Goal: Task Accomplishment & Management: Manage account settings

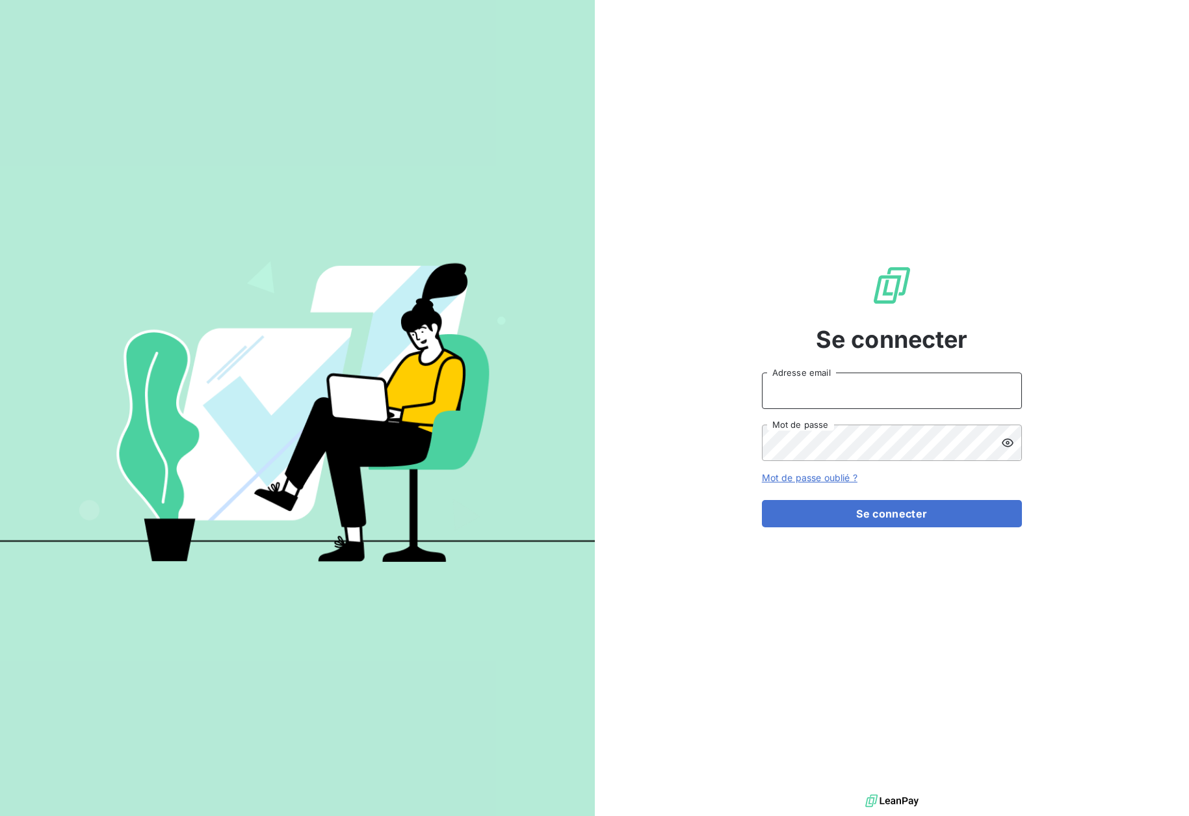
click at [794, 377] on input "Adresse email" at bounding box center [892, 390] width 260 height 36
click at [809, 392] on input "Adresse email" at bounding box center [892, 390] width 260 height 36
click at [0, 815] on com-1password-button at bounding box center [0, 816] width 0 height 0
type input "[EMAIL_ADDRESS][DOMAIN_NAME]"
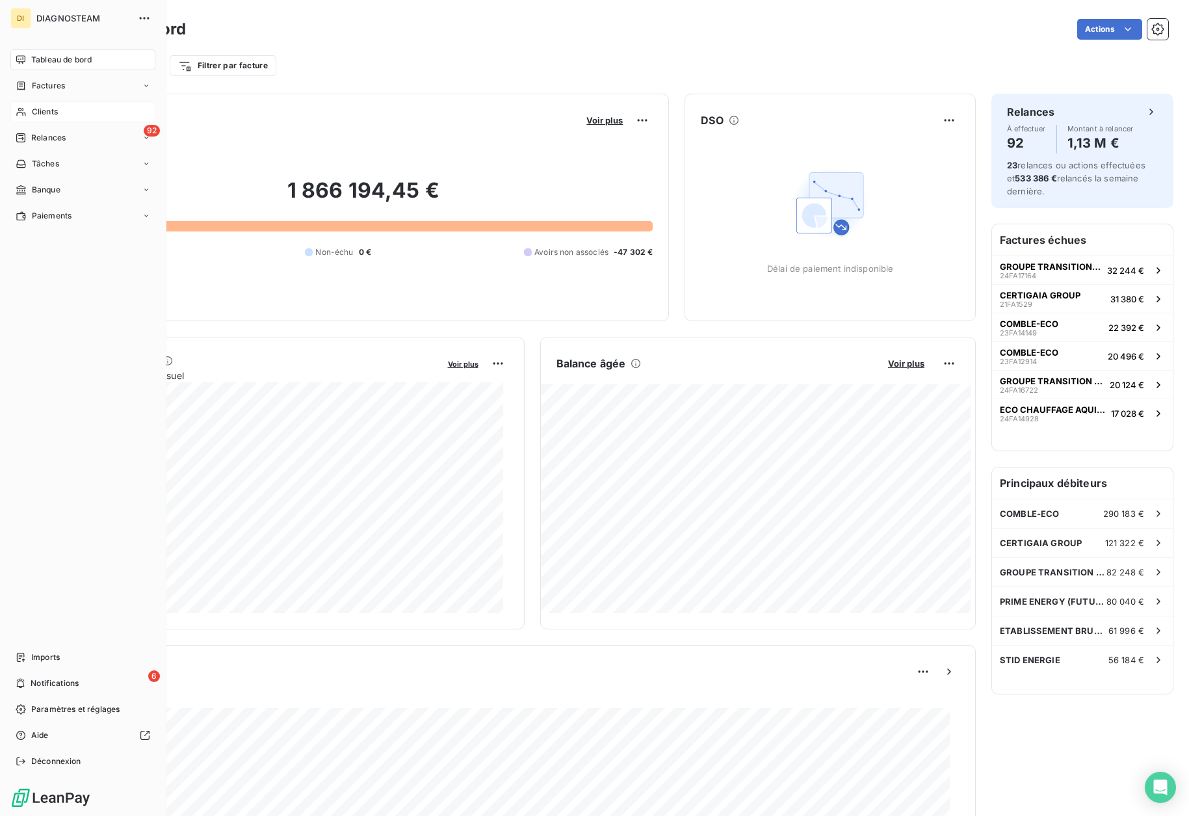
click at [34, 111] on span "Clients" at bounding box center [45, 112] width 26 height 12
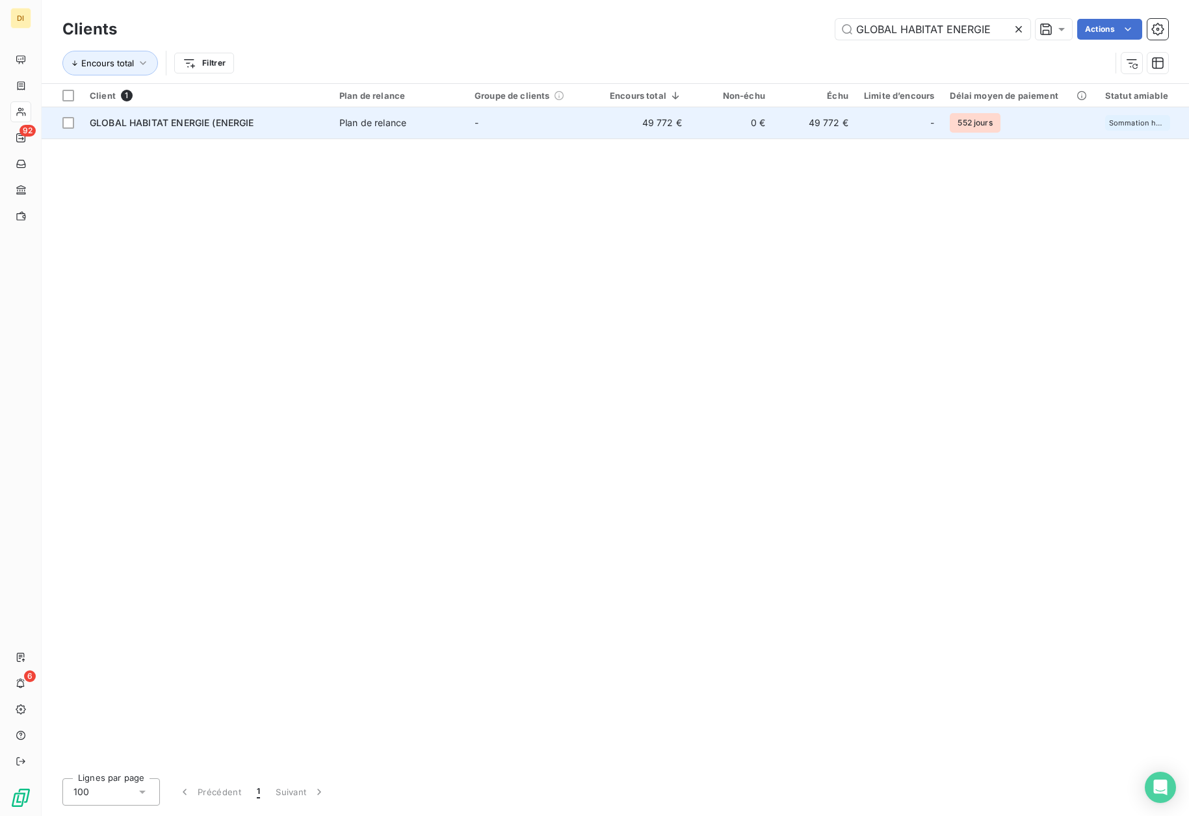
type input "GLOBAL HABITAT ENERGIE"
click at [361, 123] on div "Plan de relance" at bounding box center [372, 122] width 67 height 13
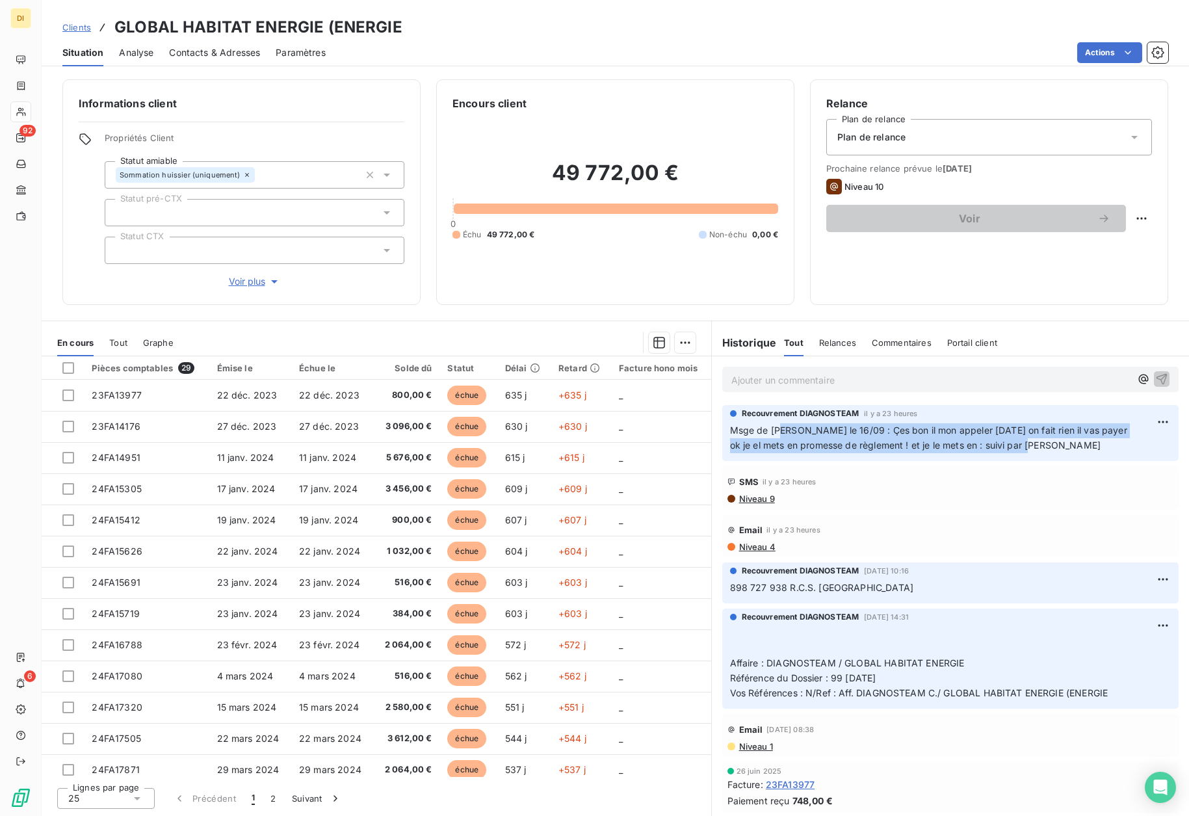
drag, startPoint x: 1068, startPoint y: 445, endPoint x: 781, endPoint y: 432, distance: 287.6
click at [781, 432] on p "Msge de [PERSON_NAME] le 16/09 : Çes bon il mon appeler [DATE] on fait rien il …" at bounding box center [950, 438] width 441 height 30
click at [947, 436] on p "Msge de [PERSON_NAME] le 16/09 : Çes bon il mon appeler [DATE] on fait rien il …" at bounding box center [950, 438] width 441 height 30
drag, startPoint x: 1085, startPoint y: 425, endPoint x: 727, endPoint y: 434, distance: 358.3
click at [727, 434] on div "Recouvrement DIAGNOSTEAM il y a 23 heures Msge de [PERSON_NAME] le 16/09 : Çes …" at bounding box center [950, 433] width 456 height 56
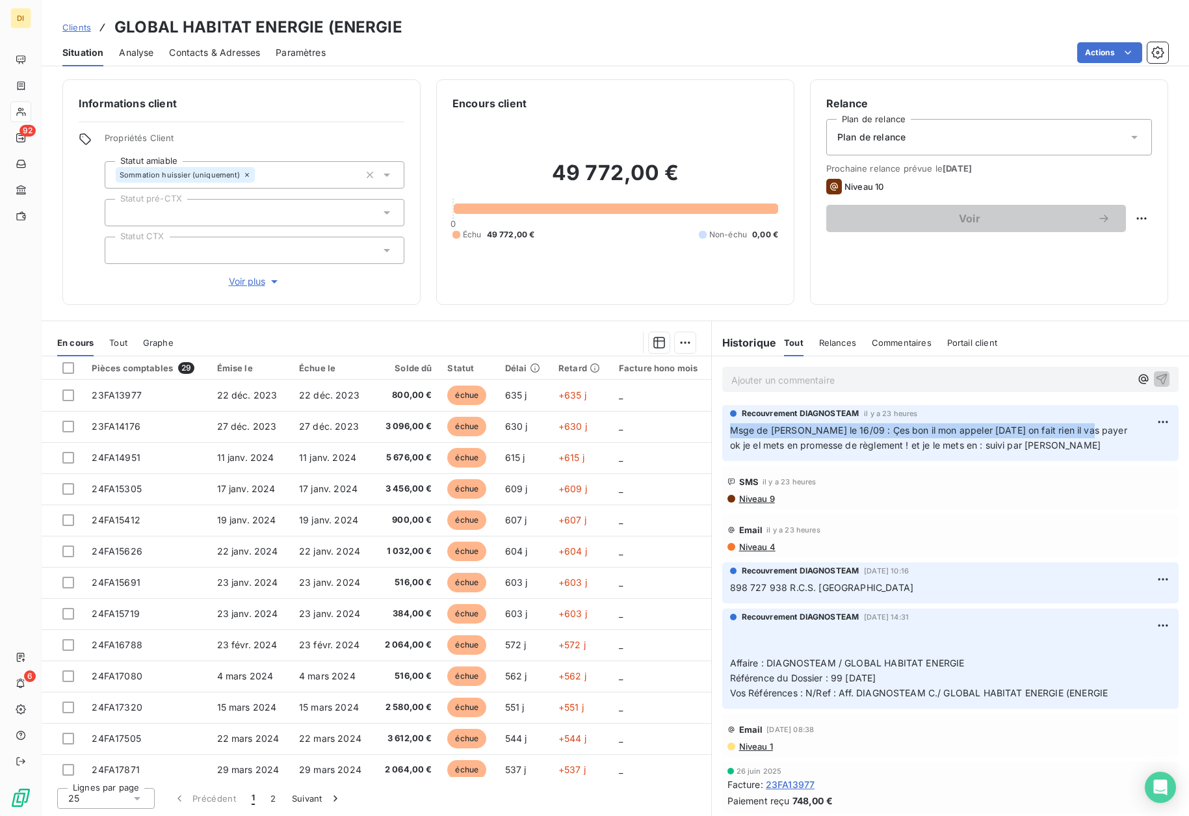
copy span "Msge de [PERSON_NAME] le 16/09 : Çes bon il mon appeler [DATE] on fait rien il …"
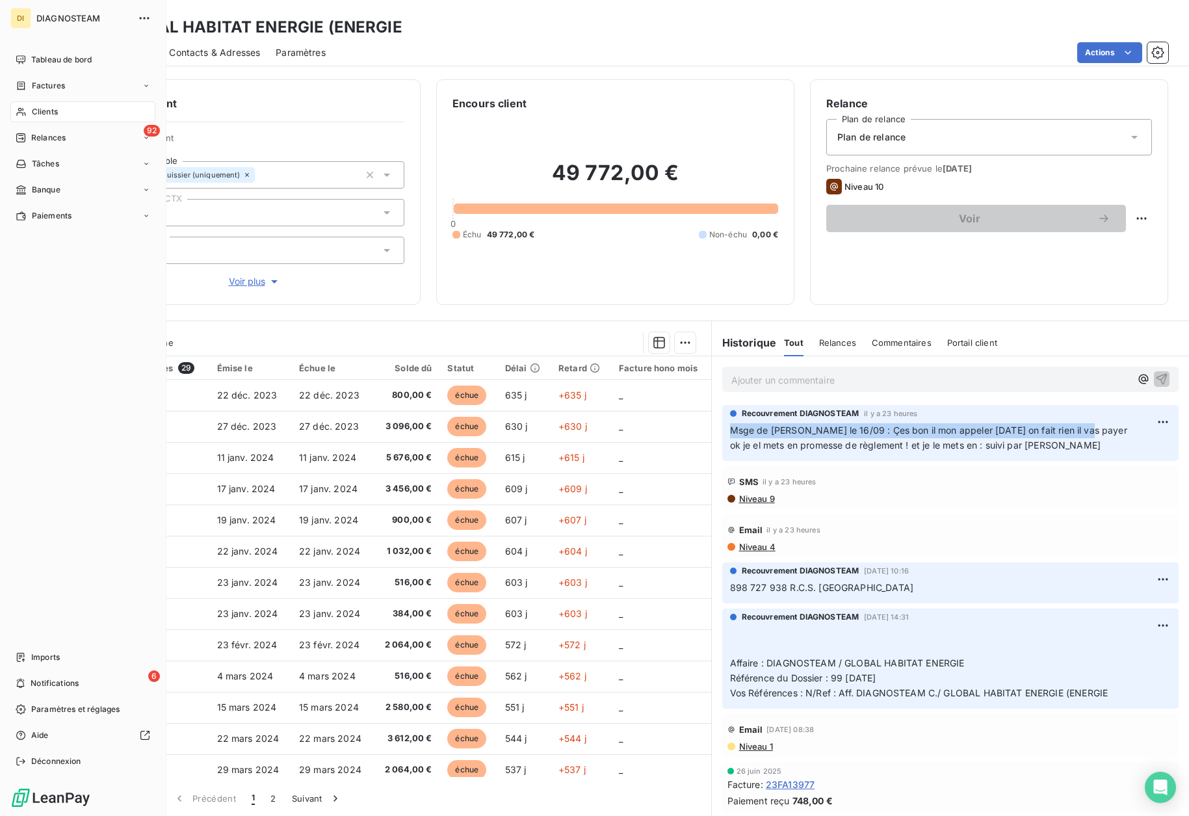
click at [53, 114] on span "Clients" at bounding box center [45, 112] width 26 height 12
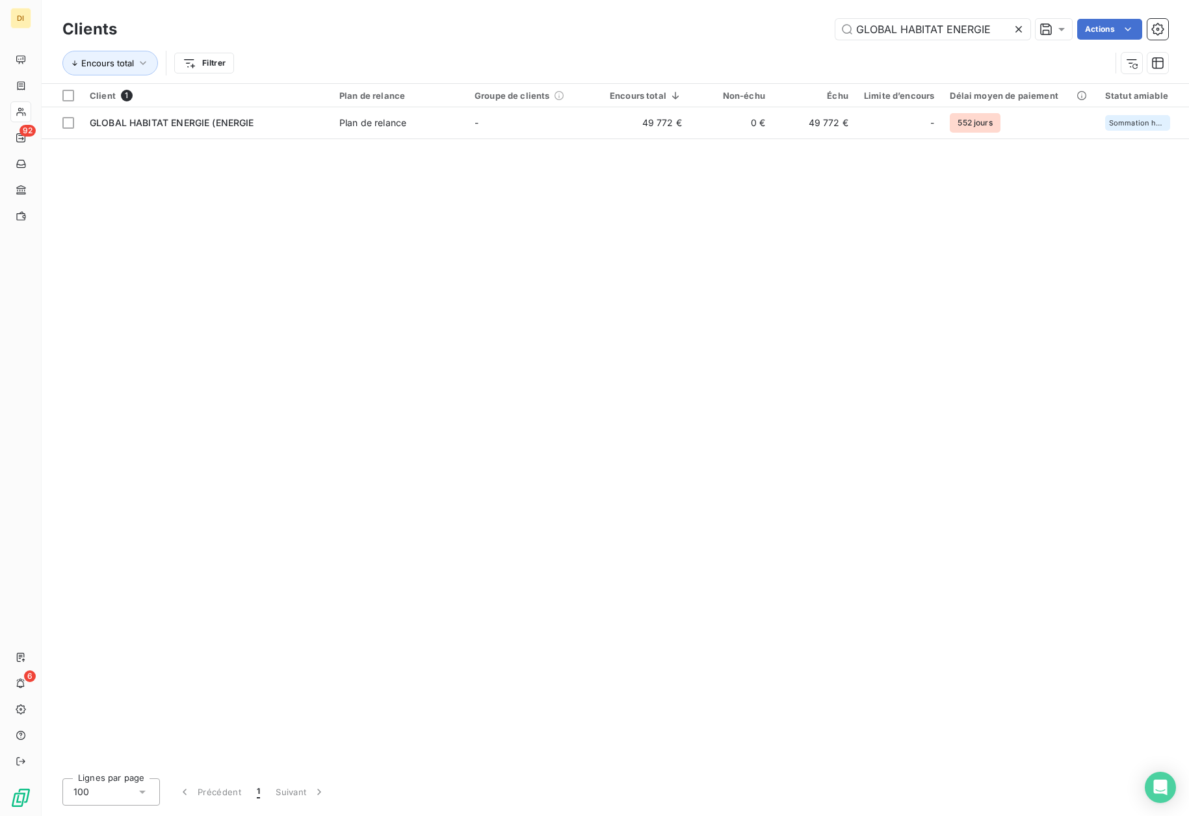
click at [1017, 27] on icon at bounding box center [1018, 29] width 13 height 13
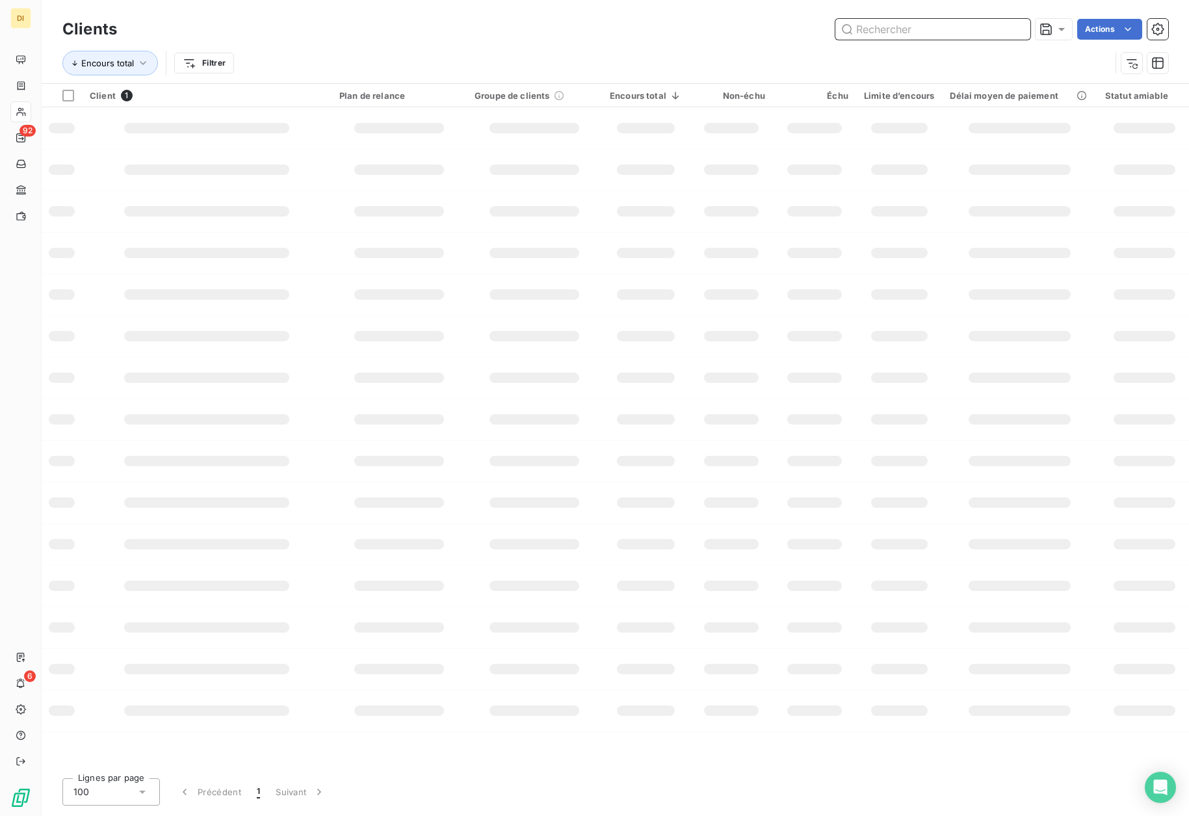
click at [984, 27] on input "text" at bounding box center [932, 29] width 195 height 21
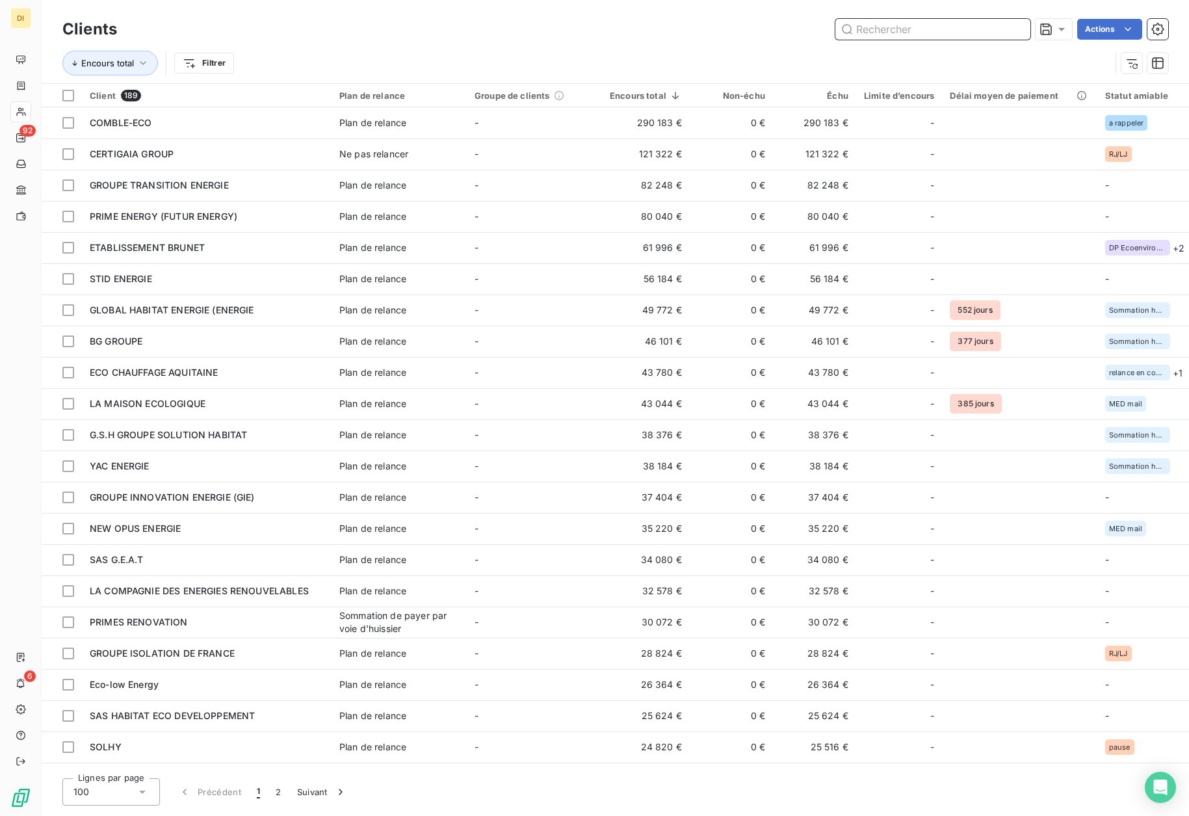
paste input "AUSUN"
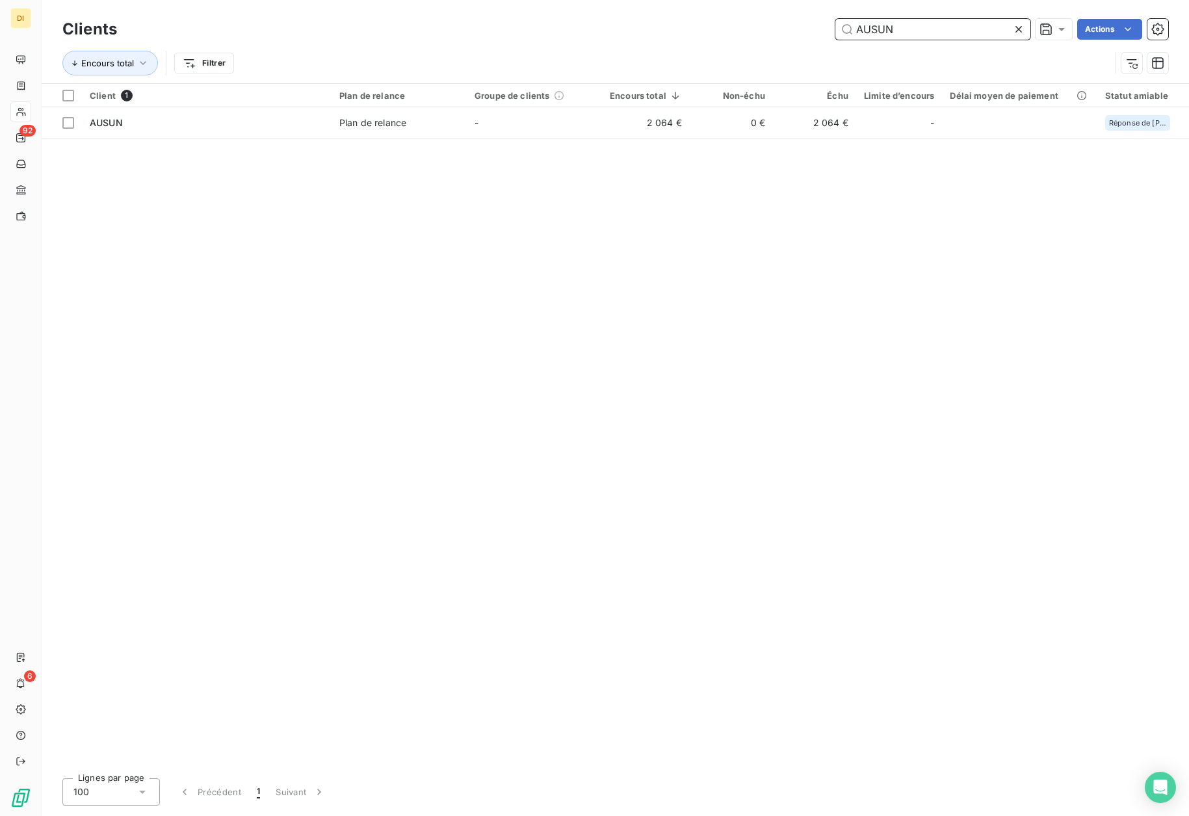
type input "AUSUN"
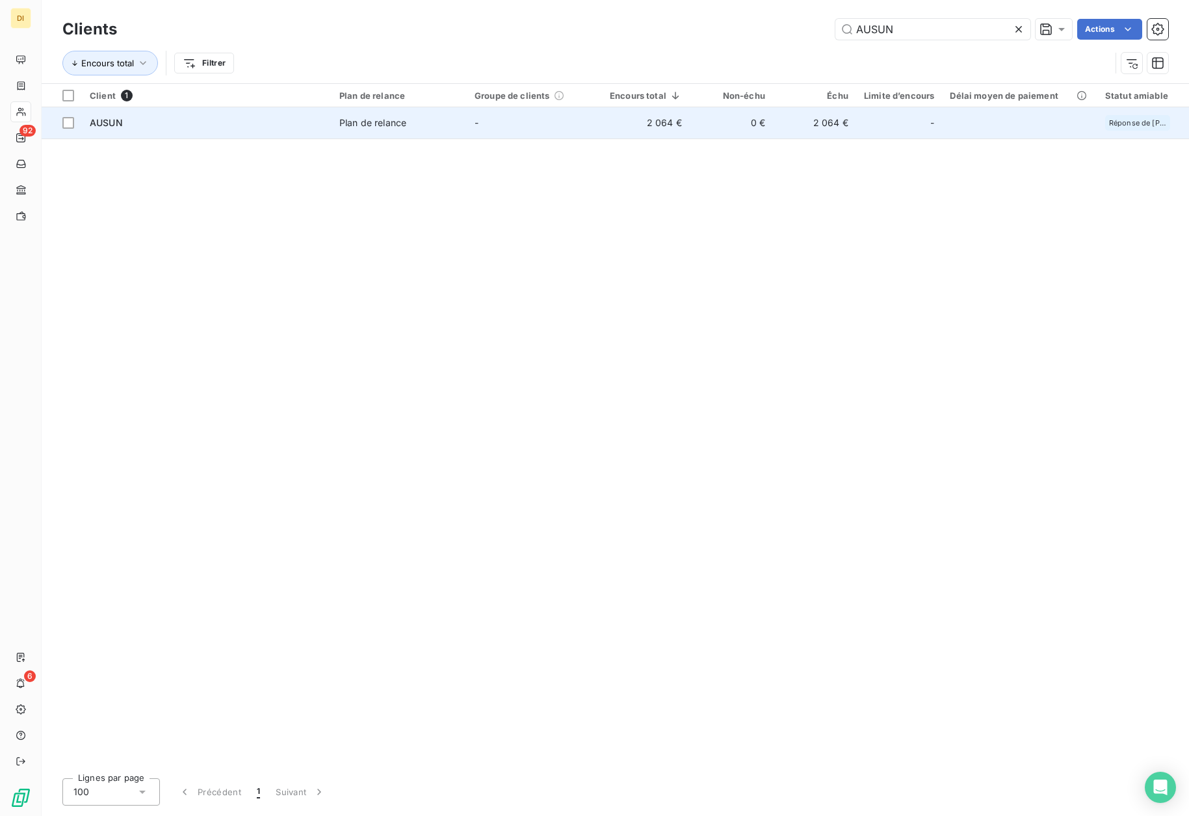
click at [766, 129] on td "0 €" at bounding box center [731, 122] width 83 height 31
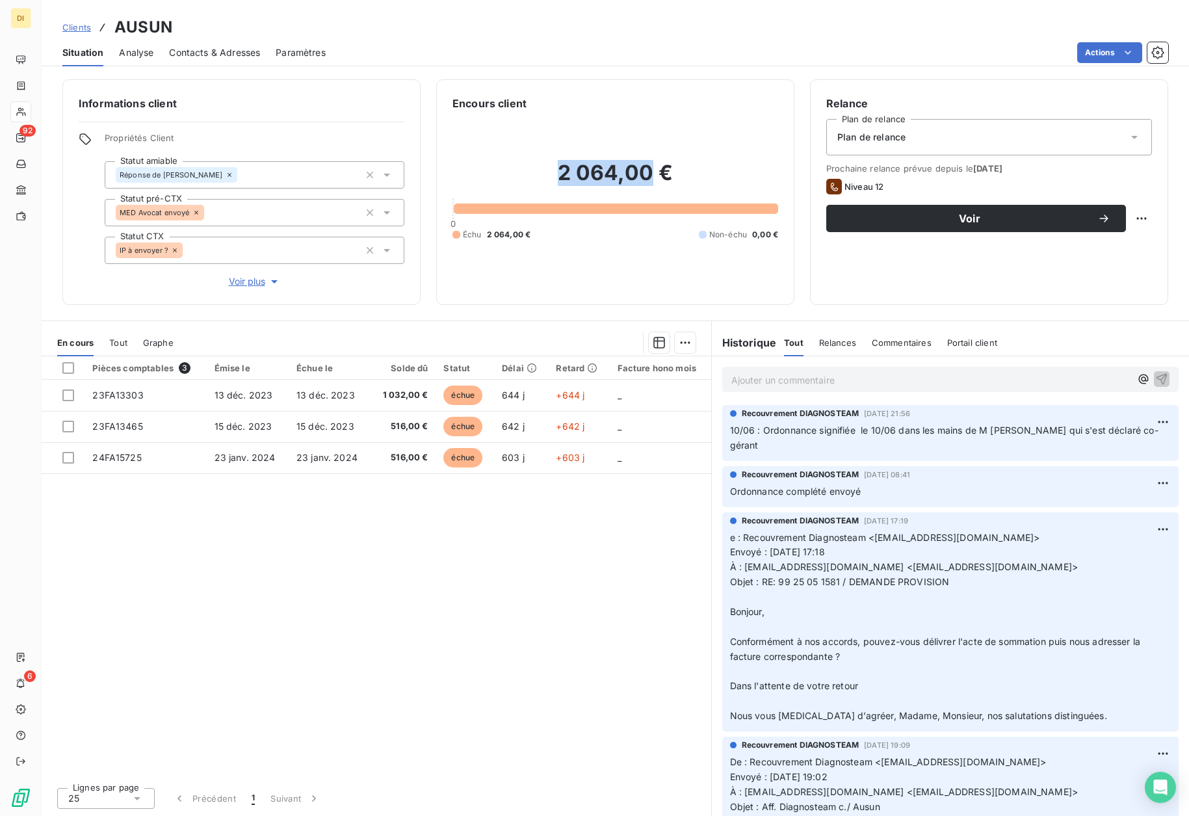
drag, startPoint x: 545, startPoint y: 170, endPoint x: 651, endPoint y: 163, distance: 106.3
click at [651, 163] on h2 "2 064,00 €" at bounding box center [615, 179] width 326 height 39
copy h2 "2 064,00"
click at [78, 34] on div "Clients AUSUN" at bounding box center [117, 27] width 110 height 23
click at [79, 29] on span "Clients" at bounding box center [76, 27] width 29 height 10
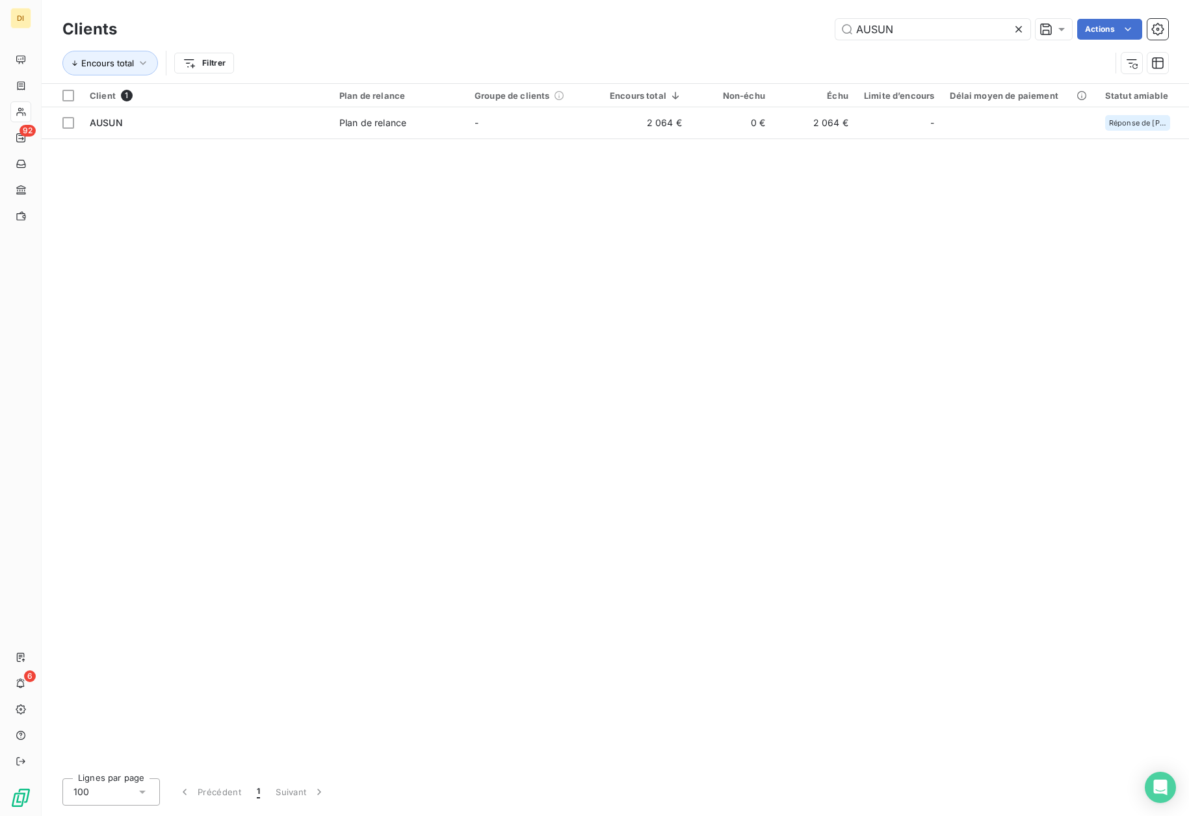
drag, startPoint x: 879, startPoint y: 31, endPoint x: 816, endPoint y: 34, distance: 63.1
click at [816, 34] on div "AUSUN Actions" at bounding box center [651, 29] width 1036 height 21
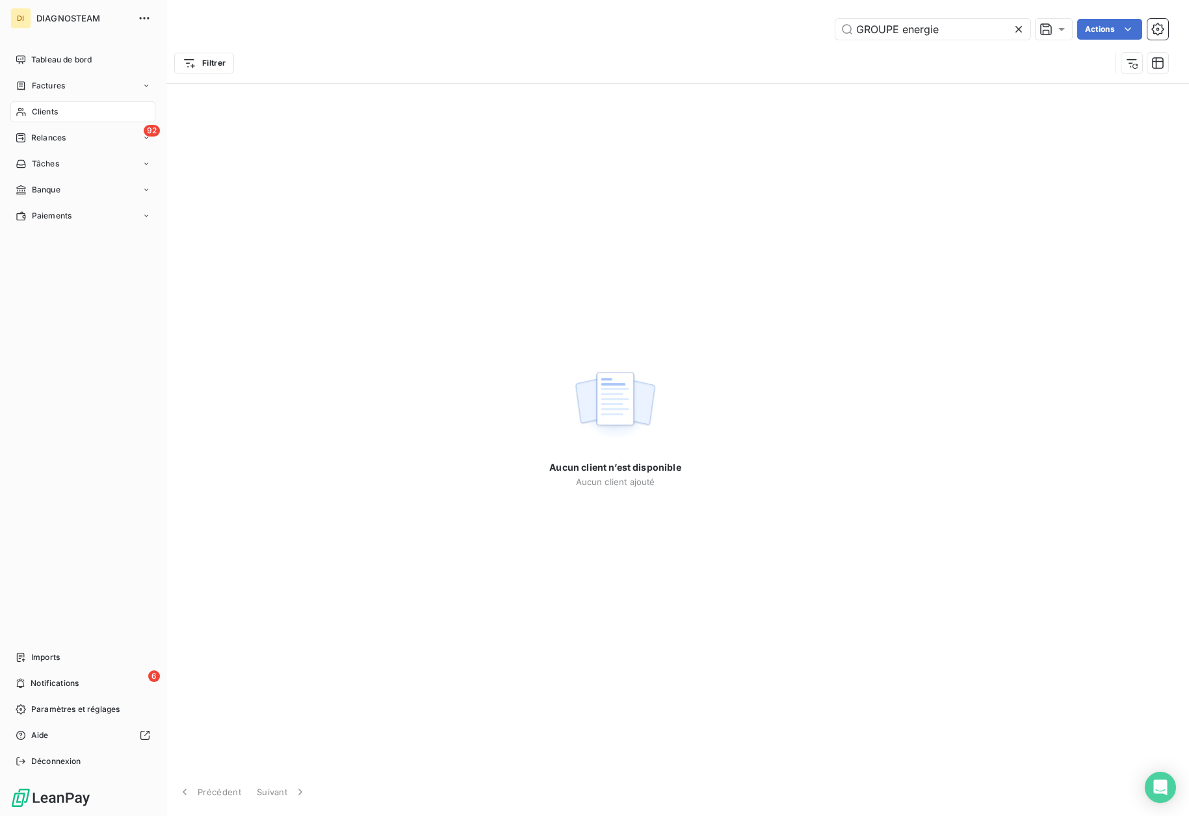
click at [45, 111] on span "Clients" at bounding box center [45, 112] width 26 height 12
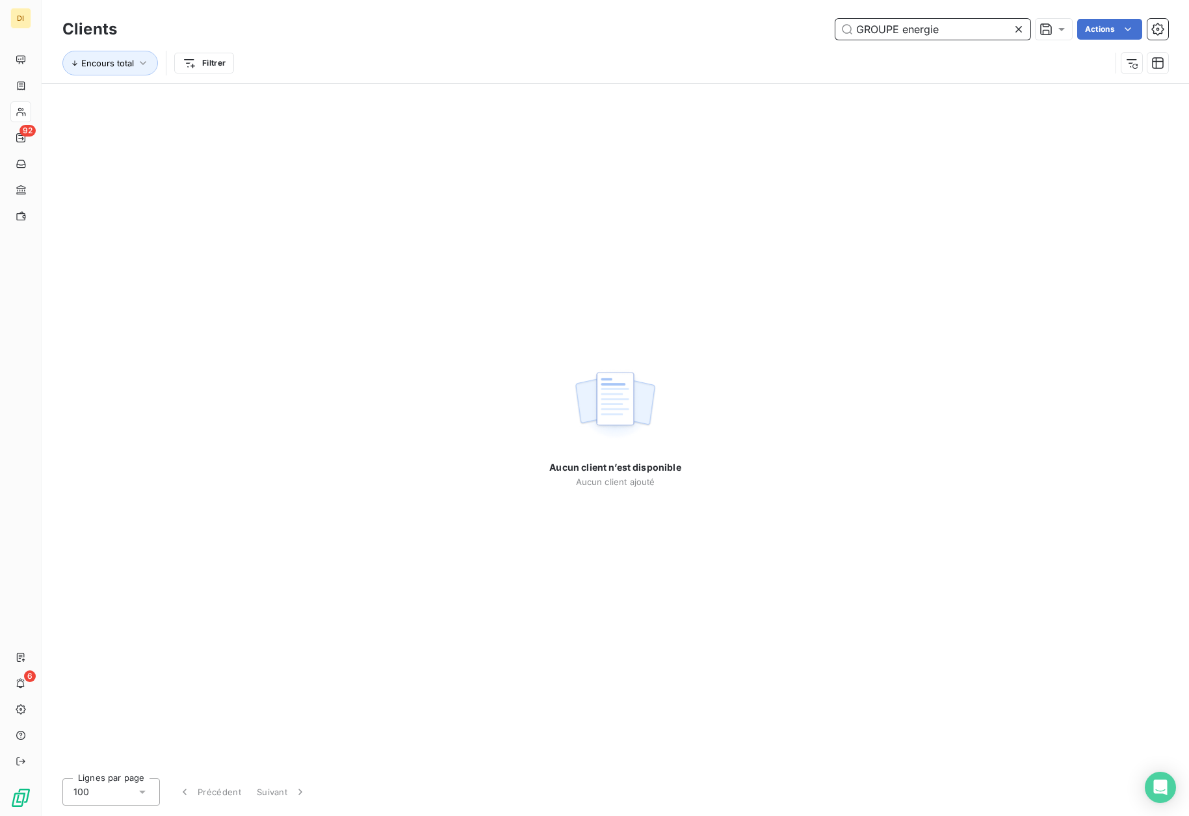
drag, startPoint x: 991, startPoint y: 29, endPoint x: 785, endPoint y: 34, distance: 206.1
click at [785, 34] on div "GROUPE energie Actions" at bounding box center [651, 29] width 1036 height 21
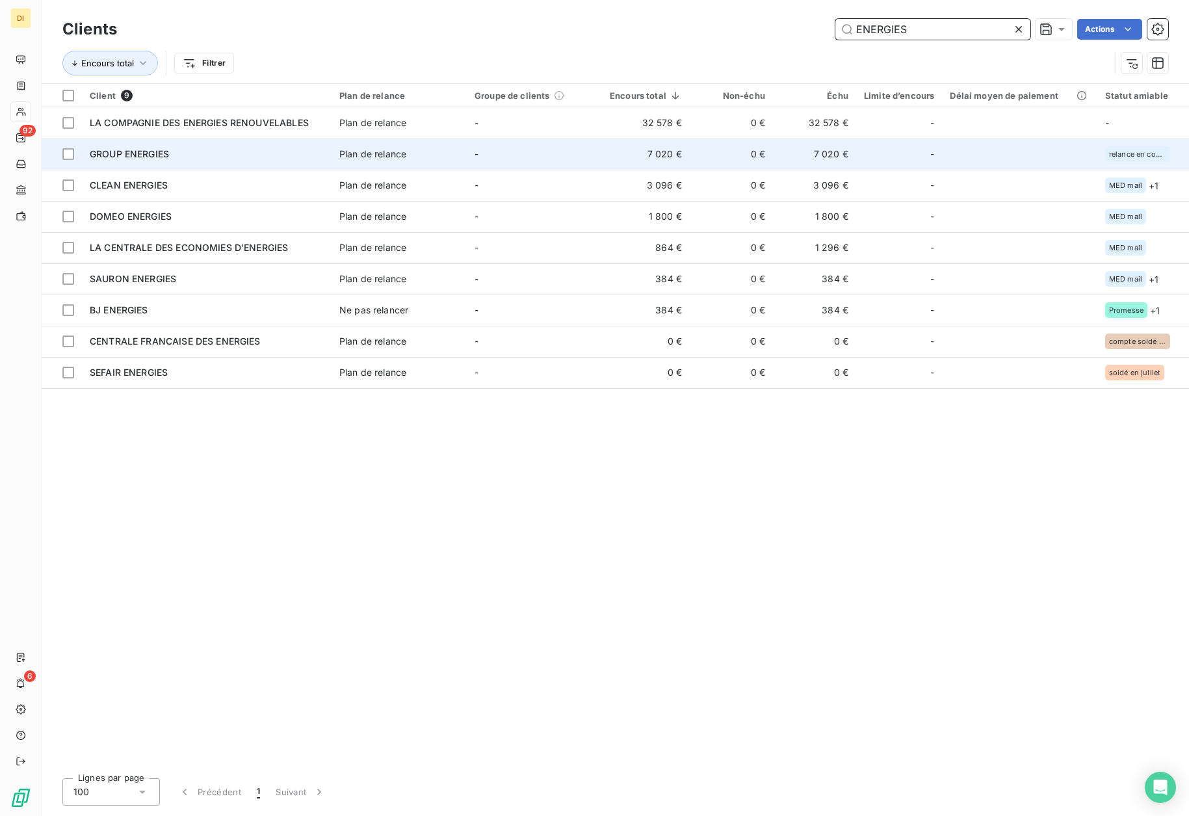
type input "ENERGIES"
click at [263, 160] on div "GROUP ENERGIES" at bounding box center [207, 154] width 234 height 13
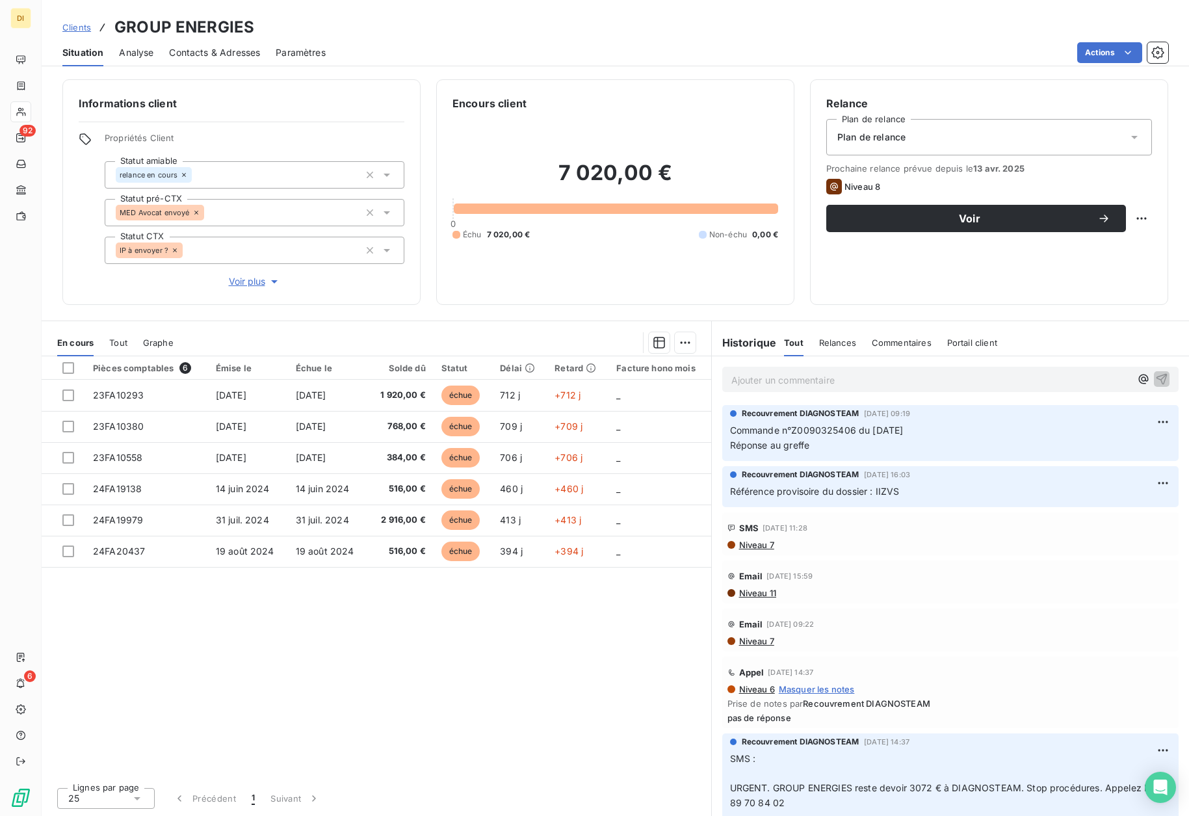
click at [201, 52] on span "Contacts & Adresses" at bounding box center [214, 52] width 91 height 13
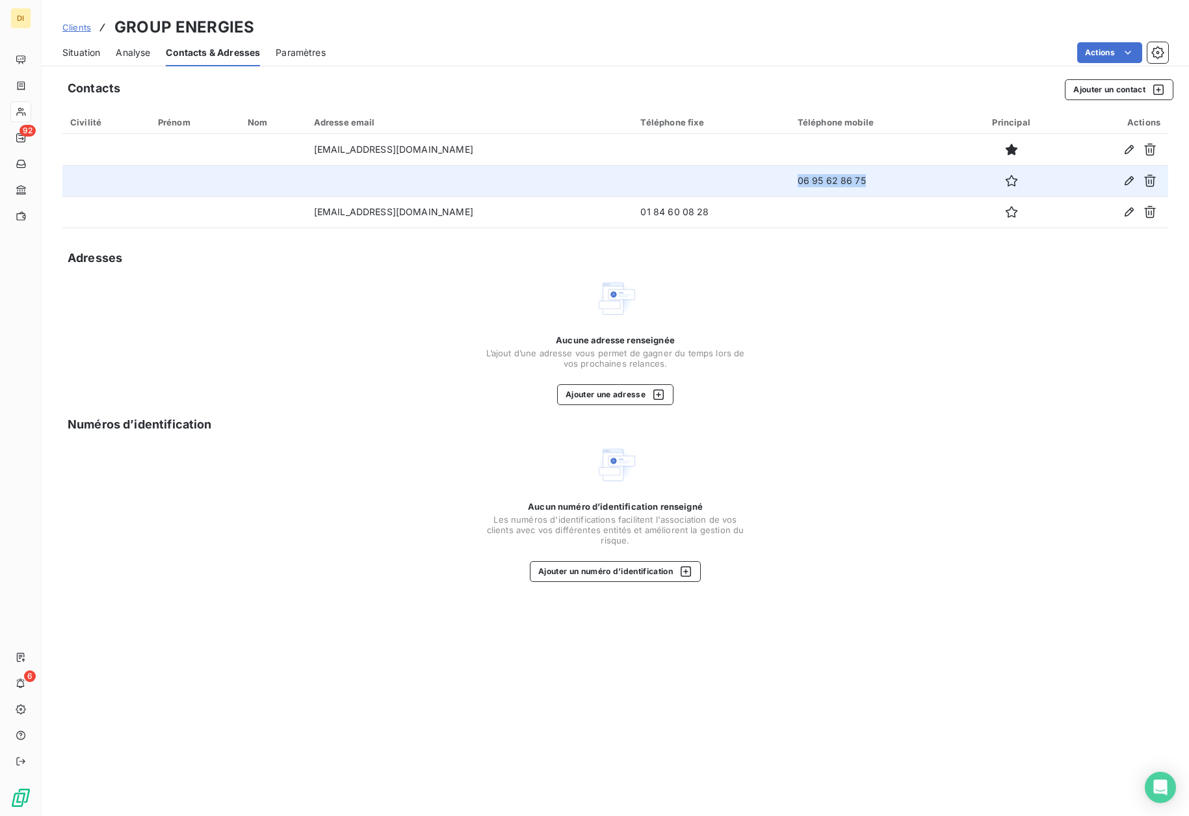
drag, startPoint x: 765, startPoint y: 186, endPoint x: 879, endPoint y: 183, distance: 114.4
click at [879, 183] on tr "06 95 62 86 75" at bounding box center [615, 180] width 1106 height 31
copy tr "06 95 62 86 75"
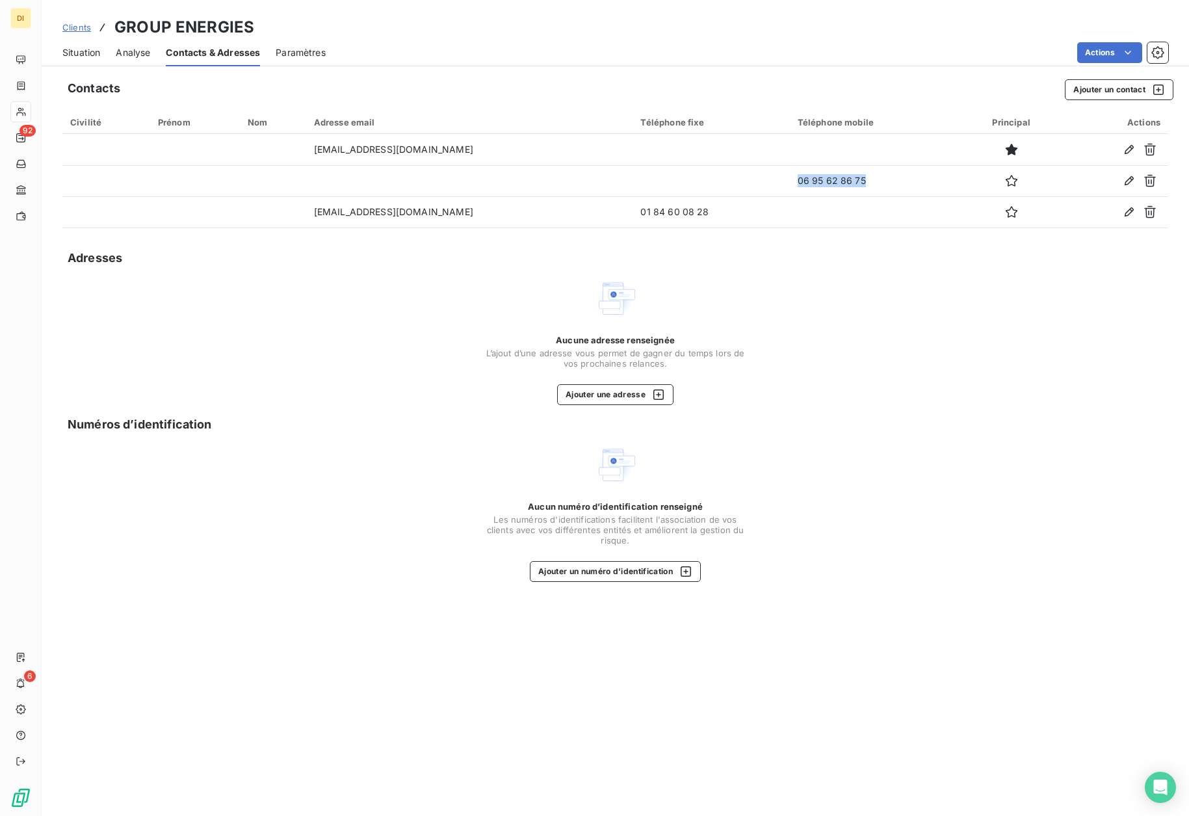
click at [88, 49] on span "Situation" at bounding box center [81, 52] width 38 height 13
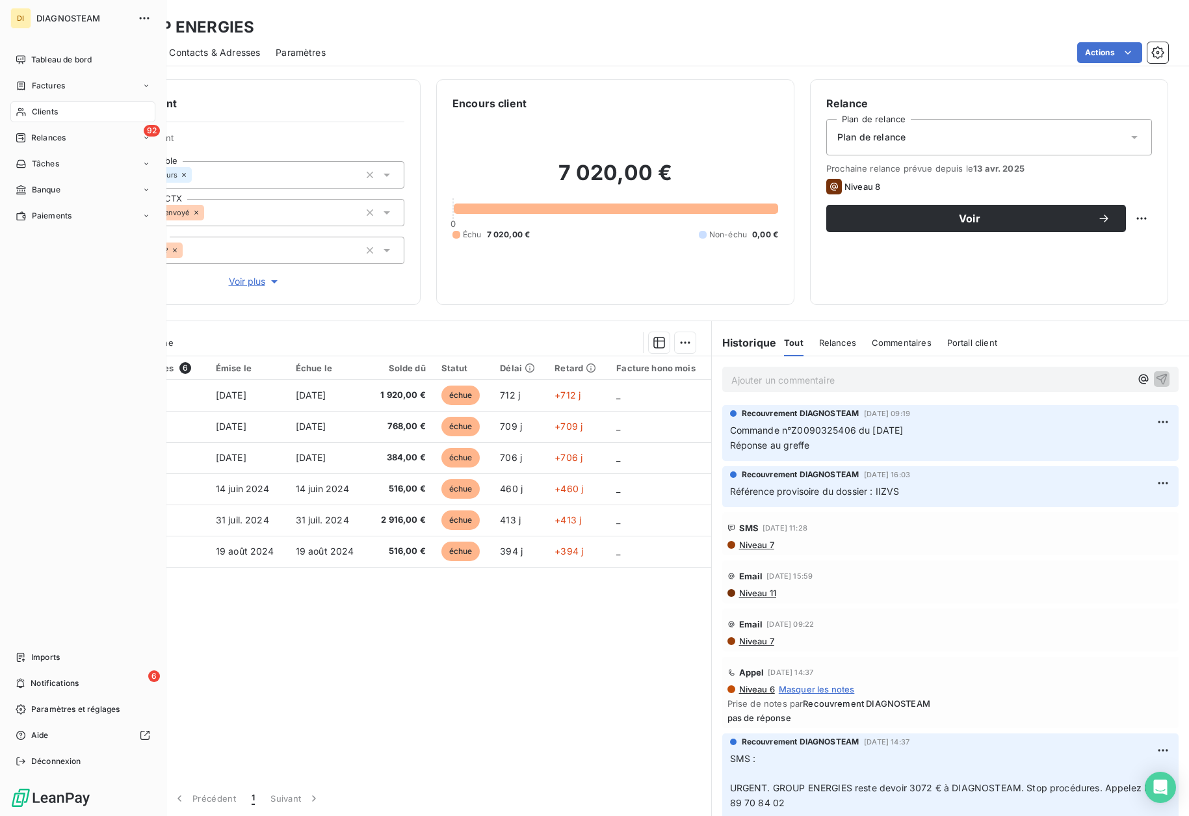
click at [41, 105] on div "Clients" at bounding box center [82, 111] width 145 height 21
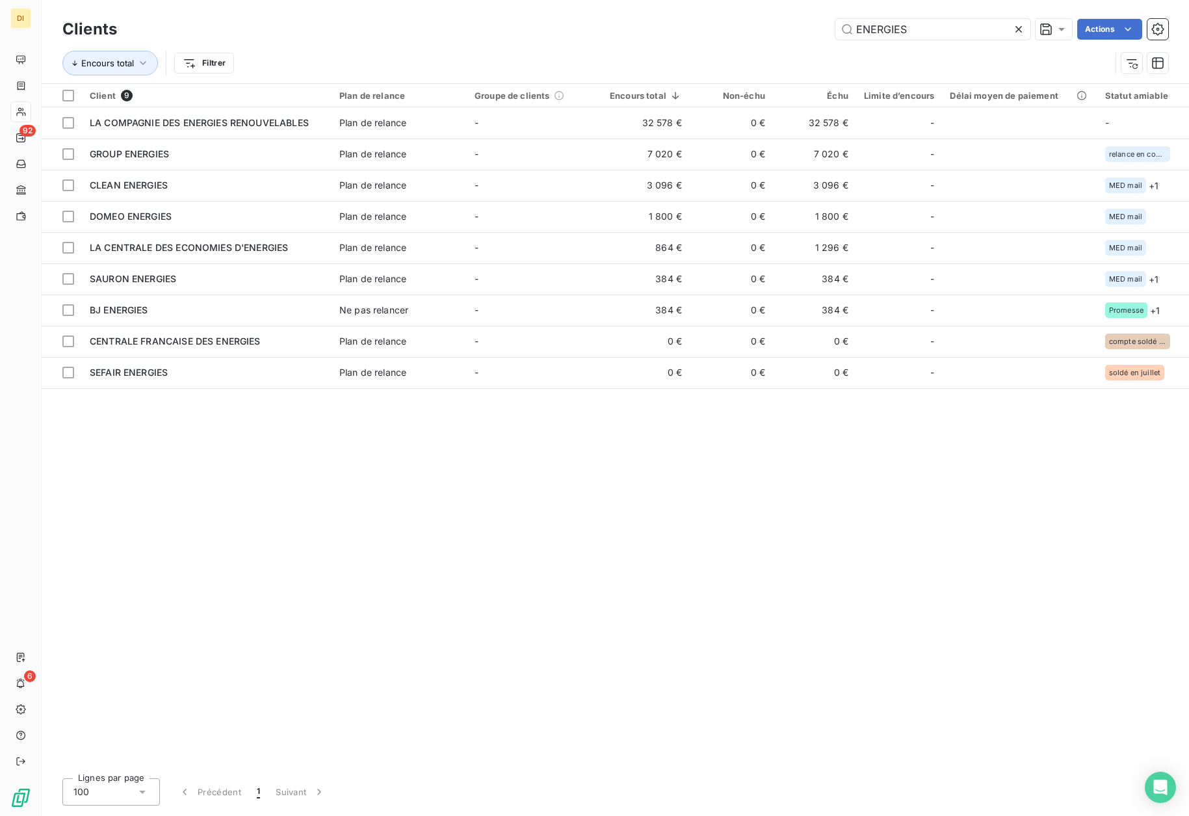
drag, startPoint x: 930, startPoint y: 25, endPoint x: 736, endPoint y: 27, distance: 194.4
click at [736, 27] on div "ENERGIES Actions" at bounding box center [651, 29] width 1036 height 21
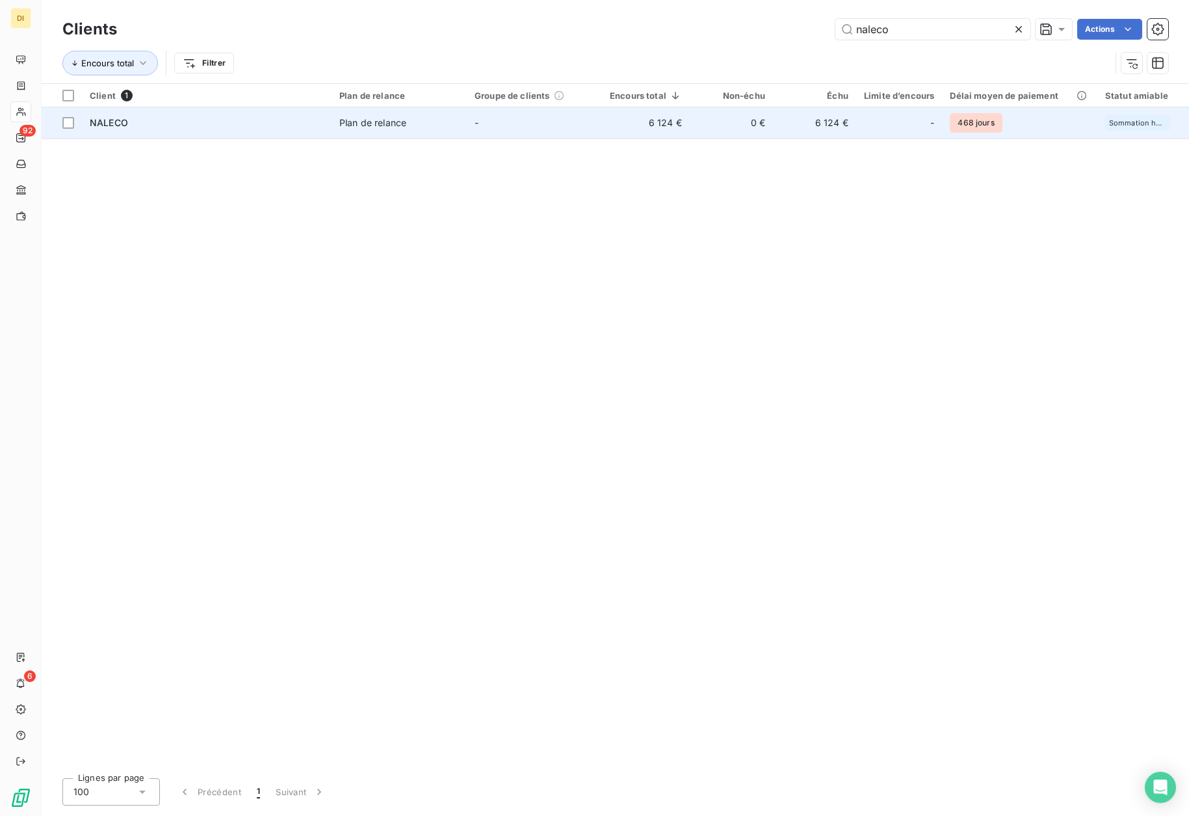
type input "naleco"
click at [735, 127] on td "0 €" at bounding box center [731, 122] width 83 height 31
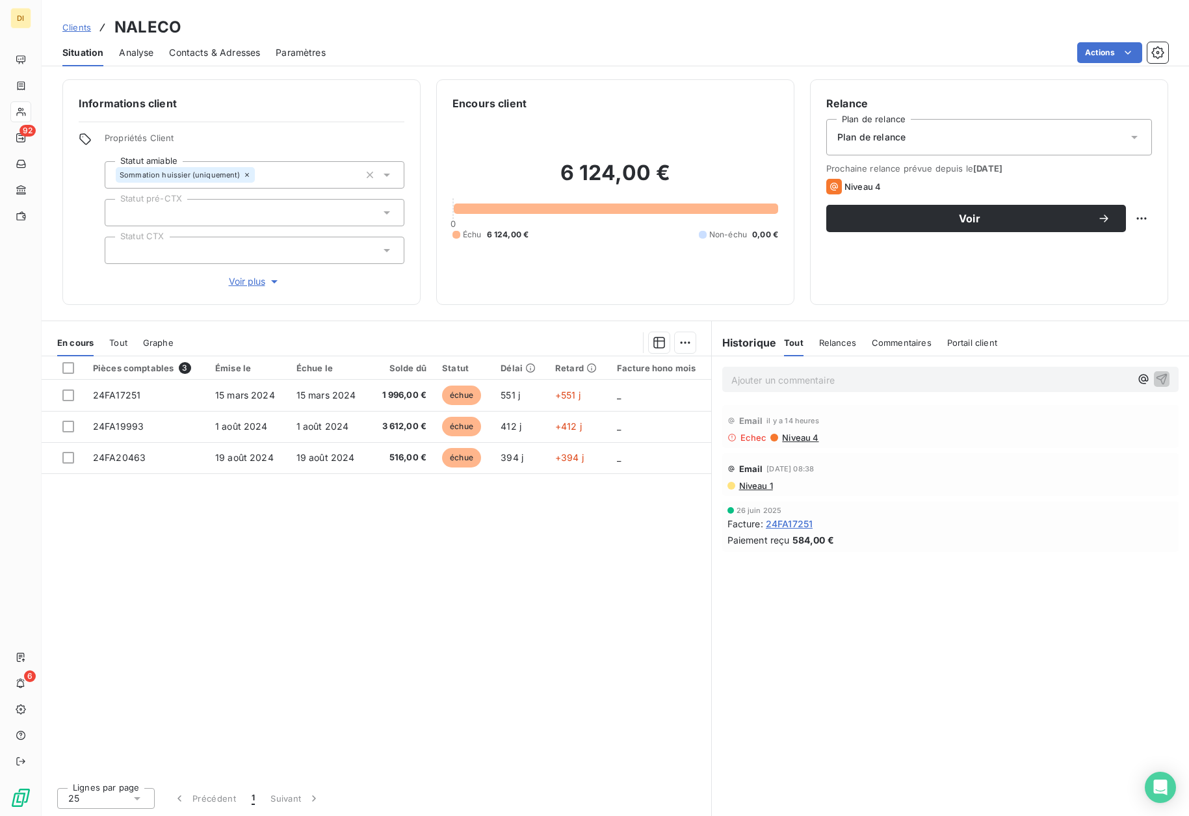
click at [213, 57] on span "Contacts & Adresses" at bounding box center [214, 52] width 91 height 13
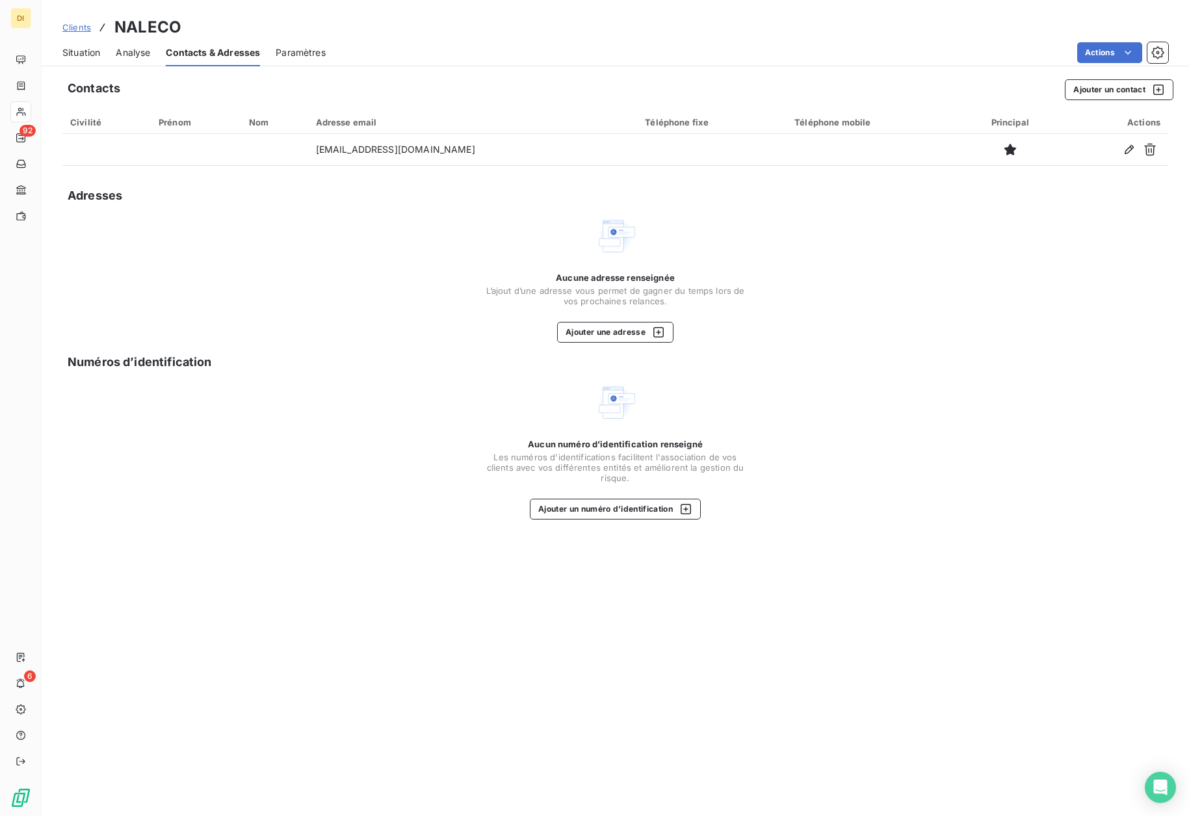
click at [88, 57] on span "Situation" at bounding box center [81, 52] width 38 height 13
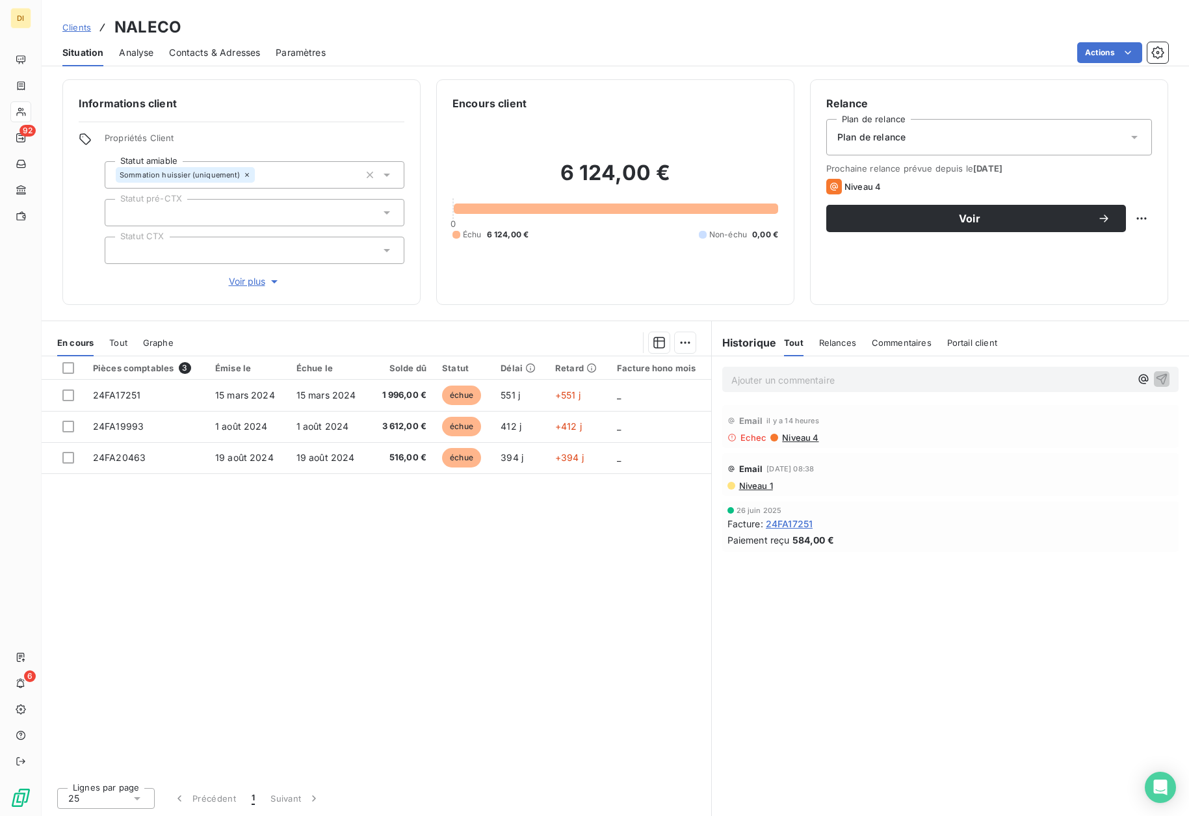
click at [75, 26] on span "Clients" at bounding box center [76, 27] width 29 height 10
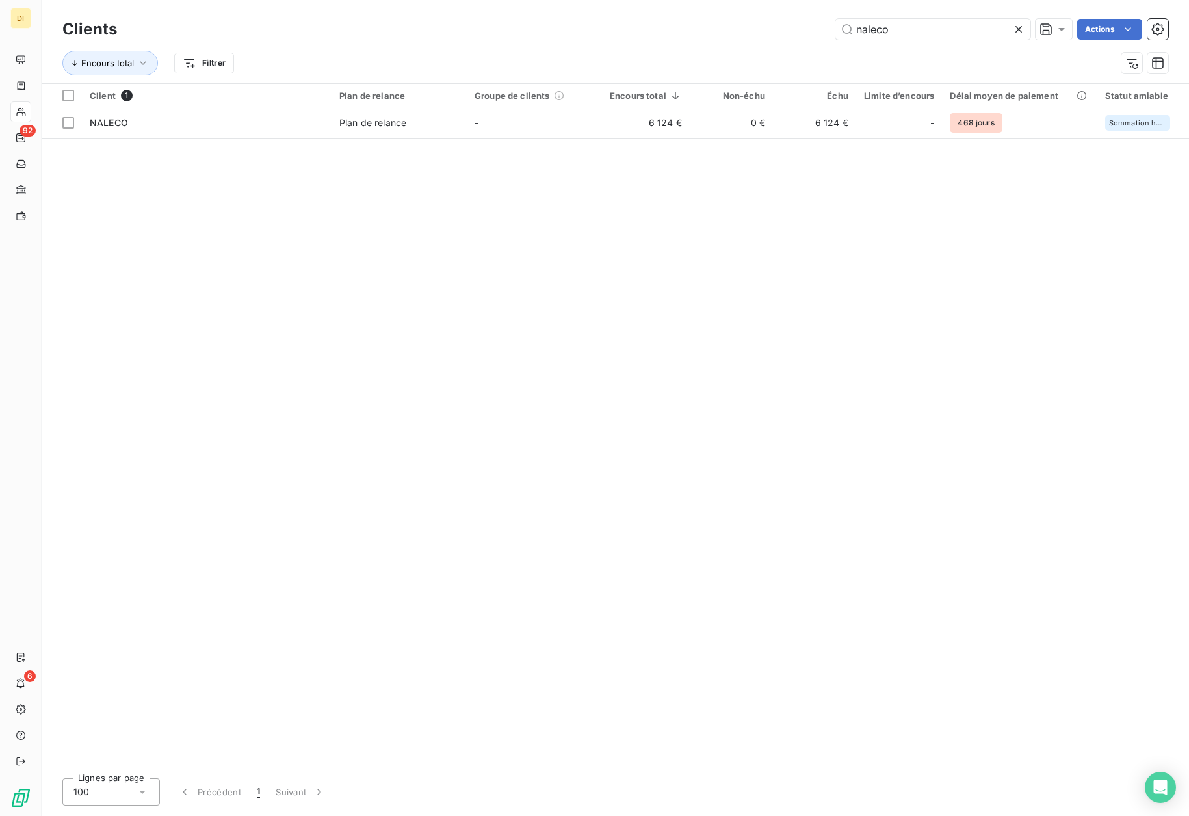
drag, startPoint x: 930, startPoint y: 34, endPoint x: 776, endPoint y: 37, distance: 153.4
click at [776, 37] on div "naleco Actions" at bounding box center [651, 29] width 1036 height 21
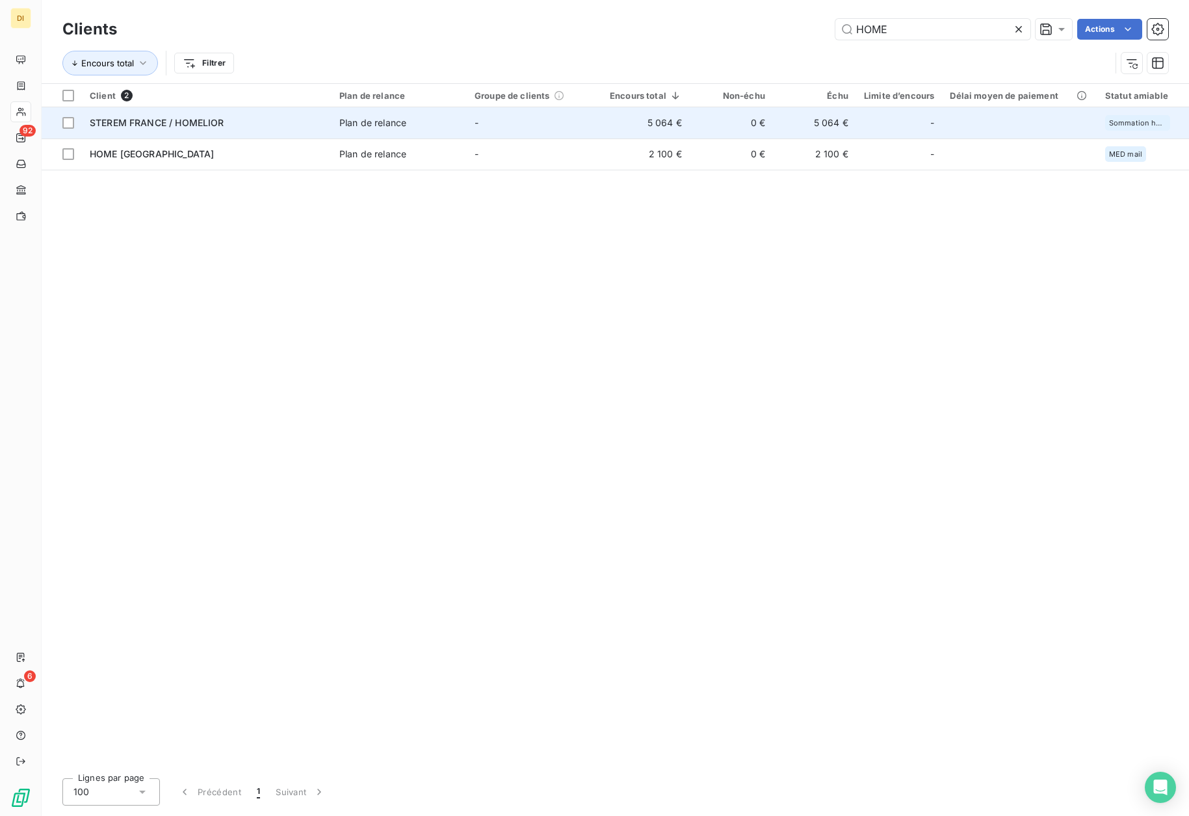
type input "HOME"
click at [699, 133] on td "0 €" at bounding box center [731, 122] width 83 height 31
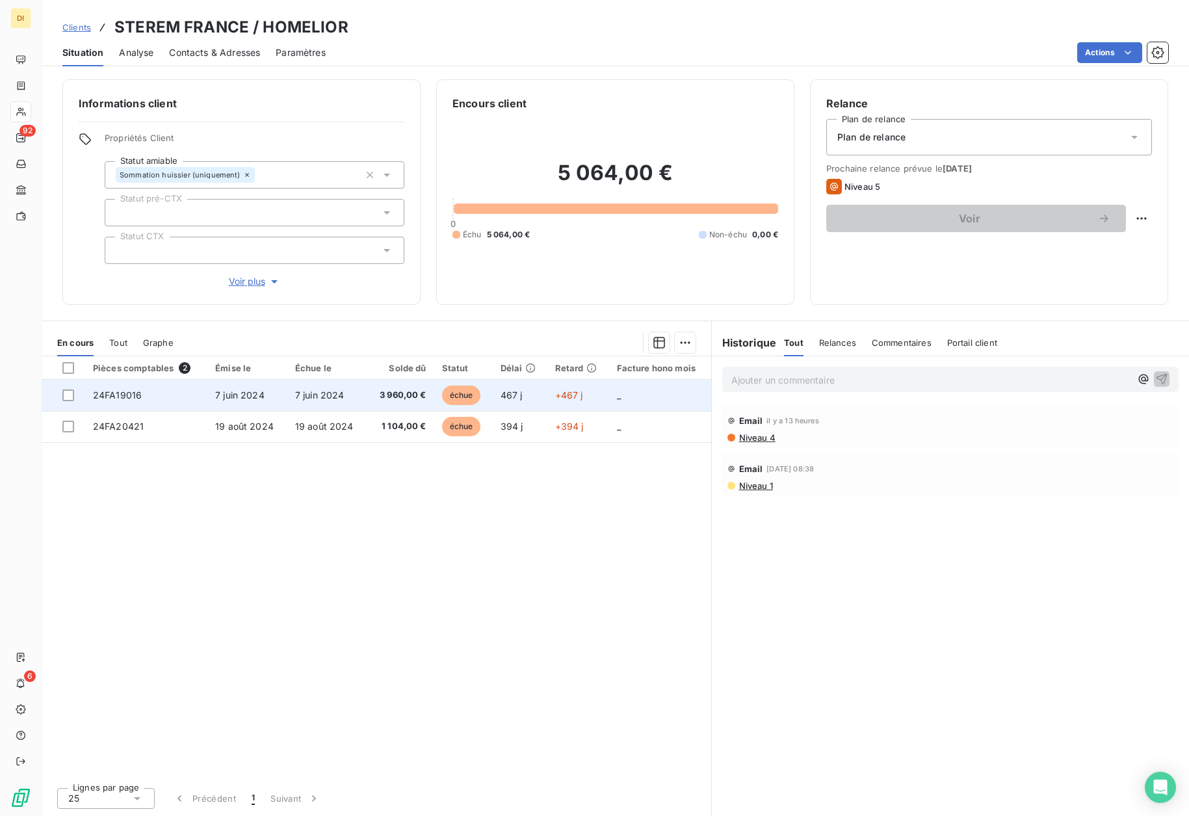
click at [416, 400] on span "3 960,00 €" at bounding box center [400, 395] width 51 height 13
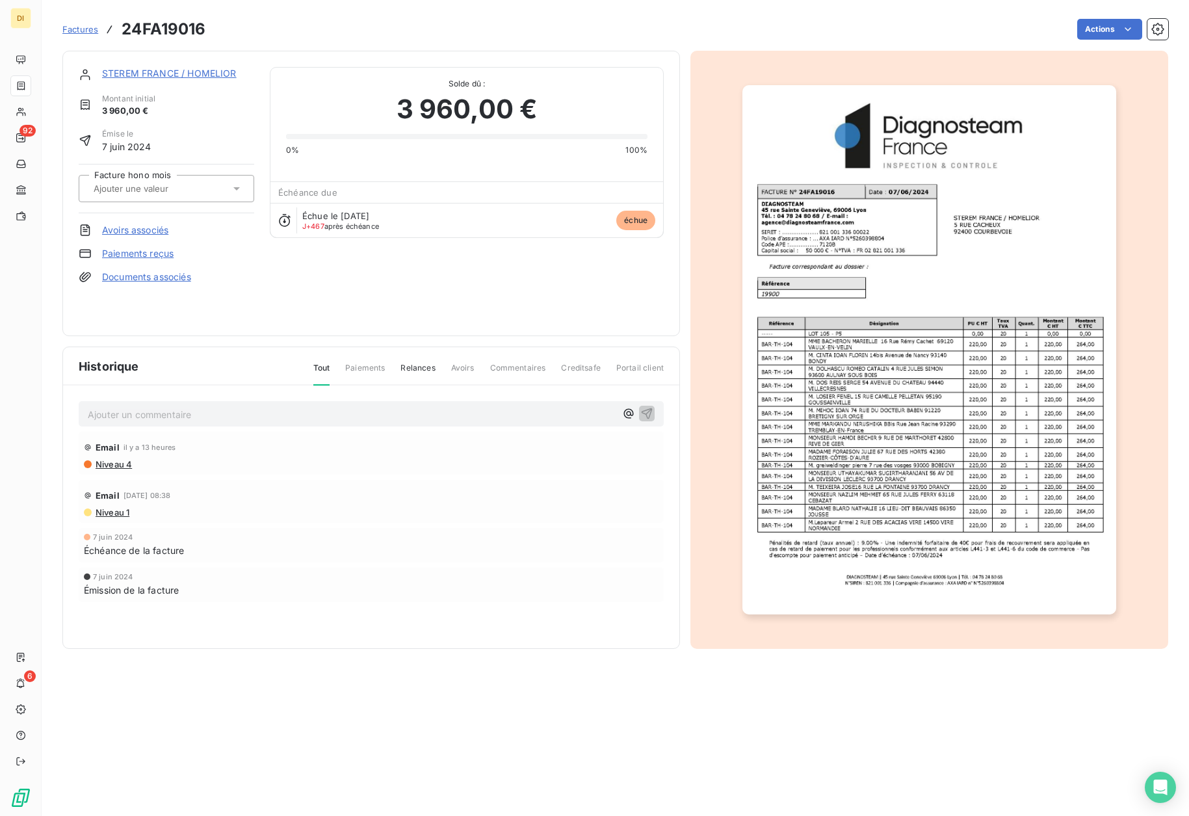
click at [824, 302] on img "button" at bounding box center [929, 349] width 374 height 529
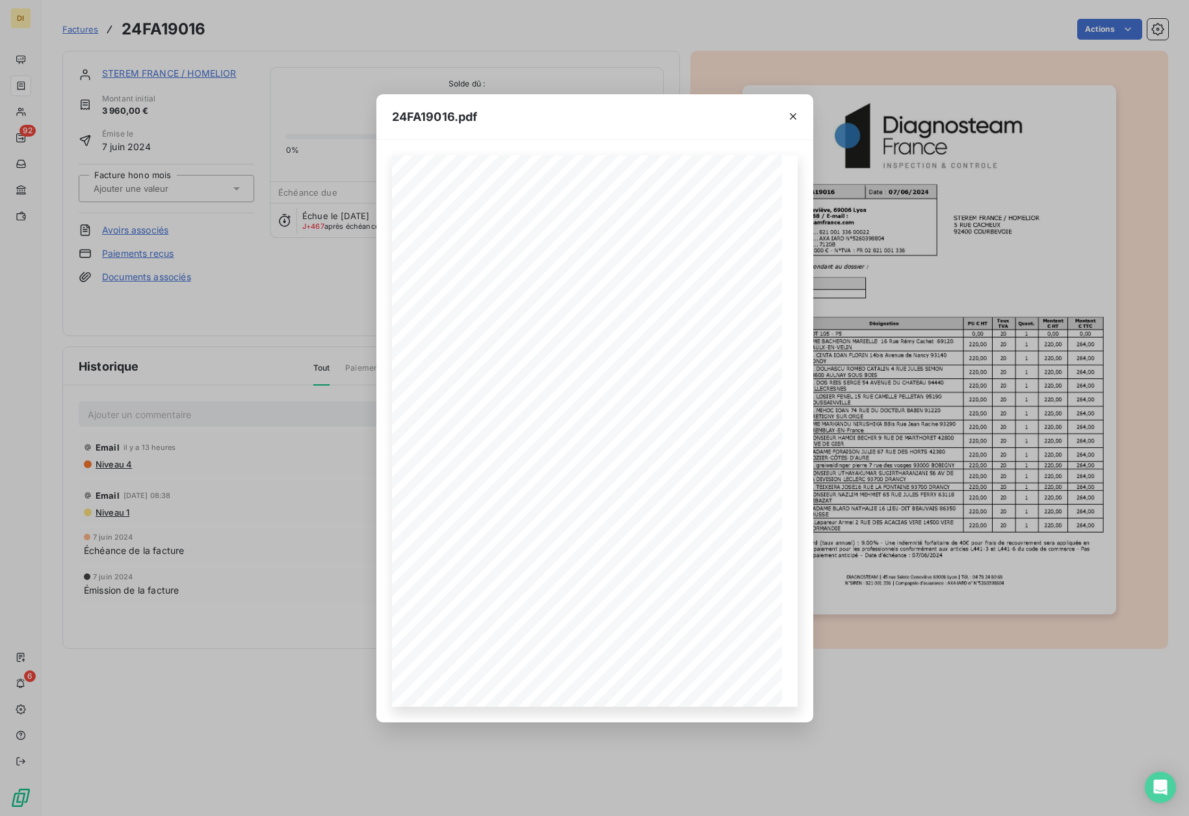
click at [343, 464] on div "24FA19016.pdf DIAGNOSTEAM | [STREET_ADDRESS][PERSON_NAME] | Tél. : [PHONE_NUMBE…" at bounding box center [594, 408] width 1189 height 816
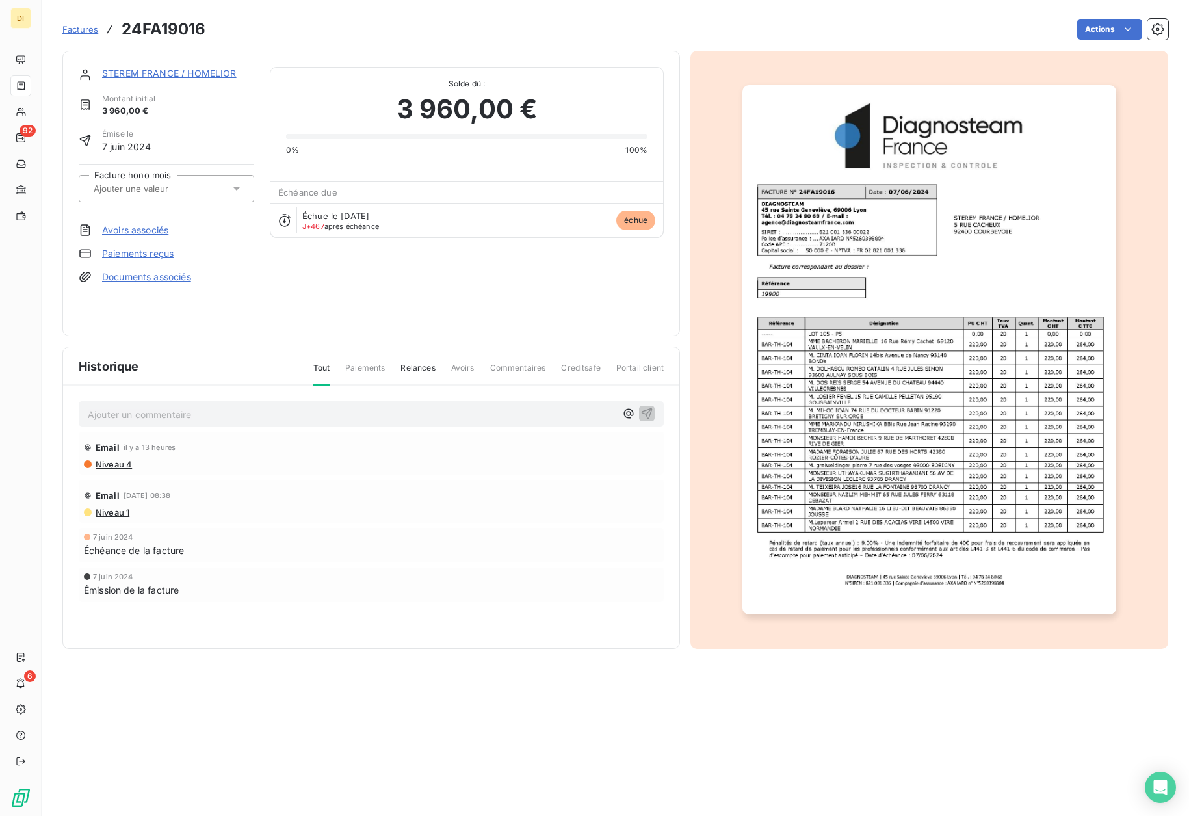
click at [192, 73] on link "STEREM FRANCE / HOMELIOR" at bounding box center [169, 73] width 135 height 11
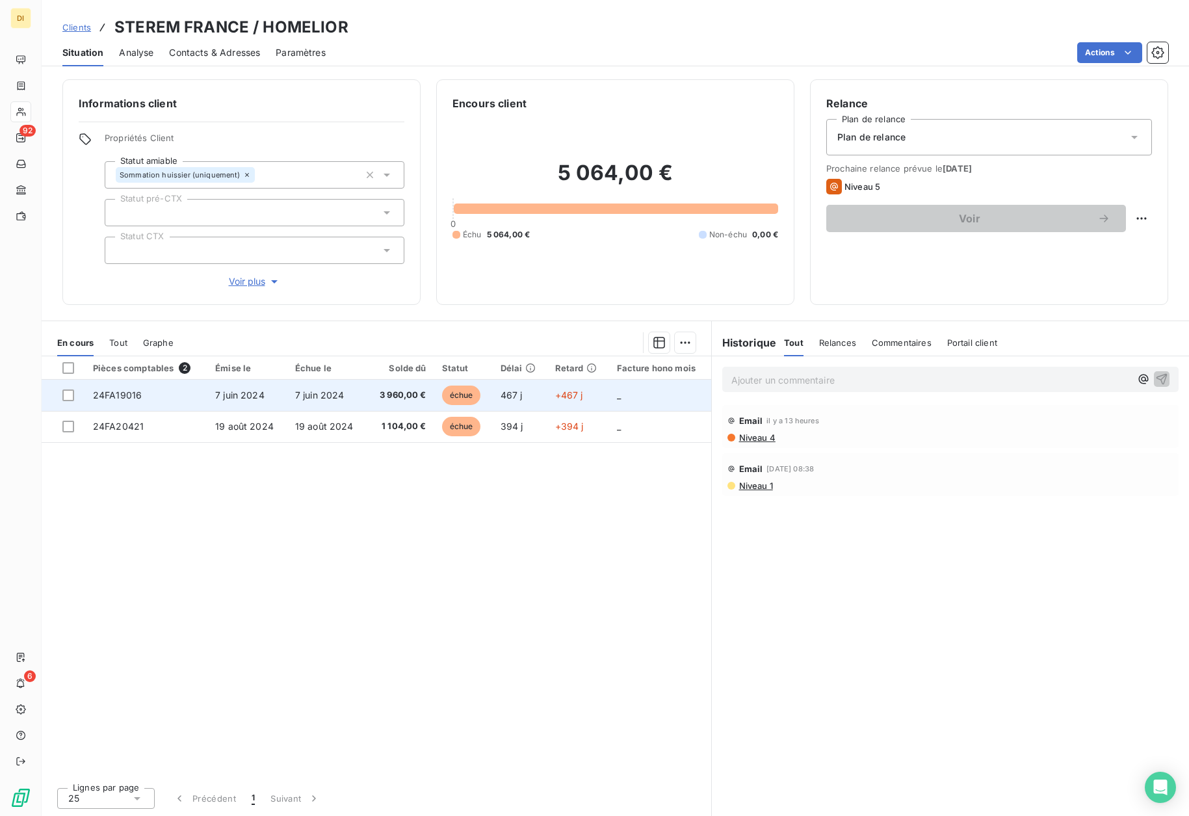
click at [138, 391] on span "24FA19016" at bounding box center [117, 394] width 49 height 11
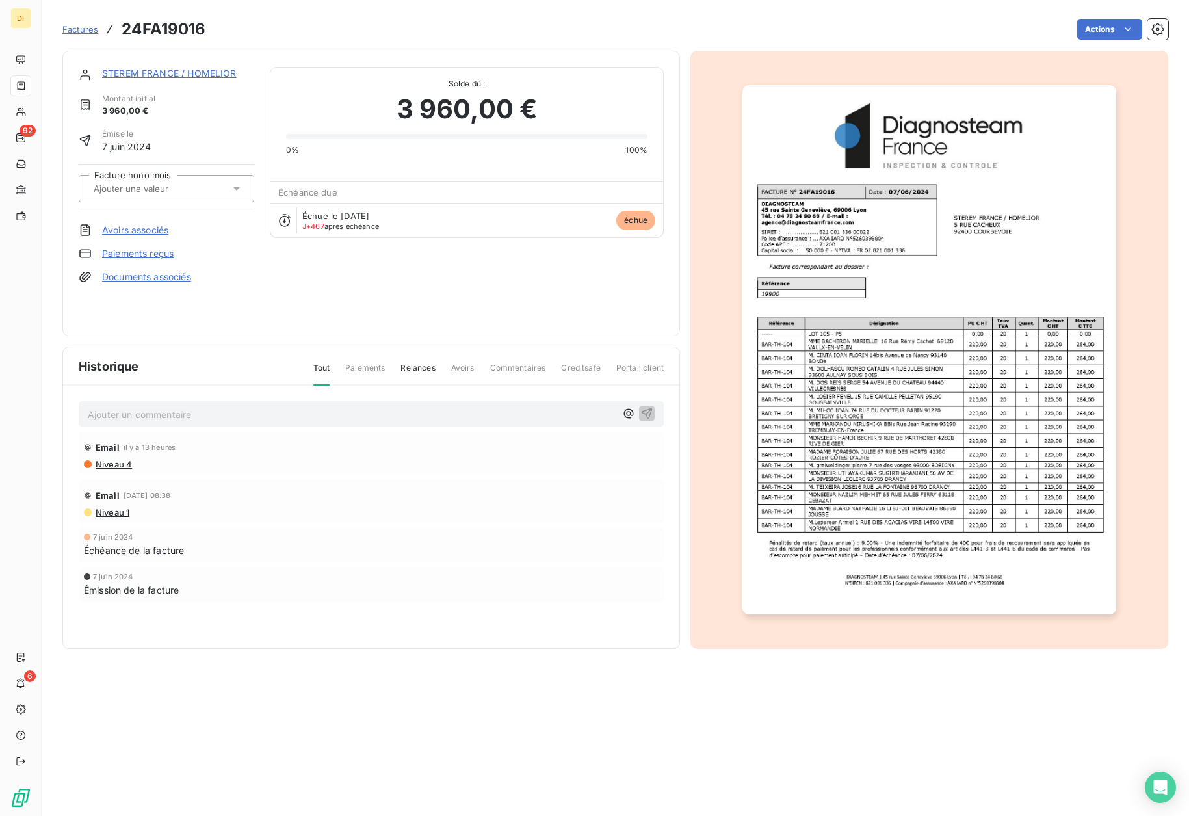
click at [176, 21] on h3 "24FA19016" at bounding box center [164, 29] width 84 height 23
copy h3 "24FA19016"
click at [163, 72] on link "STEREM FRANCE / HOMELIOR" at bounding box center [169, 73] width 135 height 11
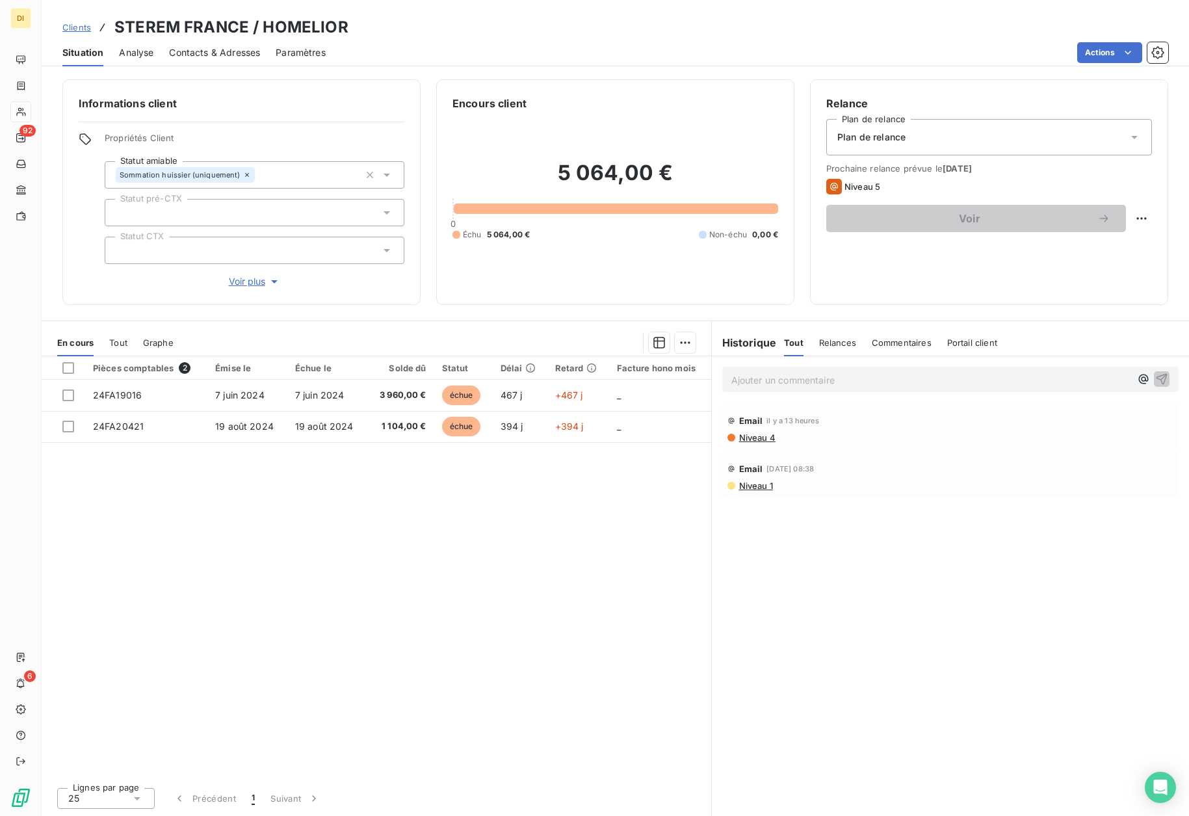
click at [202, 58] on span "Contacts & Adresses" at bounding box center [214, 52] width 91 height 13
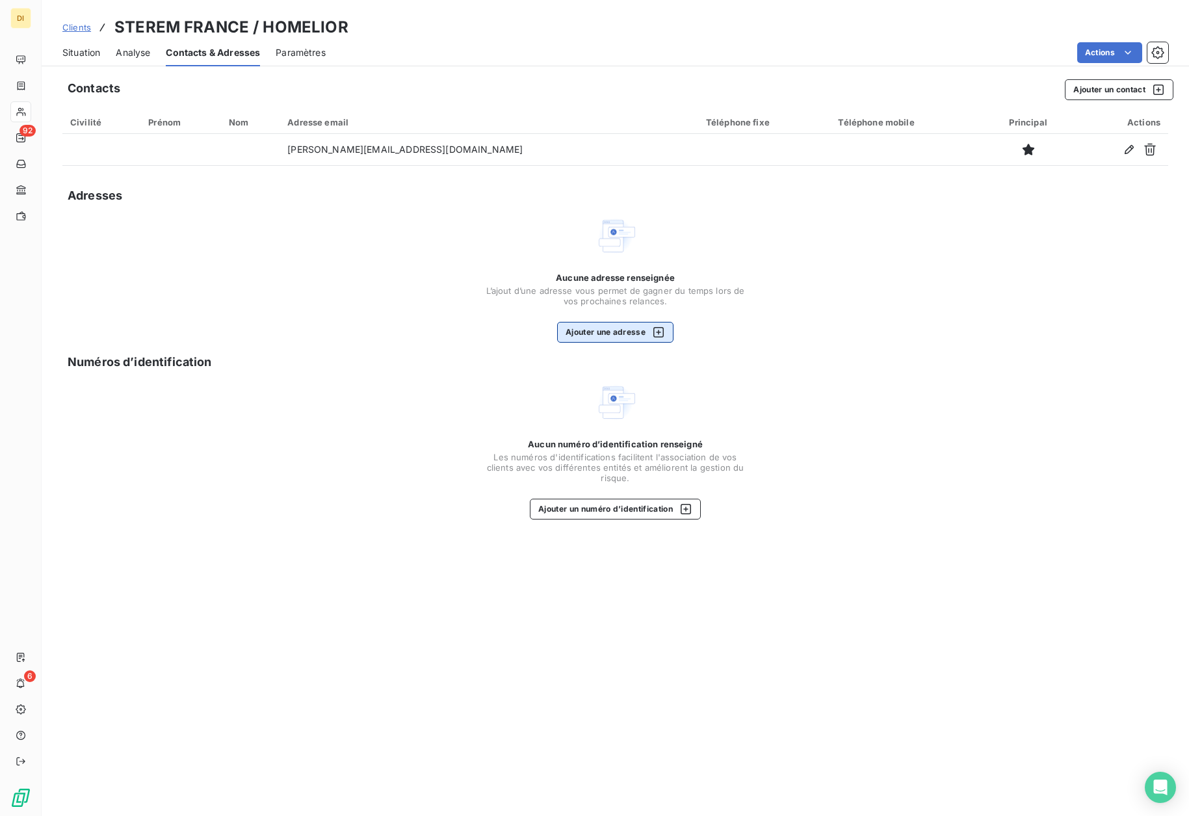
click at [619, 332] on button "Ajouter une adresse" at bounding box center [615, 332] width 116 height 21
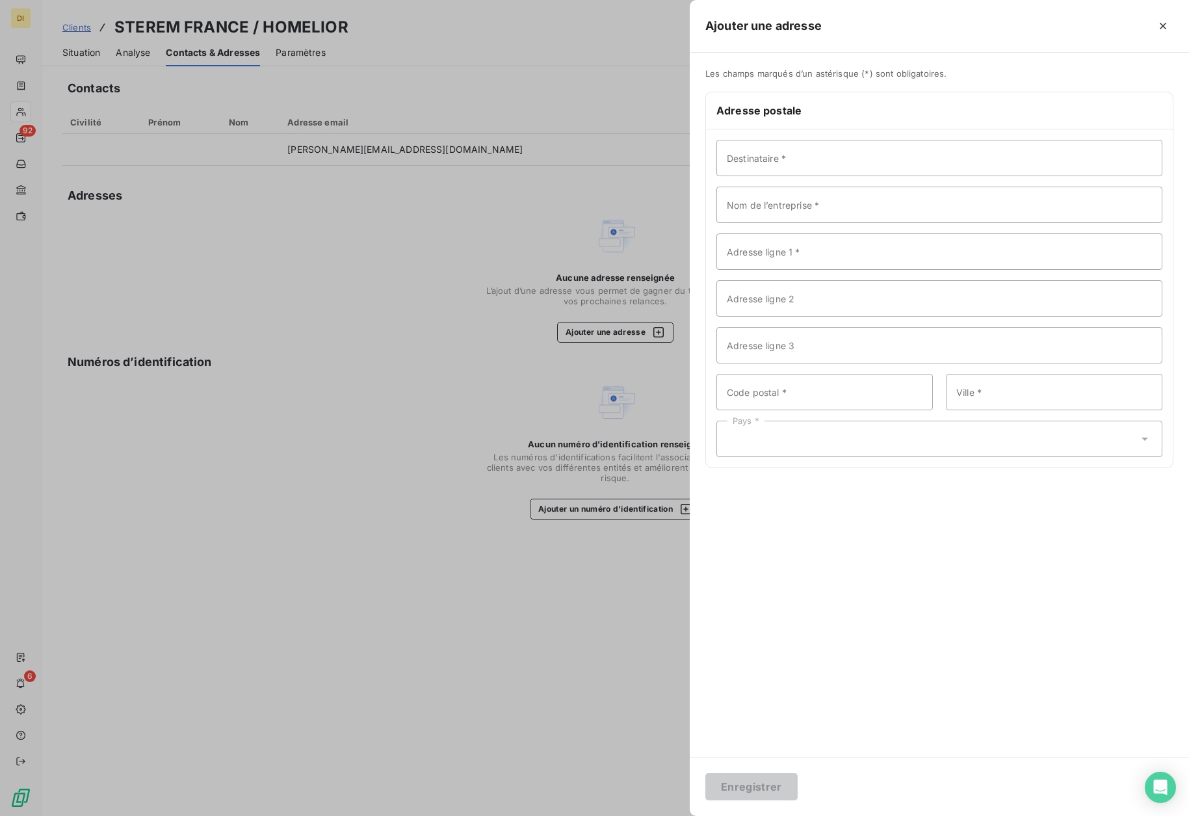
click at [475, 546] on div at bounding box center [594, 408] width 1189 height 816
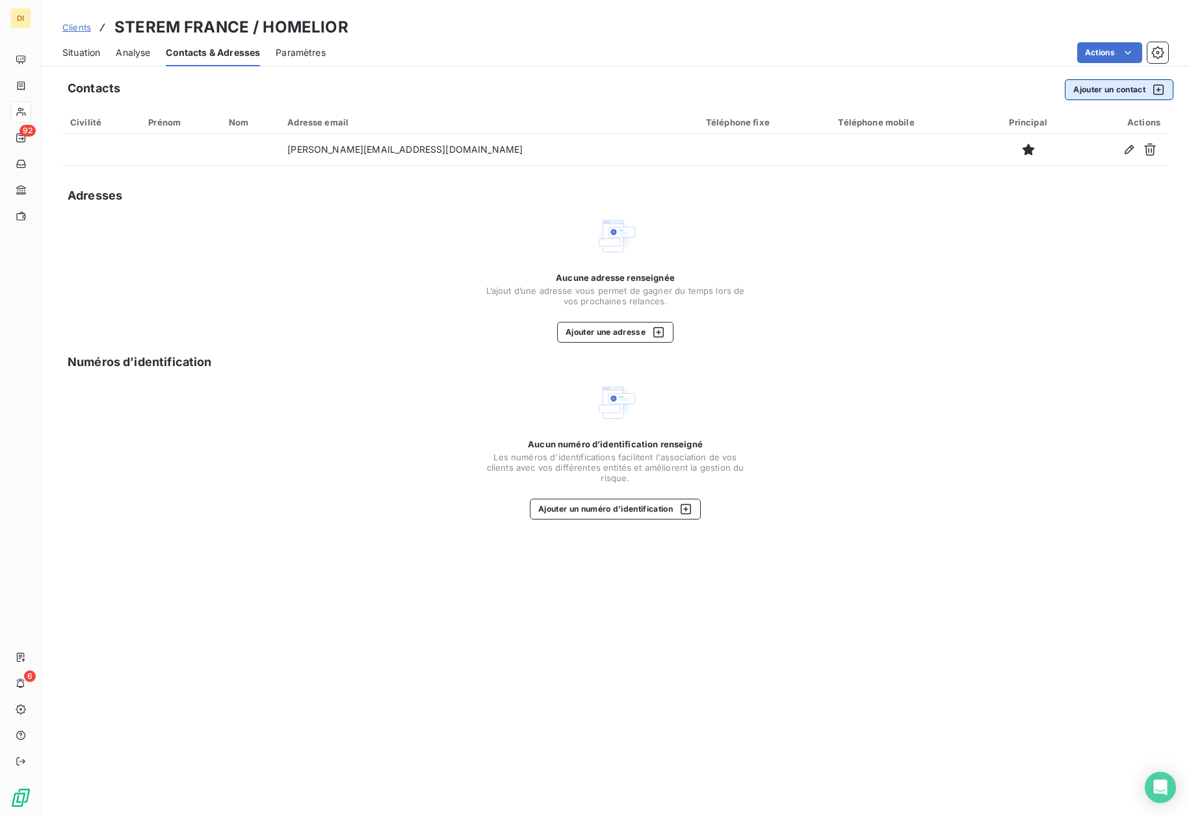
click at [1086, 94] on button "Ajouter un contact" at bounding box center [1119, 89] width 109 height 21
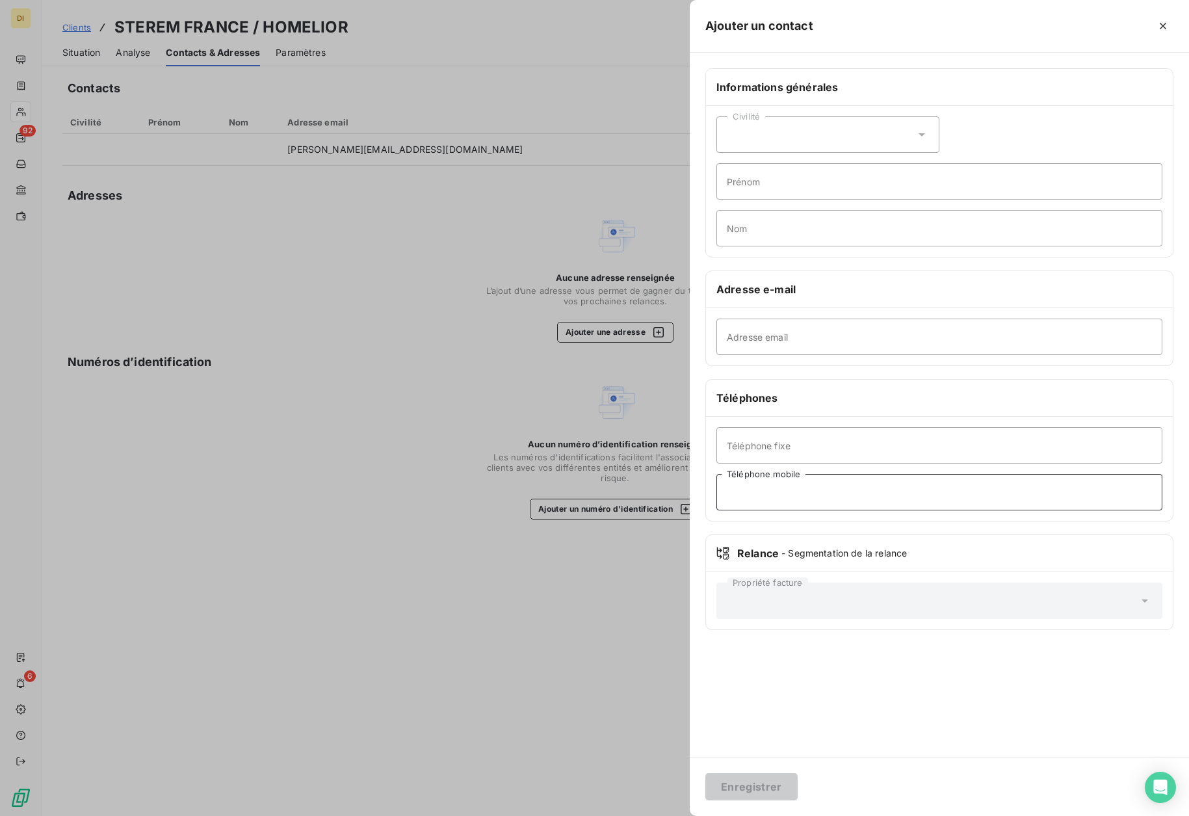
click at [805, 490] on input "Téléphone mobile" at bounding box center [939, 492] width 446 height 36
type input "0783397764"
click at [783, 183] on input "Prénom" at bounding box center [939, 181] width 446 height 36
drag, startPoint x: 774, startPoint y: 178, endPoint x: 680, endPoint y: 177, distance: 94.3
click at [680, 815] on div "Ajouter un contact Informations générales Civilité nADIA Prénom Nom Adresse e-m…" at bounding box center [594, 816] width 1189 height 0
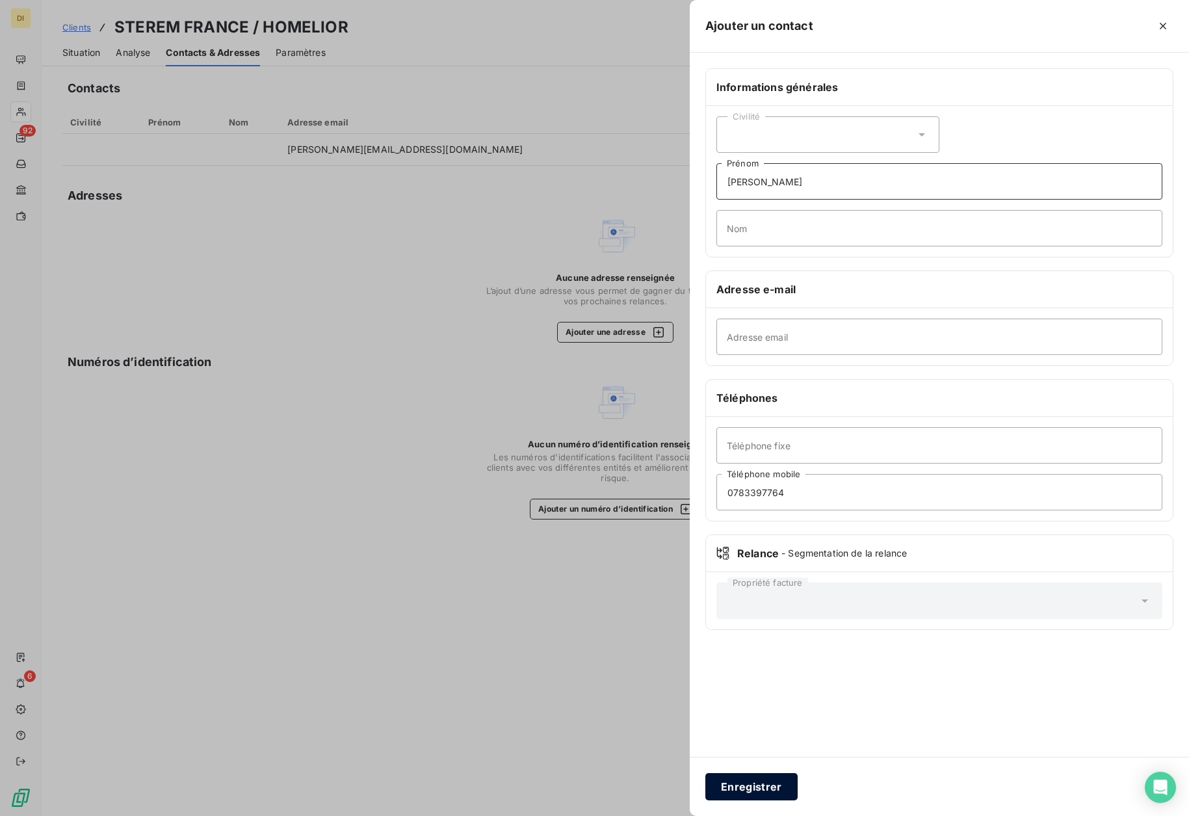
type input "[PERSON_NAME]"
click at [740, 788] on button "Enregistrer" at bounding box center [751, 786] width 92 height 27
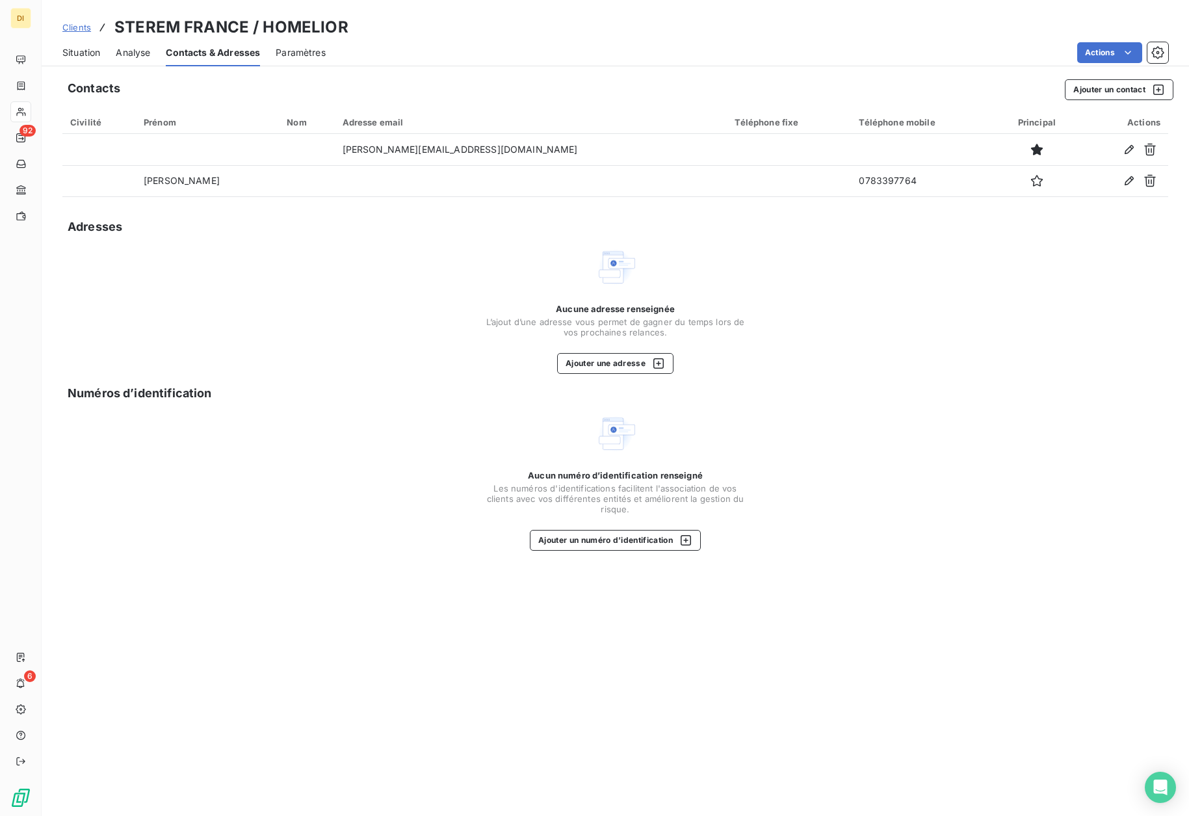
click at [82, 34] on div "Clients STEREM FRANCE / HOMELIOR" at bounding box center [205, 27] width 286 height 23
click at [72, 29] on span "Clients" at bounding box center [76, 27] width 29 height 10
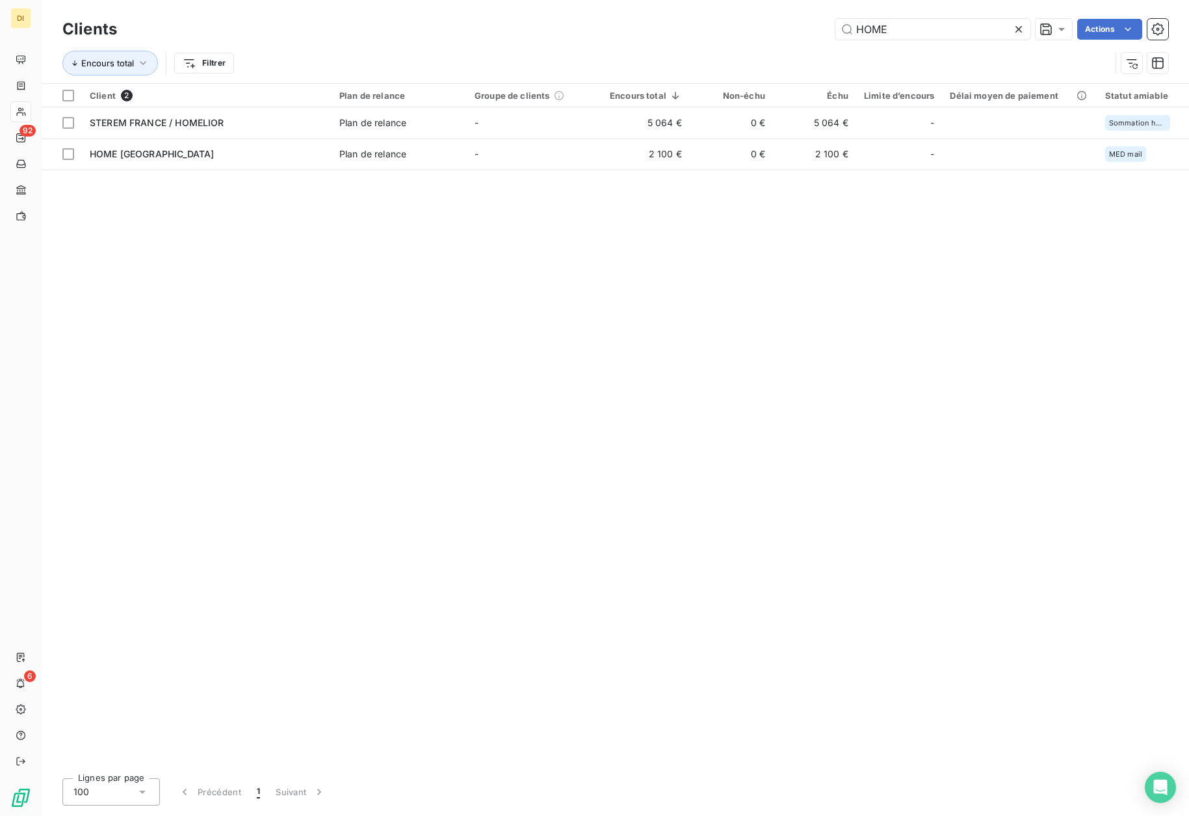
drag, startPoint x: 910, startPoint y: 31, endPoint x: 799, endPoint y: 34, distance: 111.2
click at [799, 33] on div "HOME Actions" at bounding box center [651, 29] width 1036 height 21
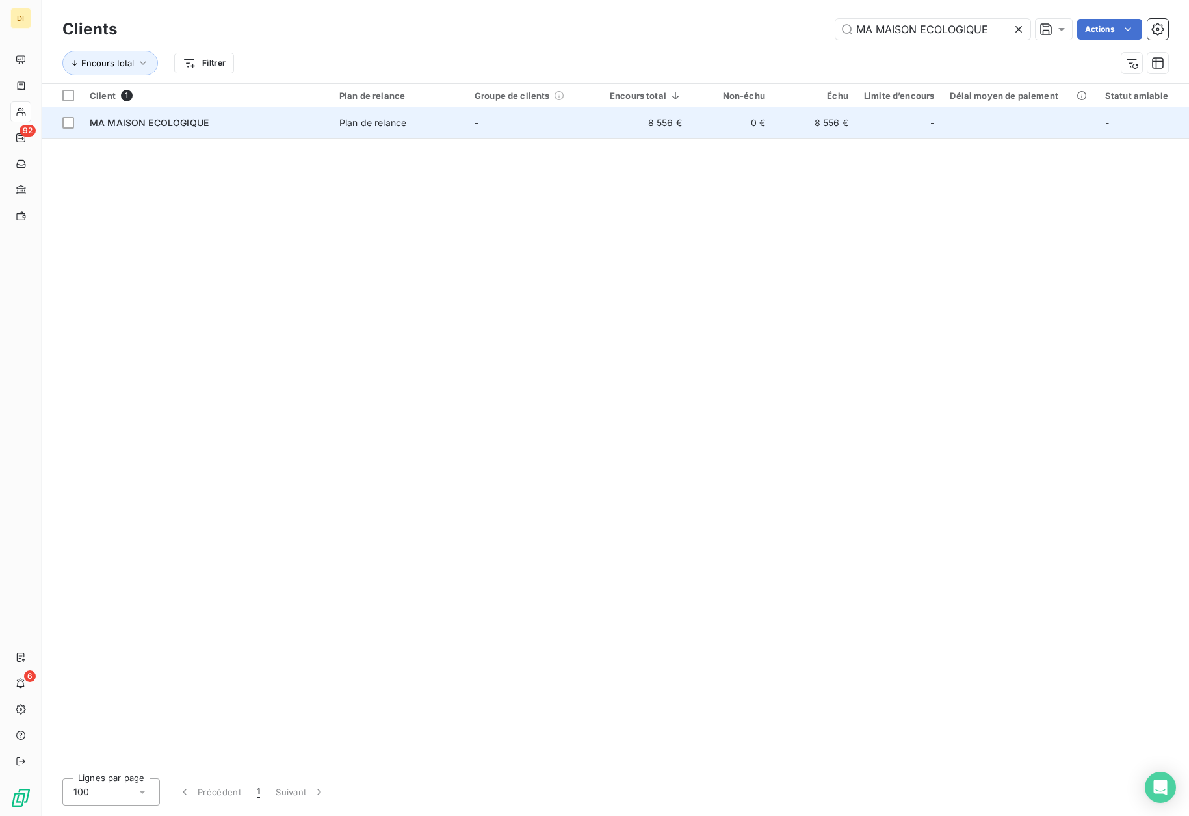
type input "MA MAISON ECOLOGIQUE"
click at [451, 119] on span "Plan de relance" at bounding box center [399, 122] width 120 height 13
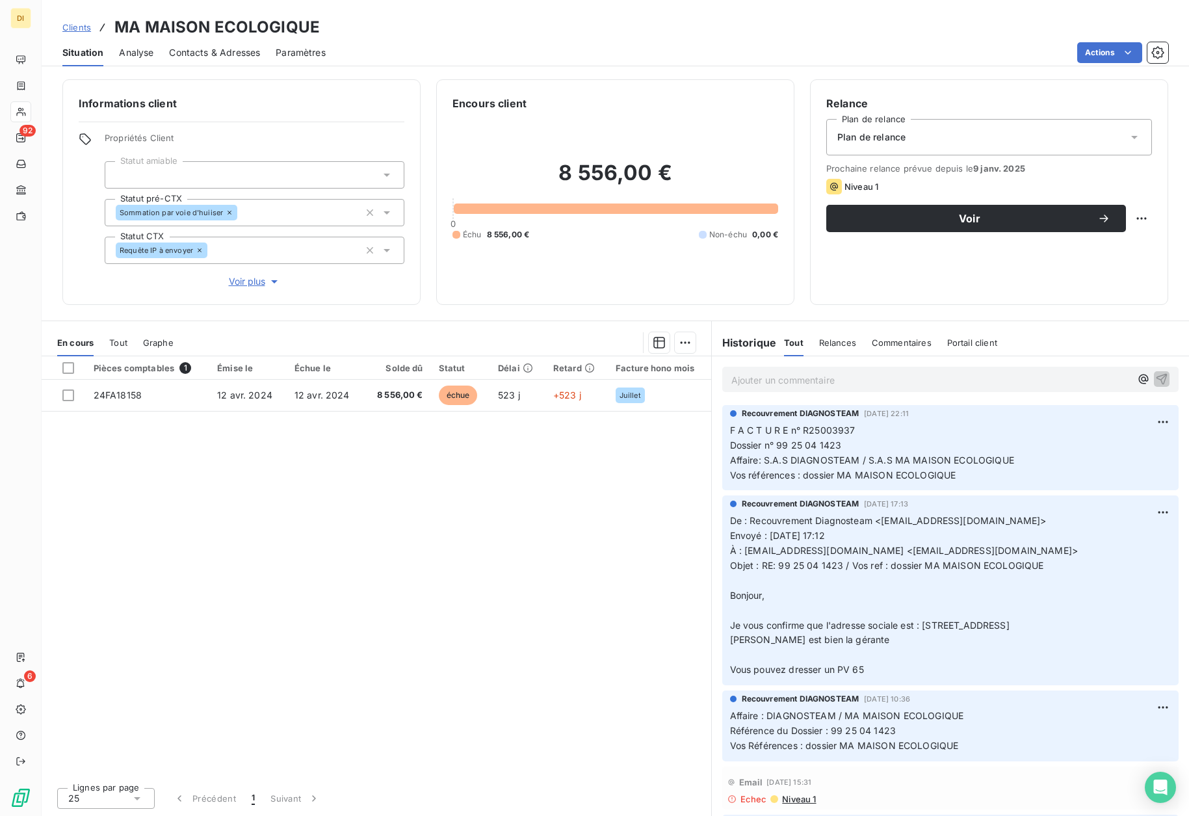
click at [198, 55] on span "Contacts & Adresses" at bounding box center [214, 52] width 91 height 13
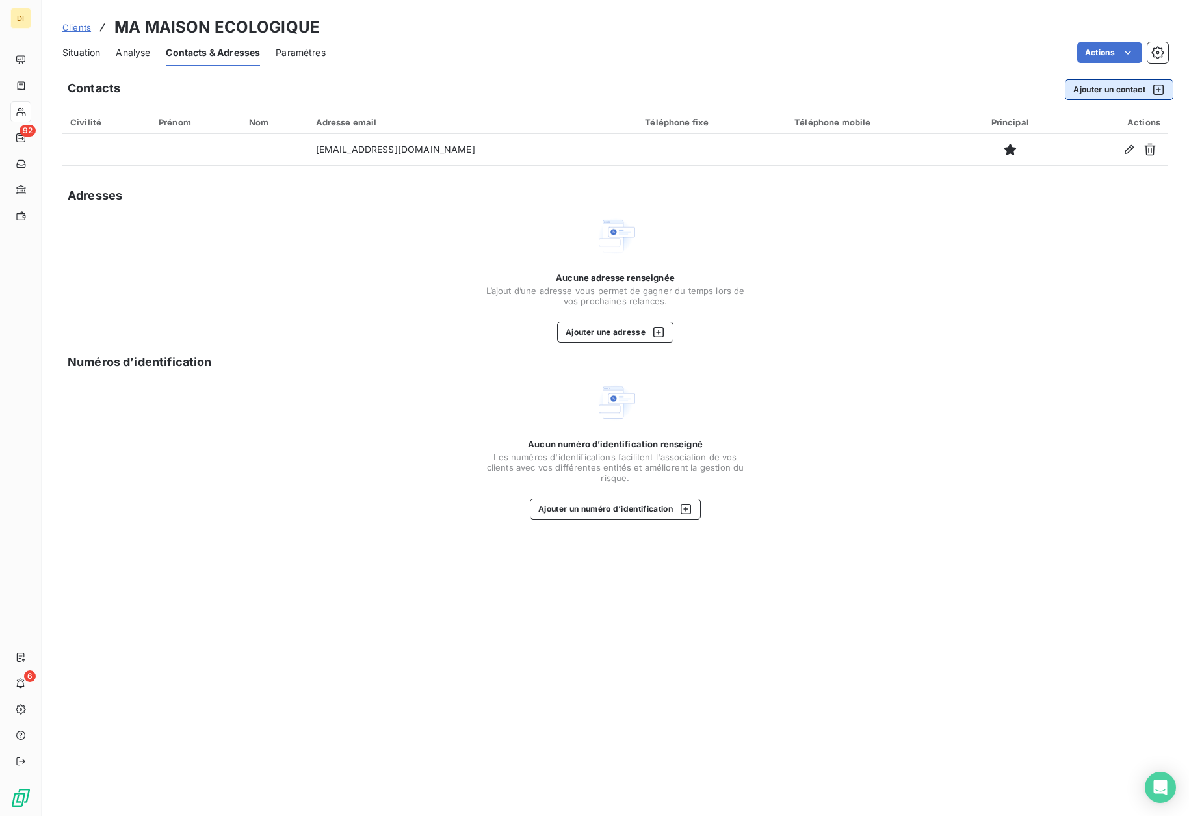
click at [1110, 93] on button "Ajouter un contact" at bounding box center [1119, 89] width 109 height 21
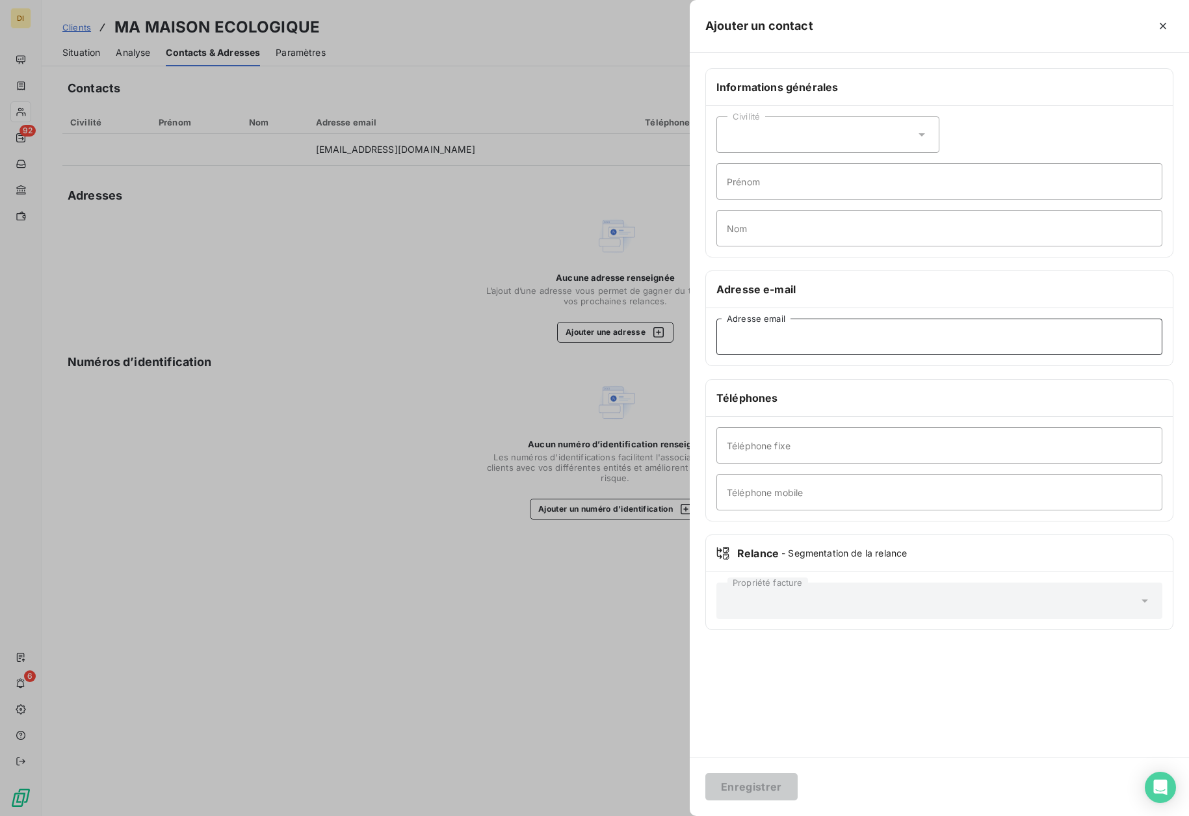
click at [875, 335] on input "Adresse email" at bounding box center [939, 337] width 446 height 36
click at [489, 313] on div at bounding box center [594, 408] width 1189 height 816
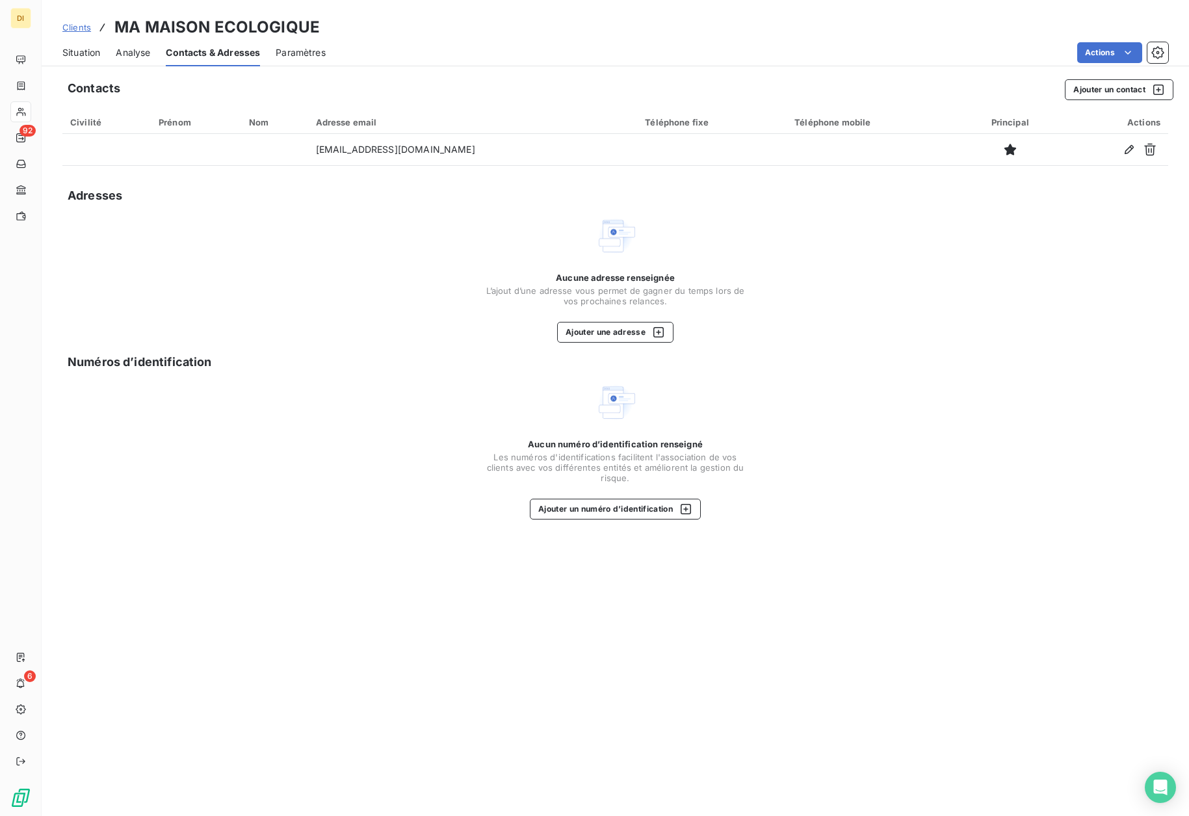
click at [72, 29] on span "Clients" at bounding box center [76, 27] width 29 height 10
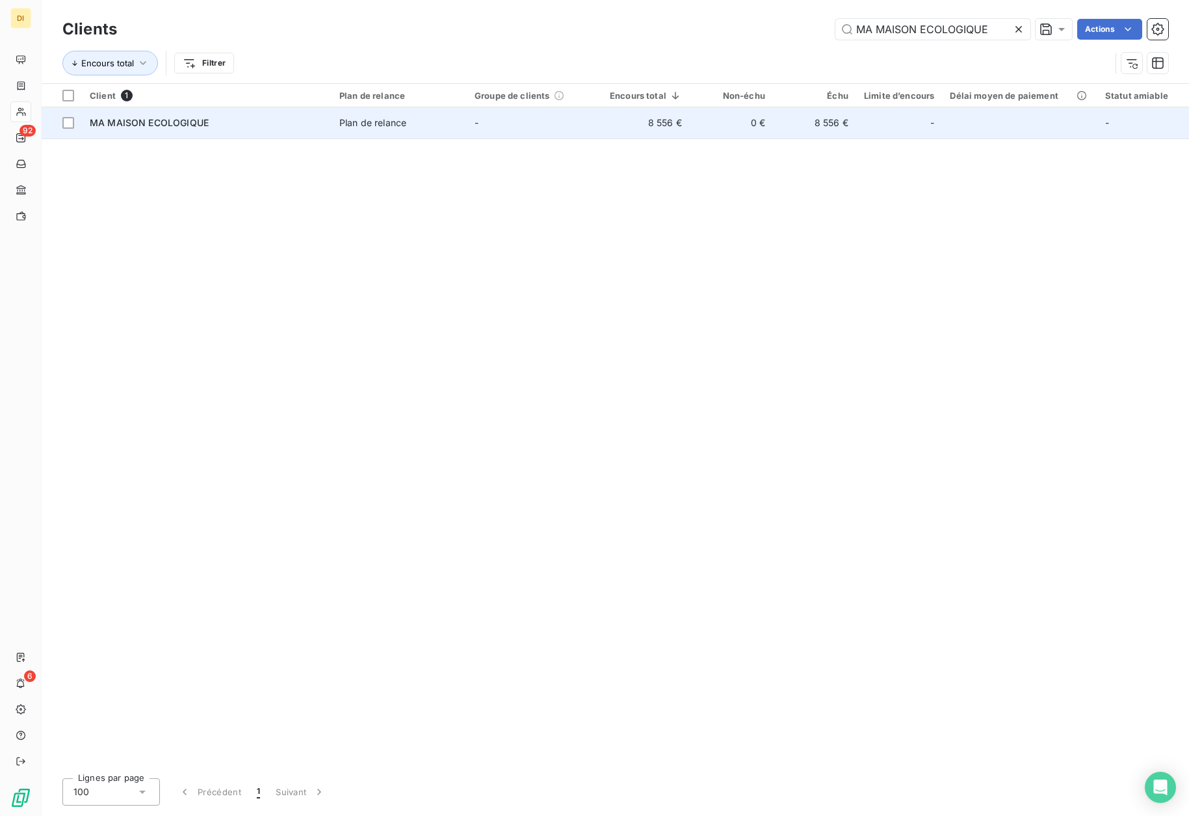
click at [195, 124] on span "MA MAISON ECOLOGIQUE" at bounding box center [149, 122] width 119 height 11
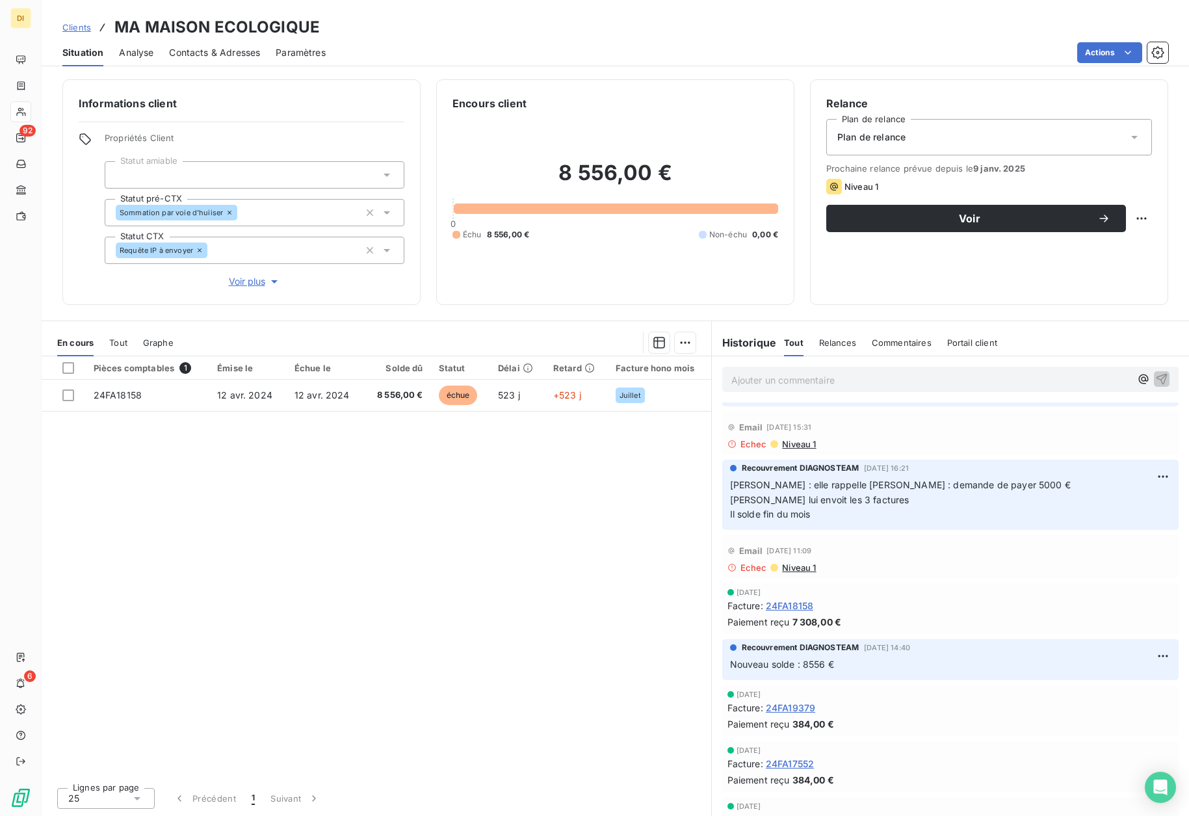
scroll to position [356, 0]
click at [889, 508] on p "[PERSON_NAME] : elle rappelle [PERSON_NAME] : demande de payer 5000 € [PERSON_N…" at bounding box center [950, 499] width 441 height 45
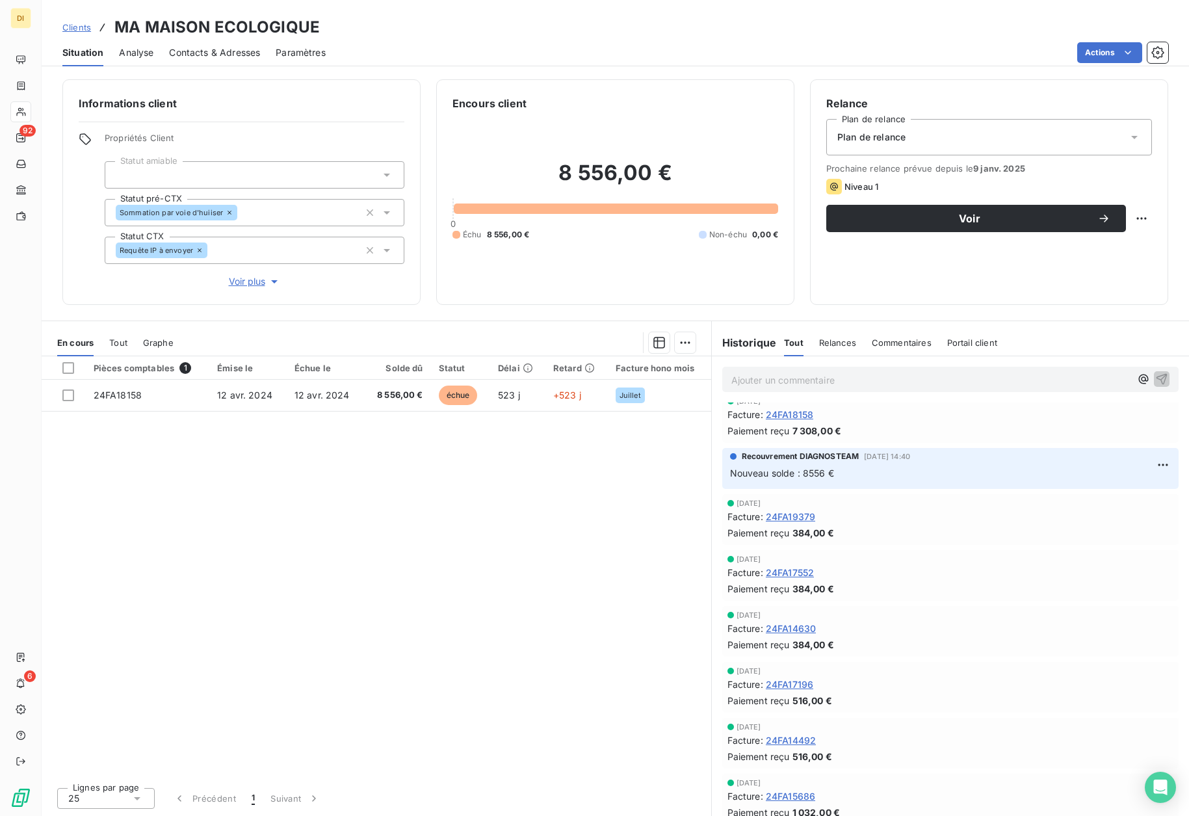
scroll to position [551, 0]
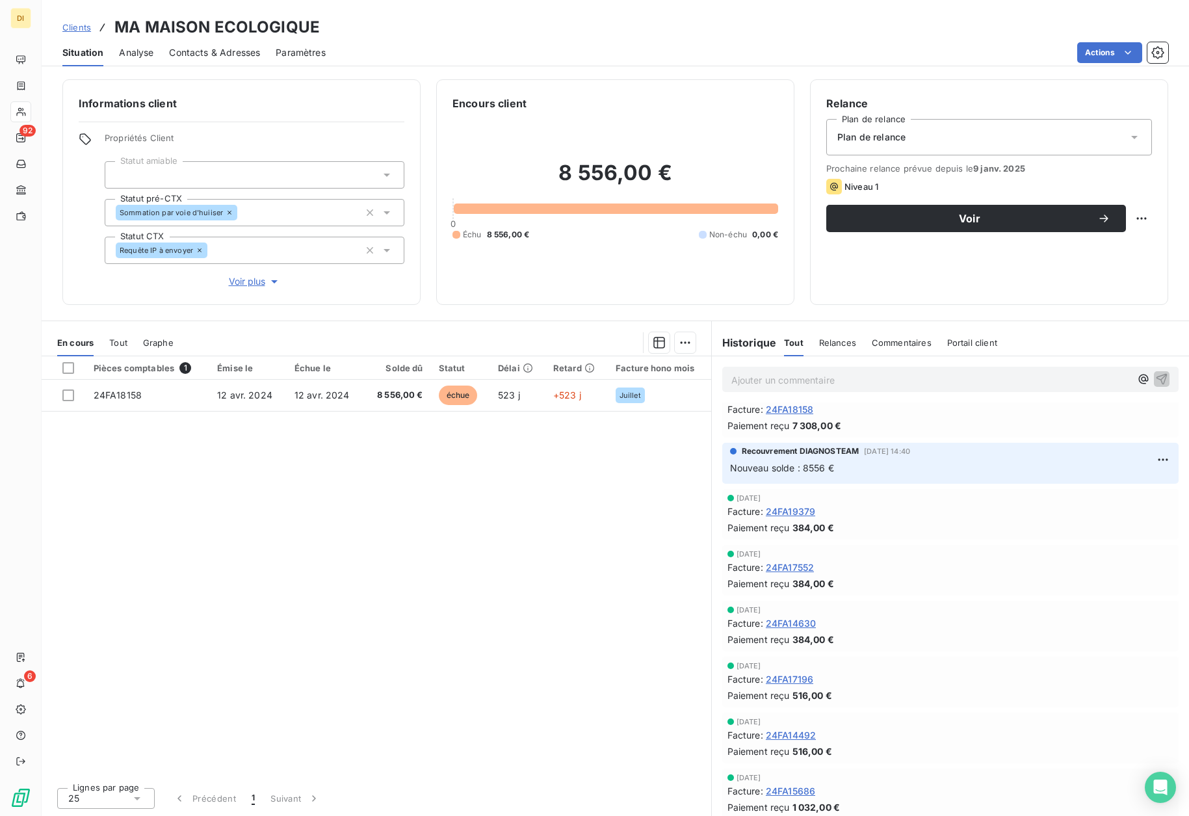
click at [88, 33] on link "Clients" at bounding box center [76, 27] width 29 height 13
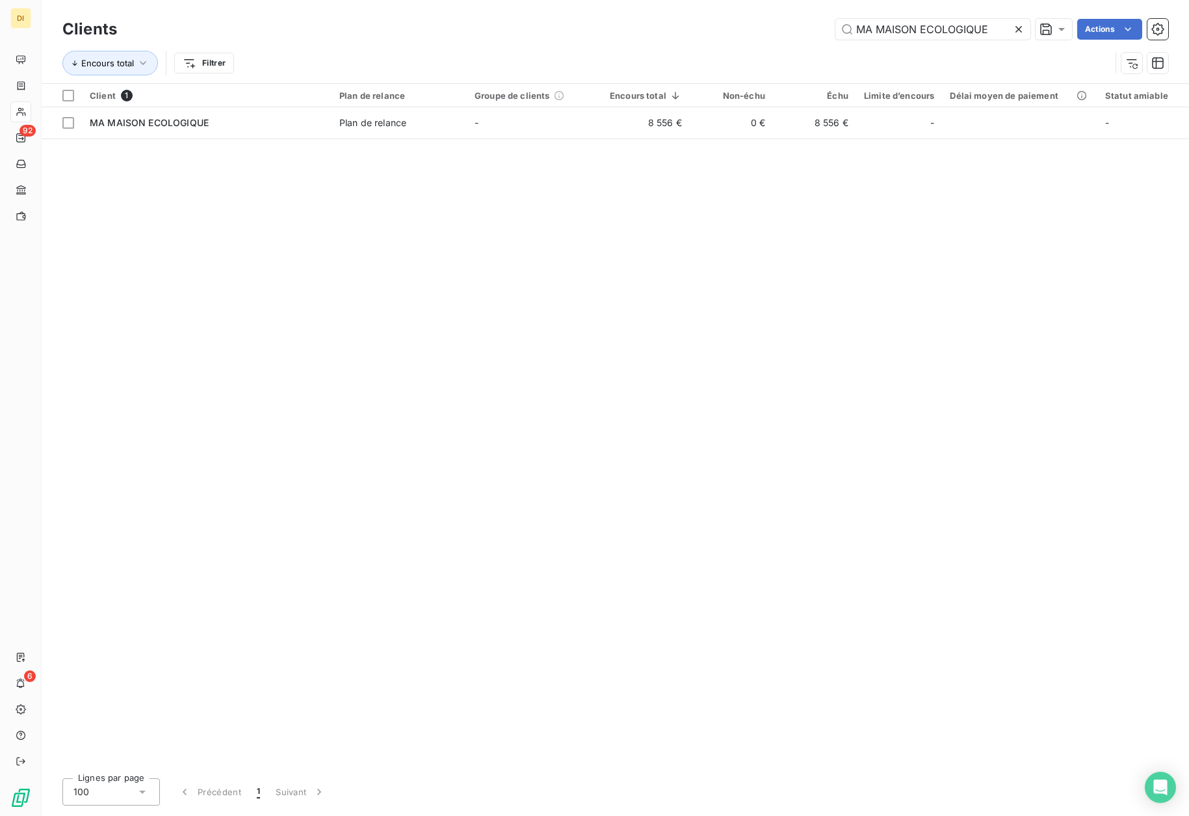
click at [1021, 27] on icon at bounding box center [1018, 29] width 13 height 13
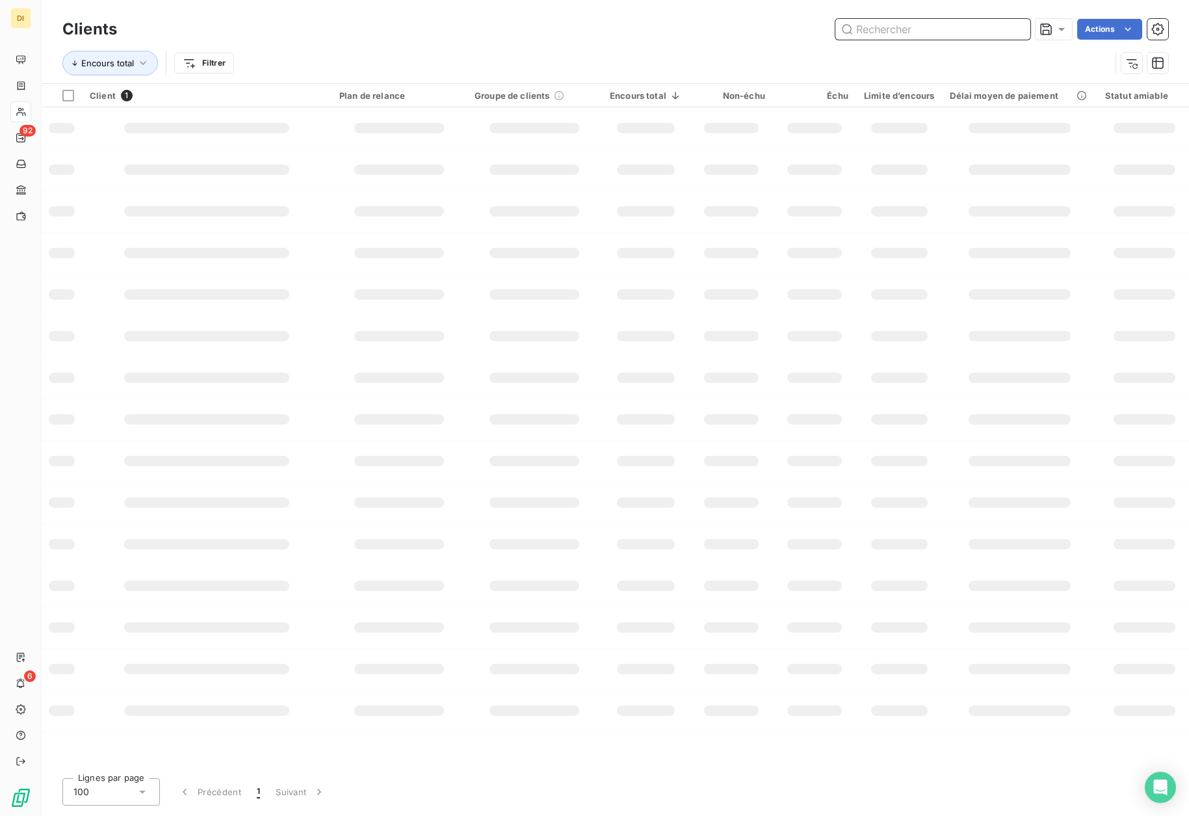
click at [959, 31] on input "text" at bounding box center [932, 29] width 195 height 21
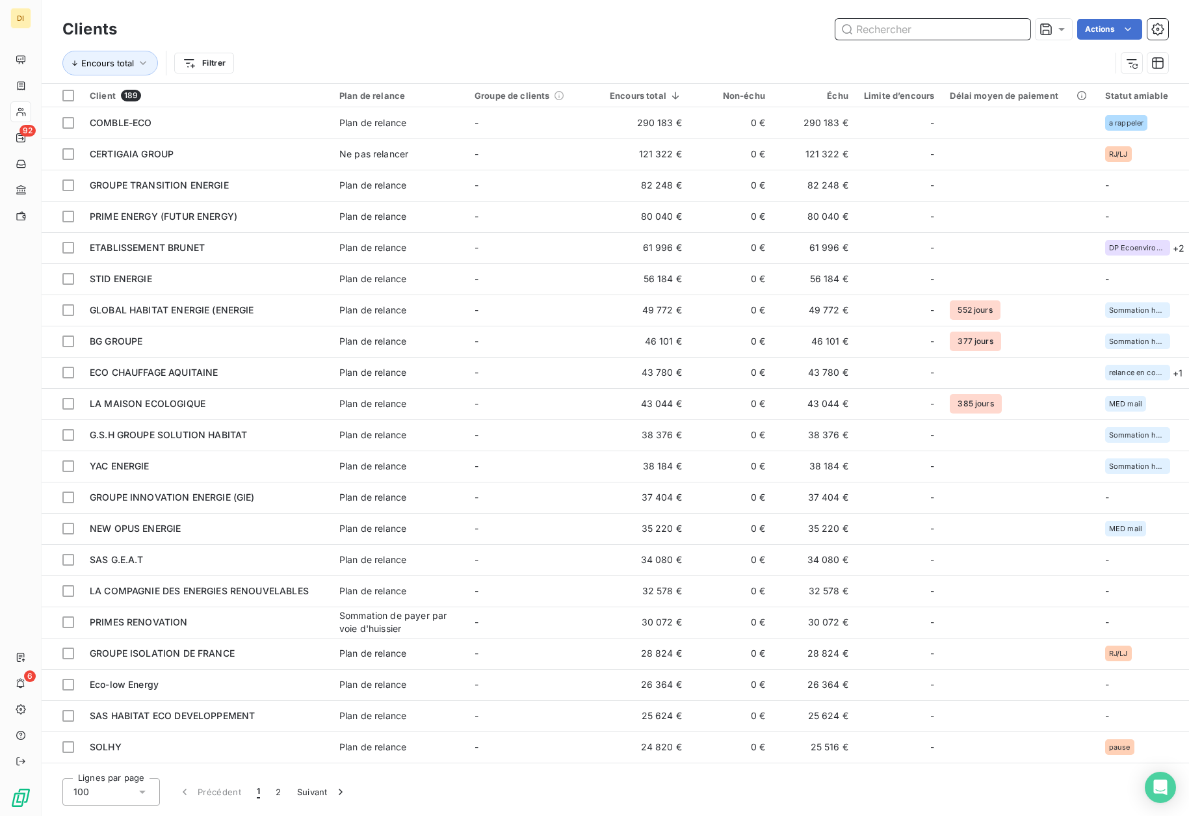
paste input "COP' SOLUTIONS"
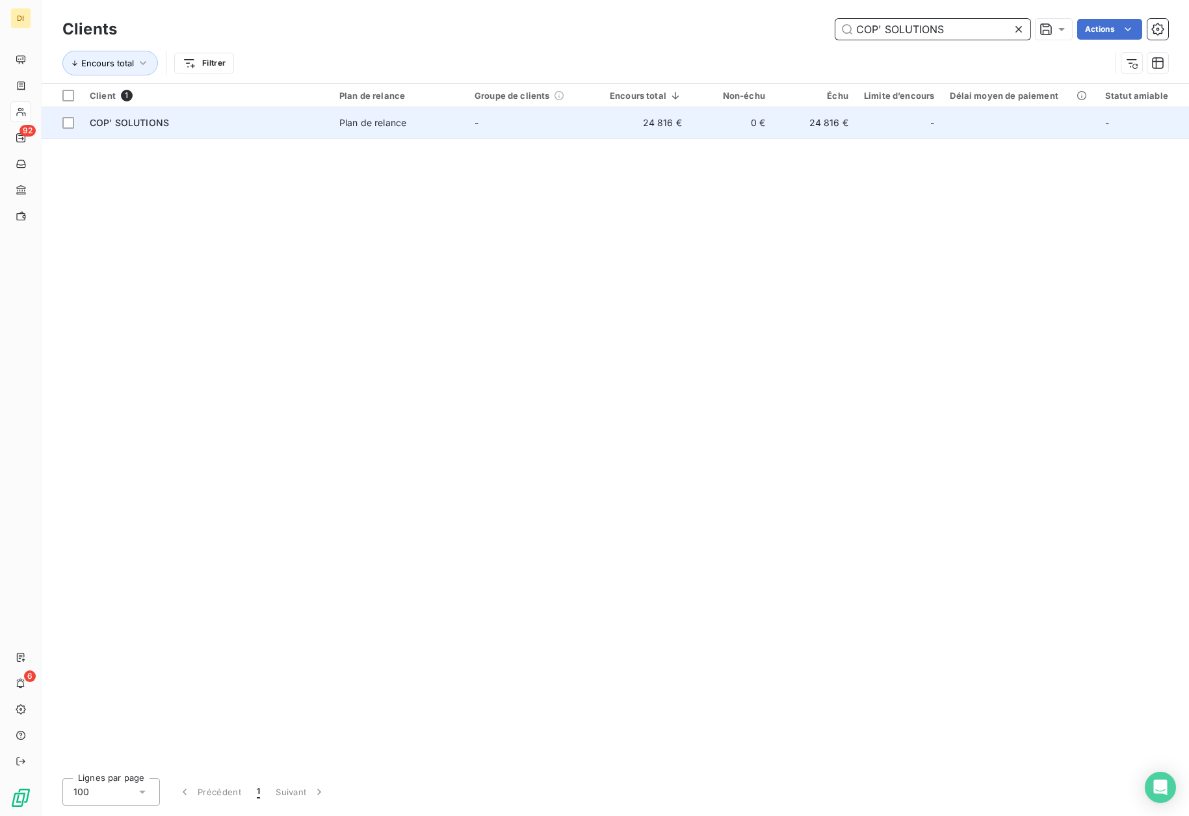
type input "COP' SOLUTIONS"
click at [447, 124] on span "Plan de relance" at bounding box center [399, 122] width 120 height 13
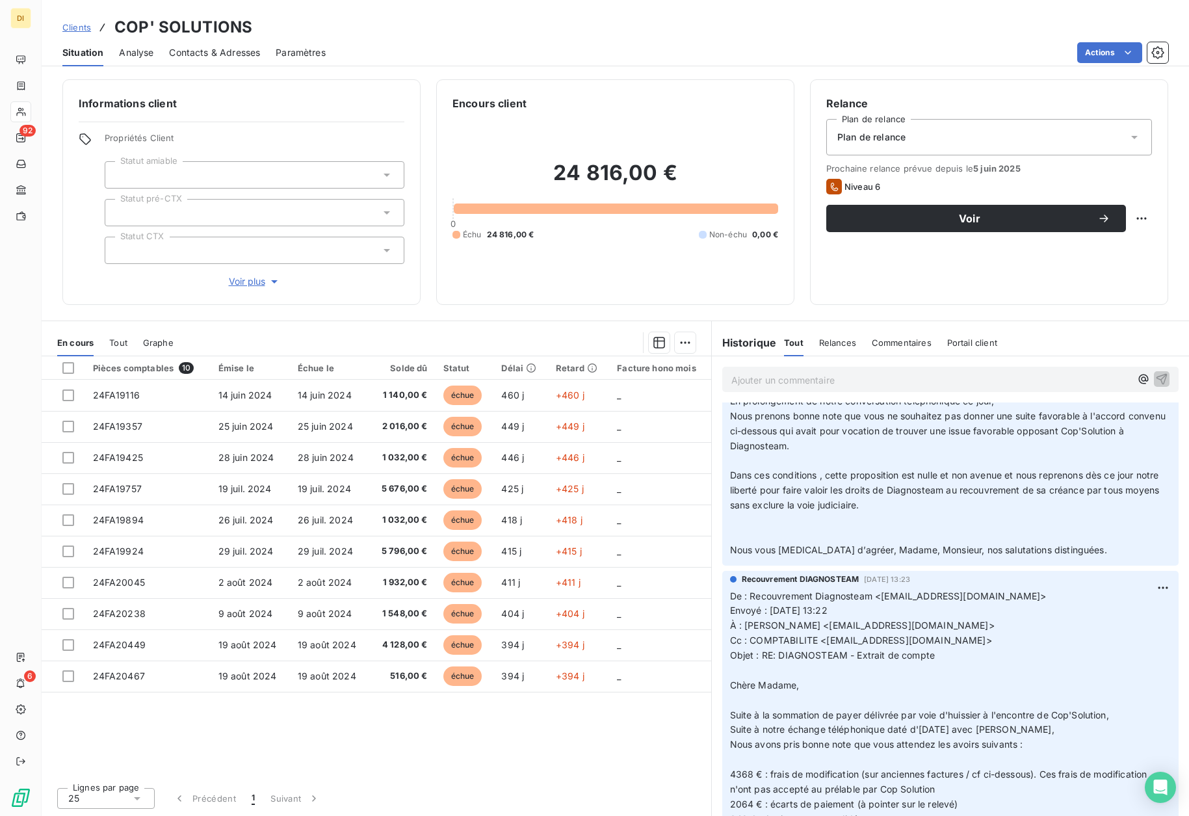
scroll to position [149, 0]
click at [211, 61] on div "Contacts & Adresses" at bounding box center [214, 52] width 91 height 27
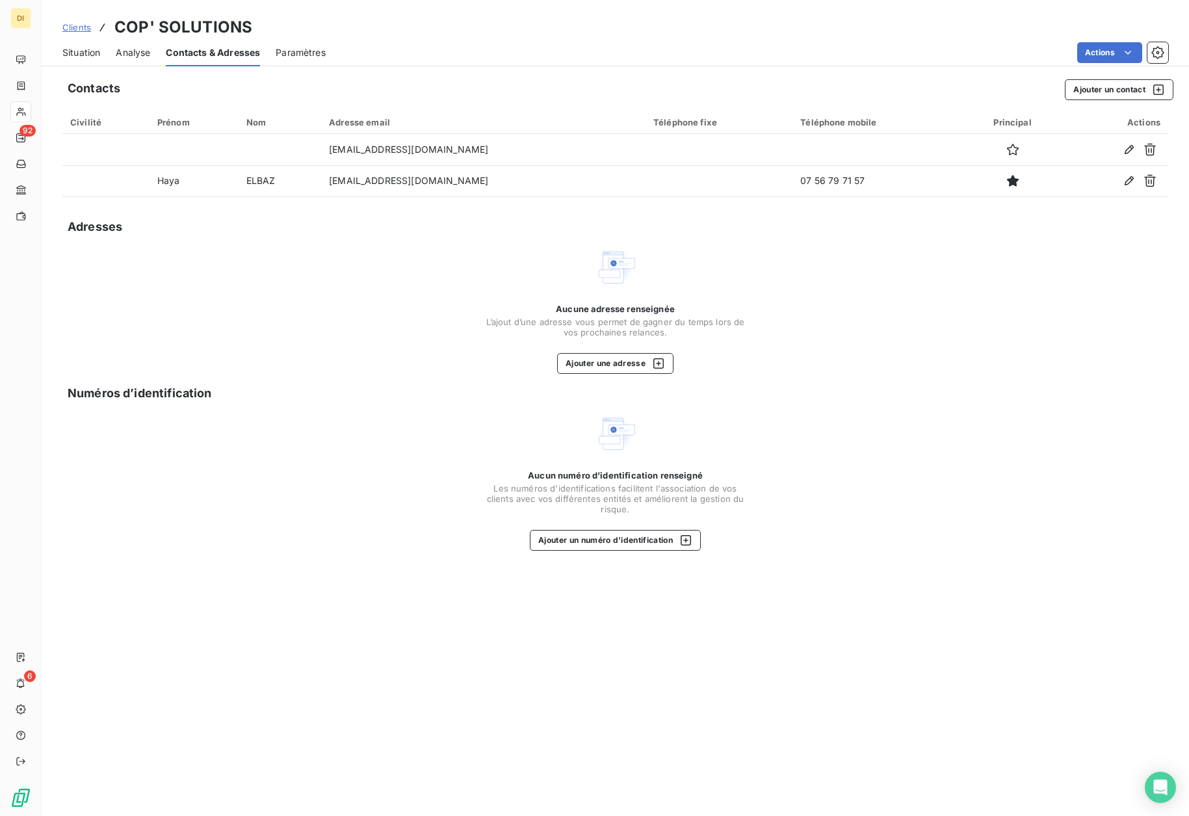
click at [90, 51] on span "Situation" at bounding box center [81, 52] width 38 height 13
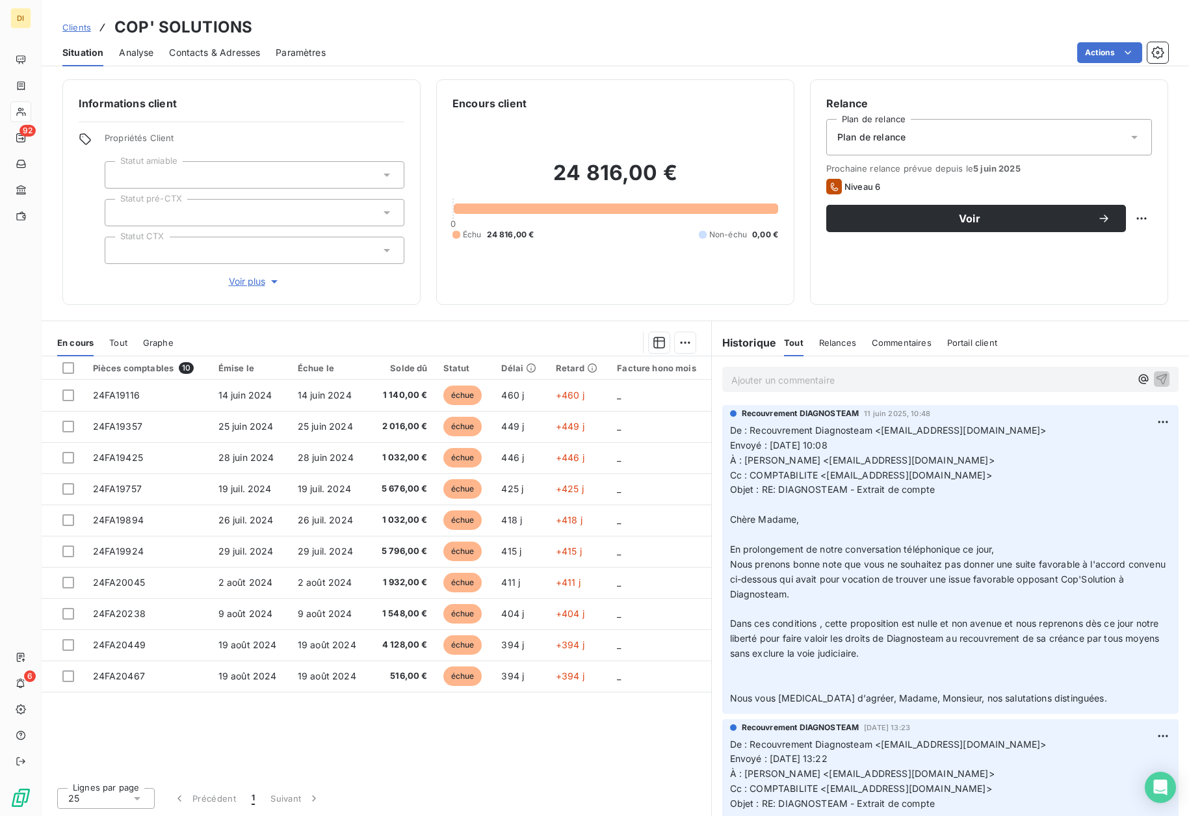
click at [73, 33] on link "Clients" at bounding box center [76, 27] width 29 height 13
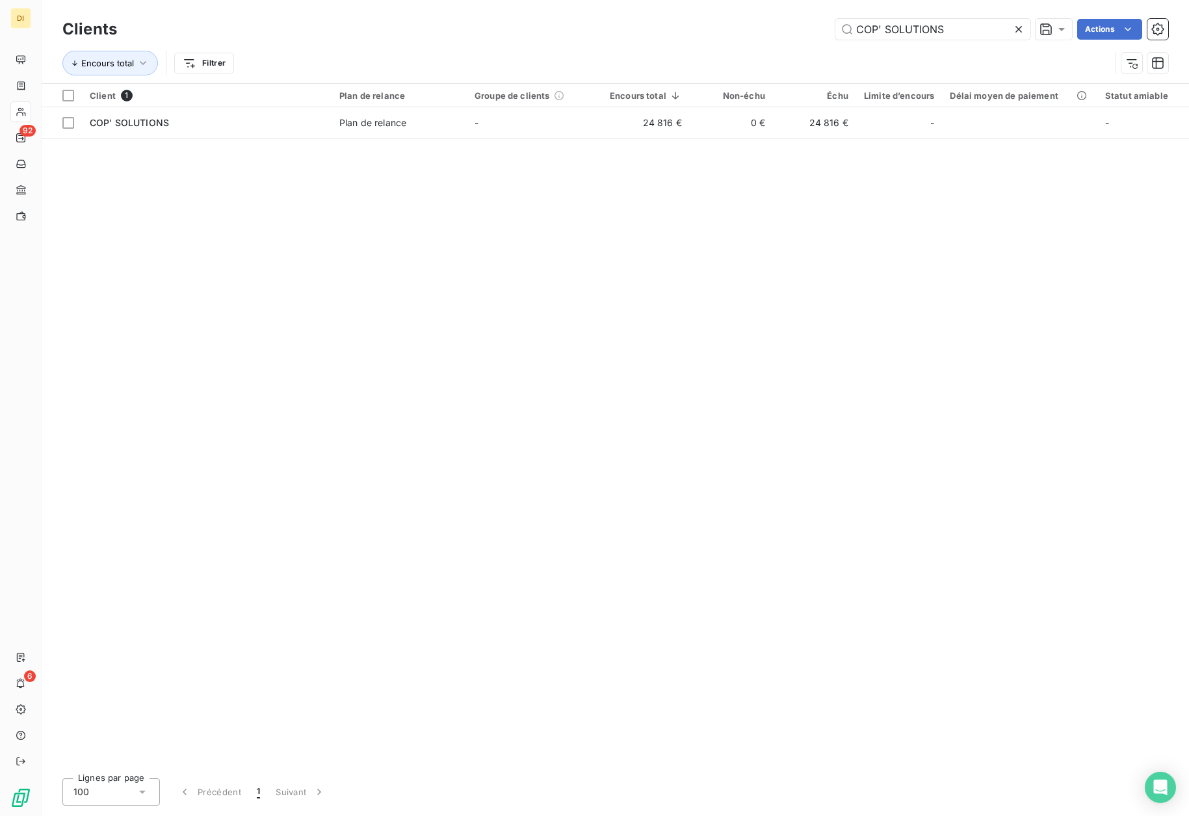
click at [1020, 31] on icon at bounding box center [1018, 29] width 7 height 7
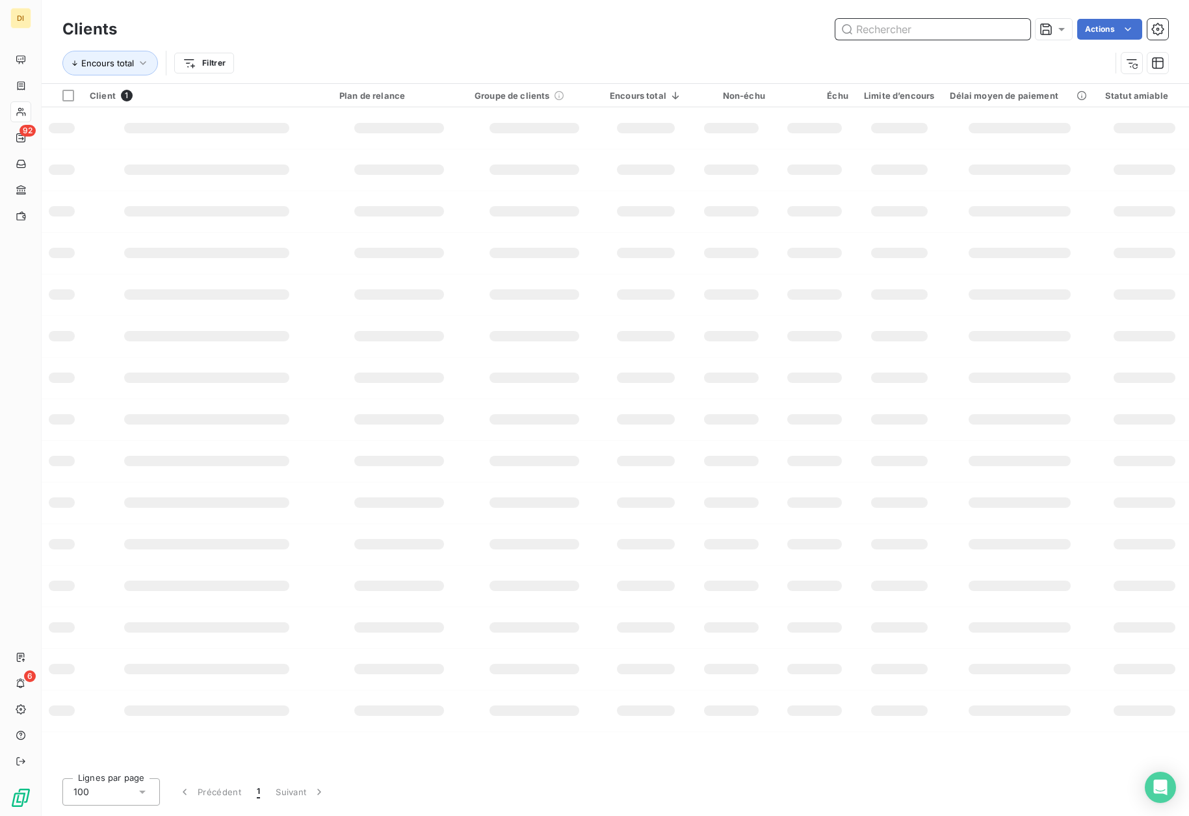
click at [975, 31] on input "text" at bounding box center [932, 29] width 195 height 21
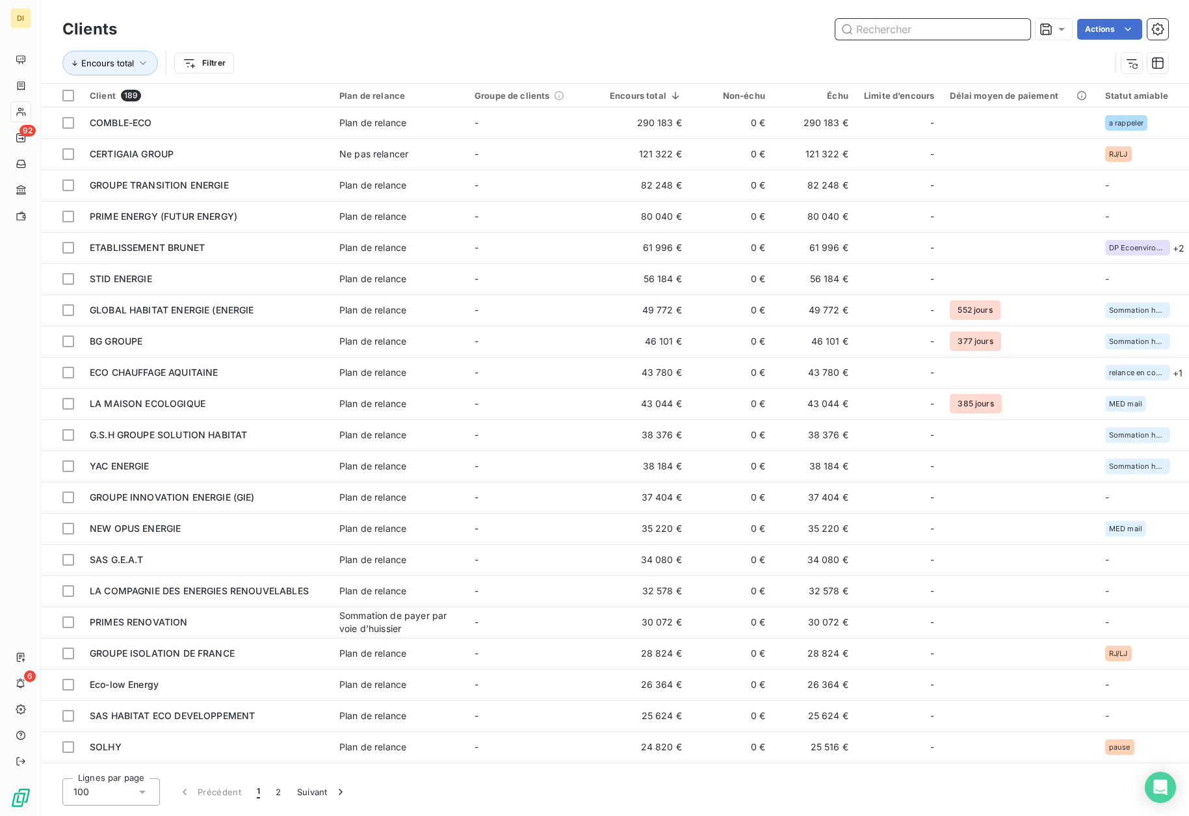
paste input "GROUPE VERTUOSE - BN ENERGIE"
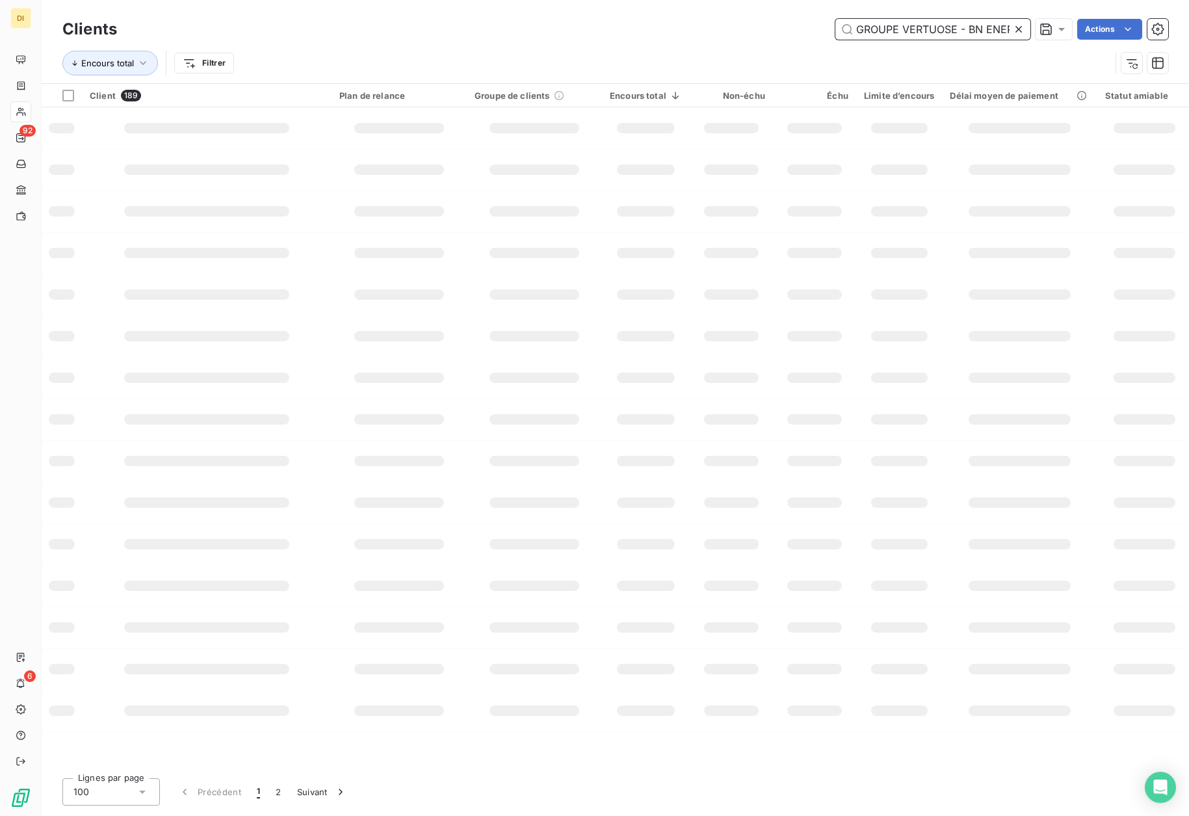
scroll to position [0, 20]
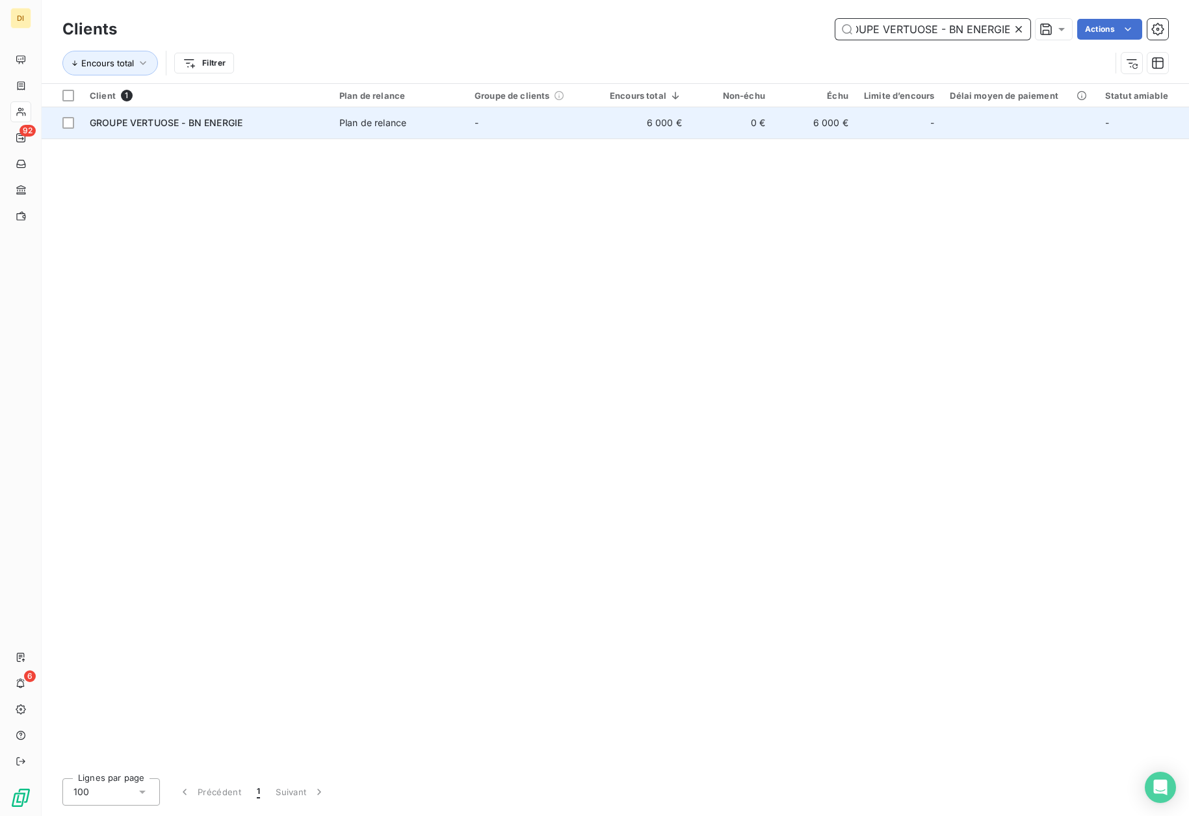
type input "GROUPE VERTUOSE - BN ENERGIE"
click at [422, 128] on span "Plan de relance" at bounding box center [399, 122] width 120 height 13
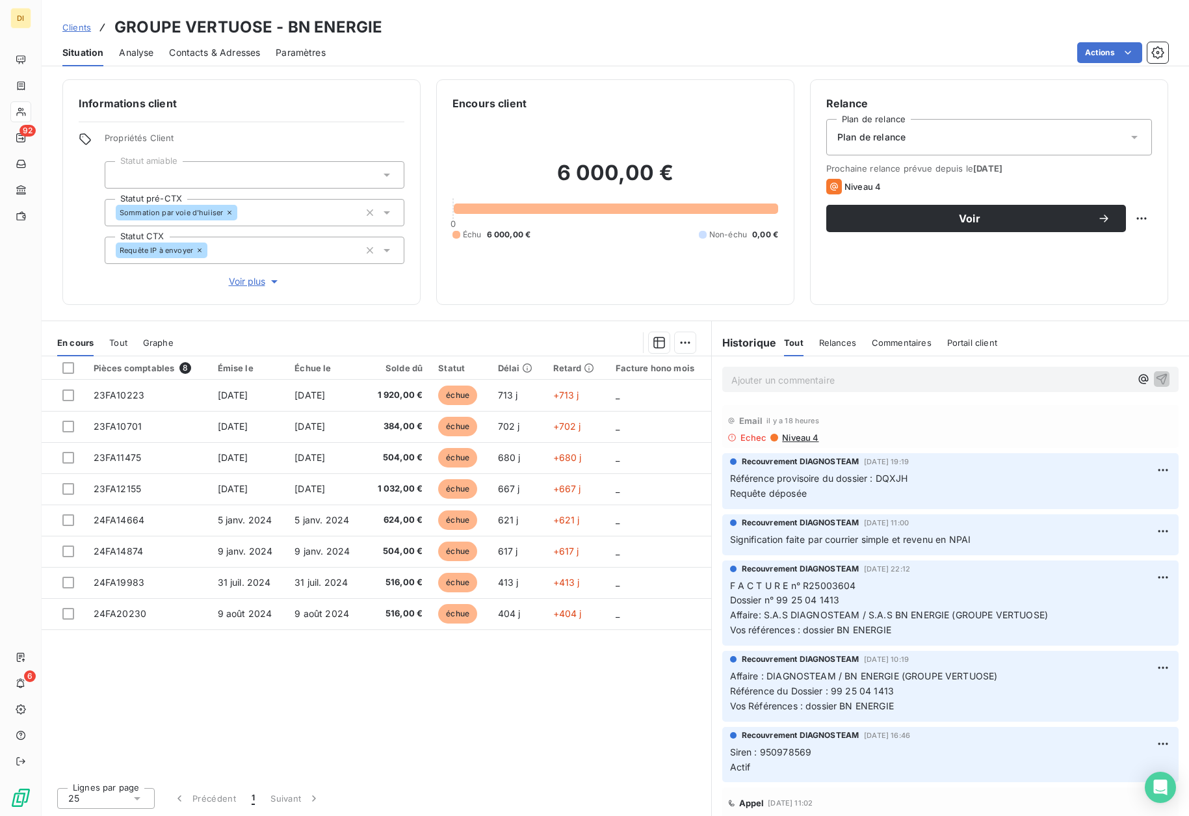
click at [218, 52] on span "Contacts & Adresses" at bounding box center [214, 52] width 91 height 13
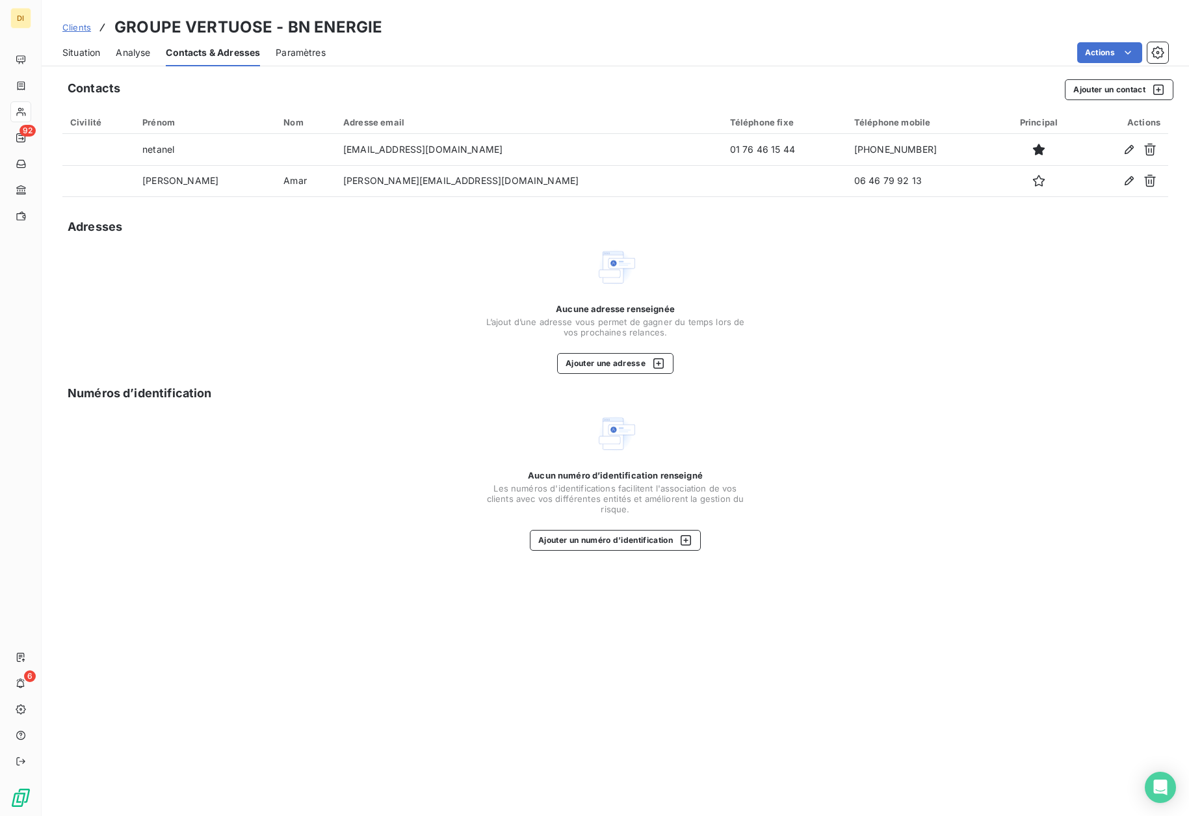
click at [77, 53] on span "Situation" at bounding box center [81, 52] width 38 height 13
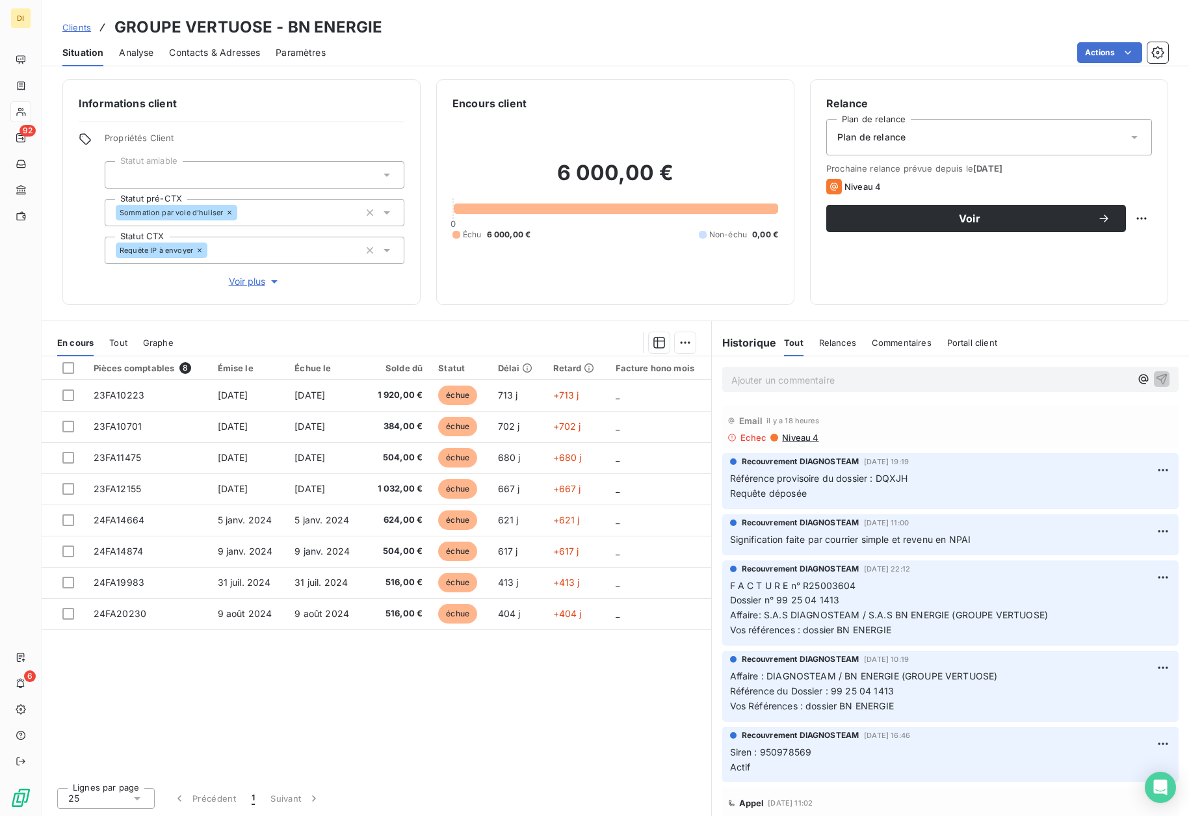
click at [83, 27] on span "Clients" at bounding box center [76, 27] width 29 height 10
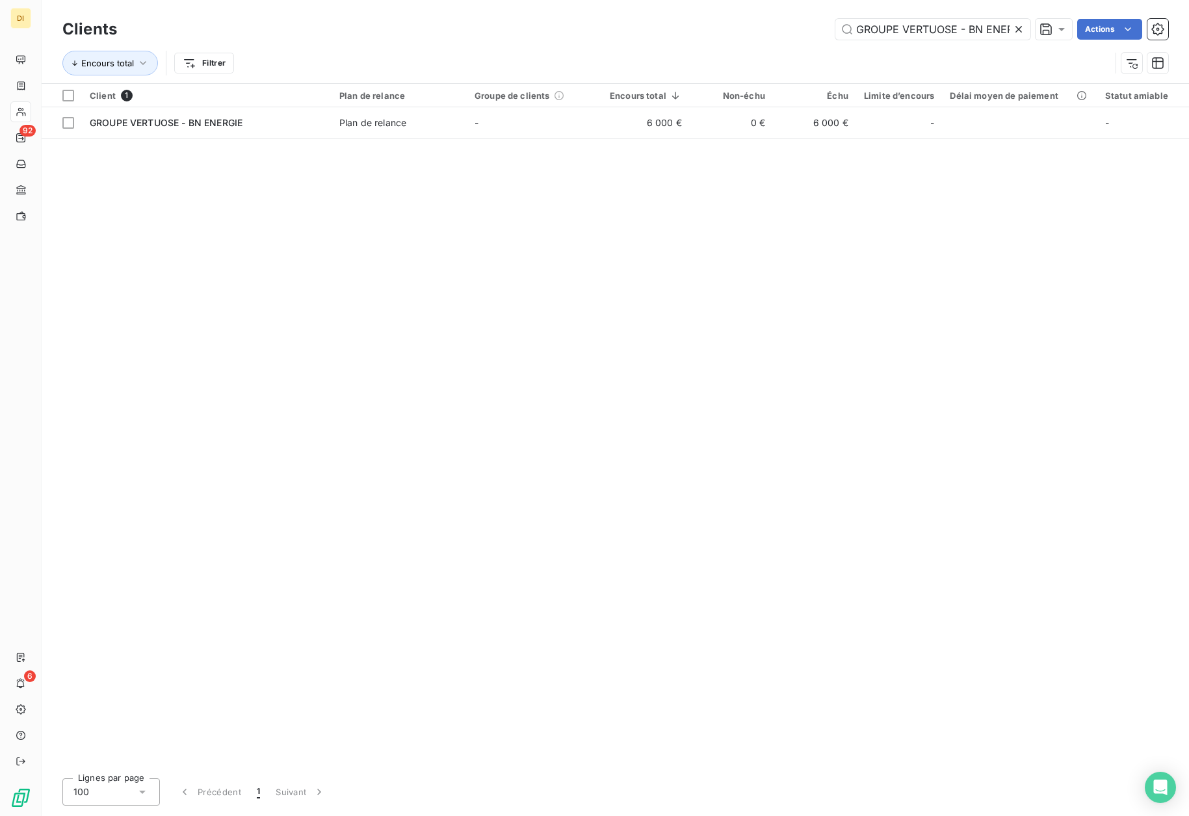
click at [1019, 32] on icon at bounding box center [1018, 29] width 13 height 13
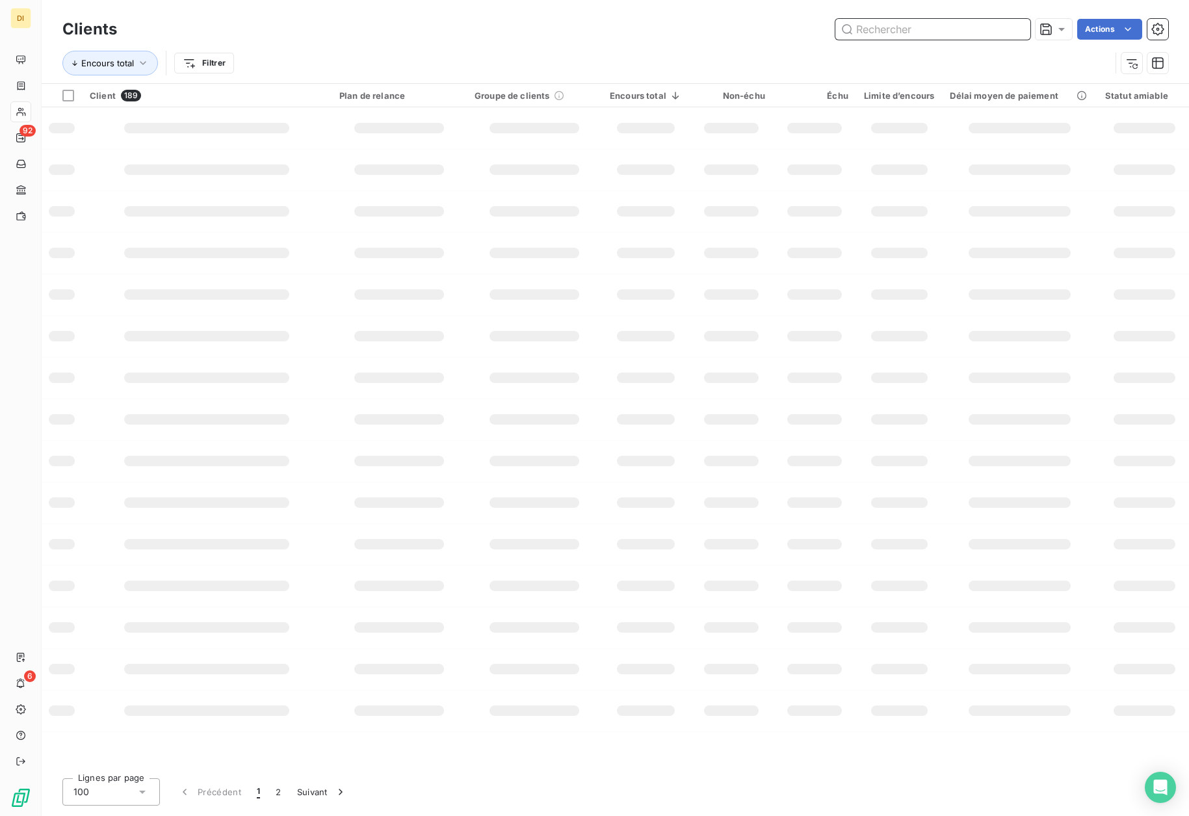
click at [972, 30] on input "text" at bounding box center [932, 29] width 195 height 21
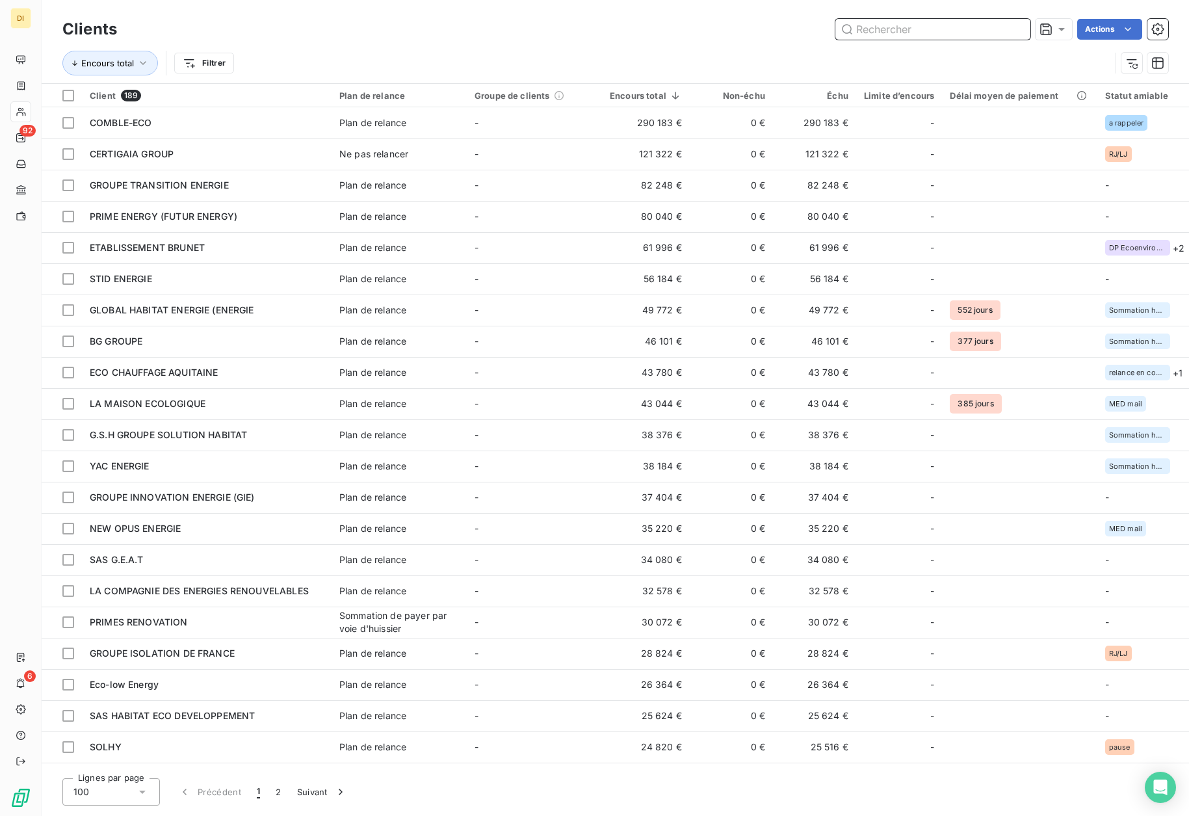
click at [909, 27] on input "text" at bounding box center [932, 29] width 195 height 21
paste input "SOCIETE NATIONALE D'ISOLATION THERMIQUE - SNIT"
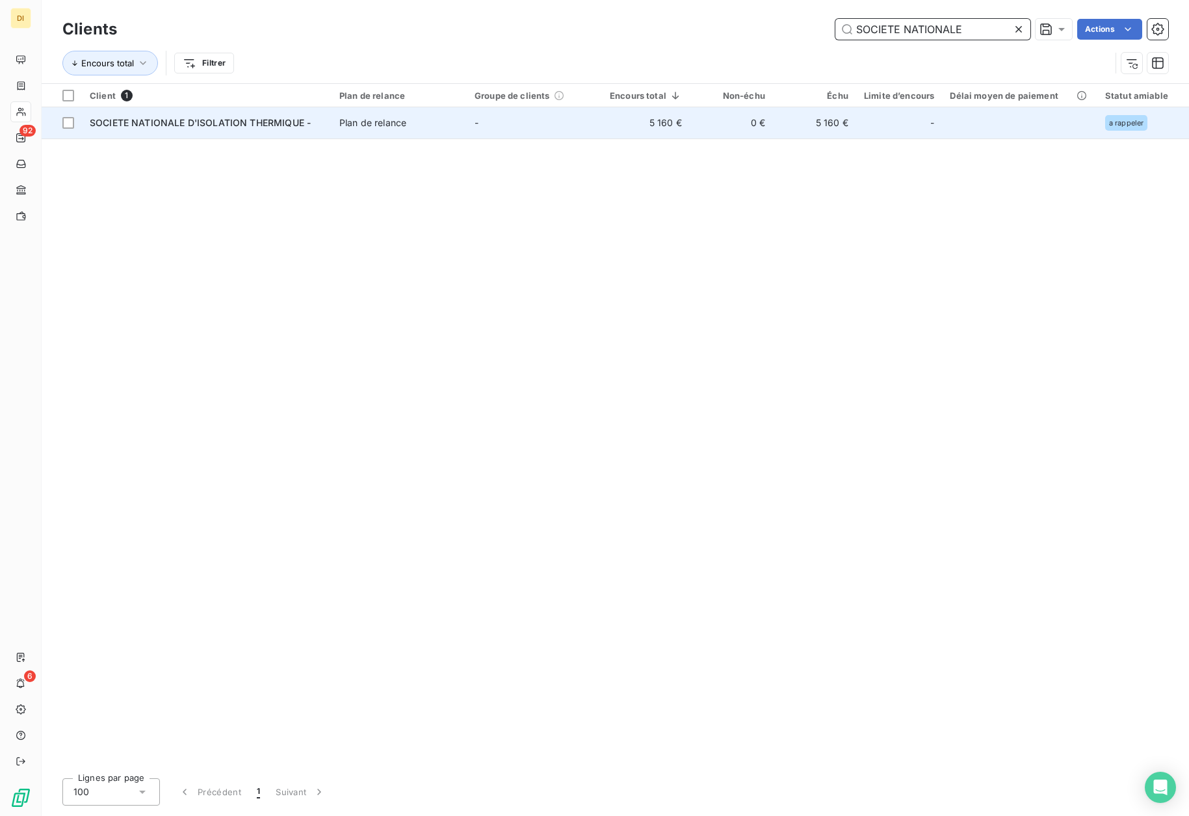
type input "SOCIETE NATIONALE"
click at [595, 124] on td "-" at bounding box center [534, 122] width 135 height 31
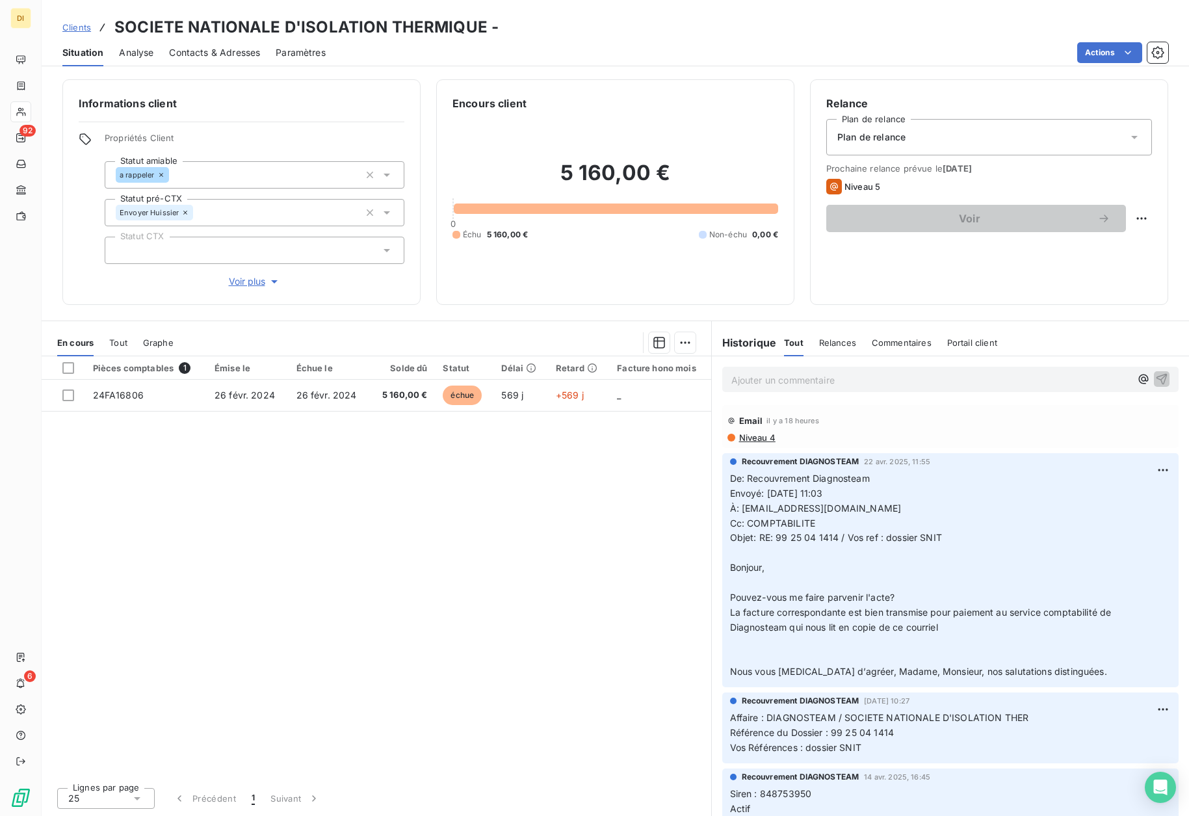
click at [225, 51] on span "Contacts & Adresses" at bounding box center [214, 52] width 91 height 13
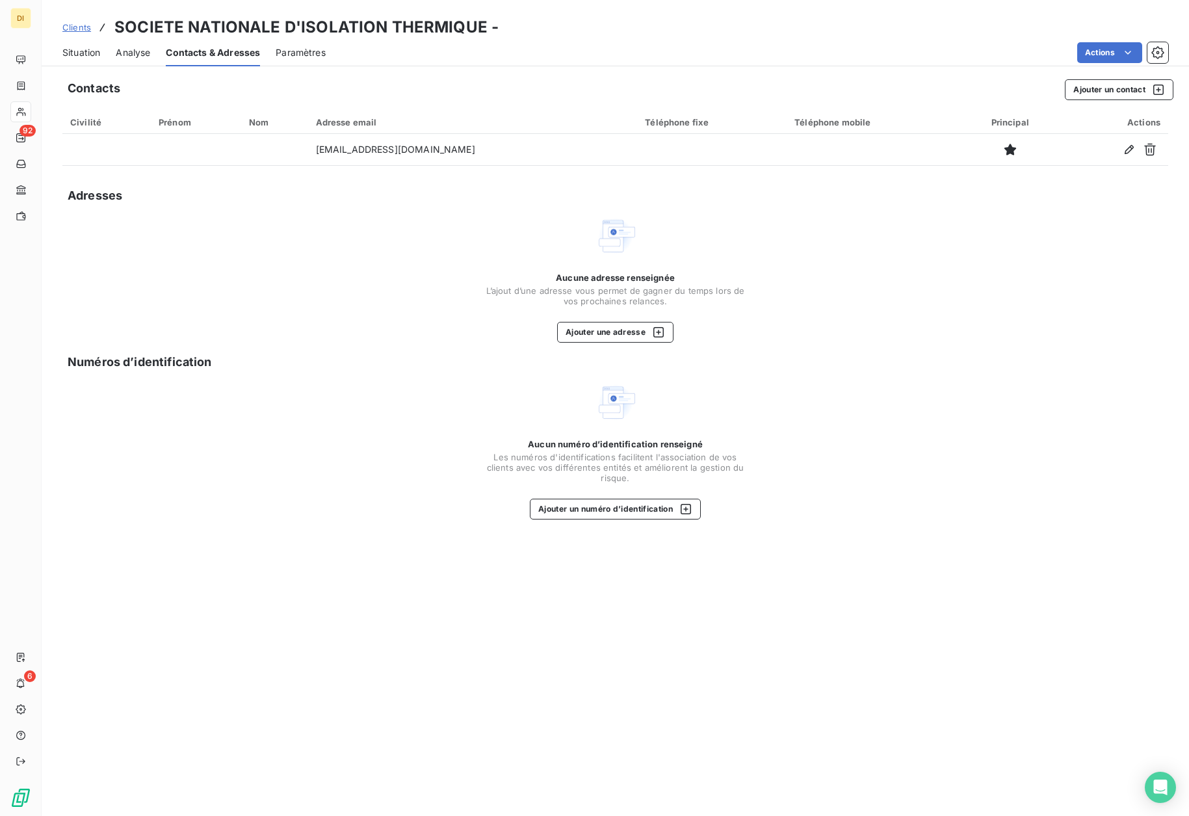
click at [77, 51] on span "Situation" at bounding box center [81, 52] width 38 height 13
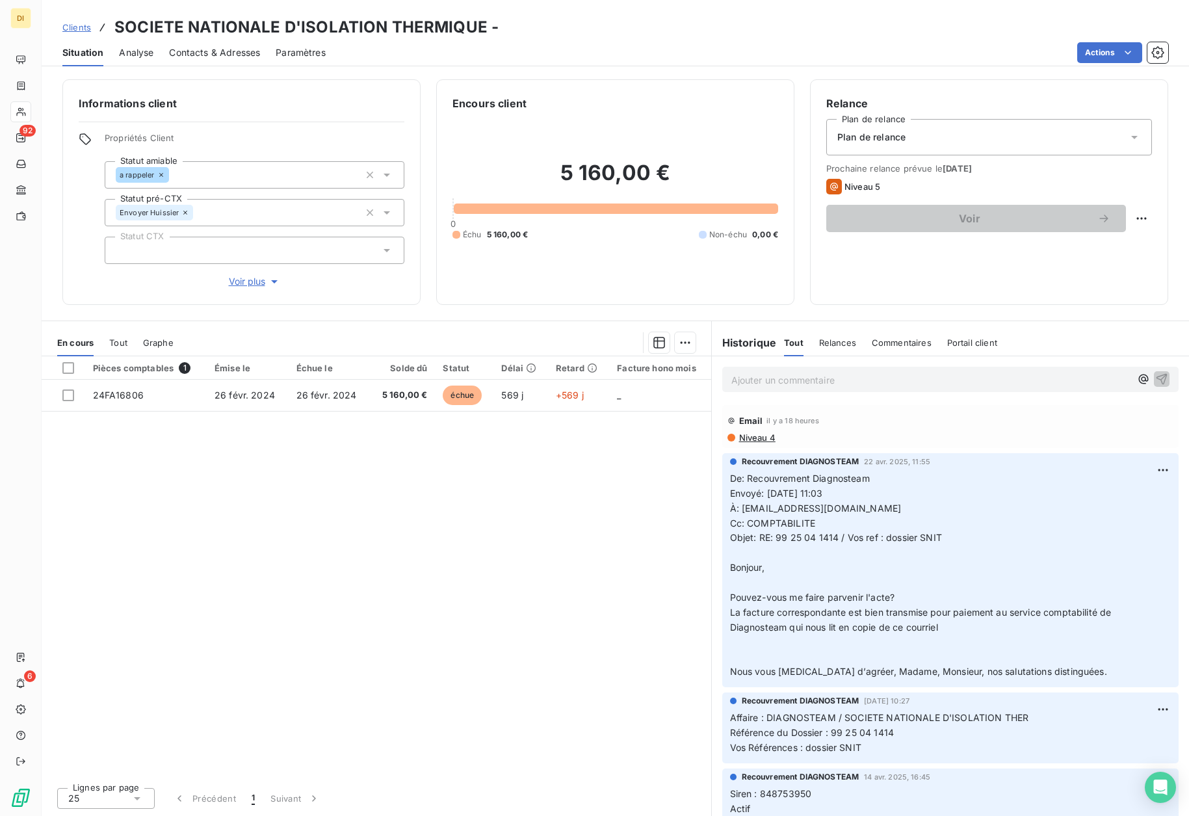
click at [72, 29] on span "Clients" at bounding box center [76, 27] width 29 height 10
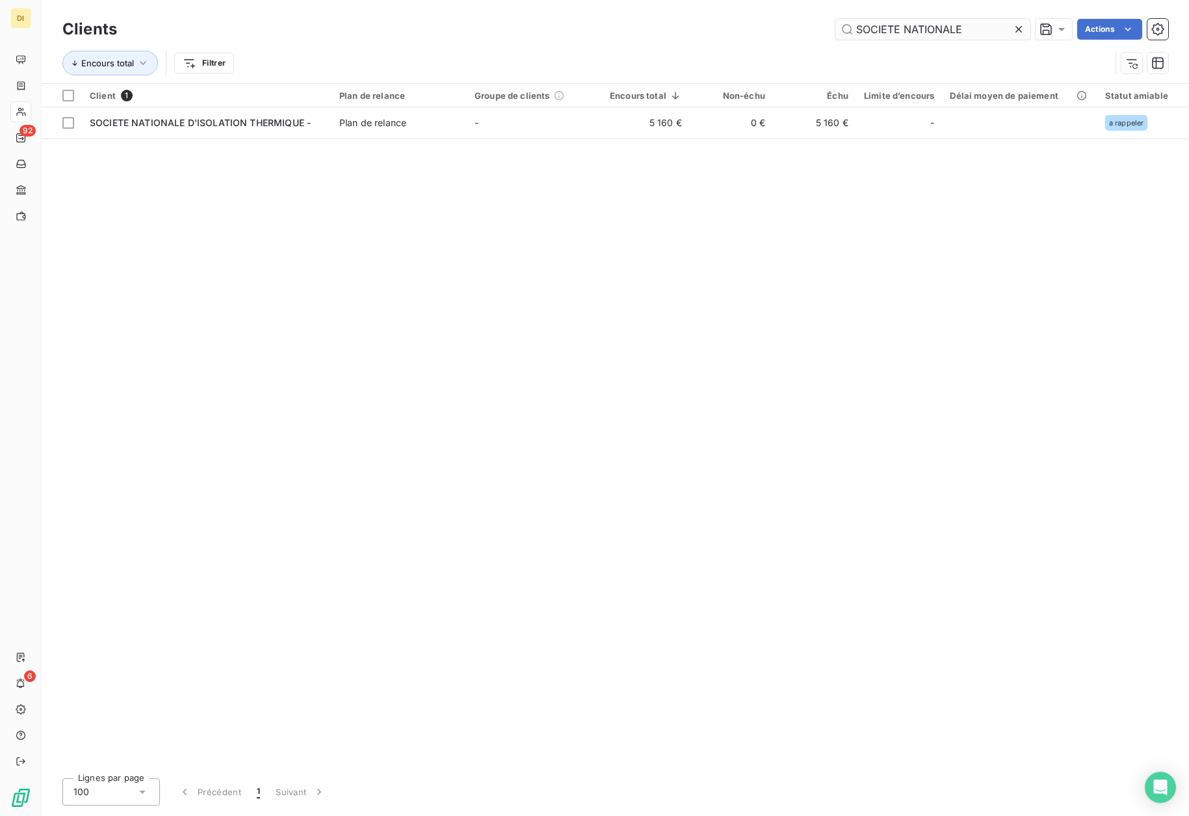
drag, startPoint x: 1015, startPoint y: 29, endPoint x: 1004, endPoint y: 30, distance: 11.8
click at [1015, 29] on icon at bounding box center [1018, 29] width 13 height 13
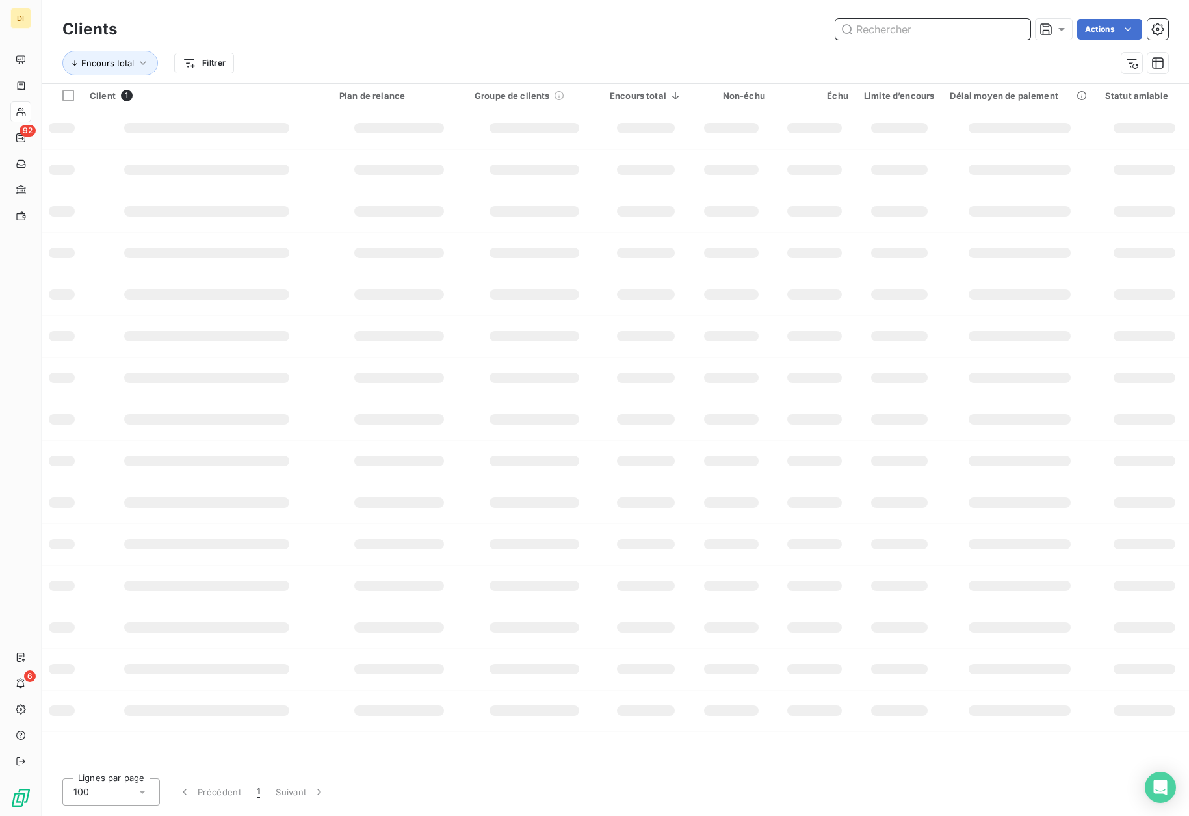
click at [958, 31] on input "text" at bounding box center [932, 29] width 195 height 21
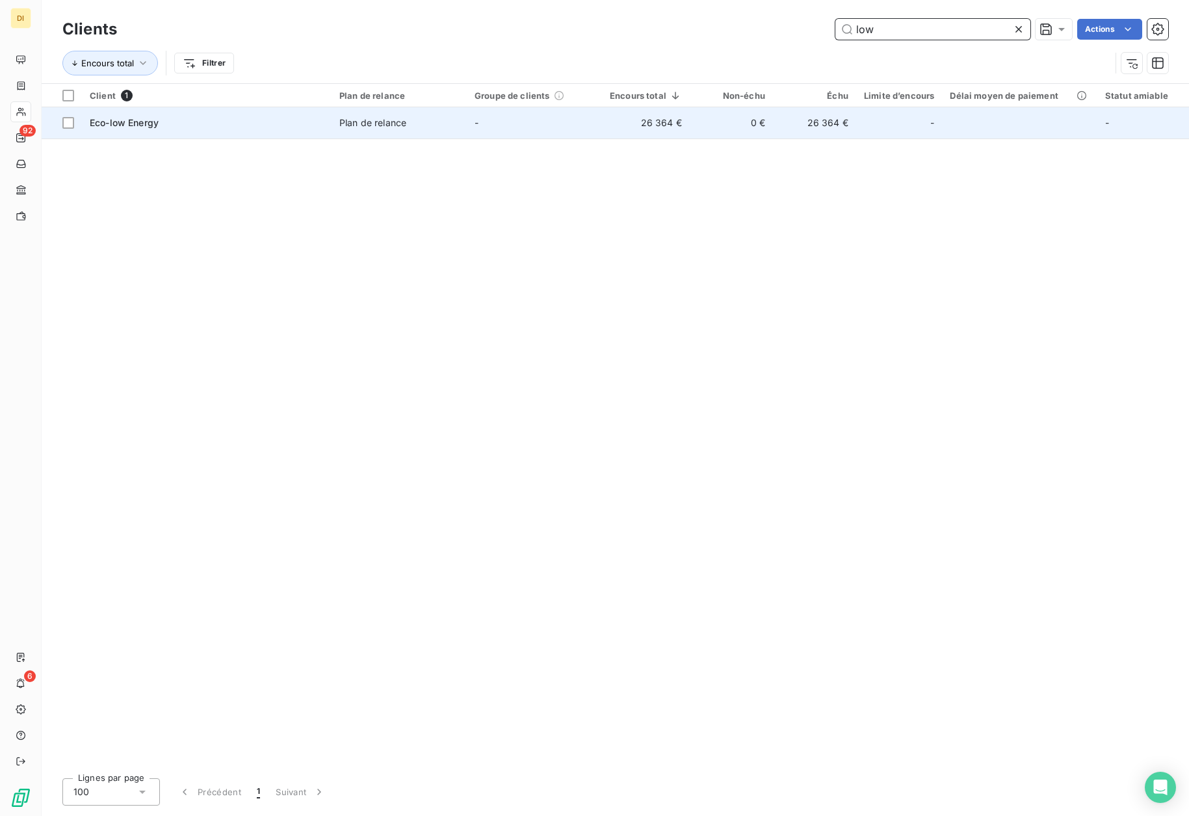
type input "low"
click at [517, 118] on td "-" at bounding box center [534, 122] width 135 height 31
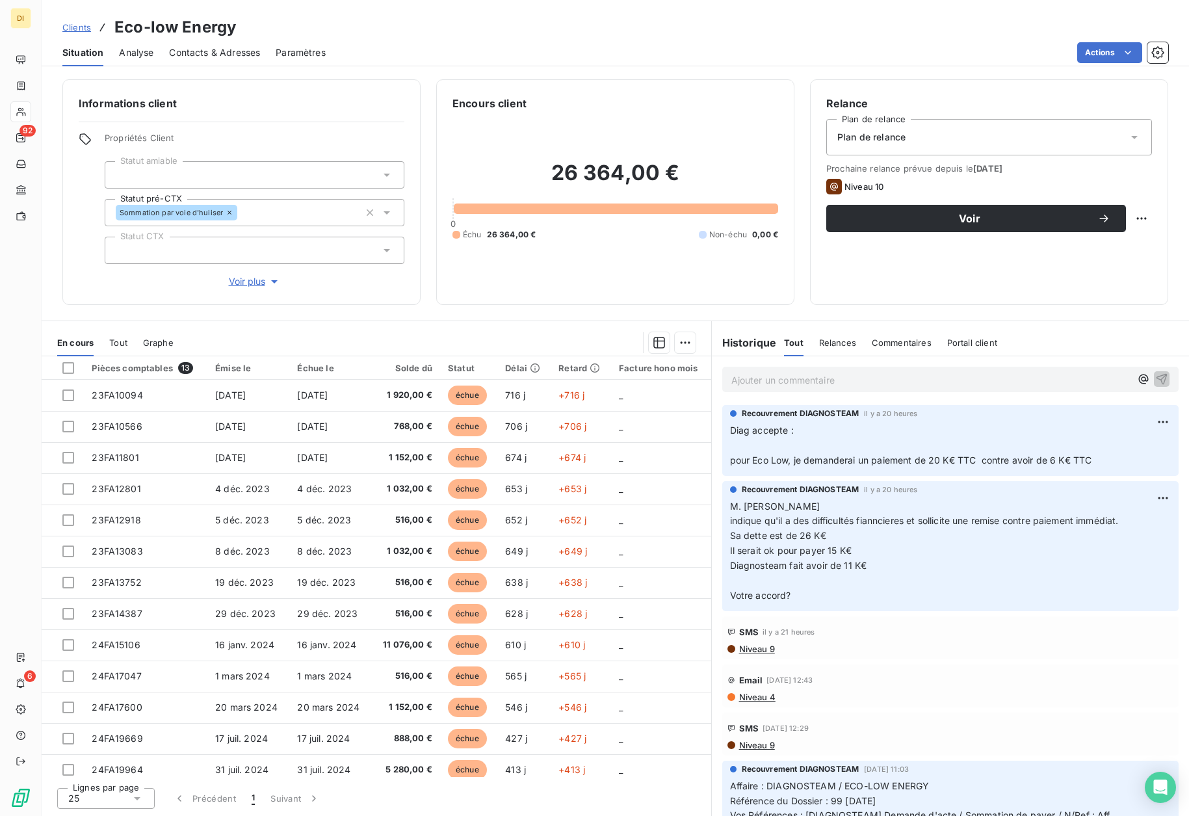
click at [869, 462] on span "Diag accepte : pour Eco Low, je demanderai un paiement de 20 K€ TTC contre avoi…" at bounding box center [911, 445] width 362 height 41
drag, startPoint x: 1097, startPoint y: 459, endPoint x: 729, endPoint y: 464, distance: 368.6
click at [729, 464] on div "Recouvrement DIAGNOSTEAM il y a 20 heures Diag accepte : pour Eco Low, je deman…" at bounding box center [950, 440] width 456 height 71
copy span "pour Eco Low, je demanderai un paiement de 20 K€ TTC contre avoir de 6 K€ TTC"
click at [79, 31] on span "Clients" at bounding box center [76, 27] width 29 height 10
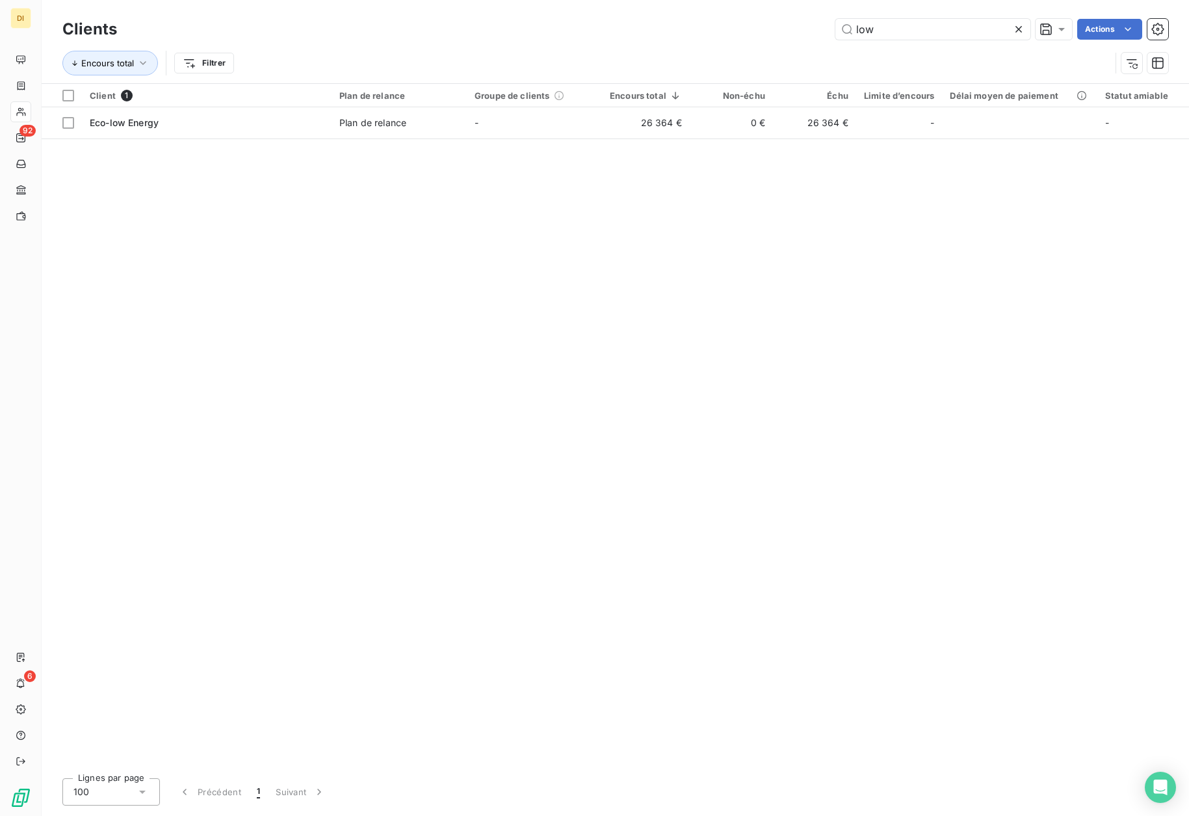
drag, startPoint x: 913, startPoint y: 24, endPoint x: 793, endPoint y: 39, distance: 120.5
click at [793, 39] on div "low Actions" at bounding box center [651, 29] width 1036 height 21
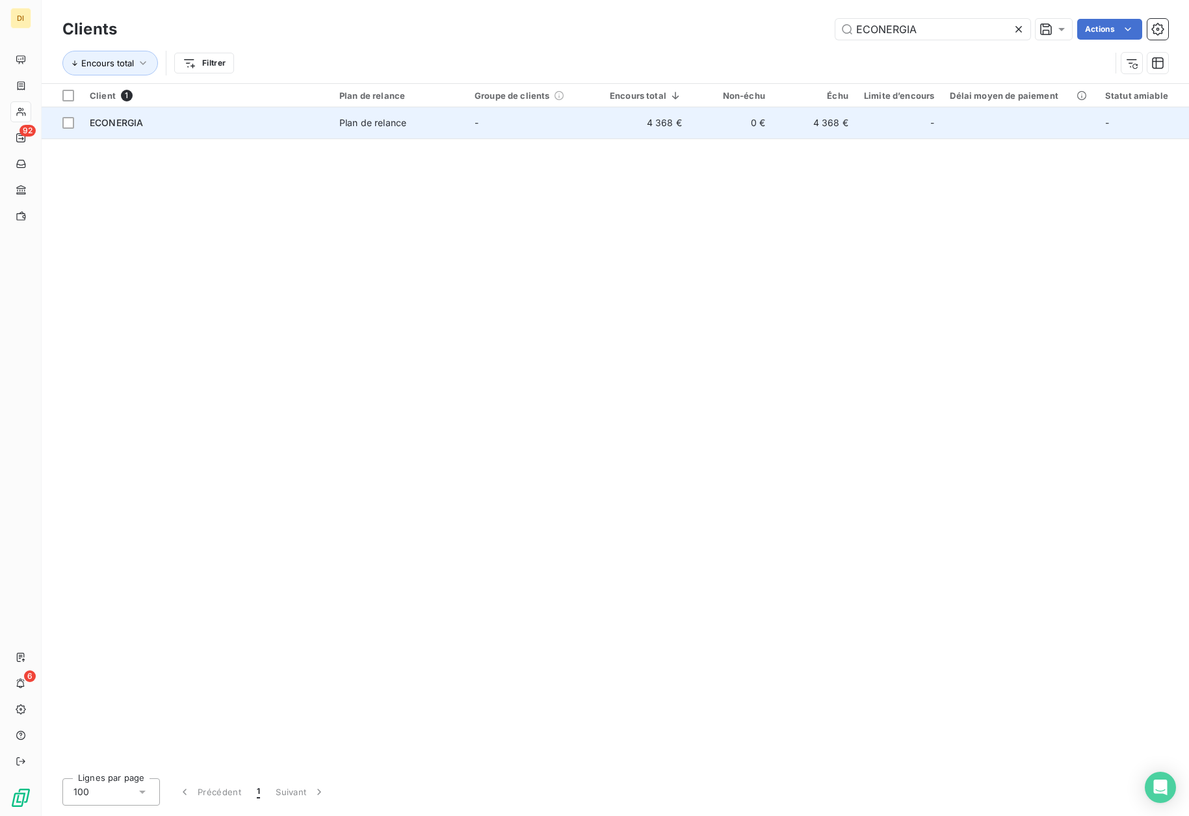
type input "ECONERGIA"
click at [493, 123] on td "-" at bounding box center [534, 122] width 135 height 31
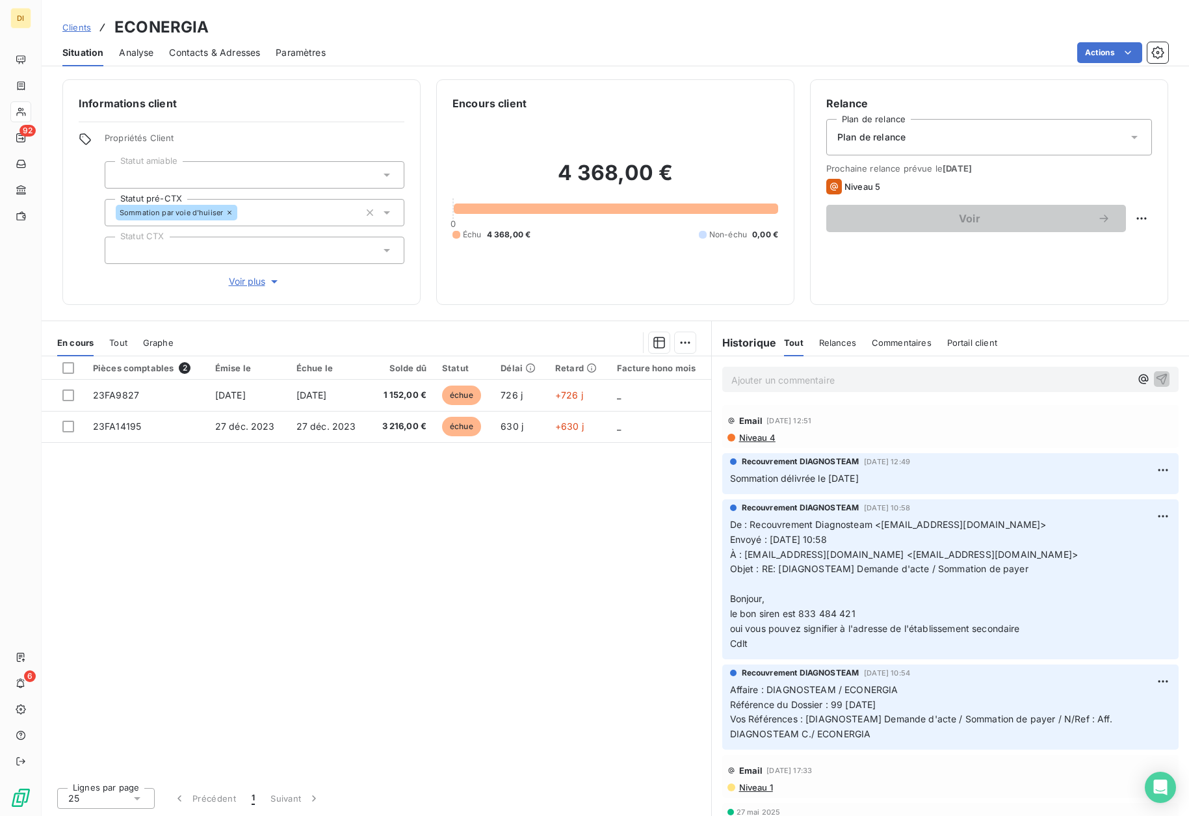
click at [228, 49] on span "Contacts & Adresses" at bounding box center [214, 52] width 91 height 13
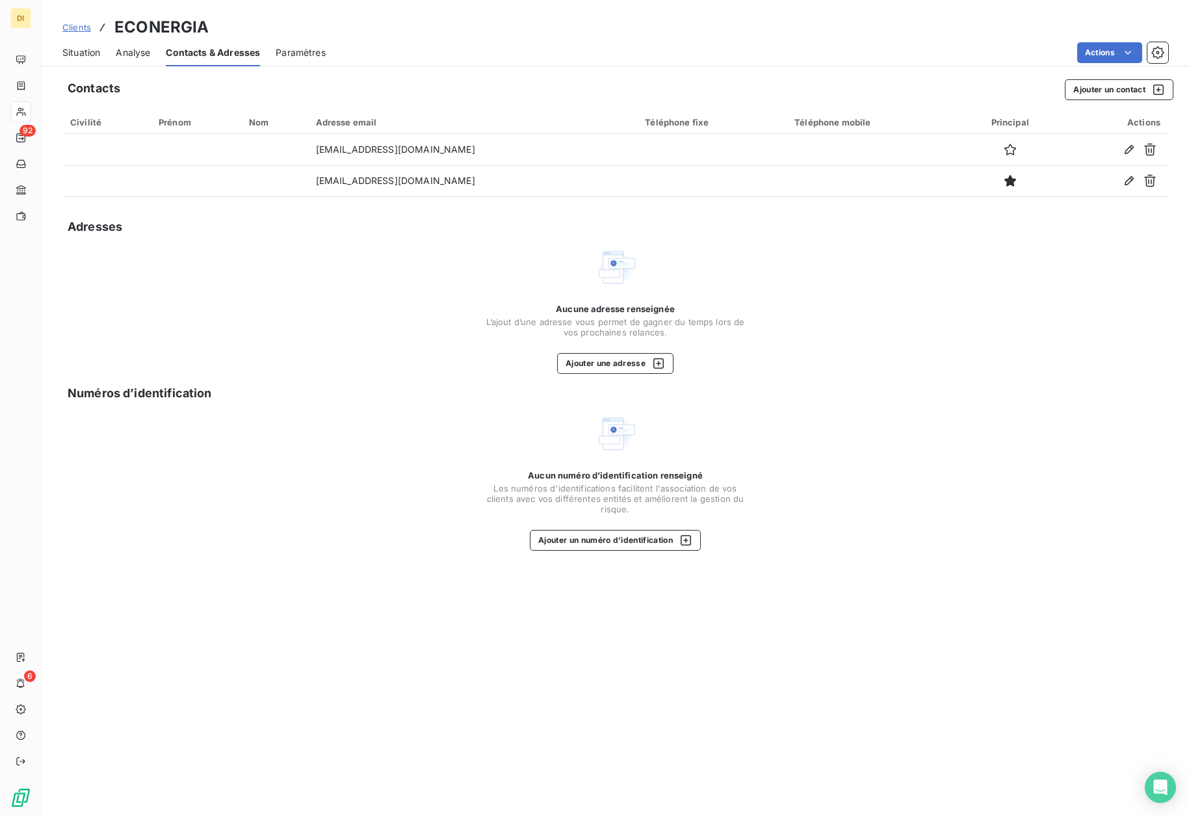
click at [88, 53] on span "Situation" at bounding box center [81, 52] width 38 height 13
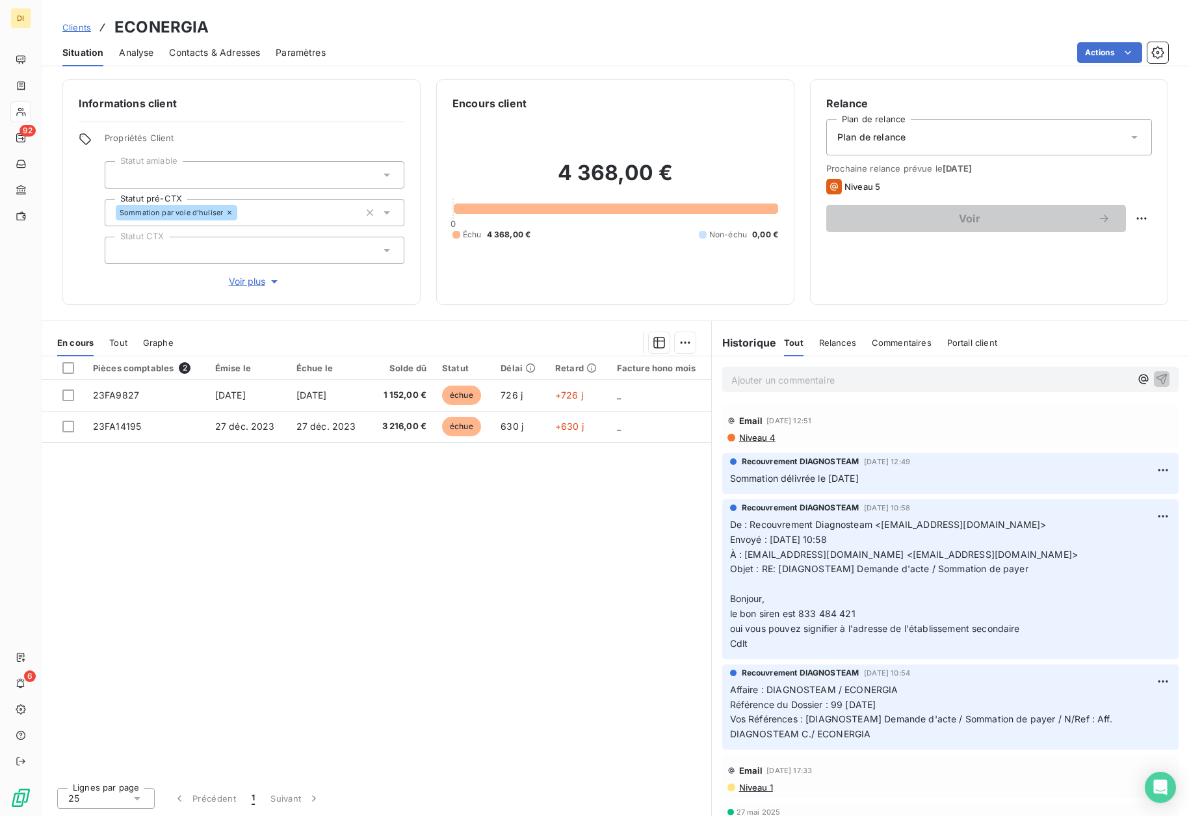
click at [233, 51] on span "Contacts & Adresses" at bounding box center [214, 52] width 91 height 13
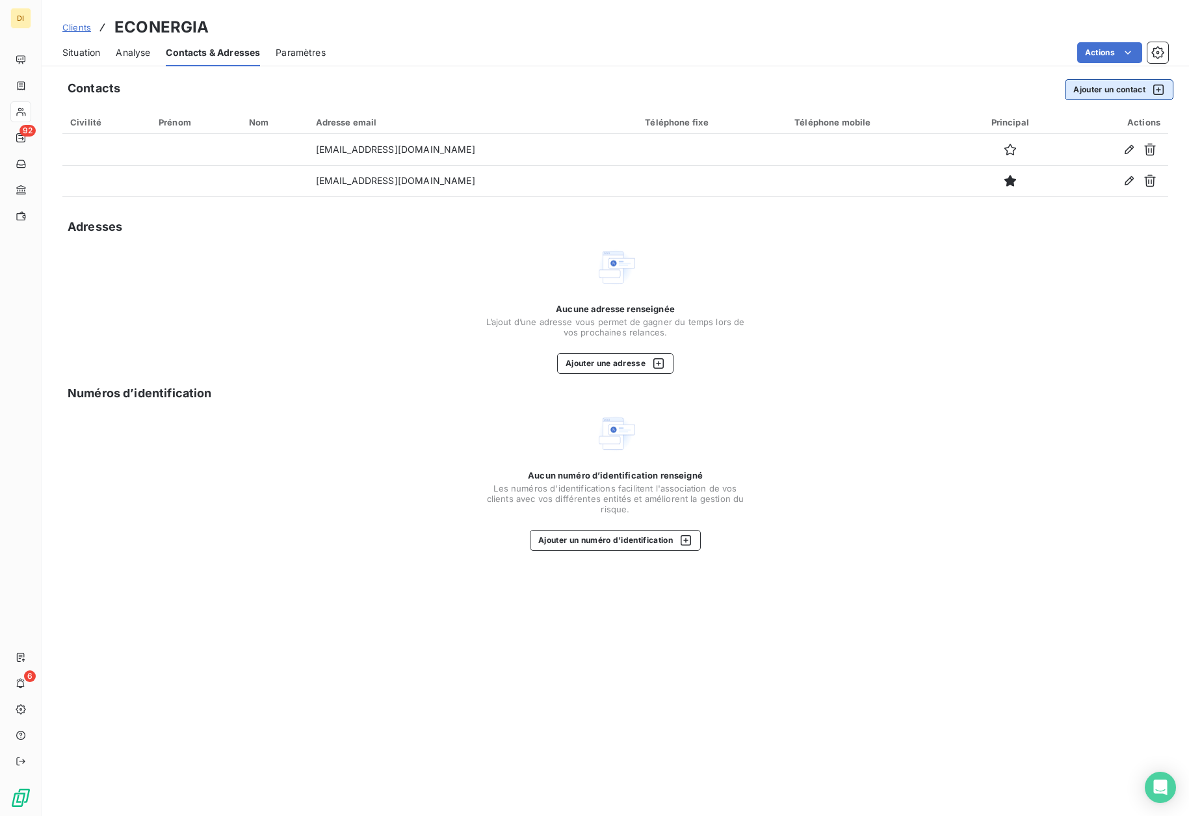
click at [1131, 86] on button "Ajouter un contact" at bounding box center [1119, 89] width 109 height 21
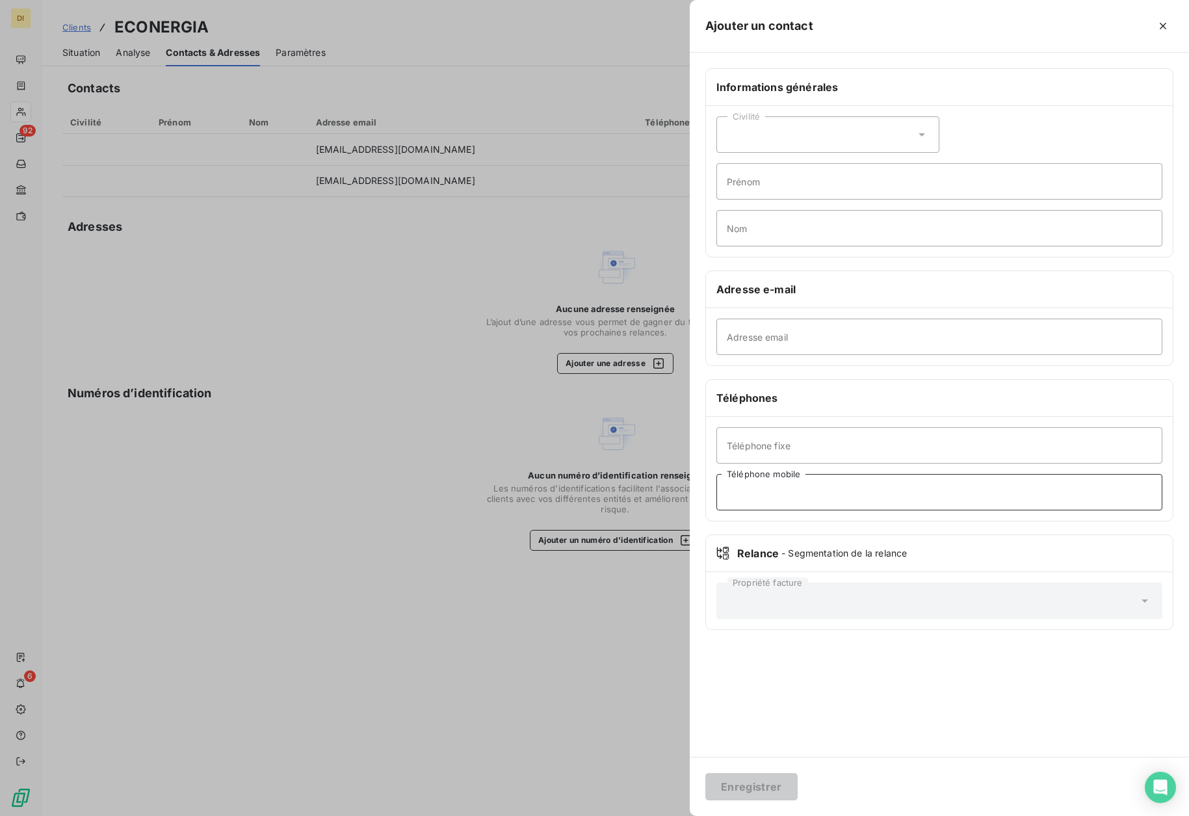
click at [776, 495] on input "Téléphone mobile" at bounding box center [939, 492] width 446 height 36
type input "06 50 52 27 35"
click at [792, 187] on input "Prénom" at bounding box center [939, 181] width 446 height 36
type input "aMIN"
click at [740, 787] on button "Enregistrer" at bounding box center [751, 786] width 92 height 27
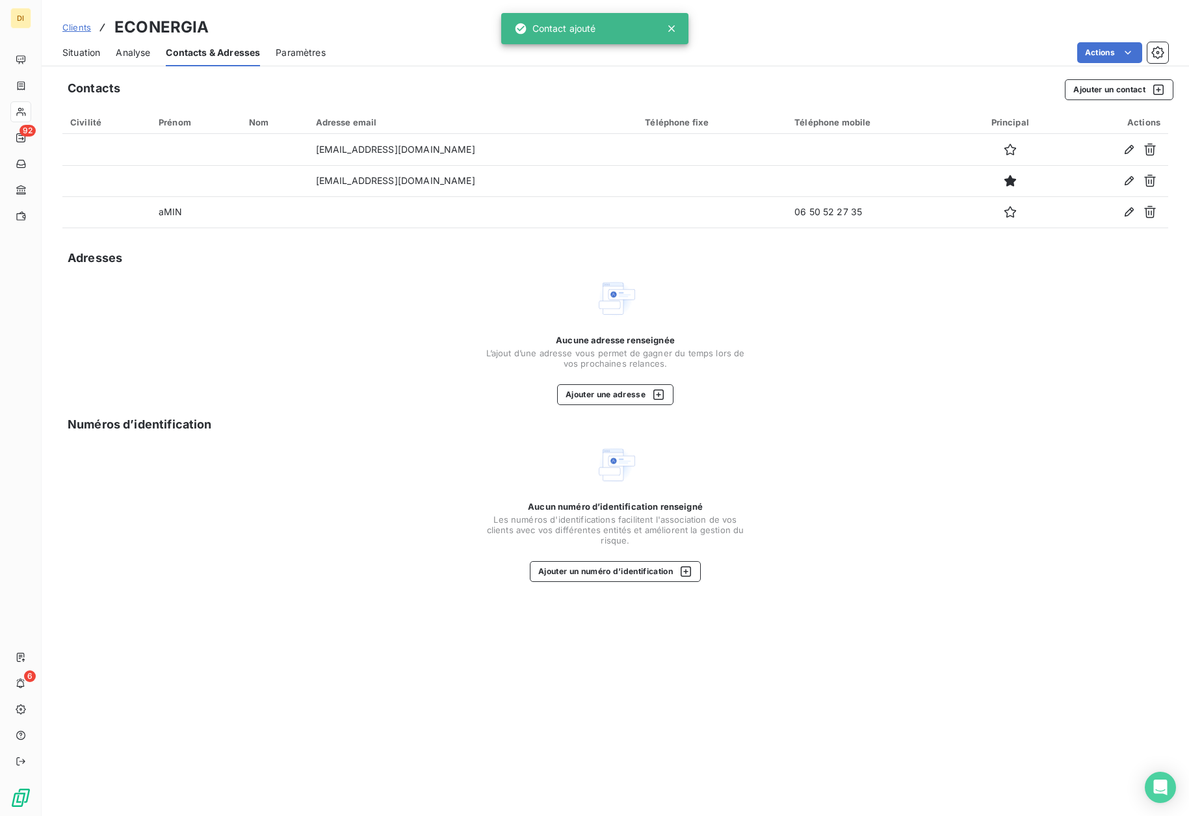
click at [85, 58] on span "Situation" at bounding box center [81, 52] width 38 height 13
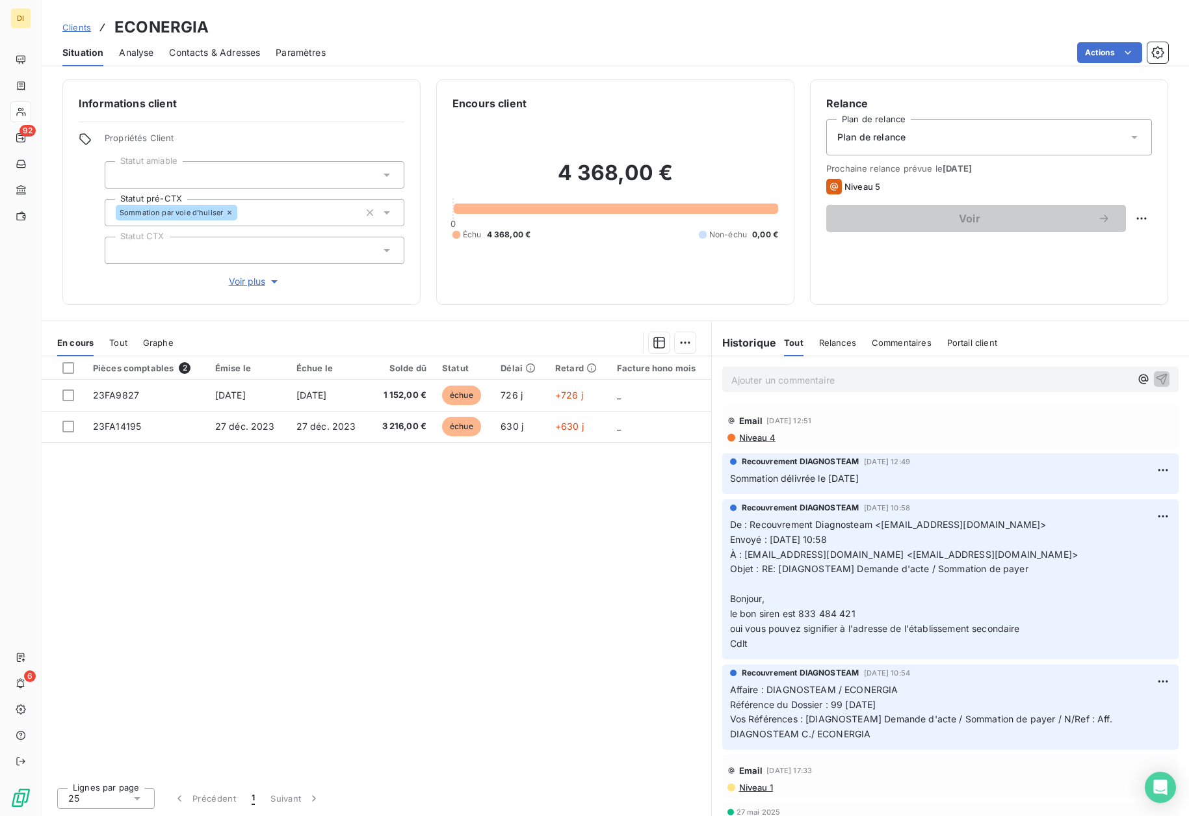
drag, startPoint x: 81, startPoint y: 32, endPoint x: 89, endPoint y: 31, distance: 8.6
click at [81, 31] on span "Clients" at bounding box center [76, 27] width 29 height 10
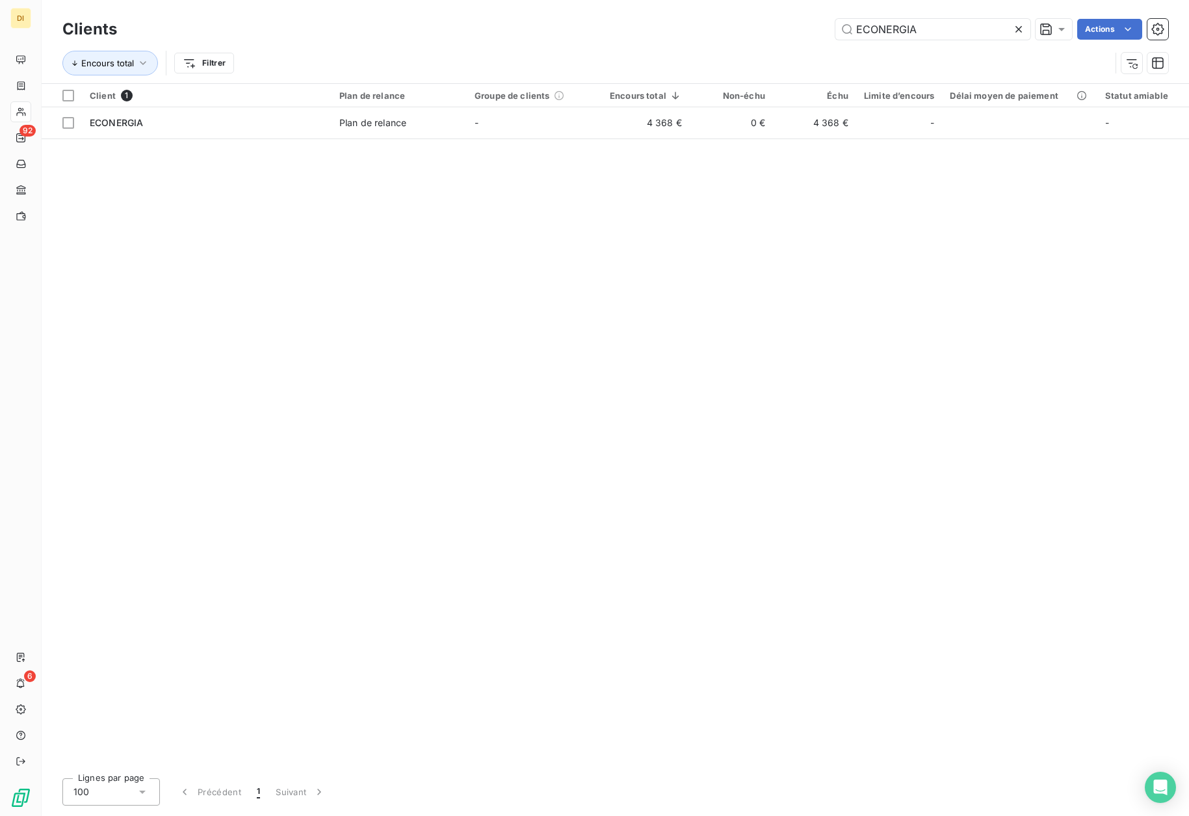
click at [1017, 28] on icon at bounding box center [1018, 29] width 13 height 13
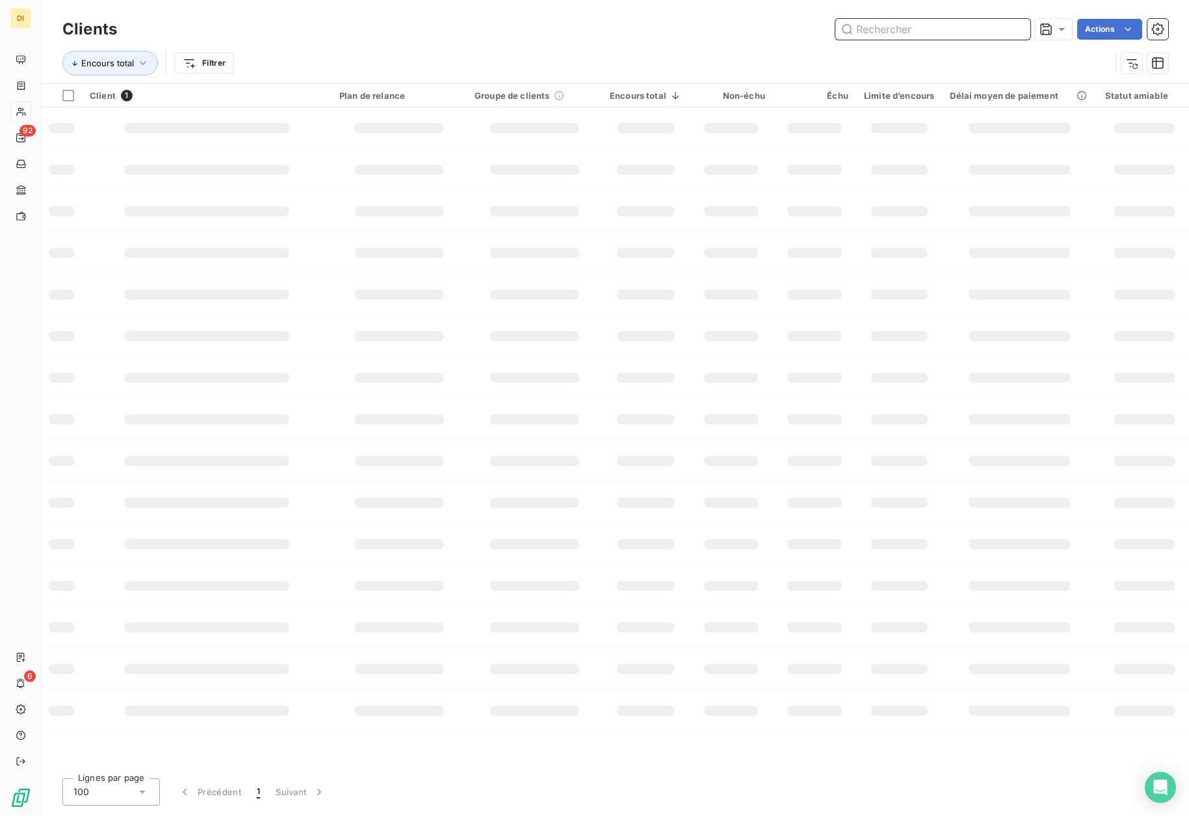
click at [930, 29] on input "text" at bounding box center [932, 29] width 195 height 21
paste input "ECO PERFORM"
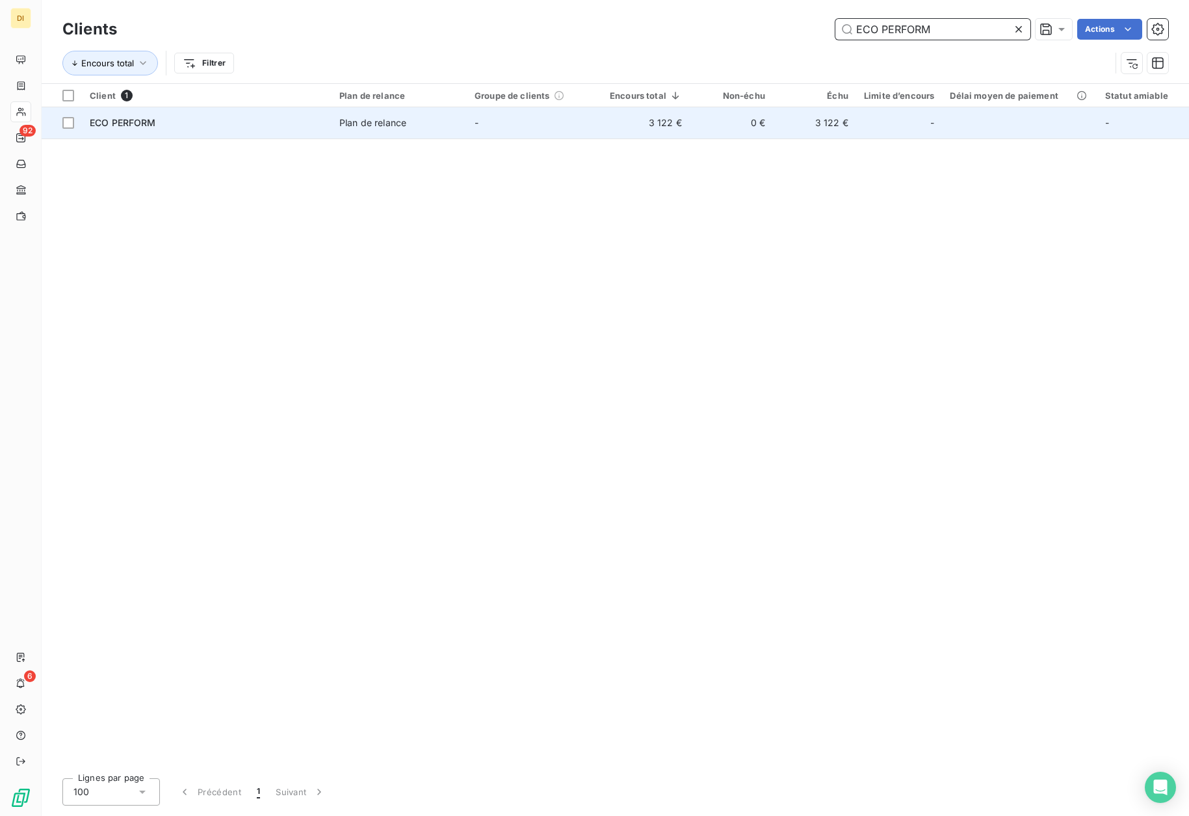
type input "ECO PERFORM"
click at [287, 137] on td "ECO PERFORM" at bounding box center [207, 122] width 250 height 31
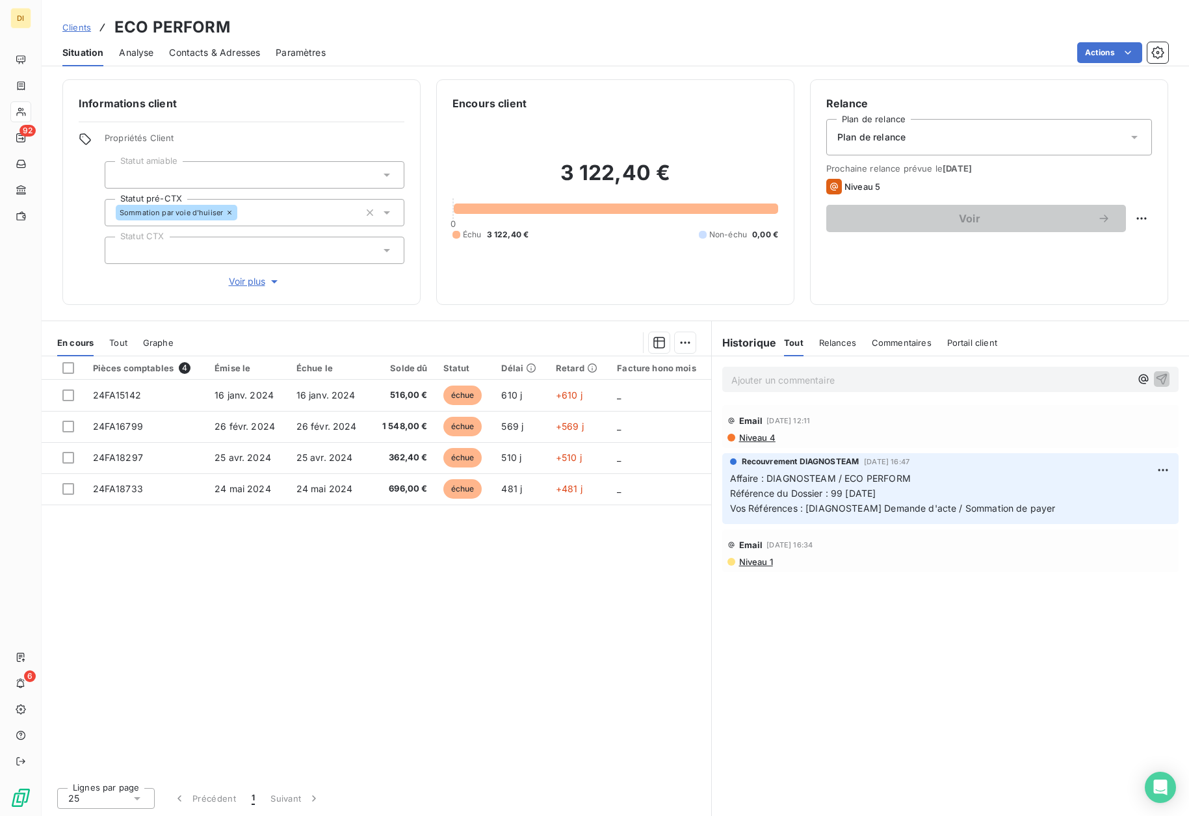
click at [212, 50] on span "Contacts & Adresses" at bounding box center [214, 52] width 91 height 13
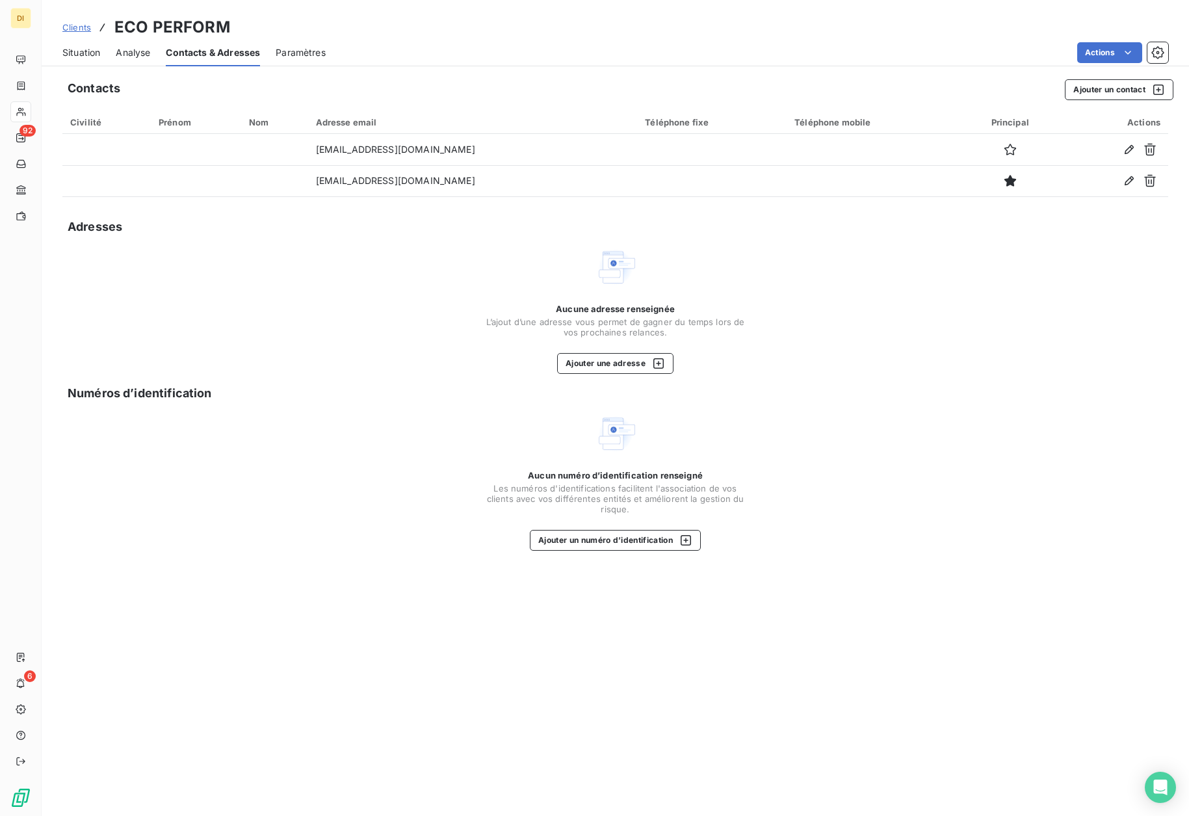
click at [77, 27] on span "Clients" at bounding box center [76, 27] width 29 height 10
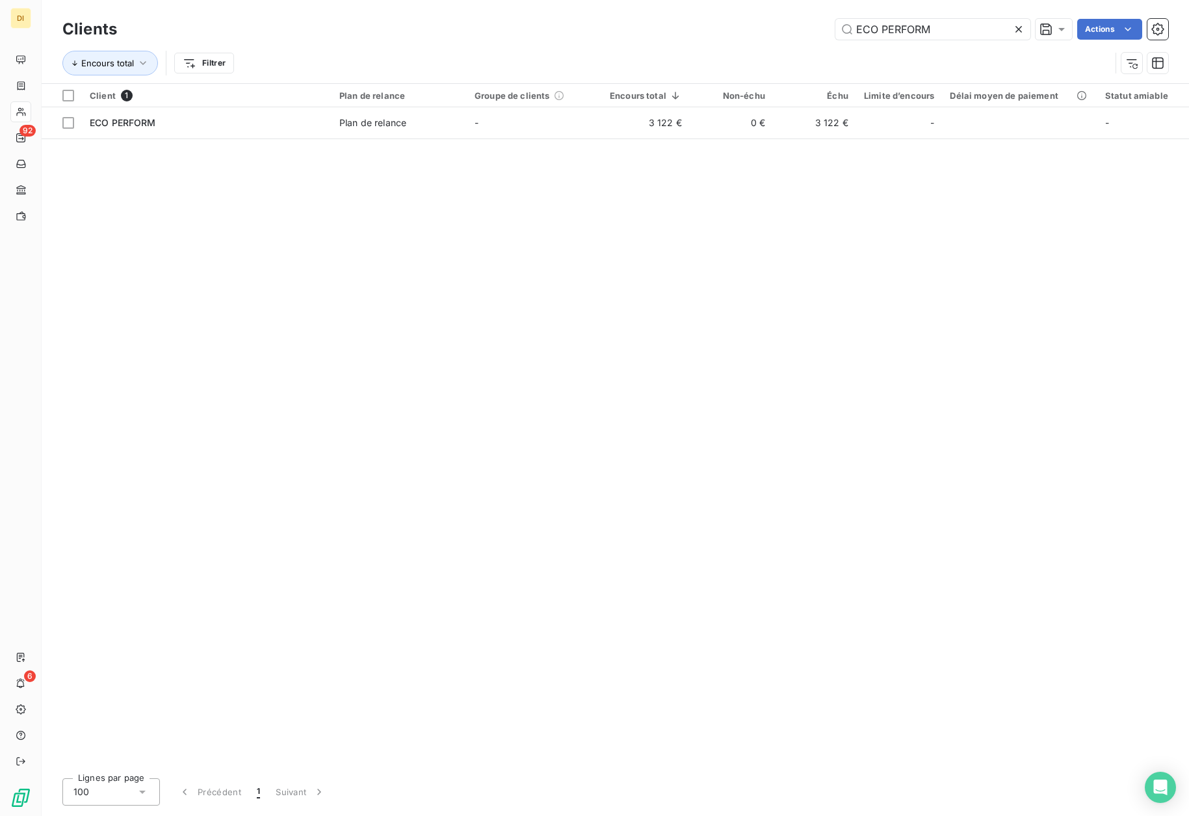
drag, startPoint x: 958, startPoint y: 27, endPoint x: 785, endPoint y: 35, distance: 173.1
click at [785, 35] on div "ECO PERFORM Actions" at bounding box center [651, 29] width 1036 height 21
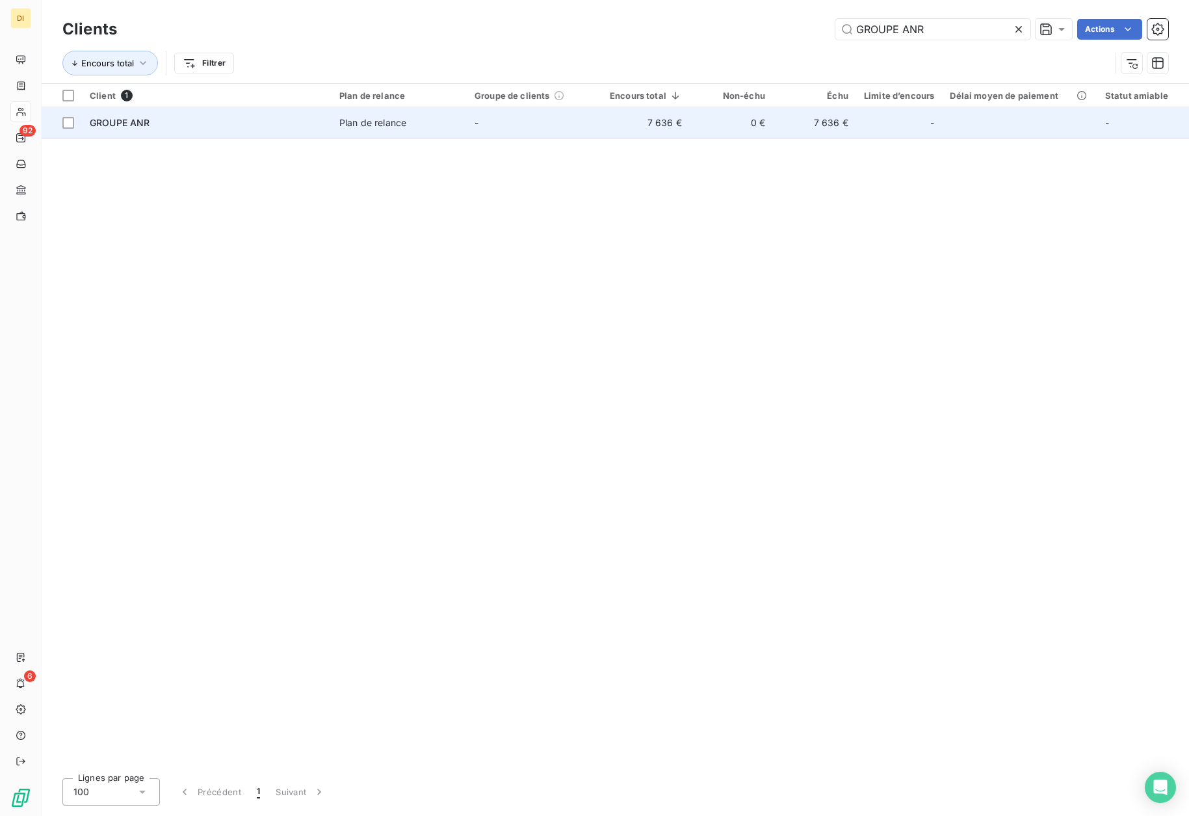
type input "GROUPE ANR"
click at [426, 125] on span "Plan de relance" at bounding box center [399, 122] width 120 height 13
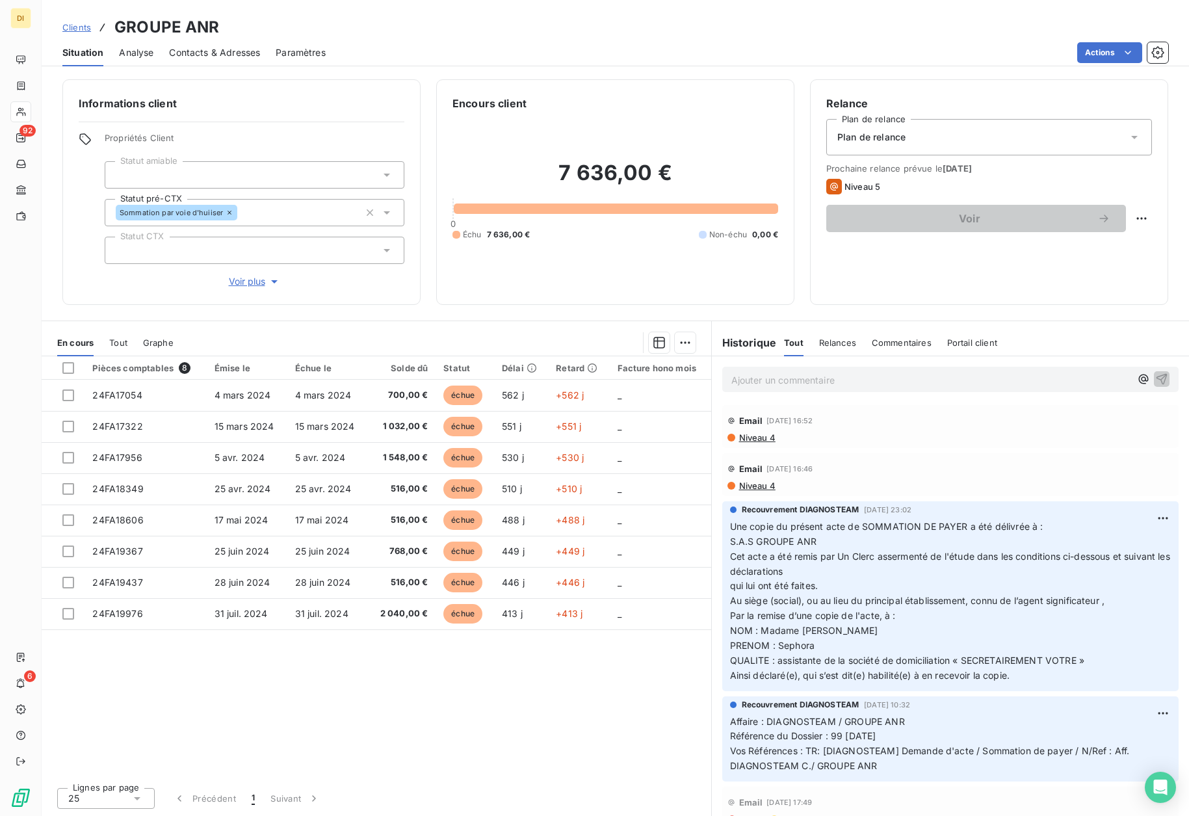
click at [226, 52] on span "Contacts & Adresses" at bounding box center [214, 52] width 91 height 13
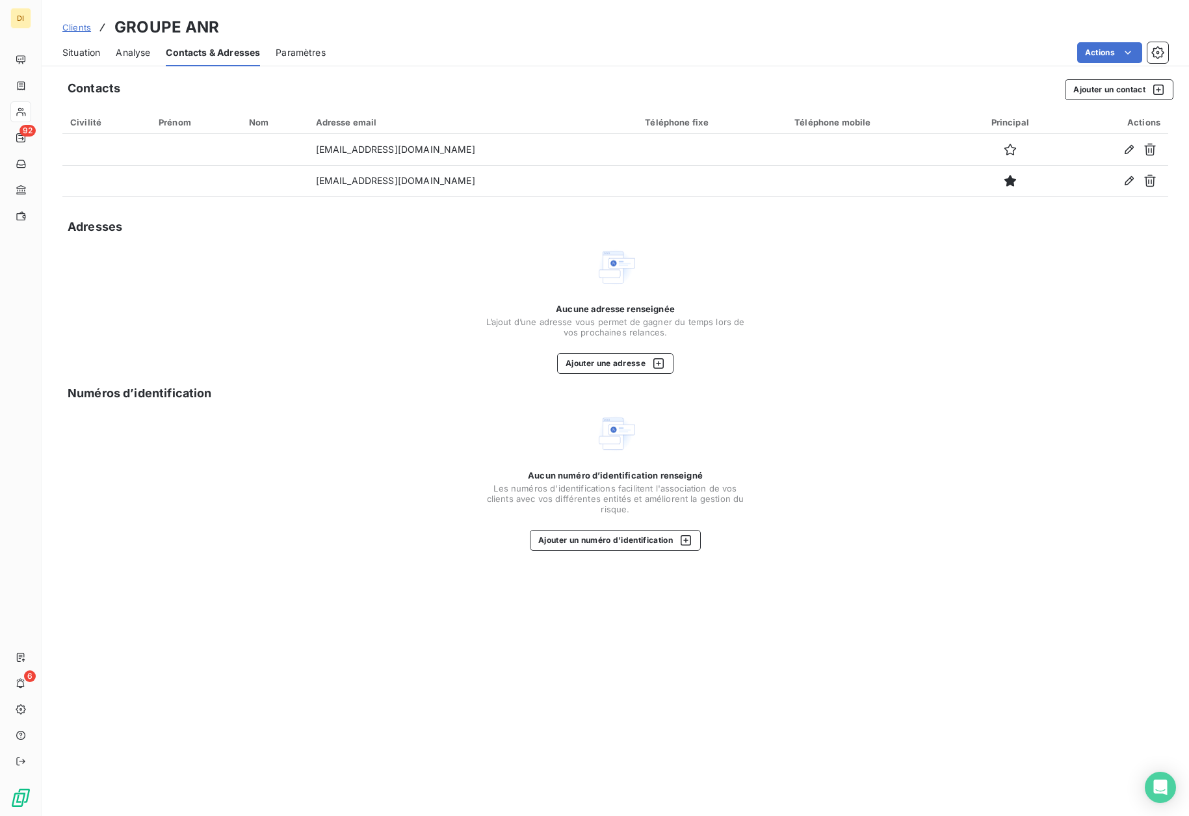
click at [86, 51] on span "Situation" at bounding box center [81, 52] width 38 height 13
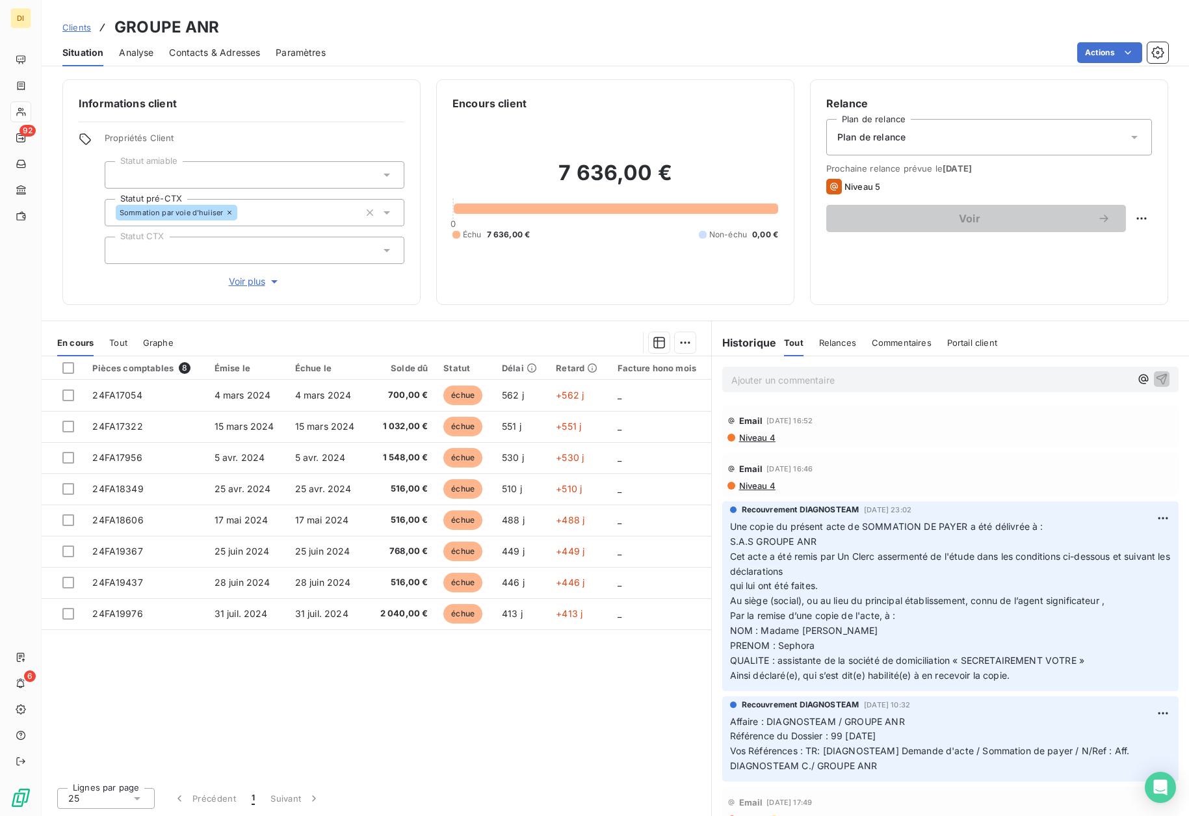
click at [230, 48] on span "Contacts & Adresses" at bounding box center [214, 52] width 91 height 13
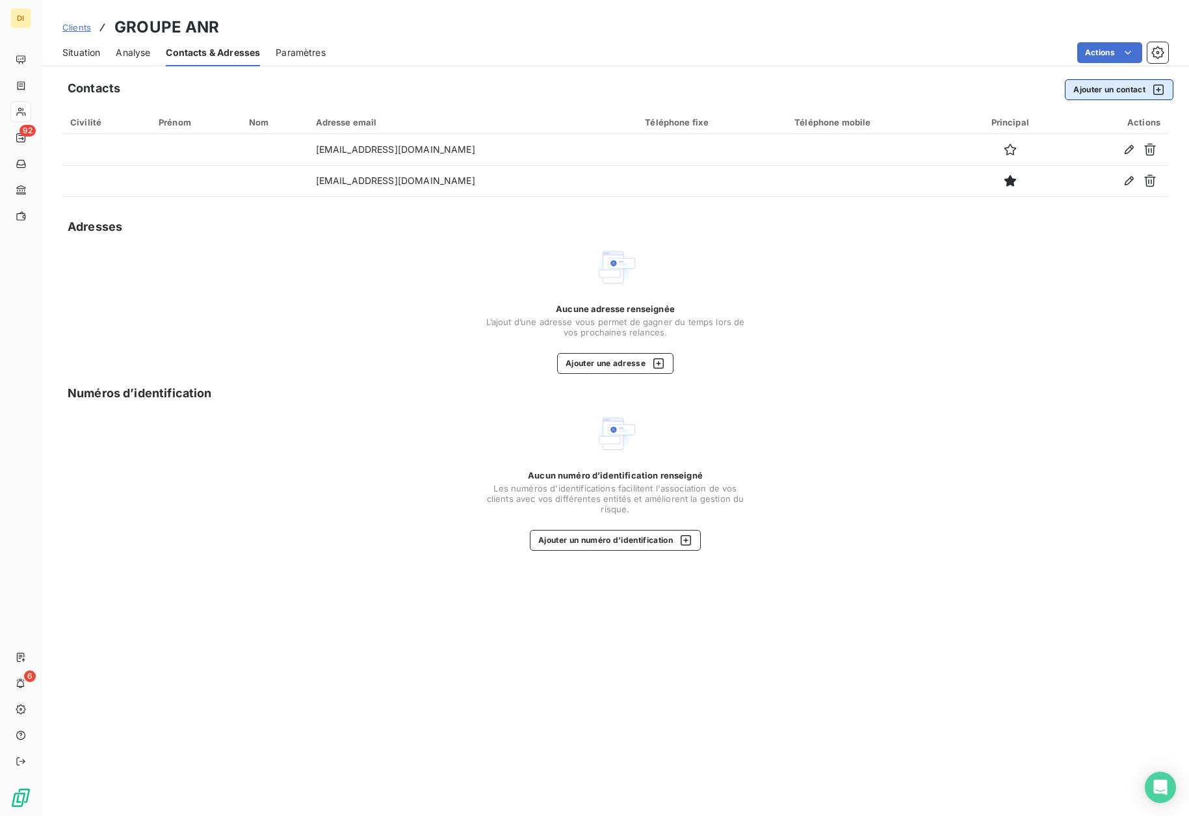
click at [1119, 93] on button "Ajouter un contact" at bounding box center [1119, 89] width 109 height 21
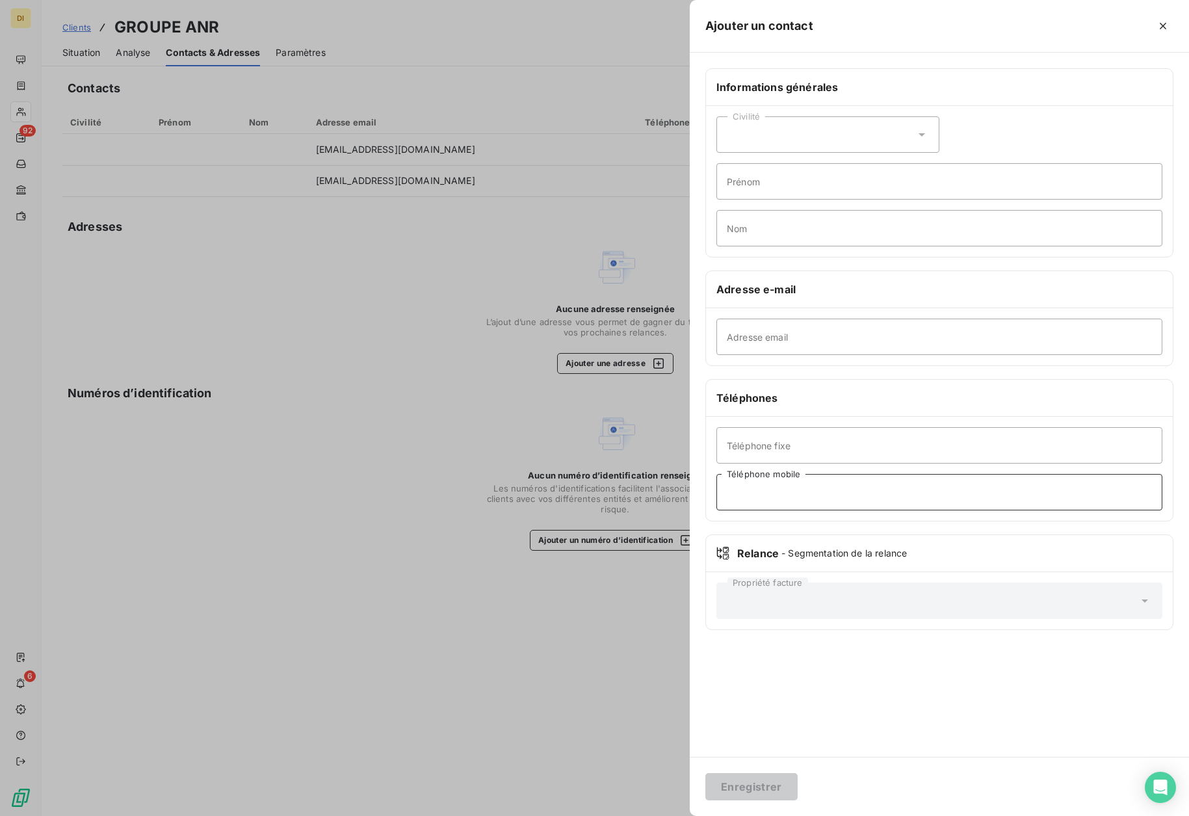
click at [797, 491] on input "Téléphone mobile" at bounding box center [939, 492] width 446 height 36
type input "06 18 97 91 84"
click at [798, 182] on input "Prénom" at bounding box center [939, 181] width 446 height 36
click at [733, 181] on input "yANKEL" at bounding box center [939, 181] width 446 height 36
type input "YANKEL"
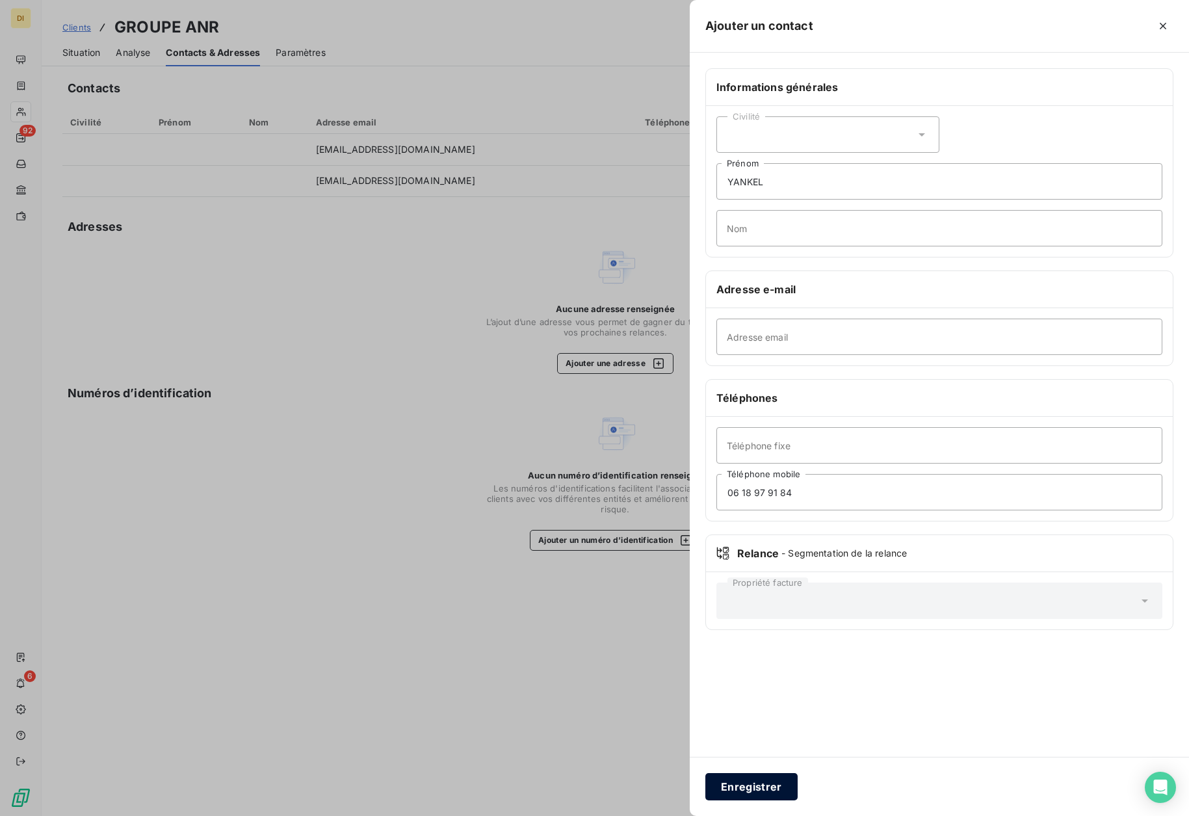
click at [765, 787] on button "Enregistrer" at bounding box center [751, 786] width 92 height 27
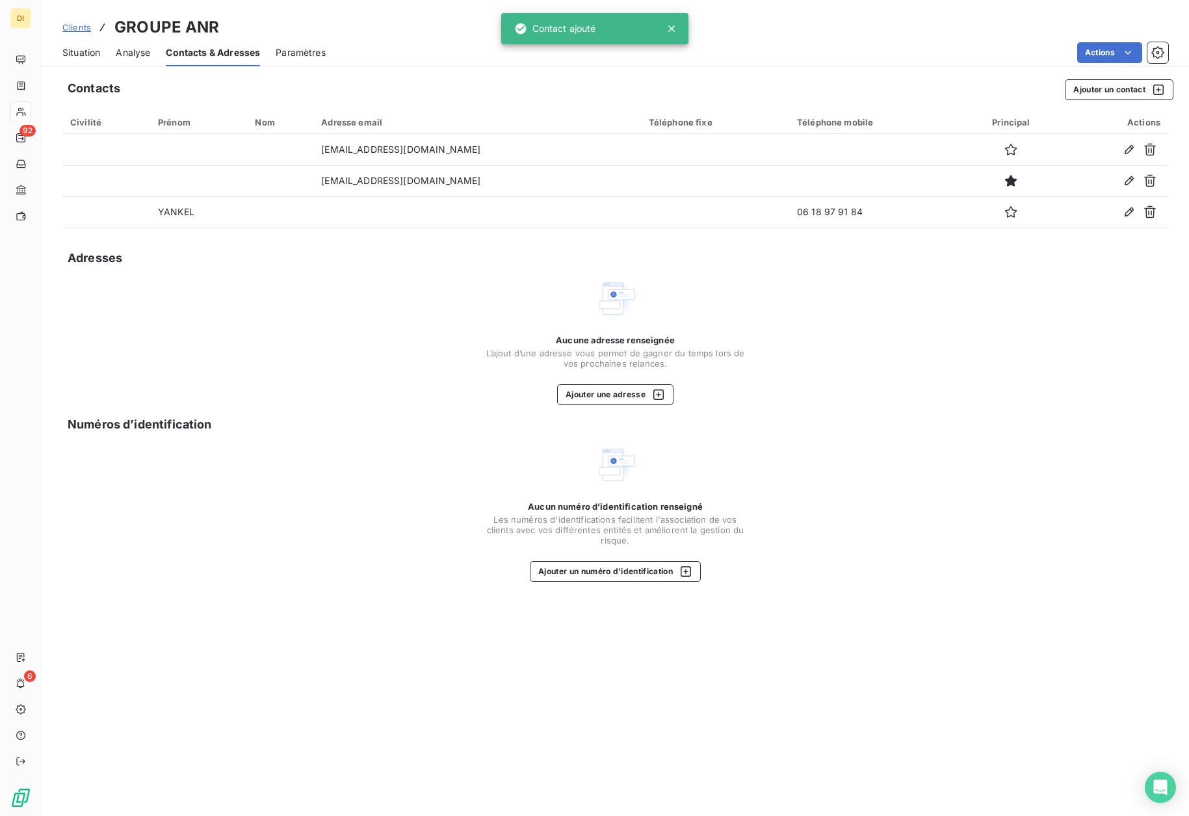
click at [81, 55] on span "Situation" at bounding box center [81, 52] width 38 height 13
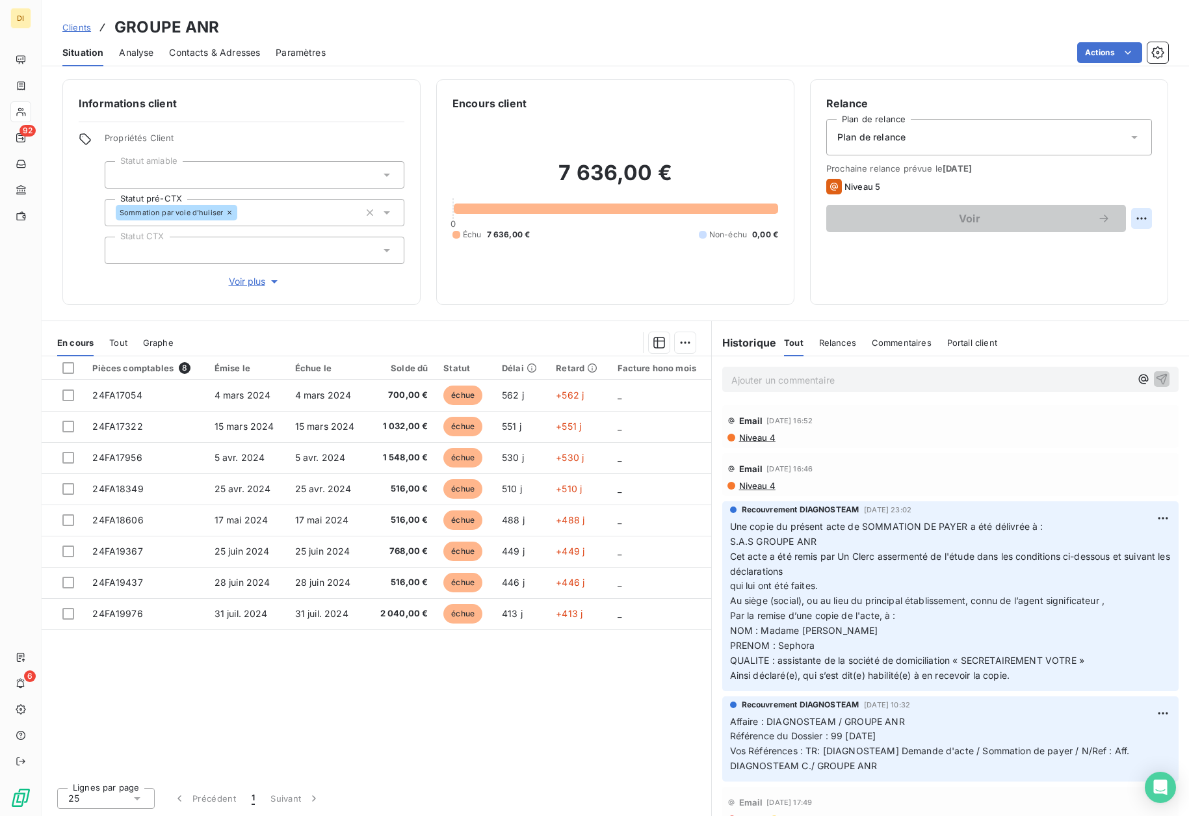
click at [1147, 218] on html "DI 92 6 Clients GROUPE ANR Situation Analyse Contacts & Adresses Paramètres Act…" at bounding box center [594, 408] width 1189 height 816
click at [1090, 242] on div "Replanifier cette action" at bounding box center [1088, 247] width 116 height 21
select select "8"
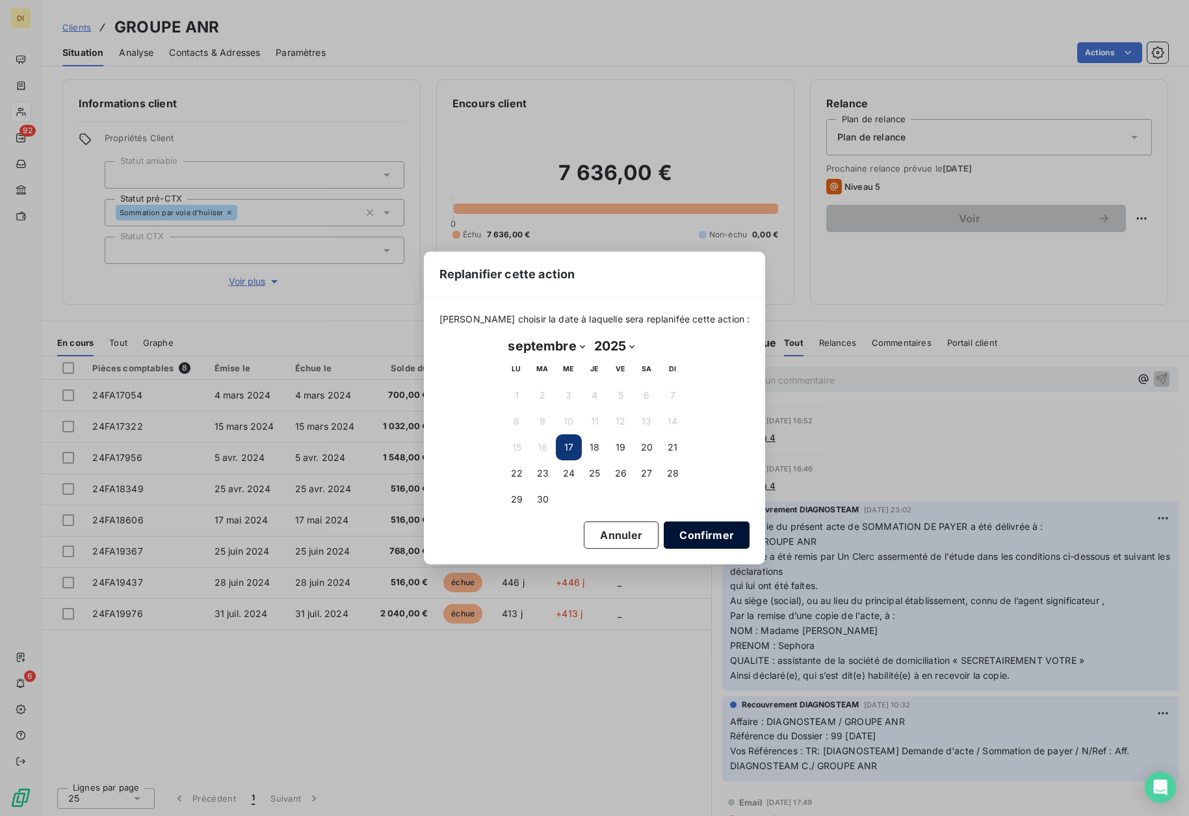
click at [679, 530] on button "Confirmer" at bounding box center [707, 534] width 86 height 27
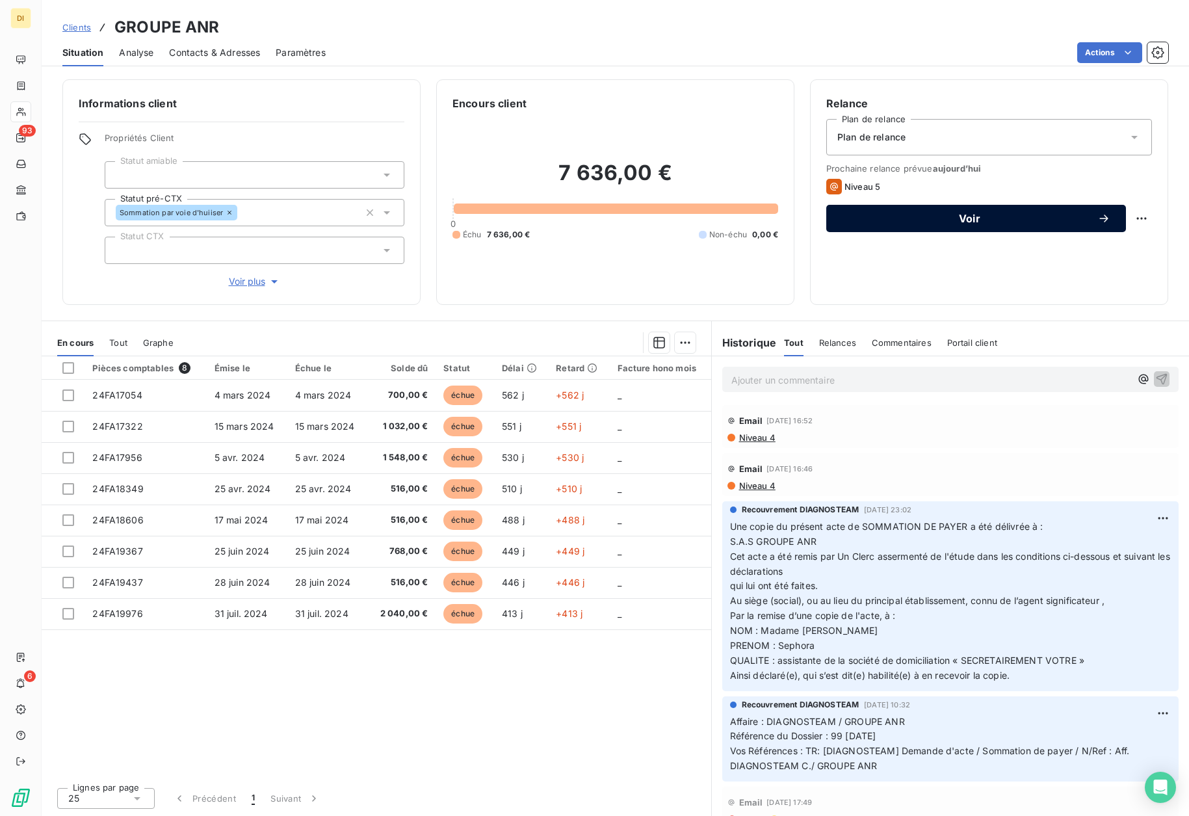
click at [1004, 216] on span "Voir" at bounding box center [969, 218] width 255 height 10
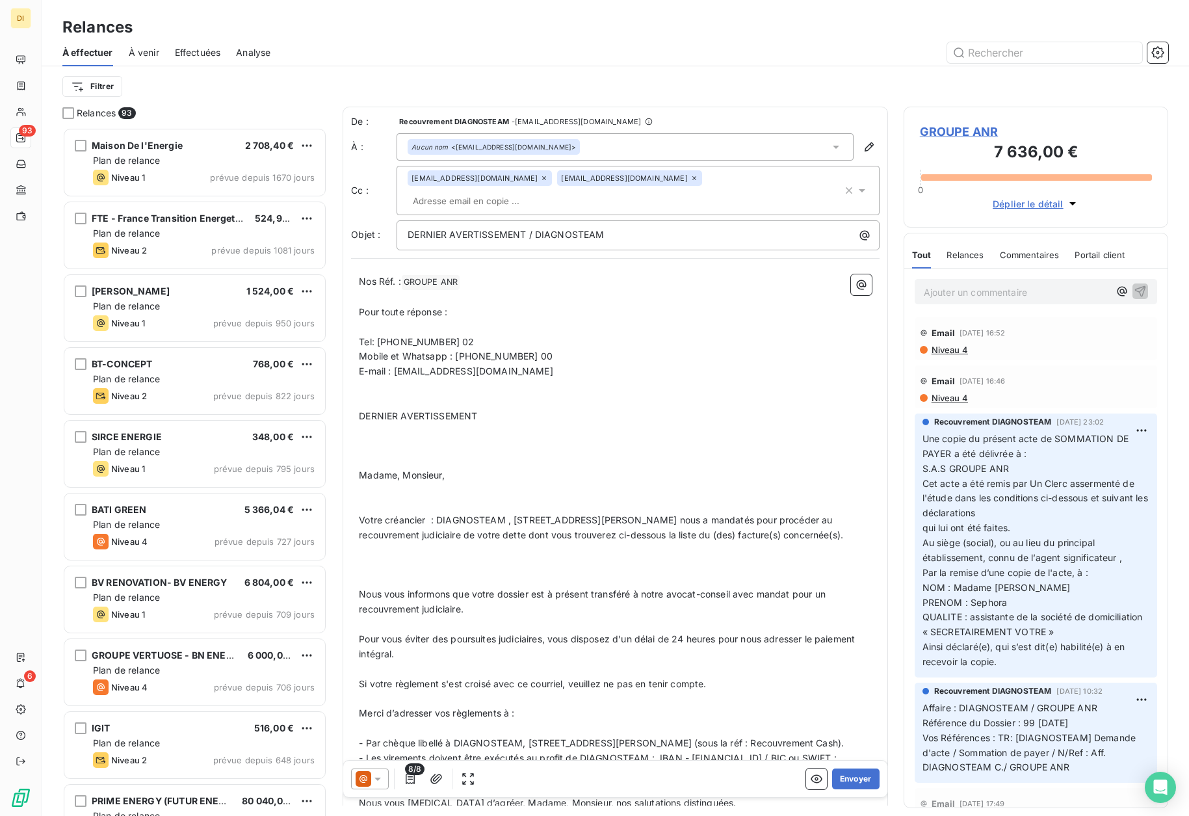
scroll to position [679, 255]
click at [369, 780] on icon at bounding box center [364, 779] width 16 height 16
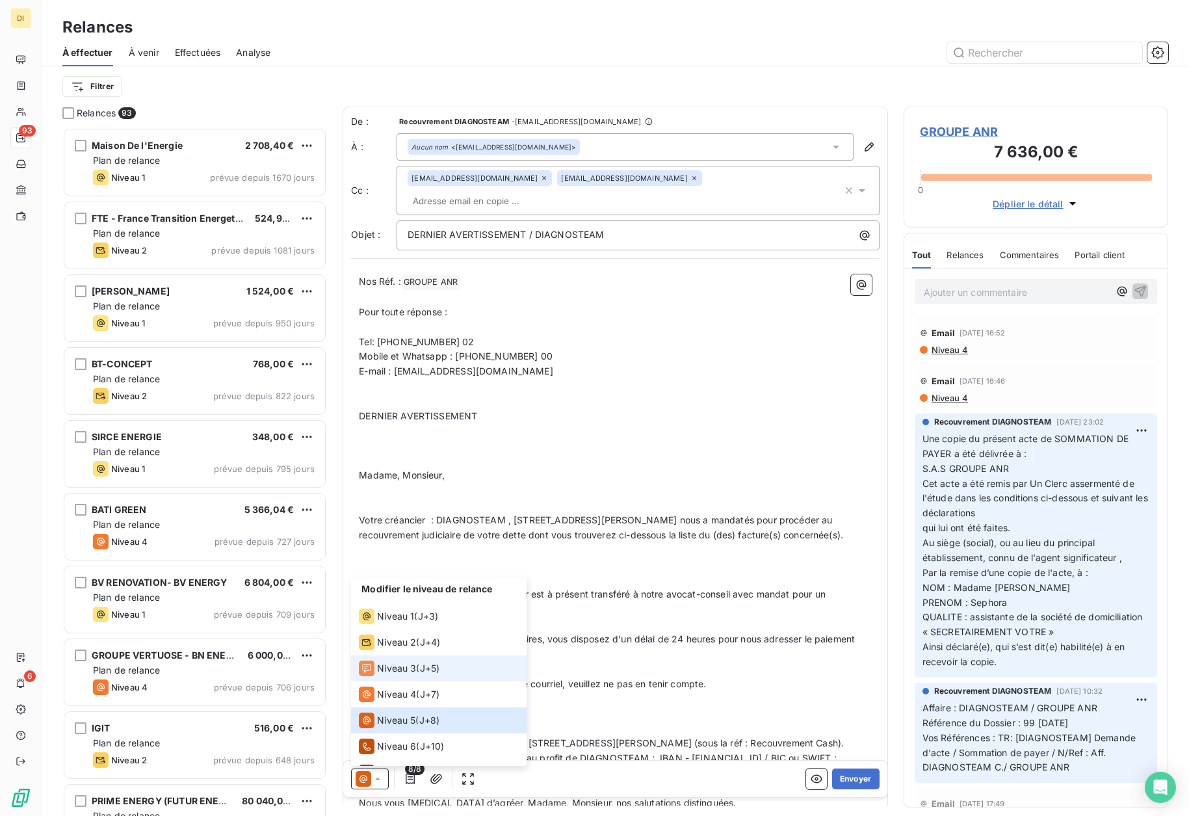
click at [424, 667] on span "J+5 )" at bounding box center [430, 668] width 20 height 13
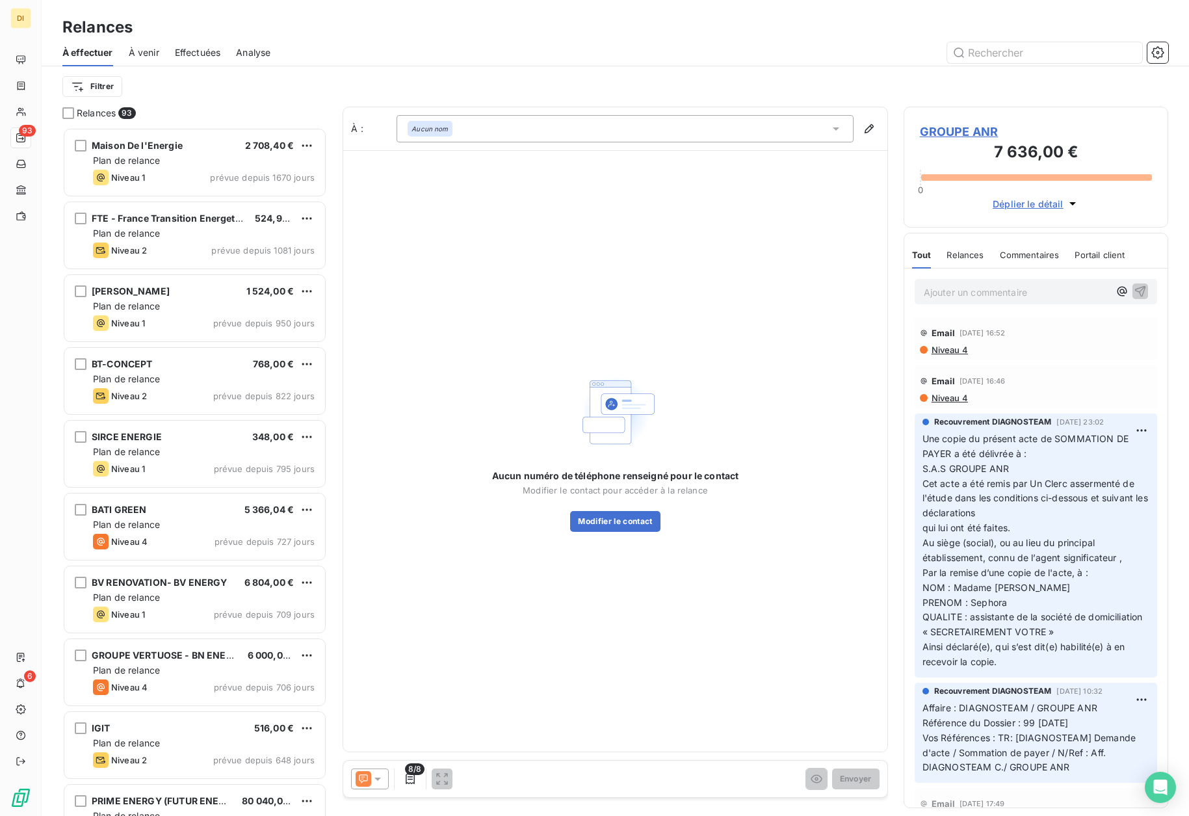
click at [606, 140] on div "Aucun nom" at bounding box center [625, 128] width 457 height 27
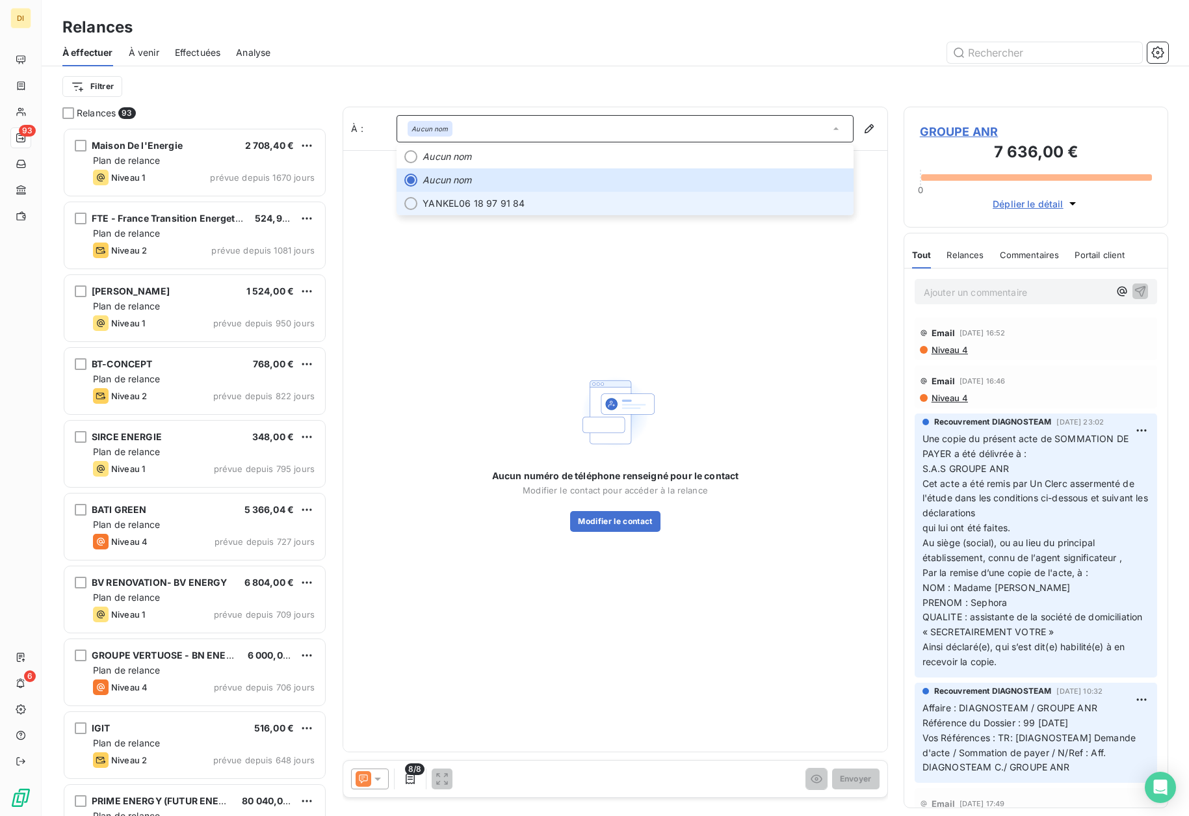
click at [552, 202] on span "YANKEL 06 18 97 91 84" at bounding box center [634, 203] width 423 height 13
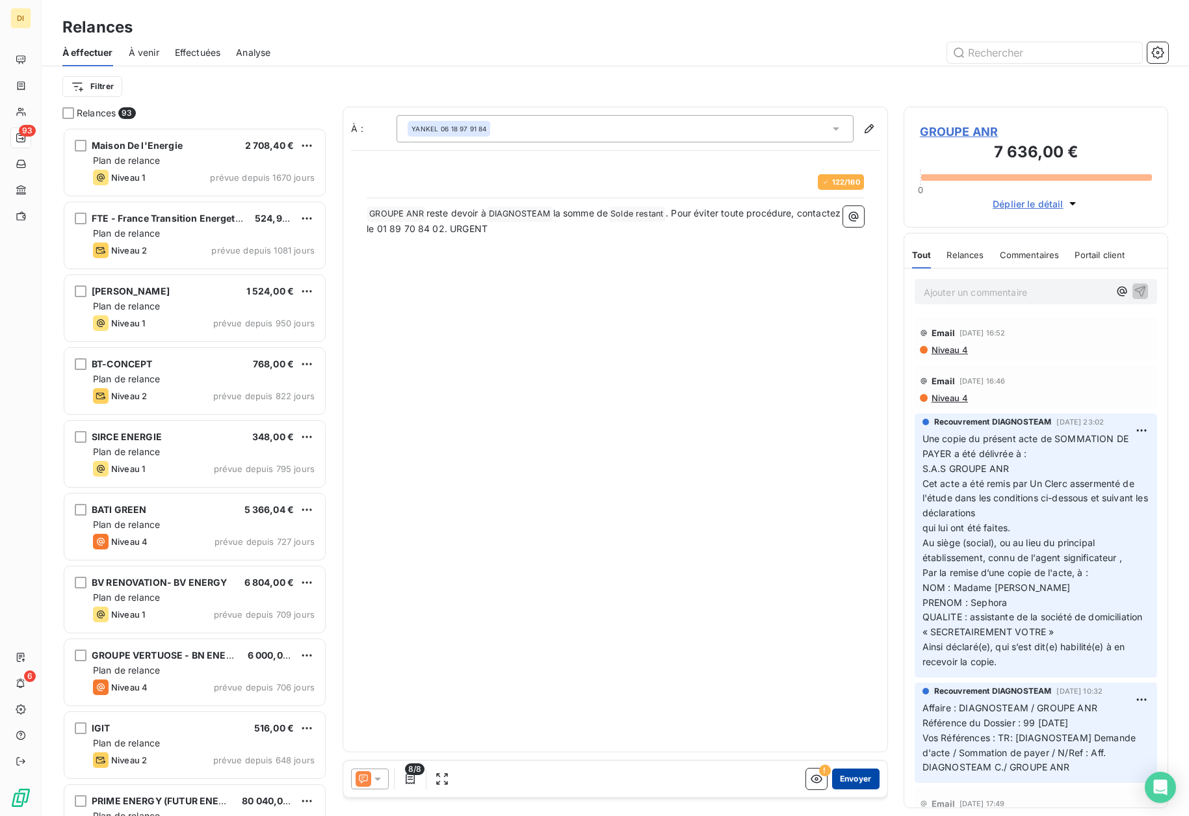
click at [863, 781] on button "Envoyer" at bounding box center [855, 778] width 47 height 21
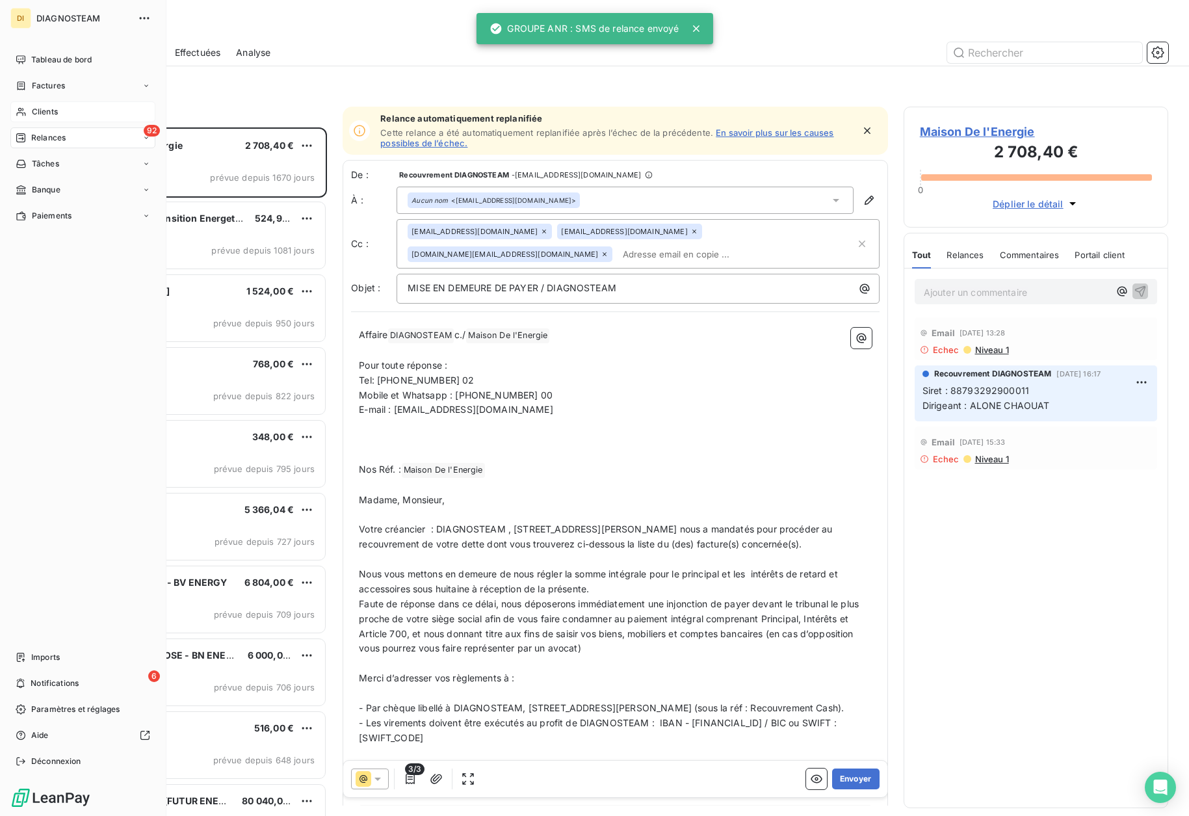
click at [37, 105] on div "Clients" at bounding box center [82, 111] width 145 height 21
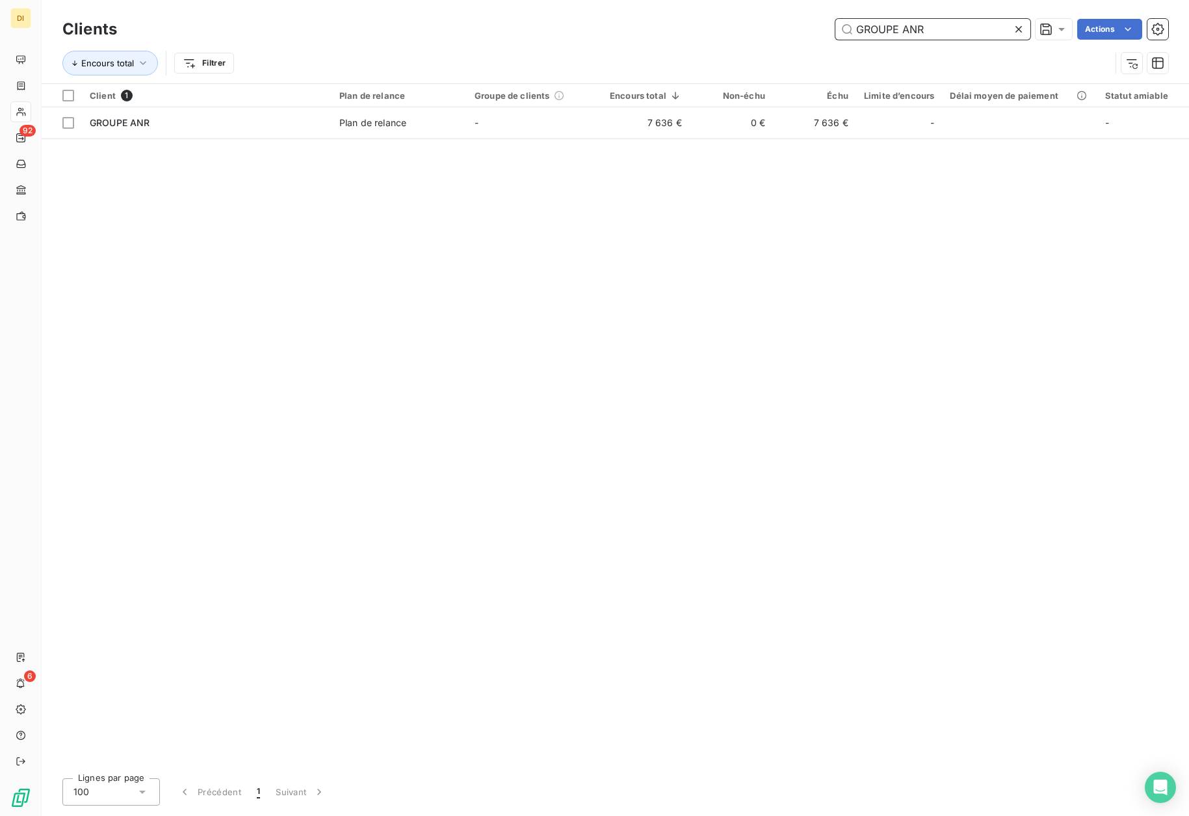
drag, startPoint x: 945, startPoint y: 25, endPoint x: 759, endPoint y: 28, distance: 185.9
click at [759, 27] on div "GROUPE ANR Actions" at bounding box center [651, 29] width 1036 height 21
paste input "ENERGIE ECO PRIME"
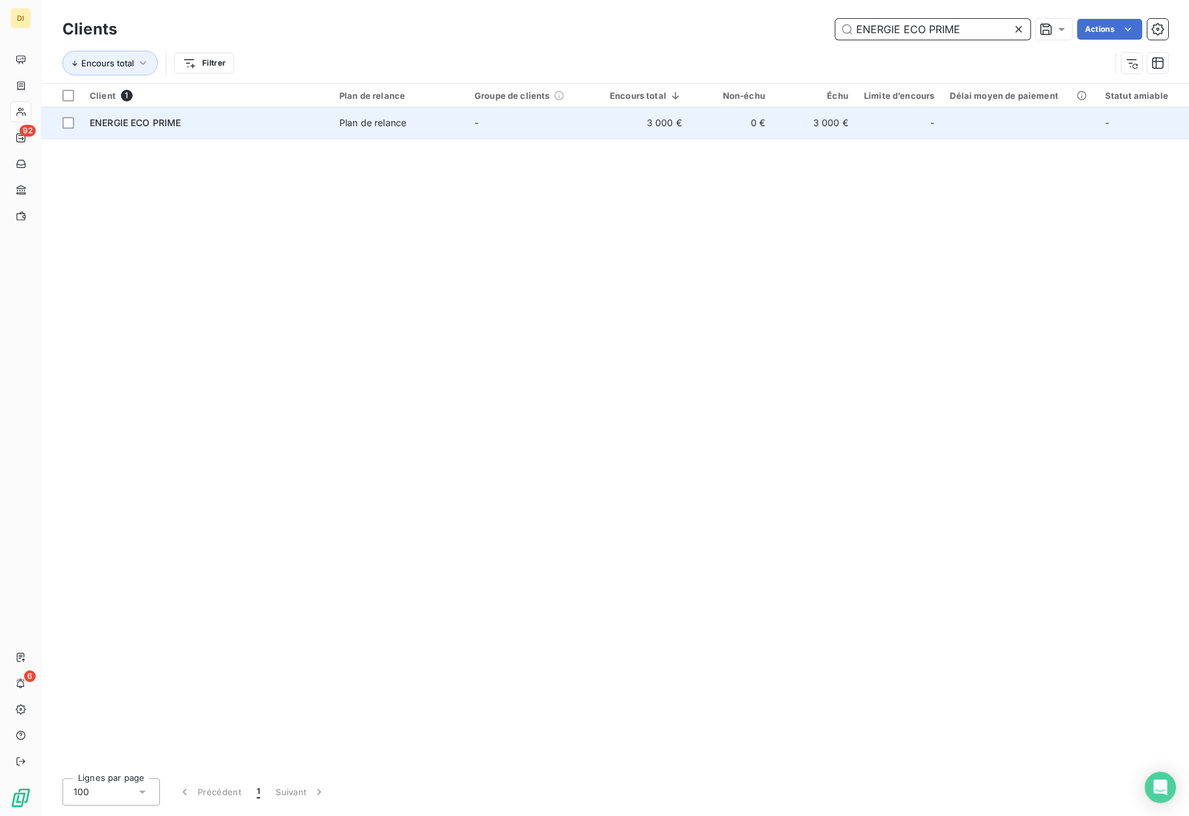
type input "ENERGIE ECO PRIME"
click at [513, 120] on td "-" at bounding box center [534, 122] width 135 height 31
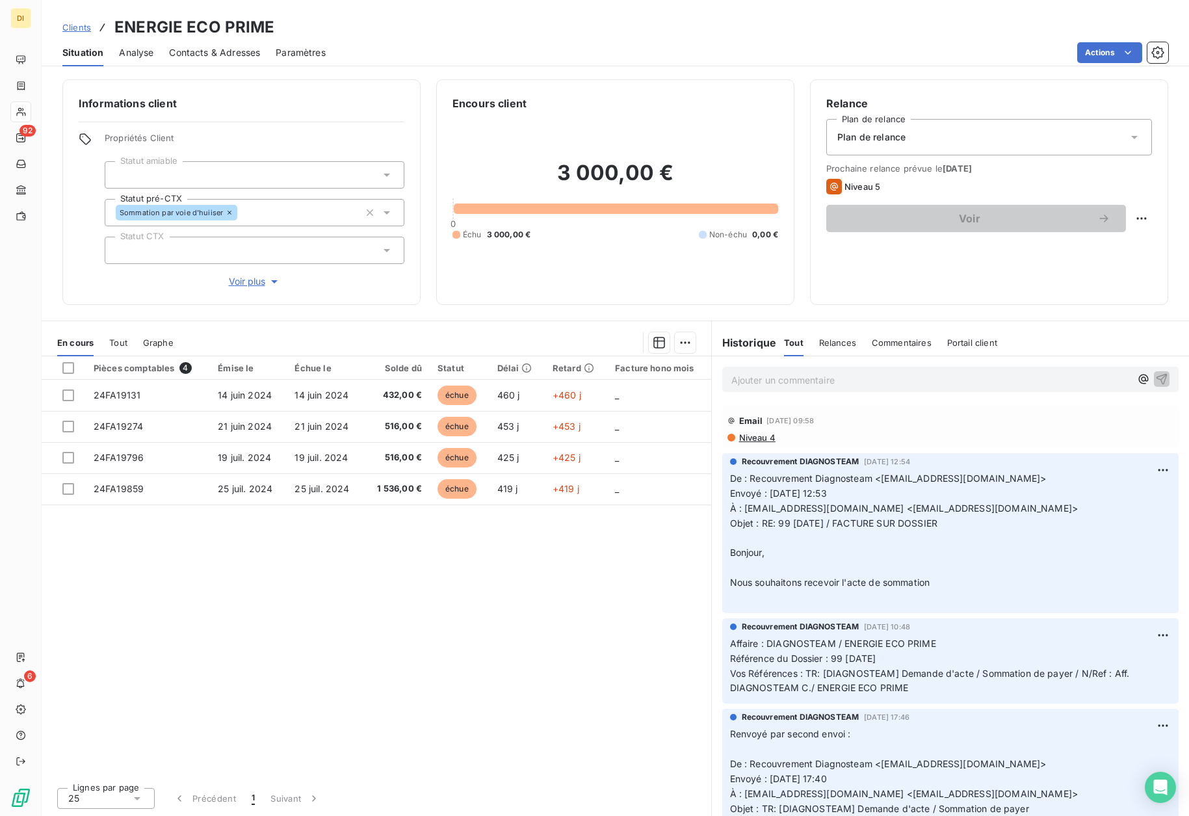
click at [222, 52] on span "Contacts & Adresses" at bounding box center [214, 52] width 91 height 13
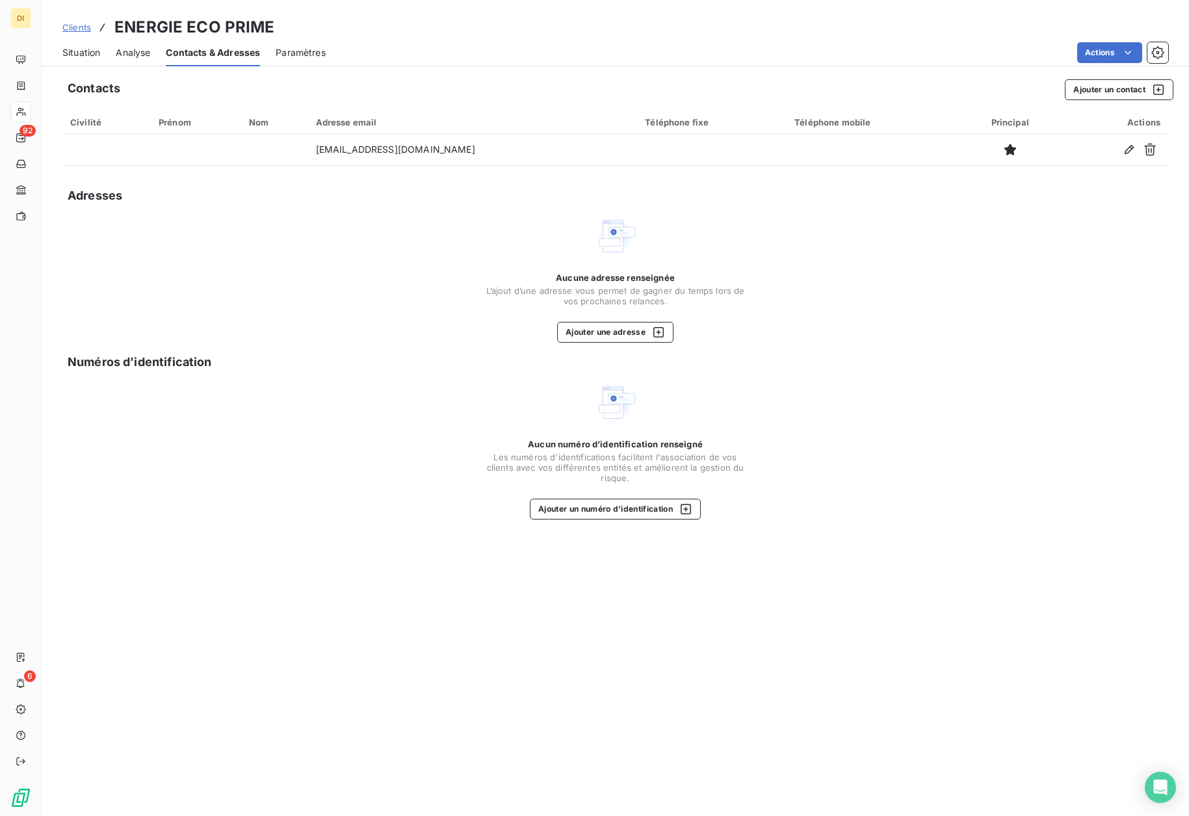
click at [84, 49] on span "Situation" at bounding box center [81, 52] width 38 height 13
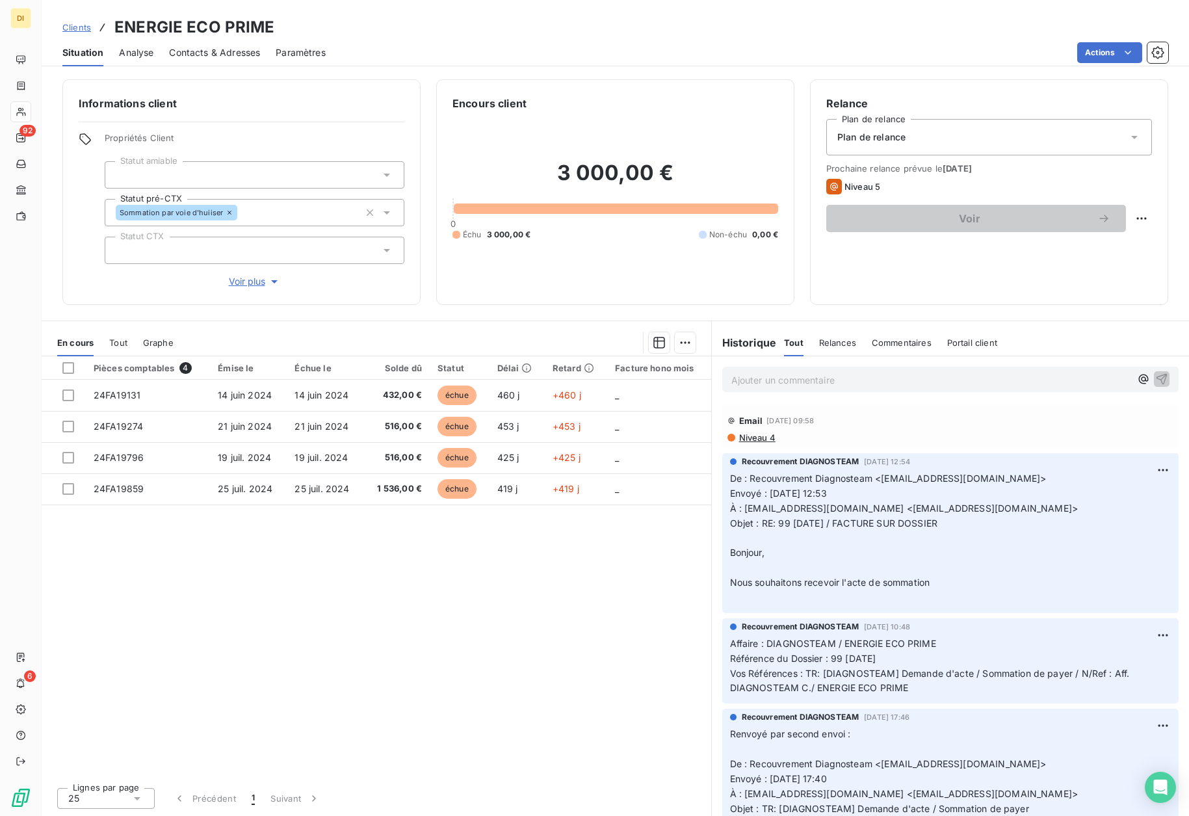
click at [238, 51] on span "Contacts & Adresses" at bounding box center [214, 52] width 91 height 13
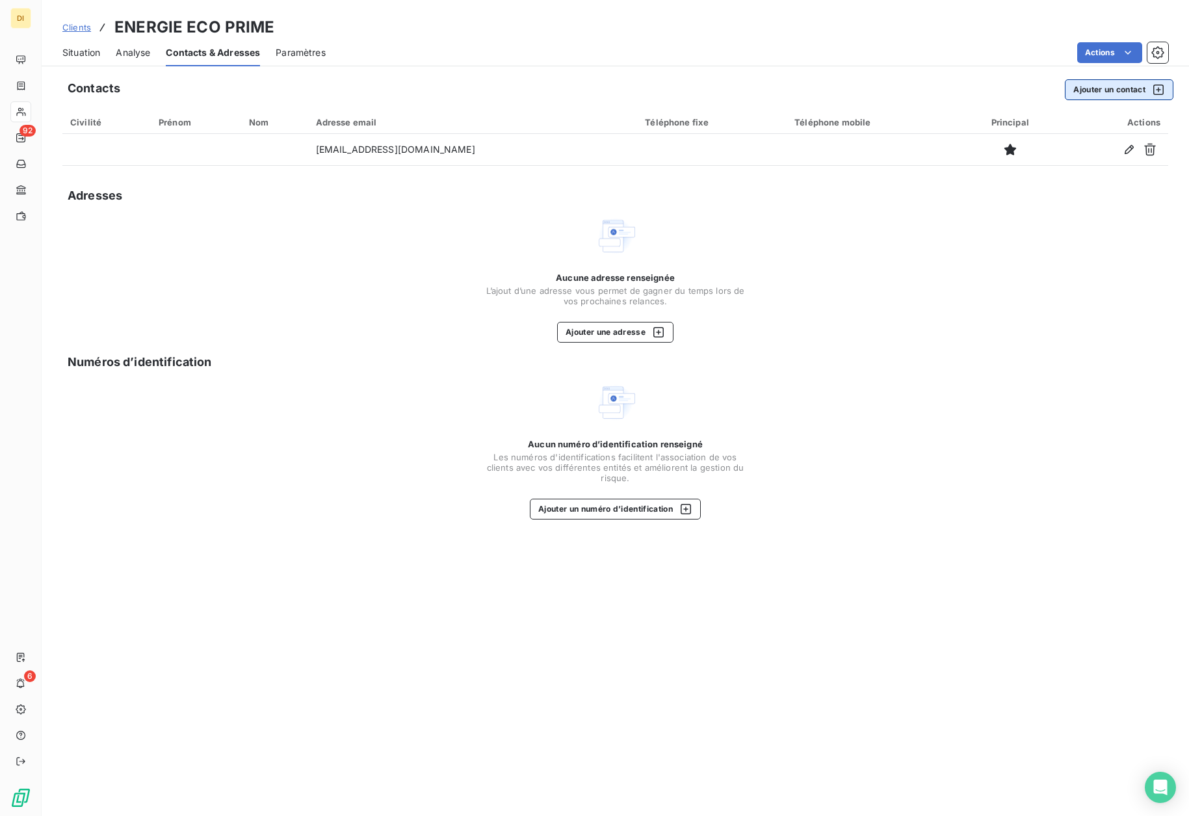
click at [1101, 95] on button "Ajouter un contact" at bounding box center [1119, 89] width 109 height 21
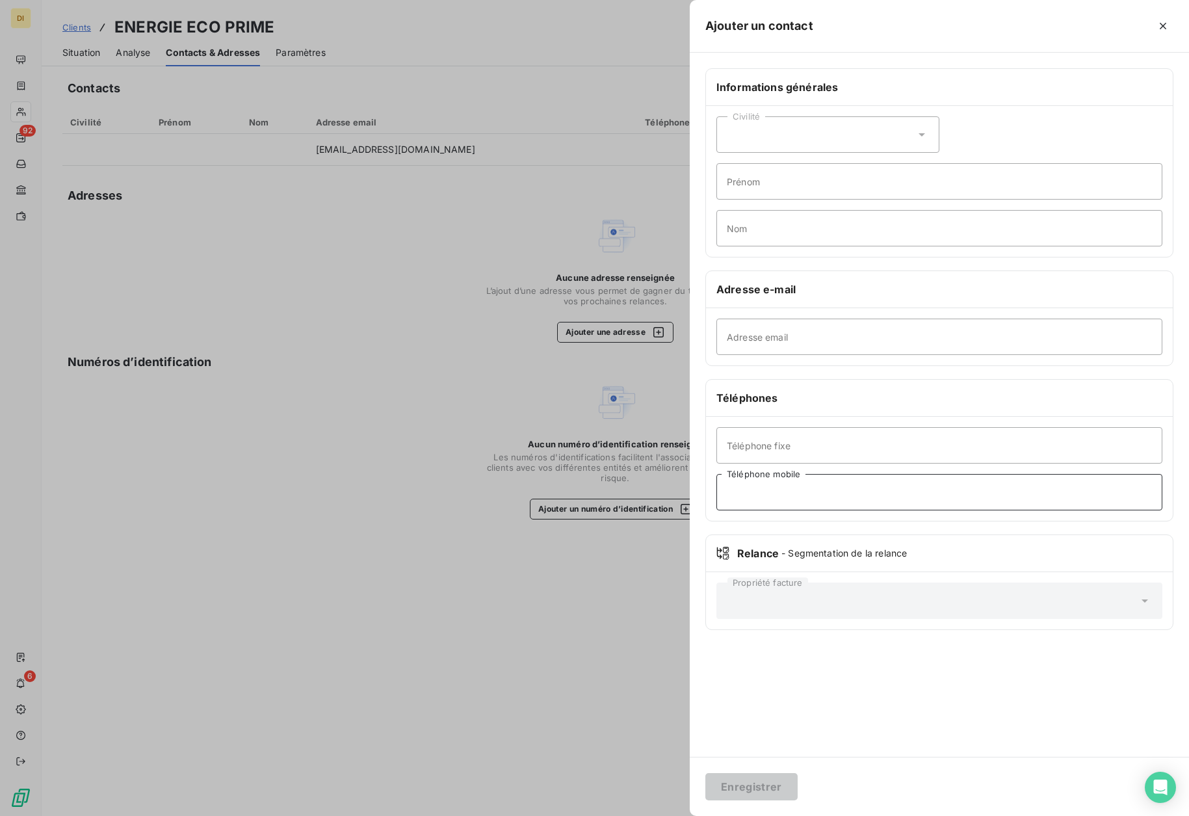
click at [798, 499] on input "Téléphone mobile" at bounding box center [939, 492] width 446 height 36
type input "06 59 772504"
click at [791, 192] on input "Prénom" at bounding box center [939, 181] width 446 height 36
type input "[PERSON_NAME]"
click at [765, 790] on button "Enregistrer" at bounding box center [751, 786] width 92 height 27
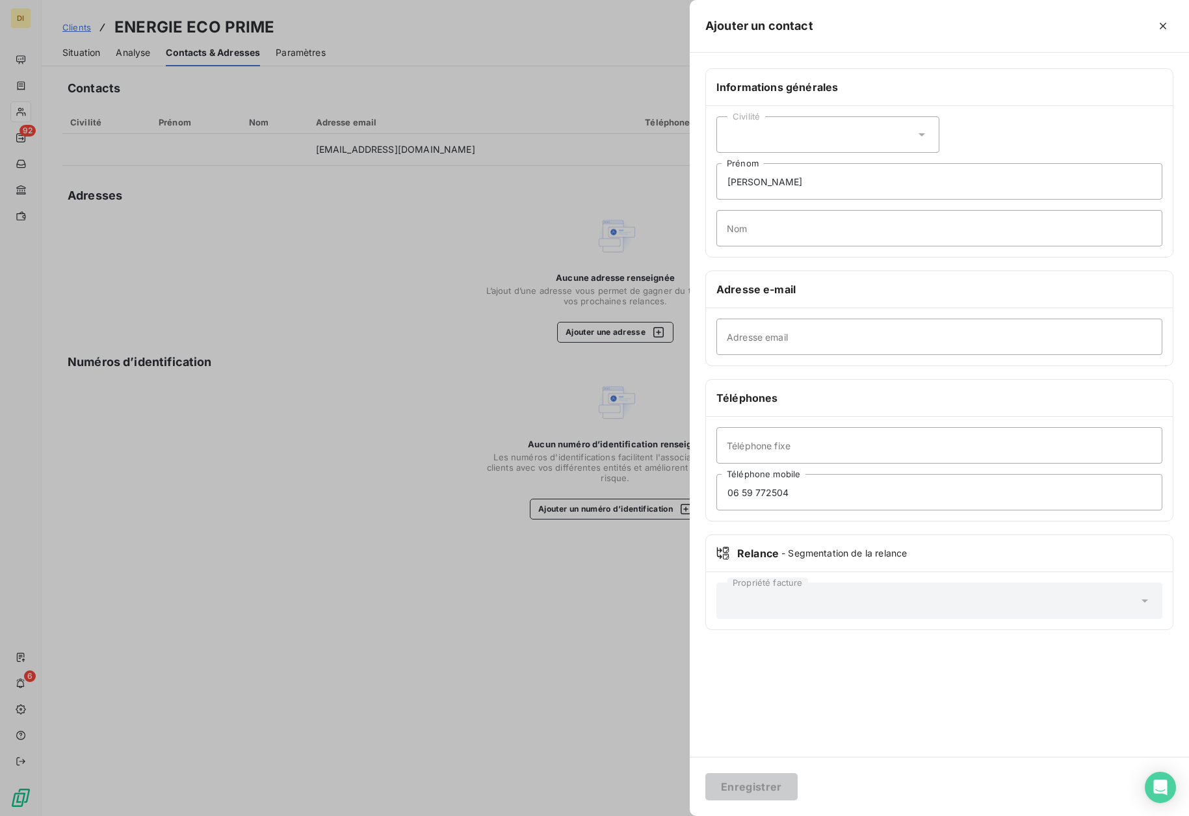
click at [75, 52] on div at bounding box center [594, 408] width 1189 height 816
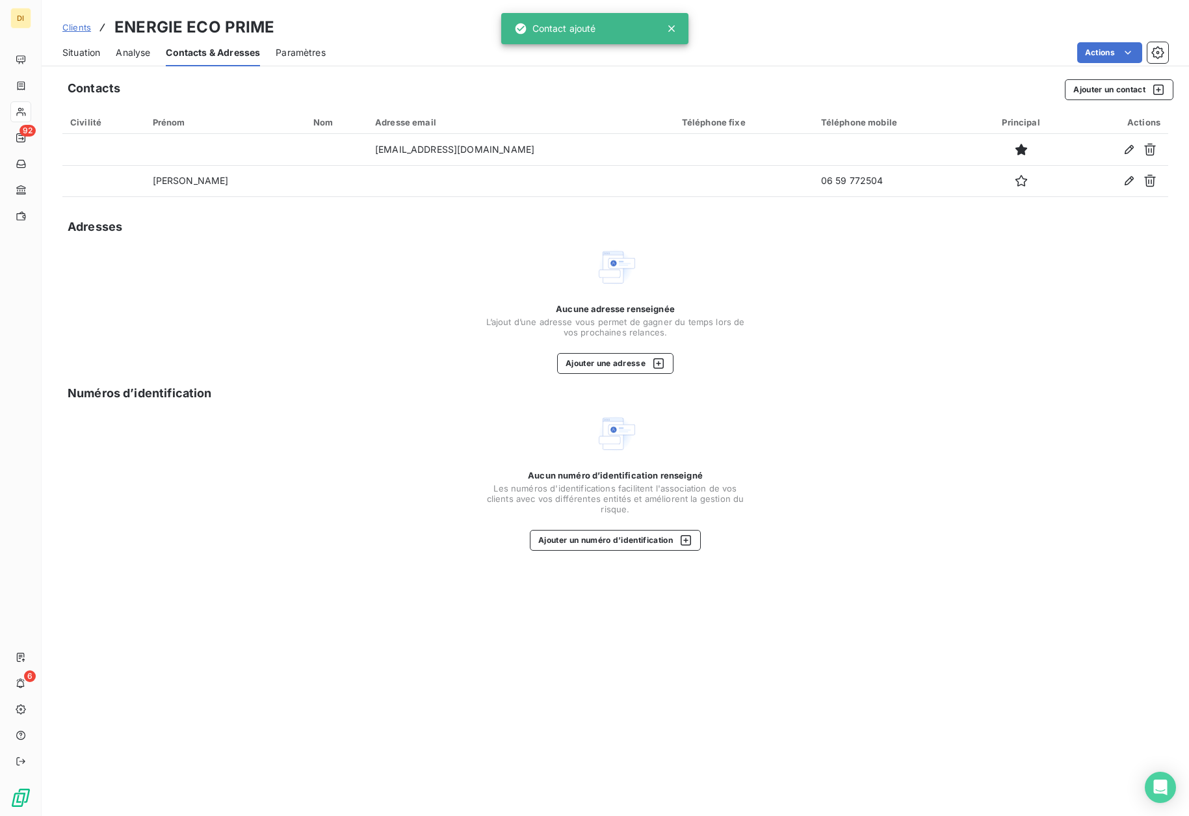
click at [78, 57] on span "Situation" at bounding box center [81, 52] width 38 height 13
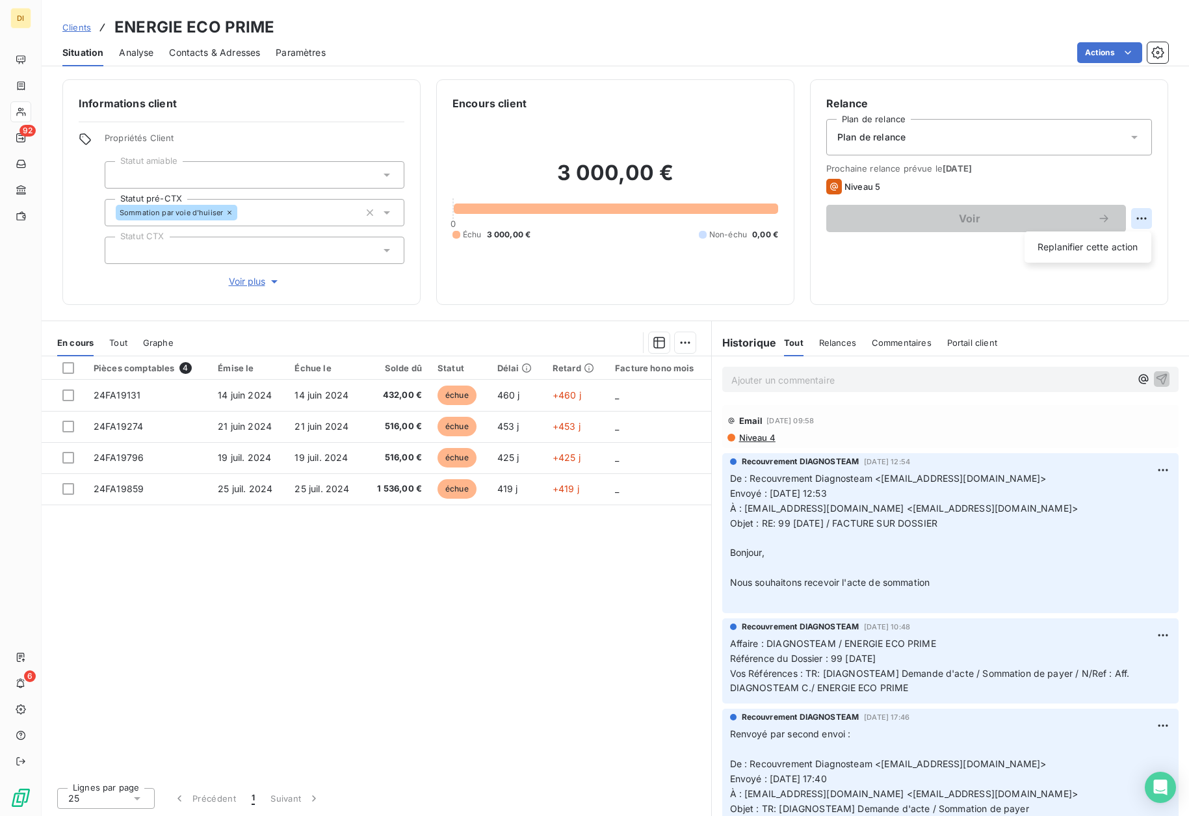
click at [1139, 220] on html "DI 92 6 Clients ENERGIE ECO PRIME Situation Analyse Contacts & Adresses Paramèt…" at bounding box center [594, 408] width 1189 height 816
click at [1119, 248] on div "Replanifier cette action" at bounding box center [1088, 247] width 116 height 21
select select "8"
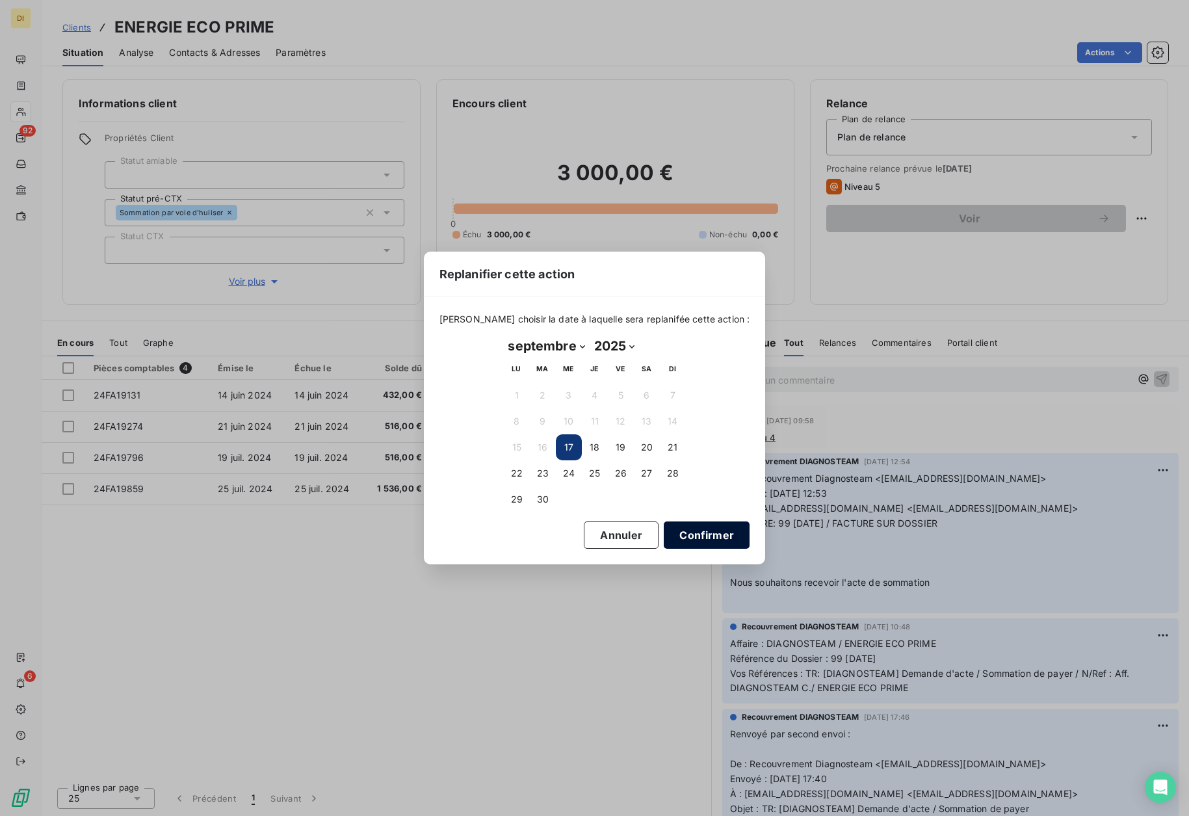
click at [699, 541] on button "Confirmer" at bounding box center [707, 534] width 86 height 27
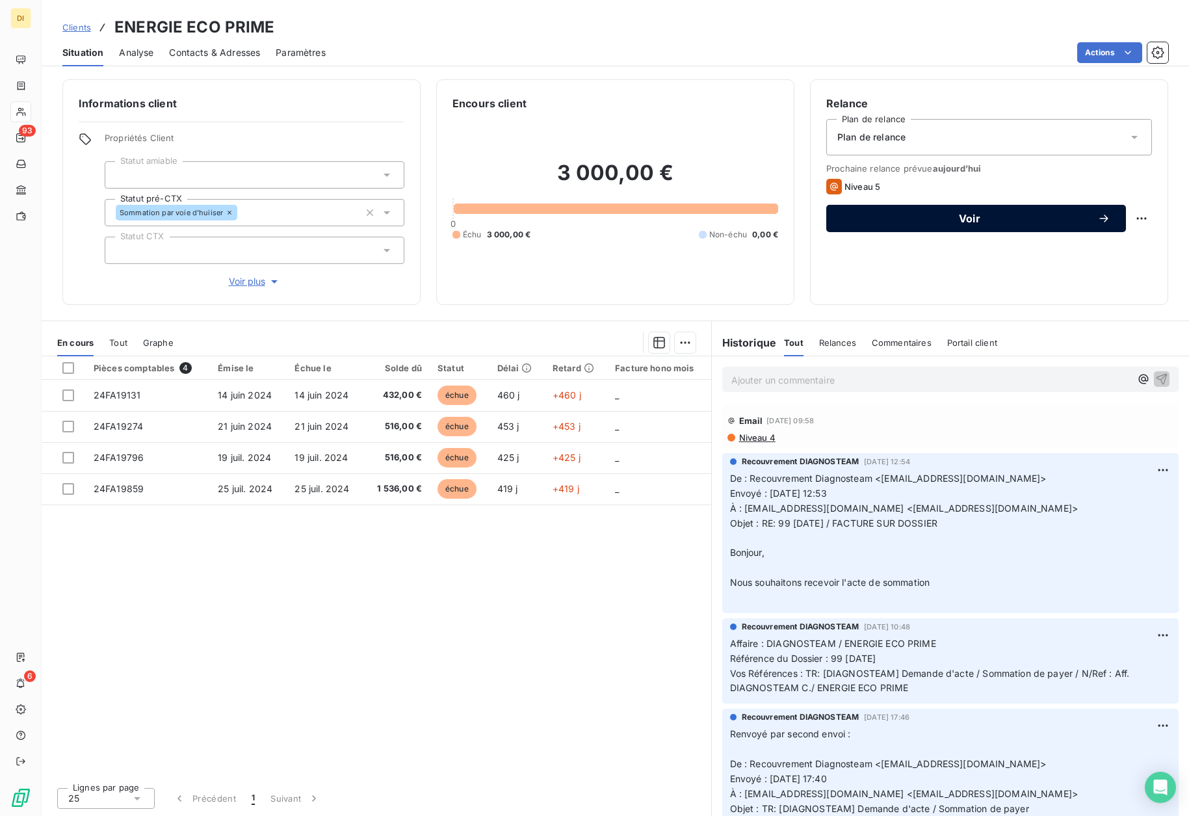
click at [1040, 220] on span "Voir" at bounding box center [969, 218] width 255 height 10
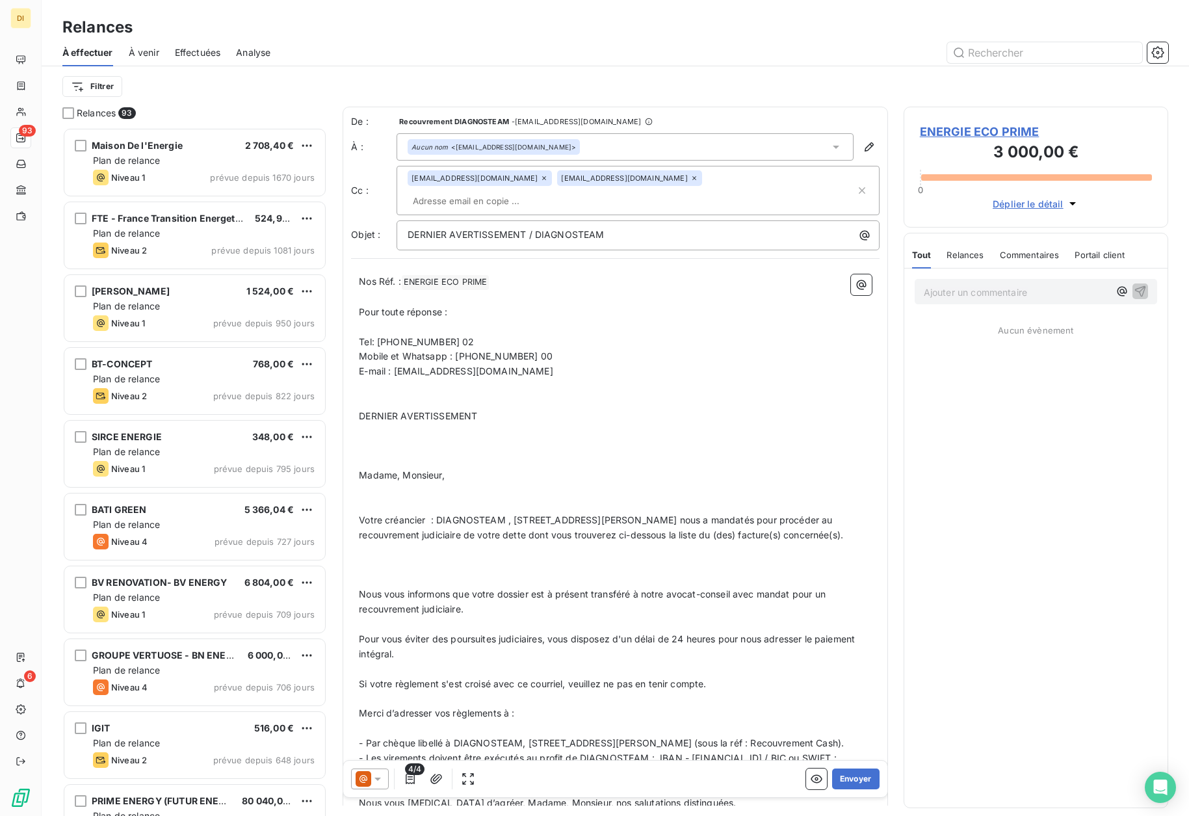
scroll to position [679, 255]
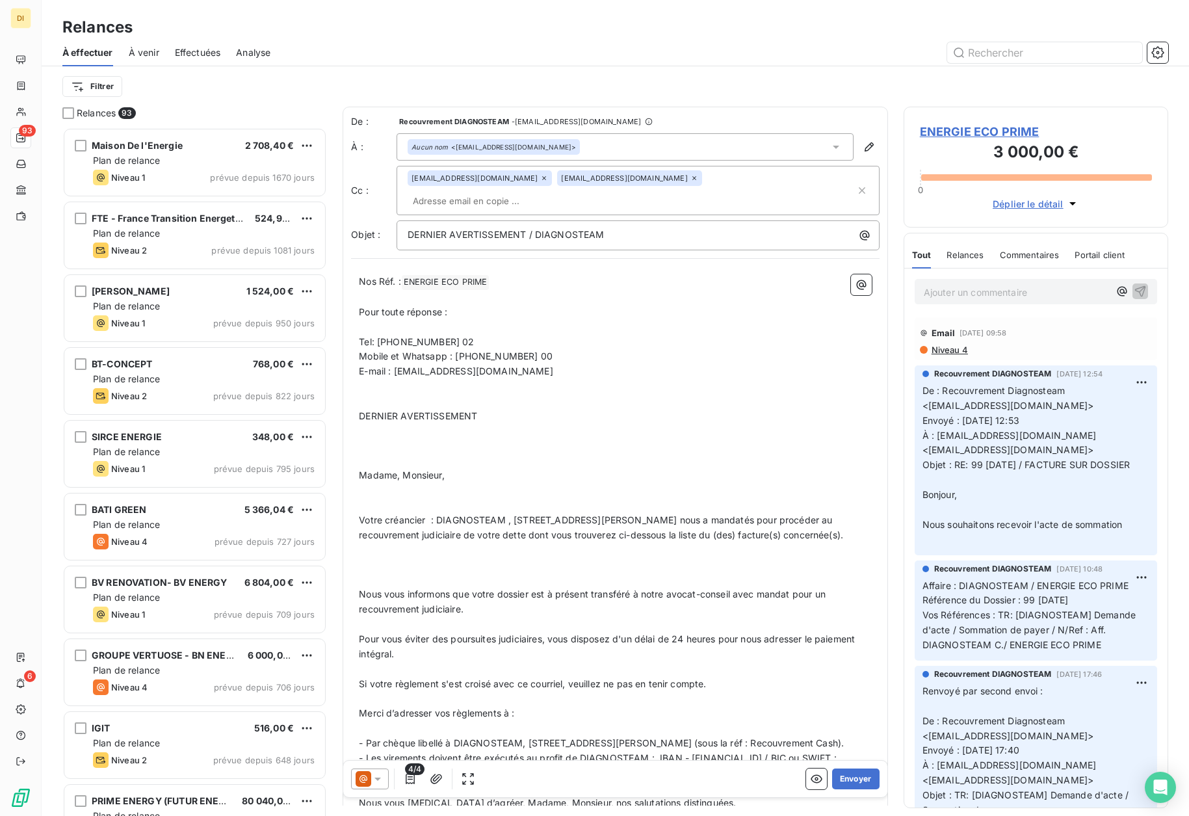
click at [373, 776] on icon at bounding box center [377, 778] width 13 height 13
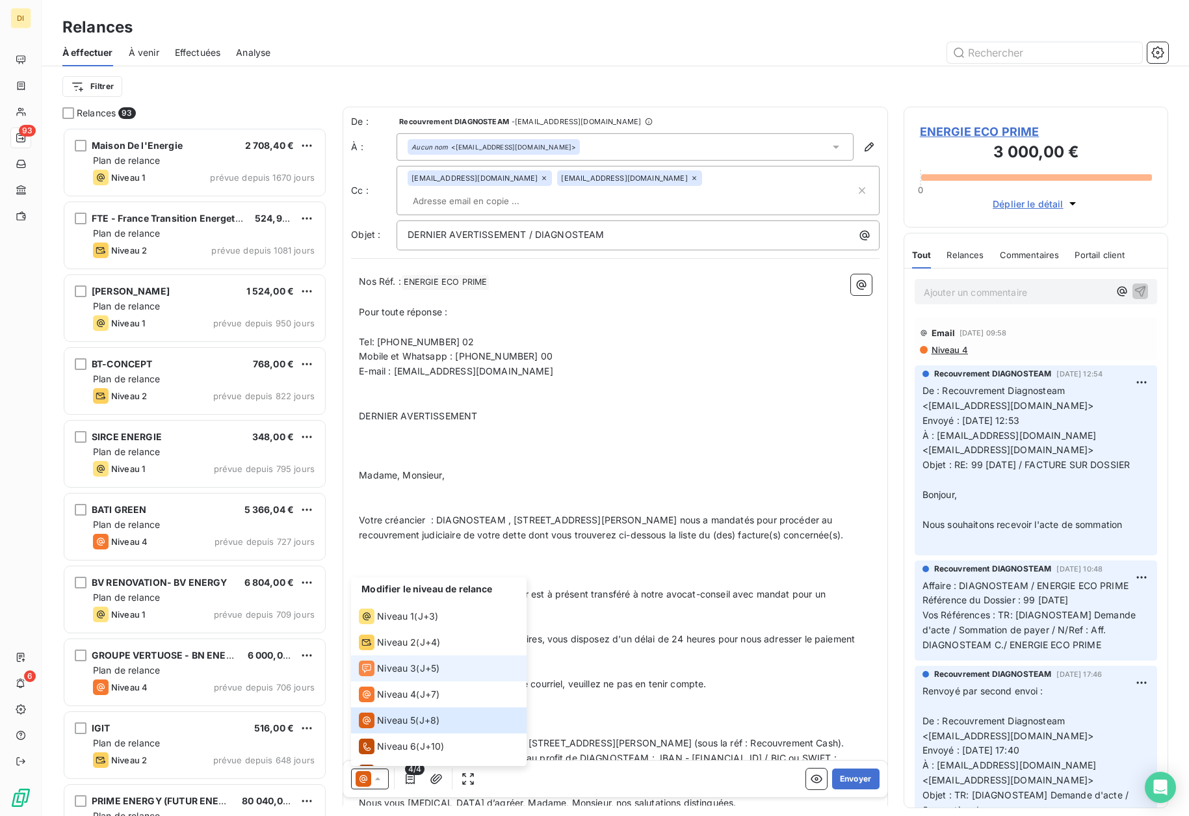
click at [392, 665] on span "Niveau 3" at bounding box center [396, 668] width 39 height 13
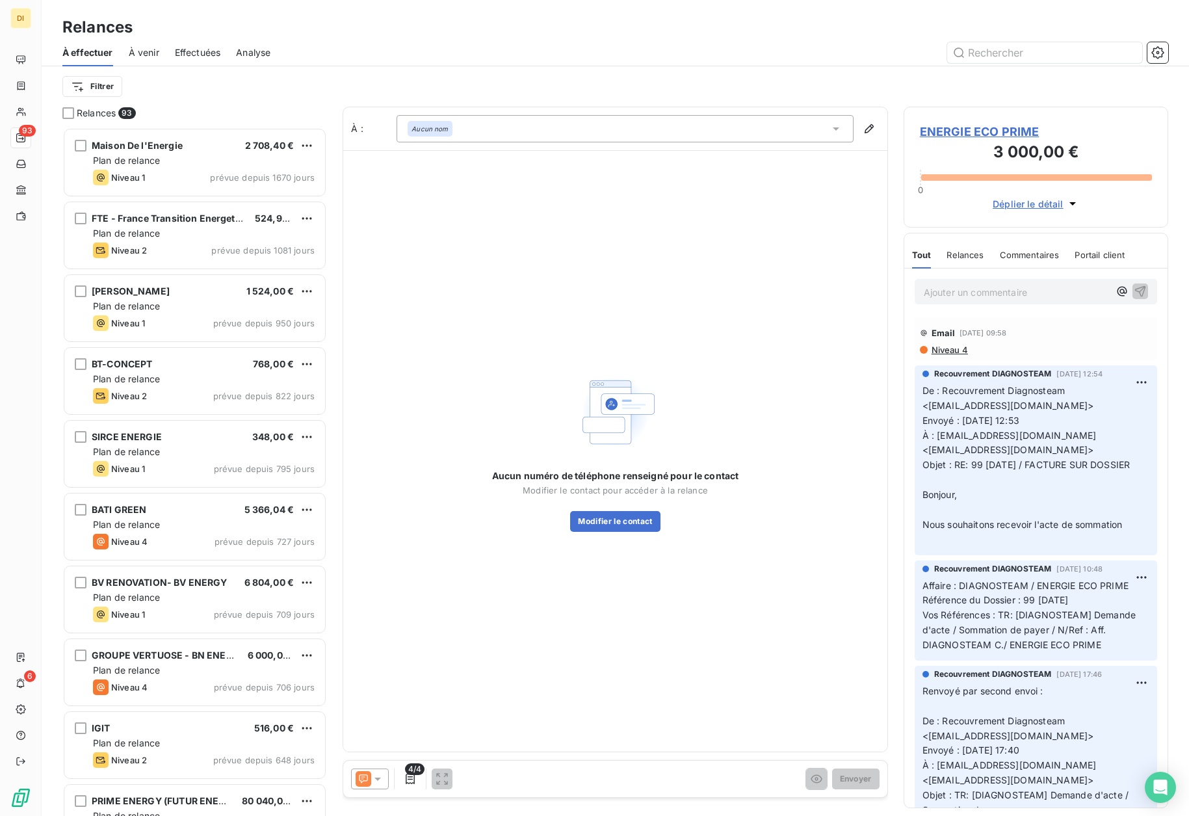
click at [533, 133] on div "Aucun nom" at bounding box center [625, 128] width 457 height 27
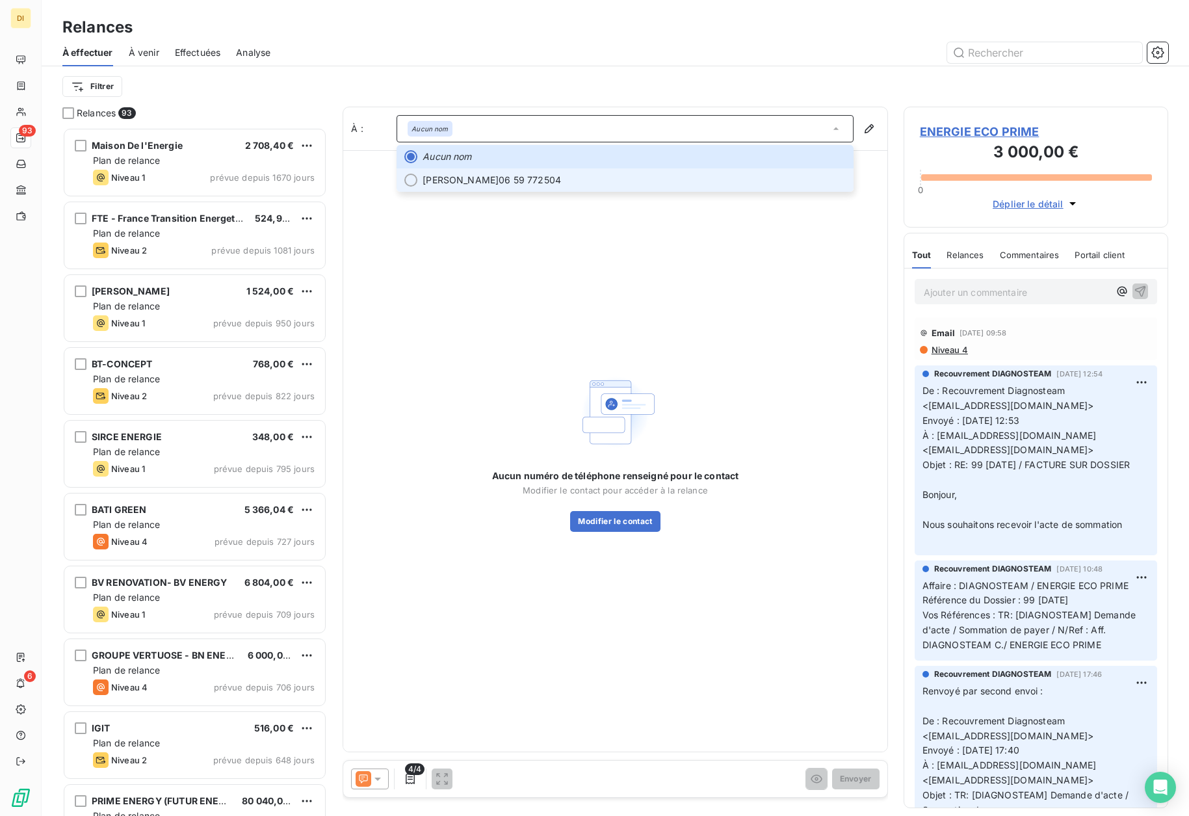
click at [516, 178] on span "[PERSON_NAME] 06 59 772504" at bounding box center [634, 180] width 423 height 13
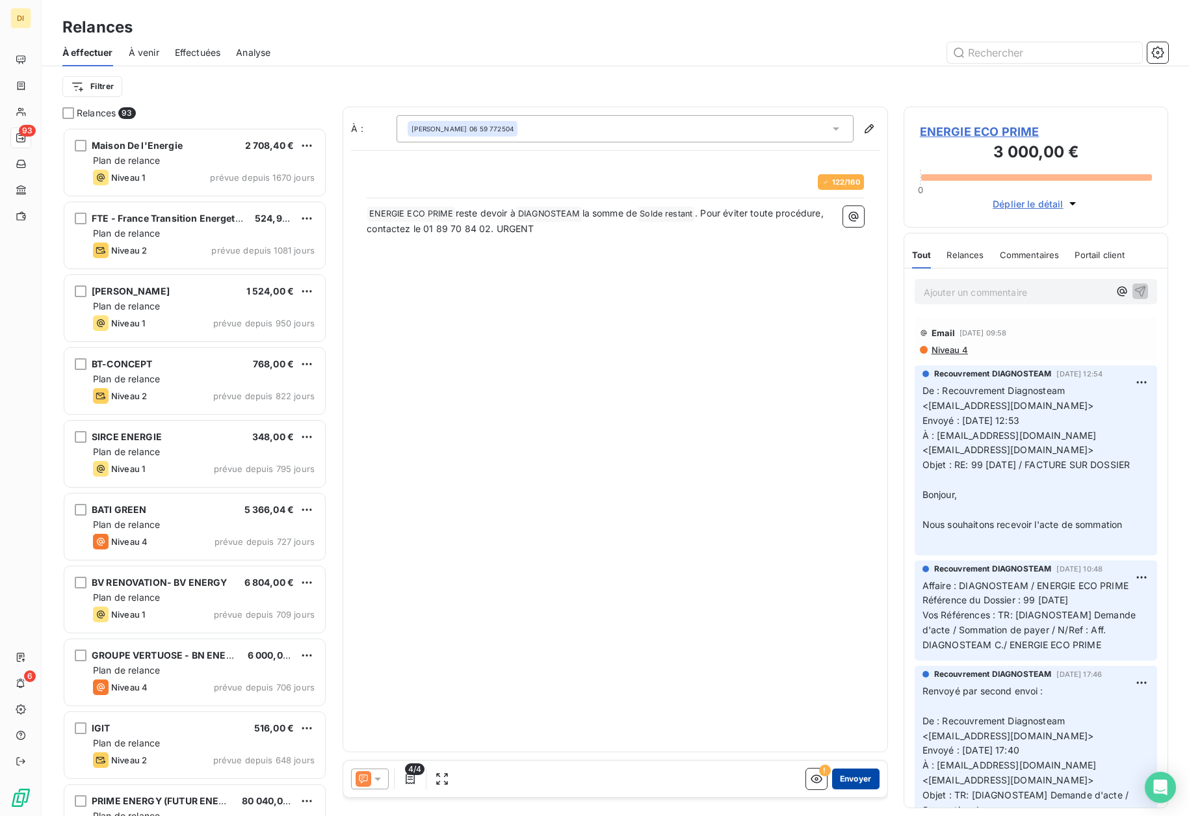
click at [859, 778] on button "Envoyer" at bounding box center [855, 778] width 47 height 21
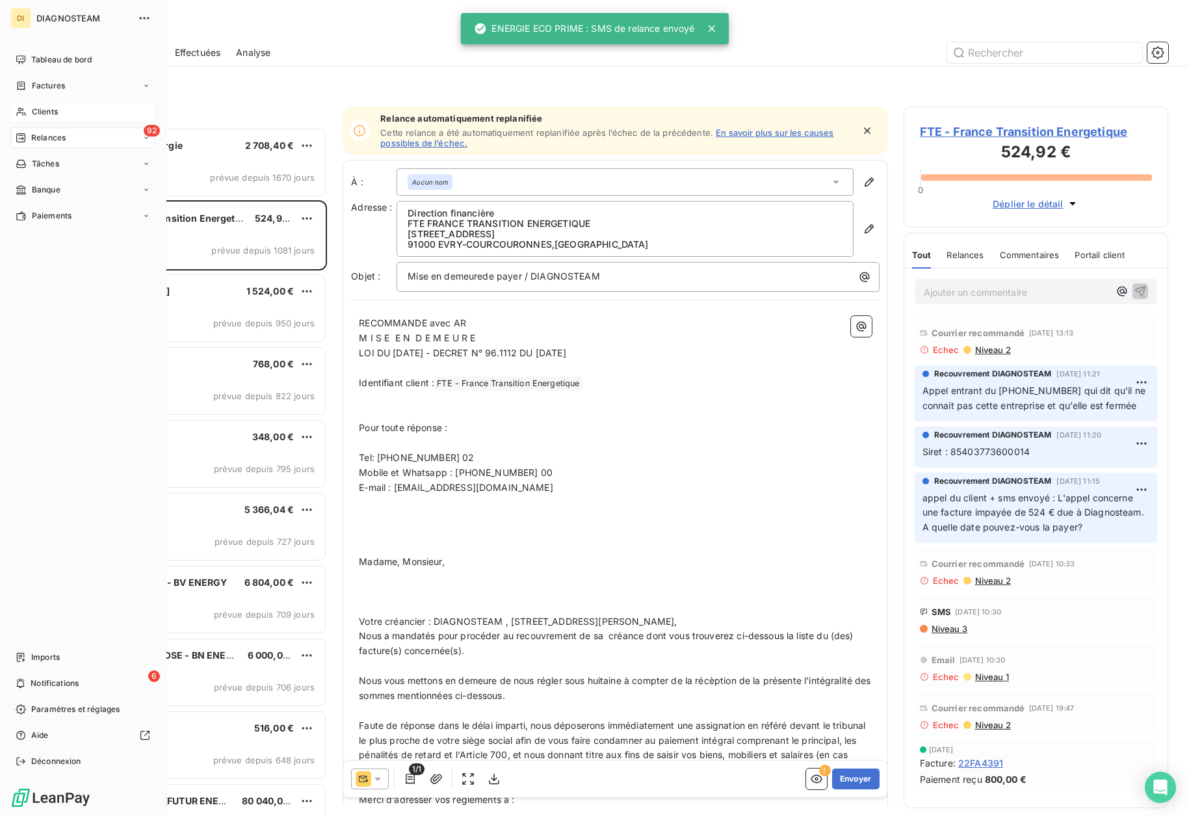
click at [29, 111] on div "Clients" at bounding box center [82, 111] width 145 height 21
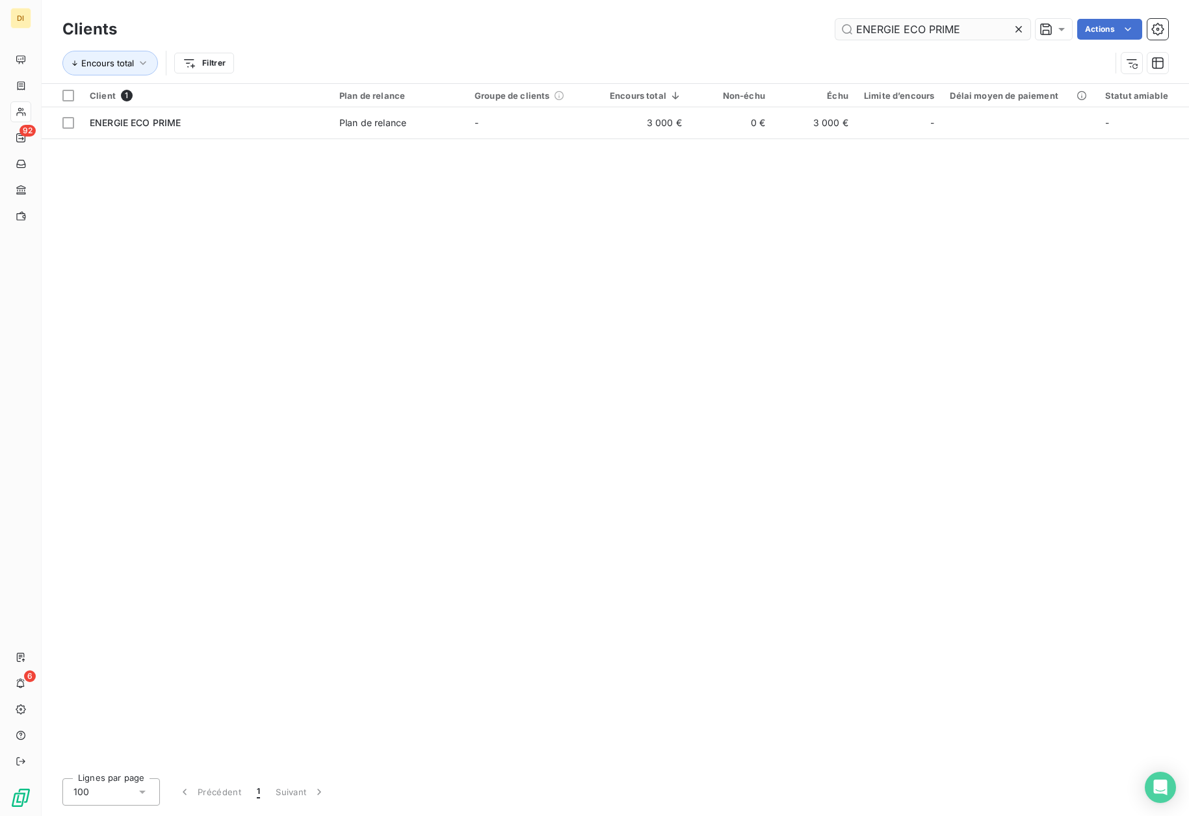
click at [1022, 30] on div at bounding box center [1021, 29] width 18 height 21
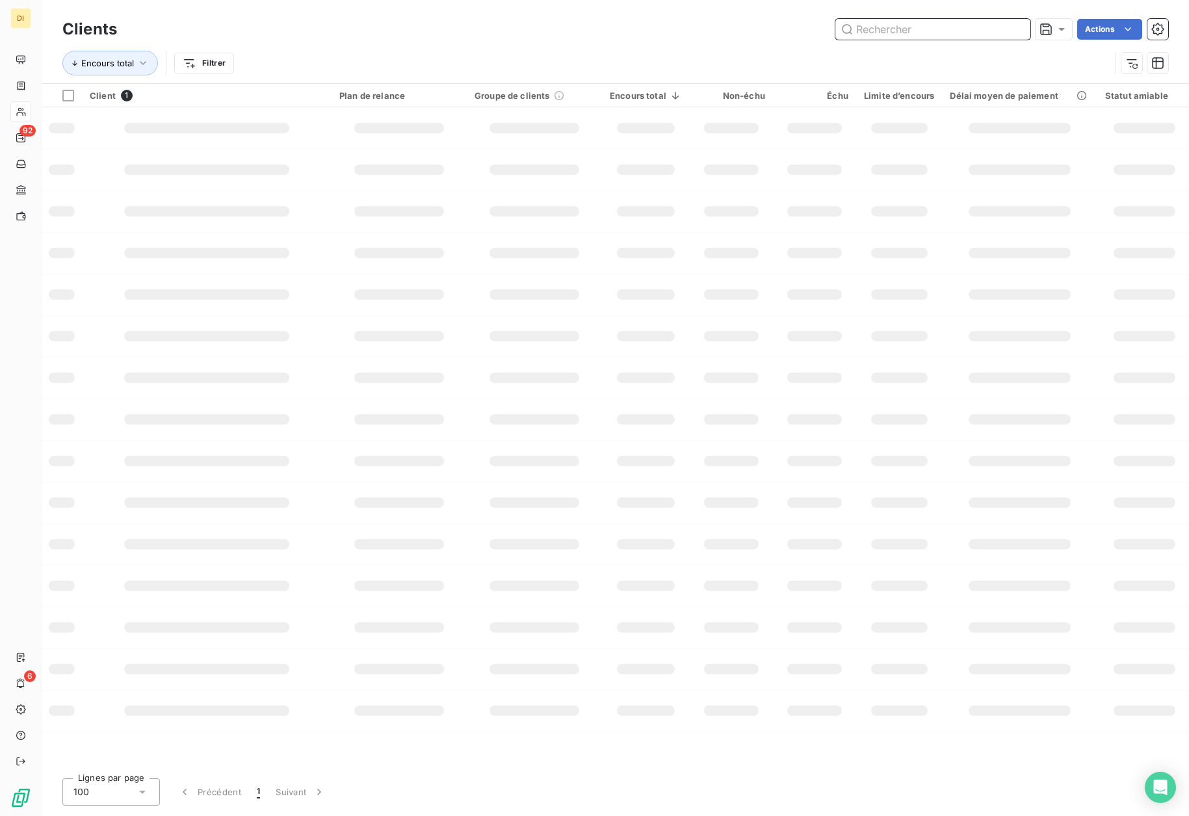
click at [970, 33] on input "text" at bounding box center [932, 29] width 195 height 21
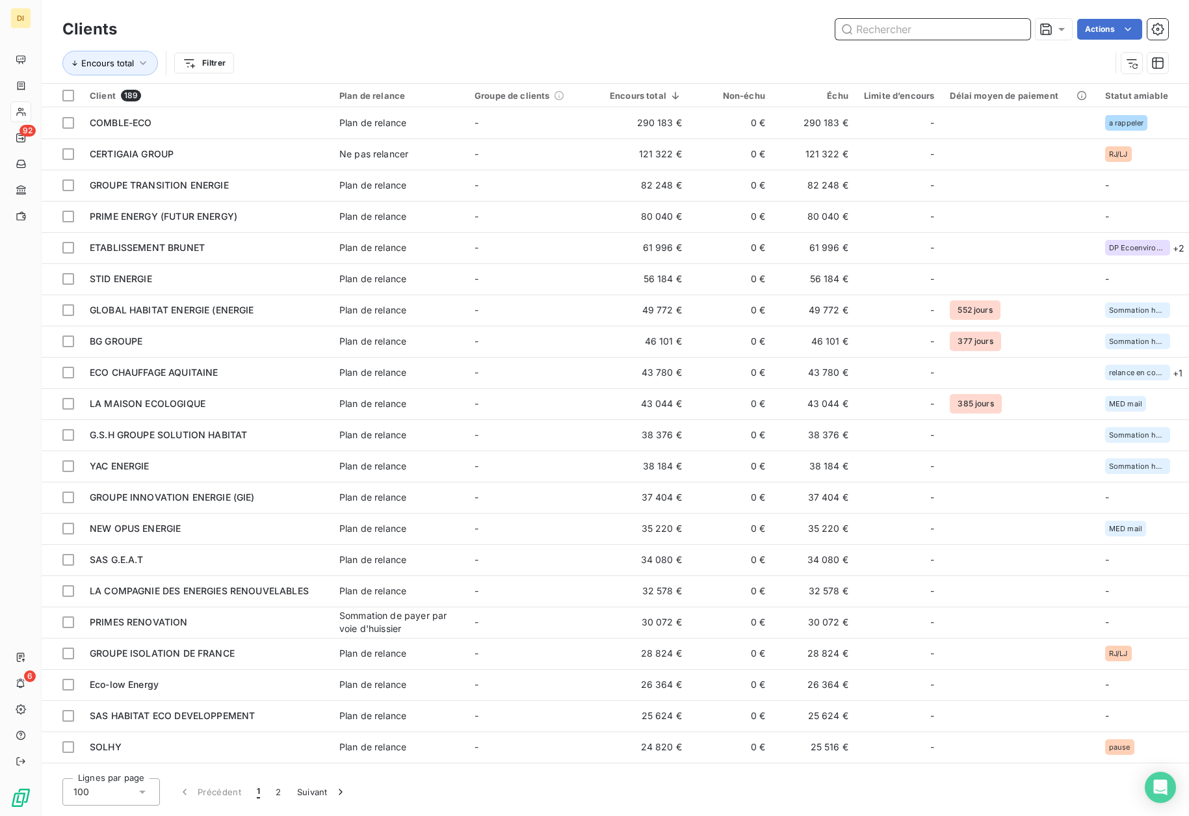
paste input "GROUPE INNOVATION ENERGIE (GIE)"
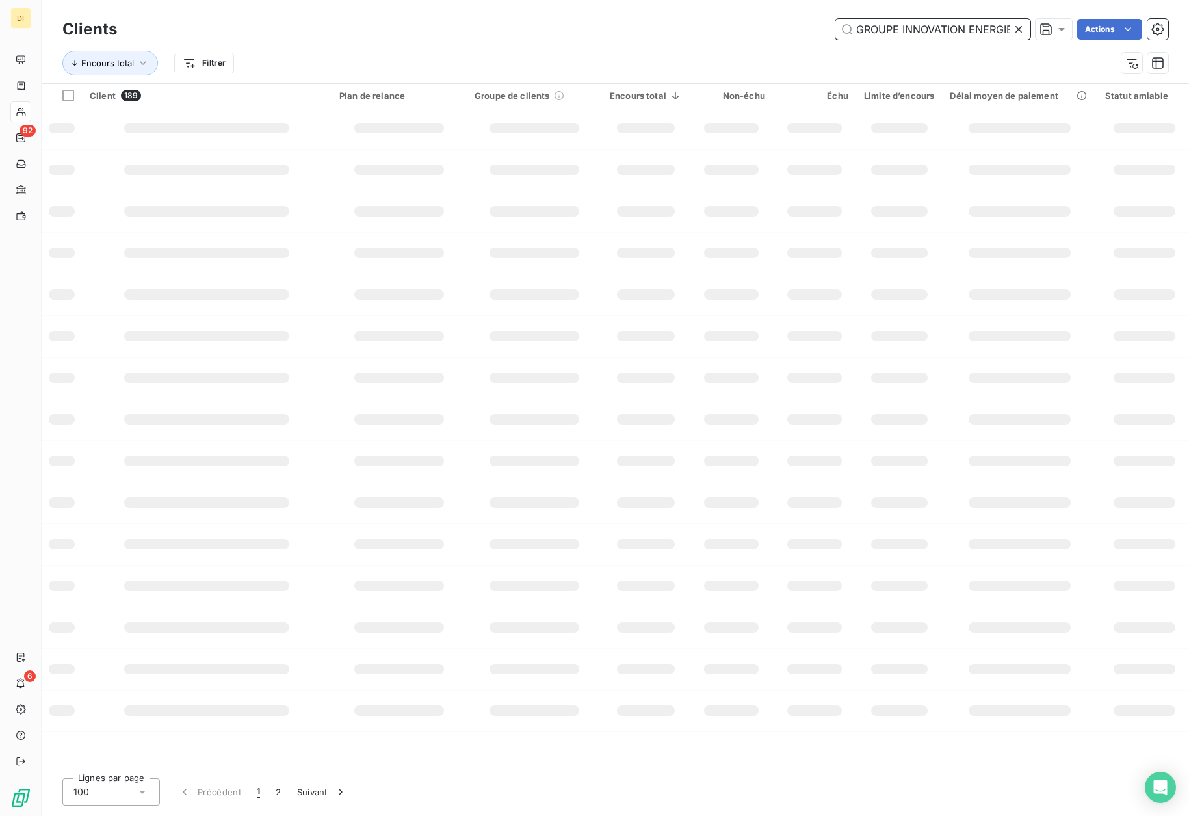
scroll to position [0, 31]
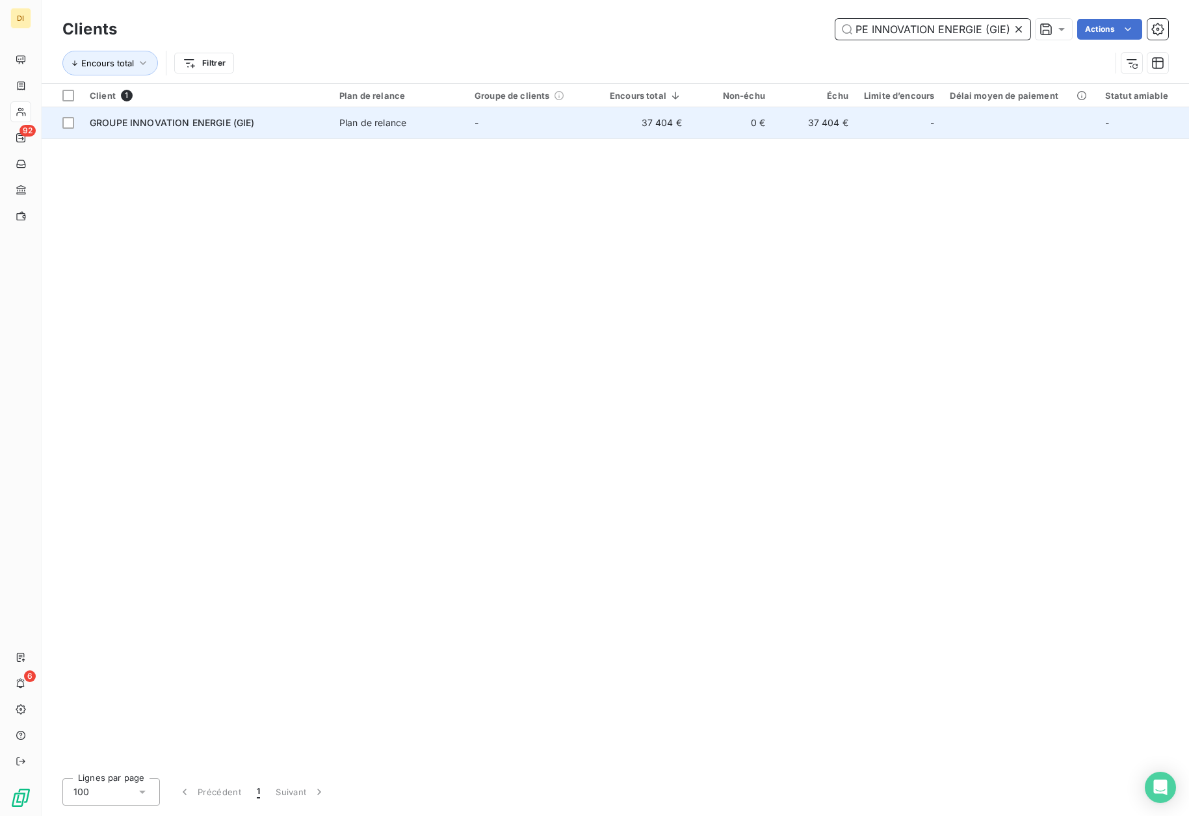
type input "GROUPE INNOVATION ENERGIE (GIE)"
click at [272, 131] on td "GROUPE INNOVATION ENERGIE (GIE)" at bounding box center [207, 122] width 250 height 31
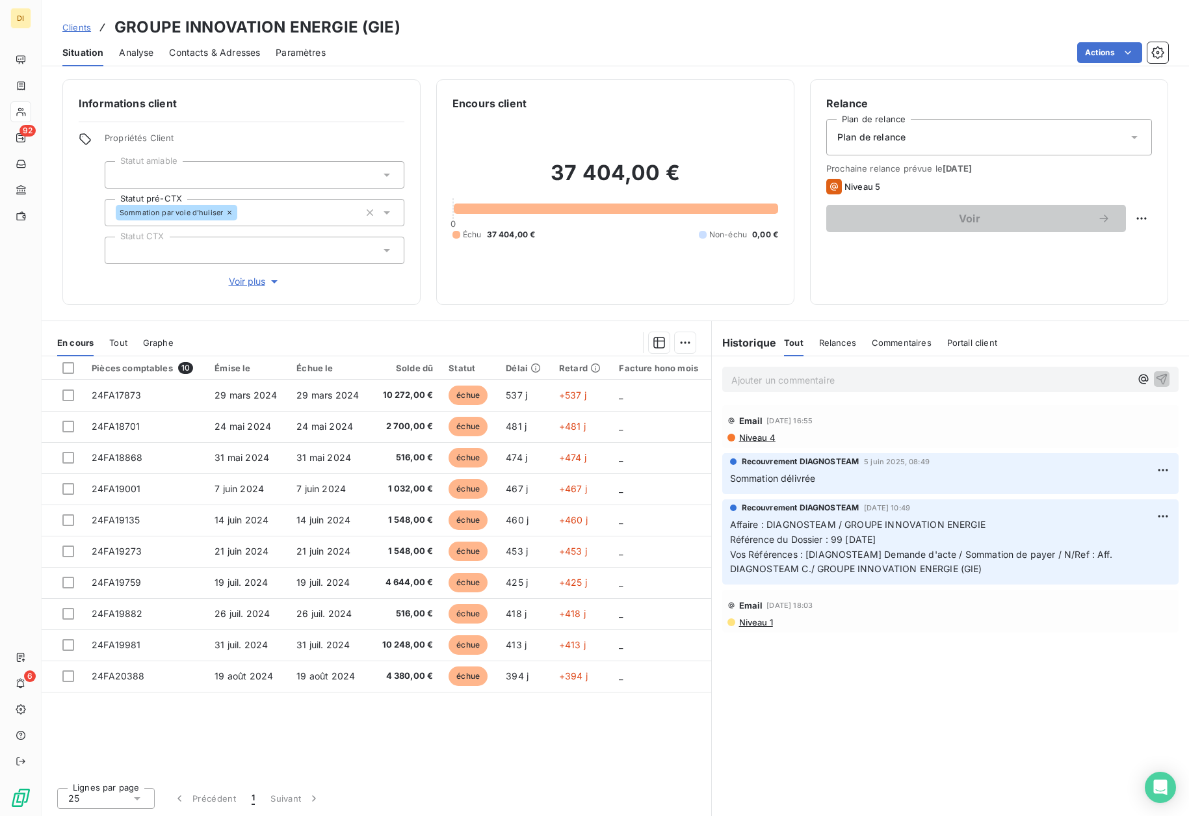
click at [206, 51] on span "Contacts & Adresses" at bounding box center [214, 52] width 91 height 13
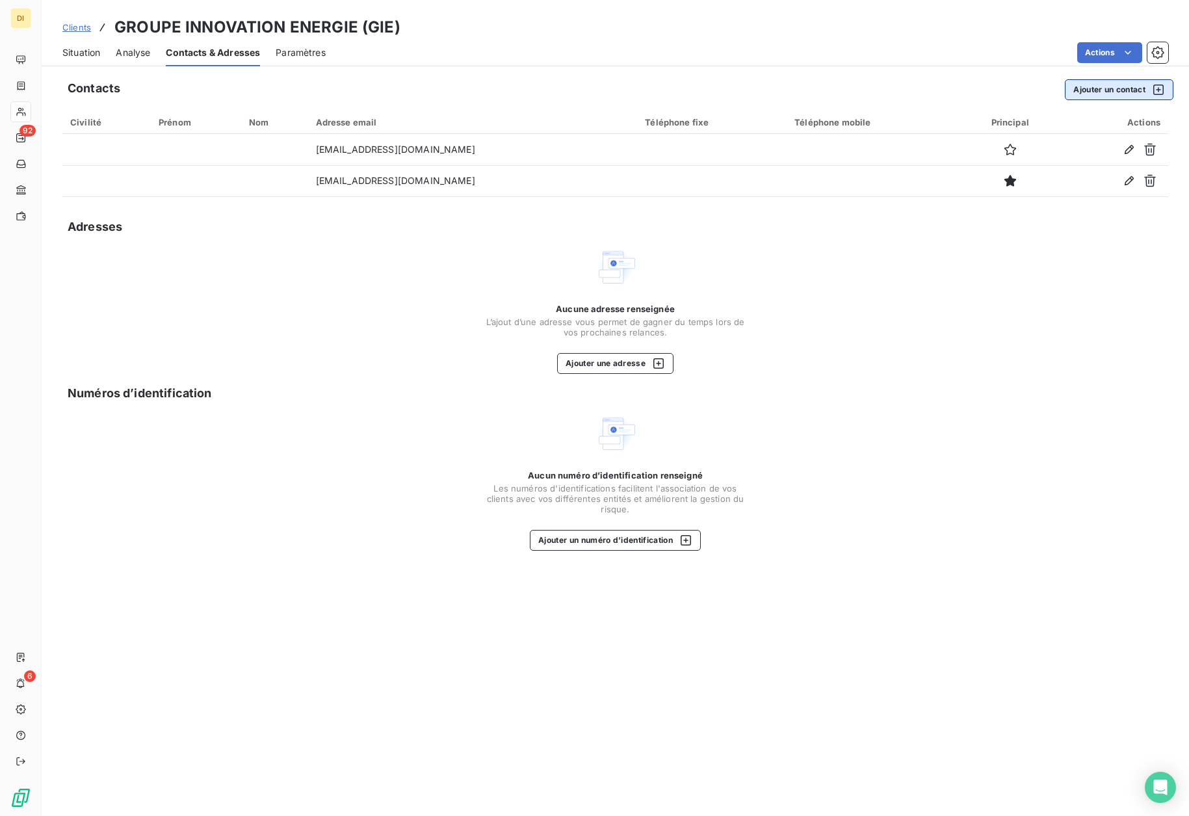
click at [1098, 98] on button "Ajouter un contact" at bounding box center [1119, 89] width 109 height 21
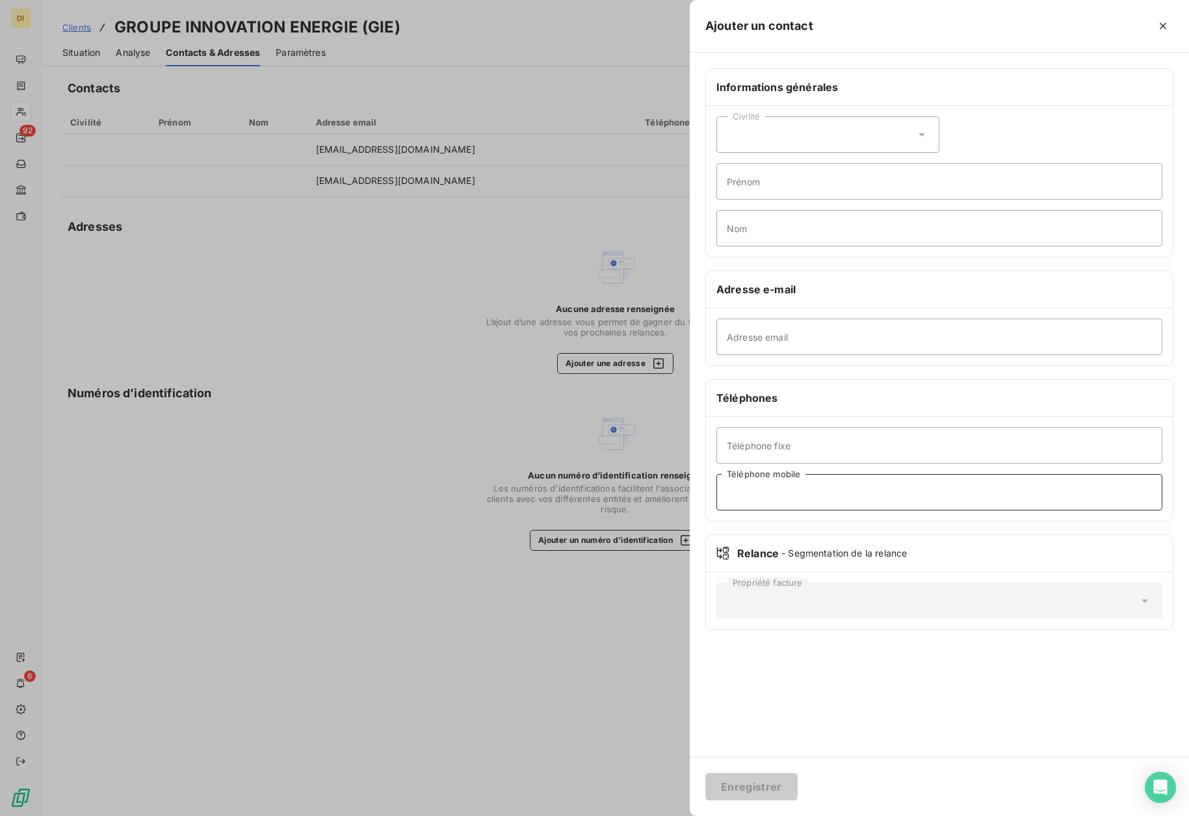
click at [789, 497] on input "Téléphone mobile" at bounding box center [939, 492] width 446 height 36
type input "0615192636"
click at [774, 182] on input "Prénom" at bounding box center [939, 181] width 446 height 36
type input "u"
type input "yONI"
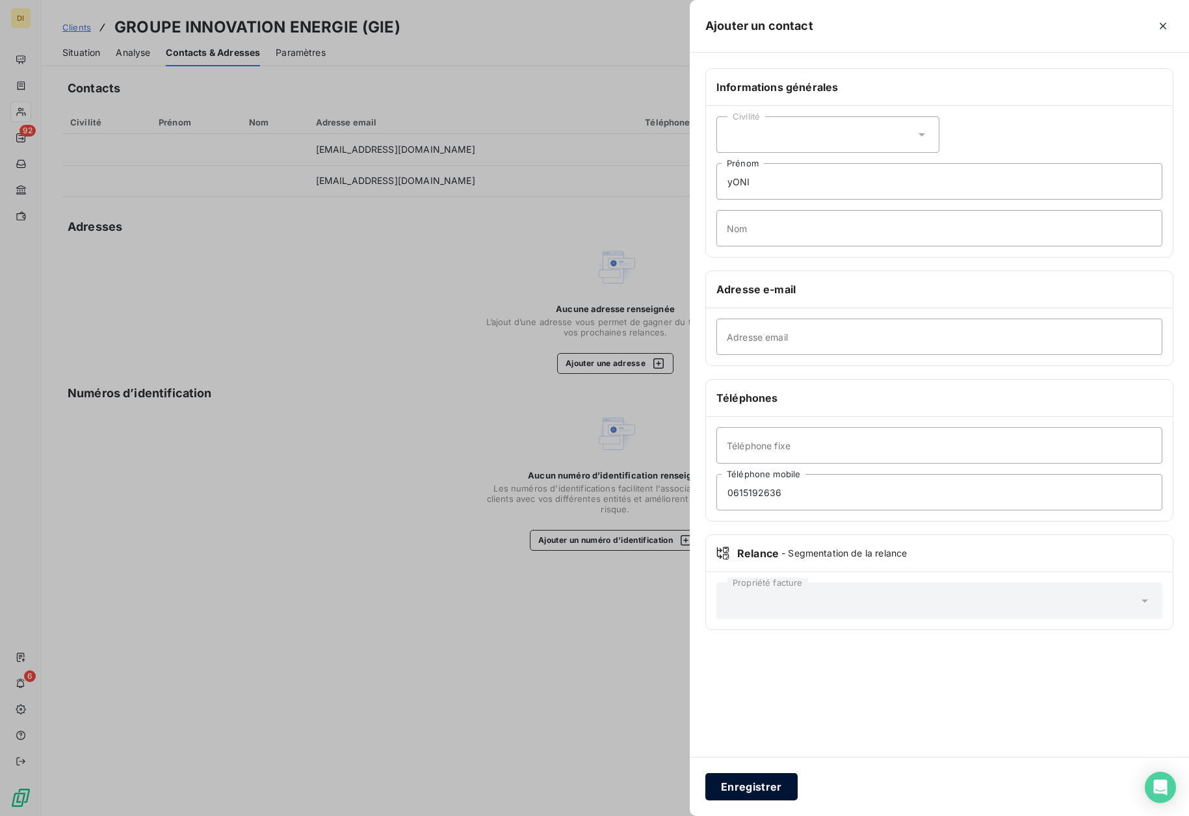
click at [748, 778] on button "Enregistrer" at bounding box center [751, 786] width 92 height 27
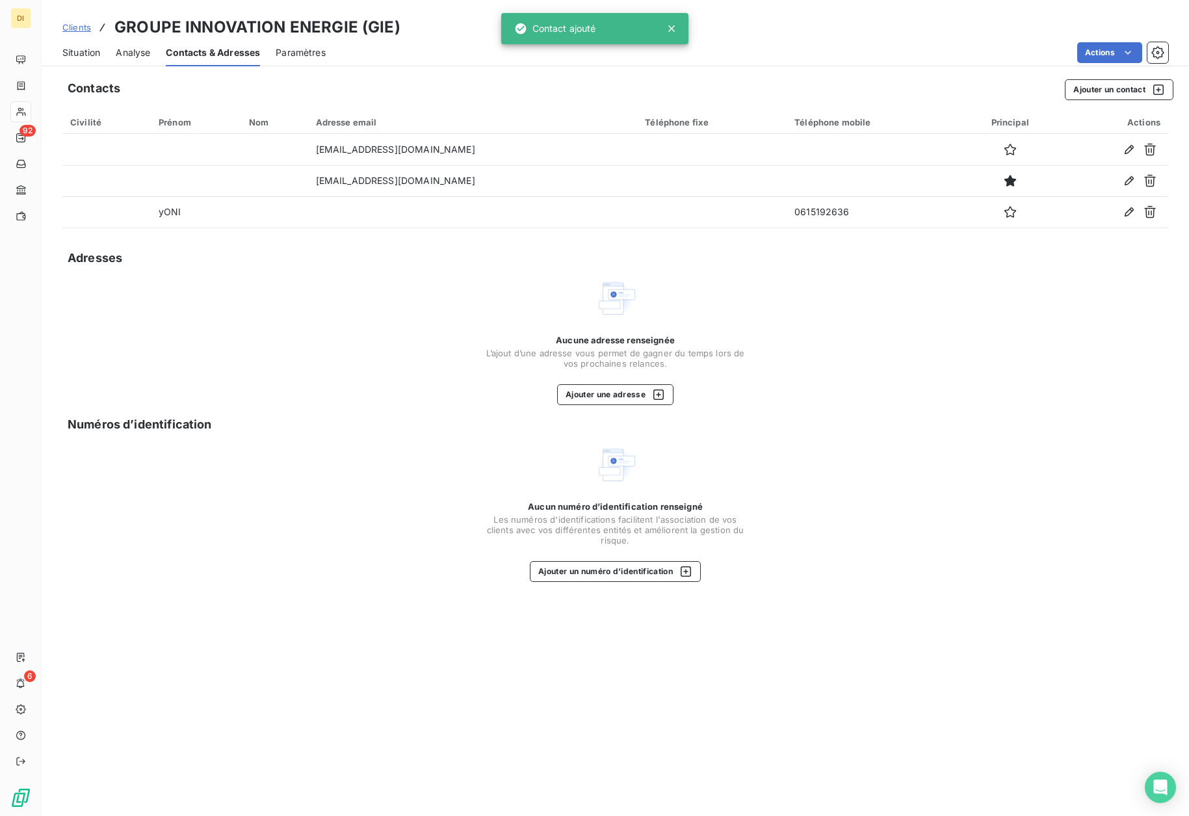
click at [87, 51] on span "Situation" at bounding box center [81, 52] width 38 height 13
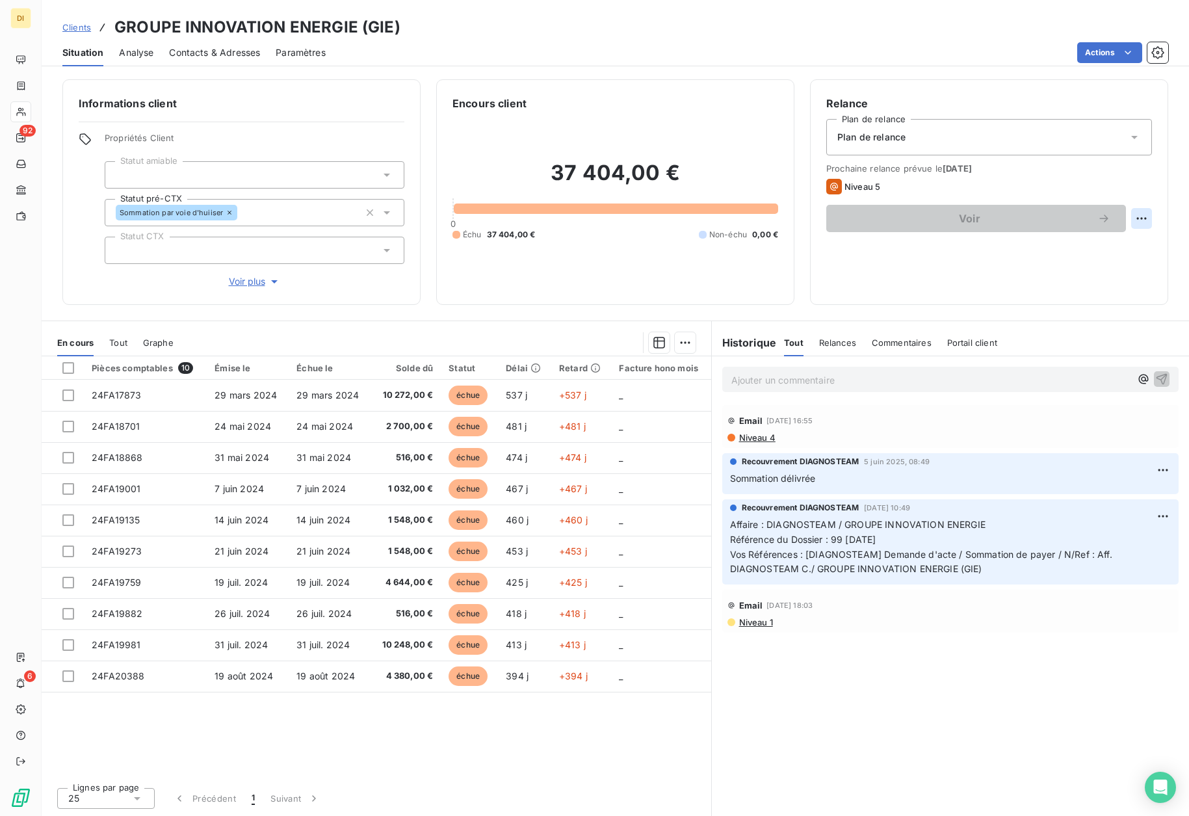
click at [1134, 218] on html "DI 92 6 Clients GROUPE INNOVATION ENERGIE (GIE) Situation Analyse Contacts & Ad…" at bounding box center [594, 408] width 1189 height 816
click at [1108, 249] on div "Replanifier cette action" at bounding box center [1088, 247] width 116 height 21
select select "8"
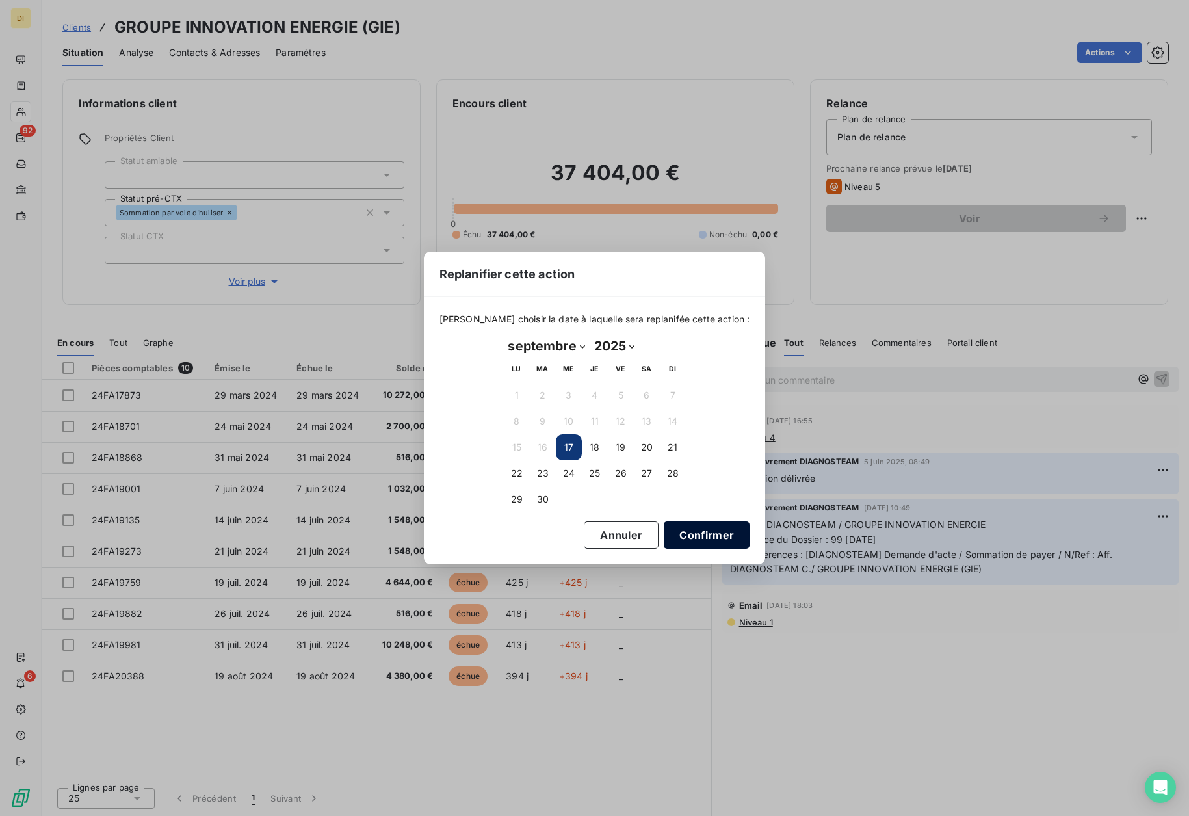
click at [689, 536] on button "Confirmer" at bounding box center [707, 534] width 86 height 27
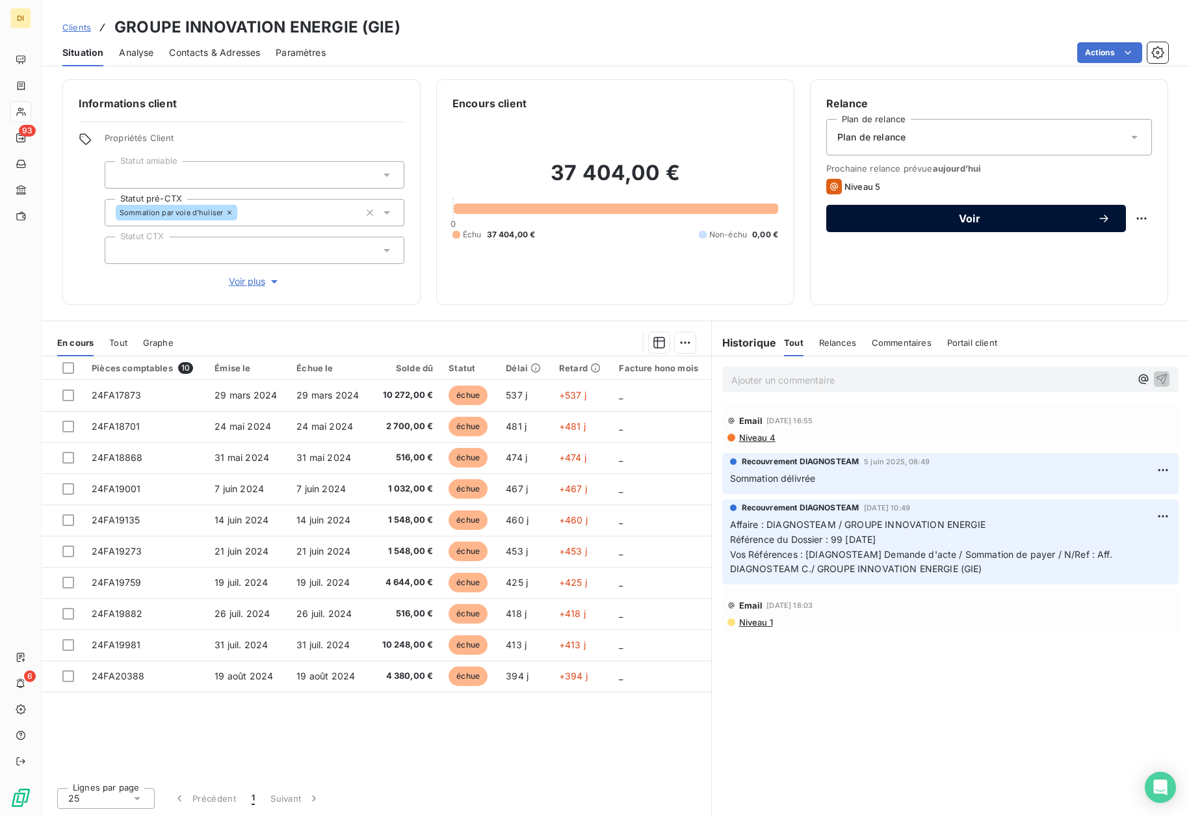
click at [944, 219] on span "Voir" at bounding box center [969, 218] width 255 height 10
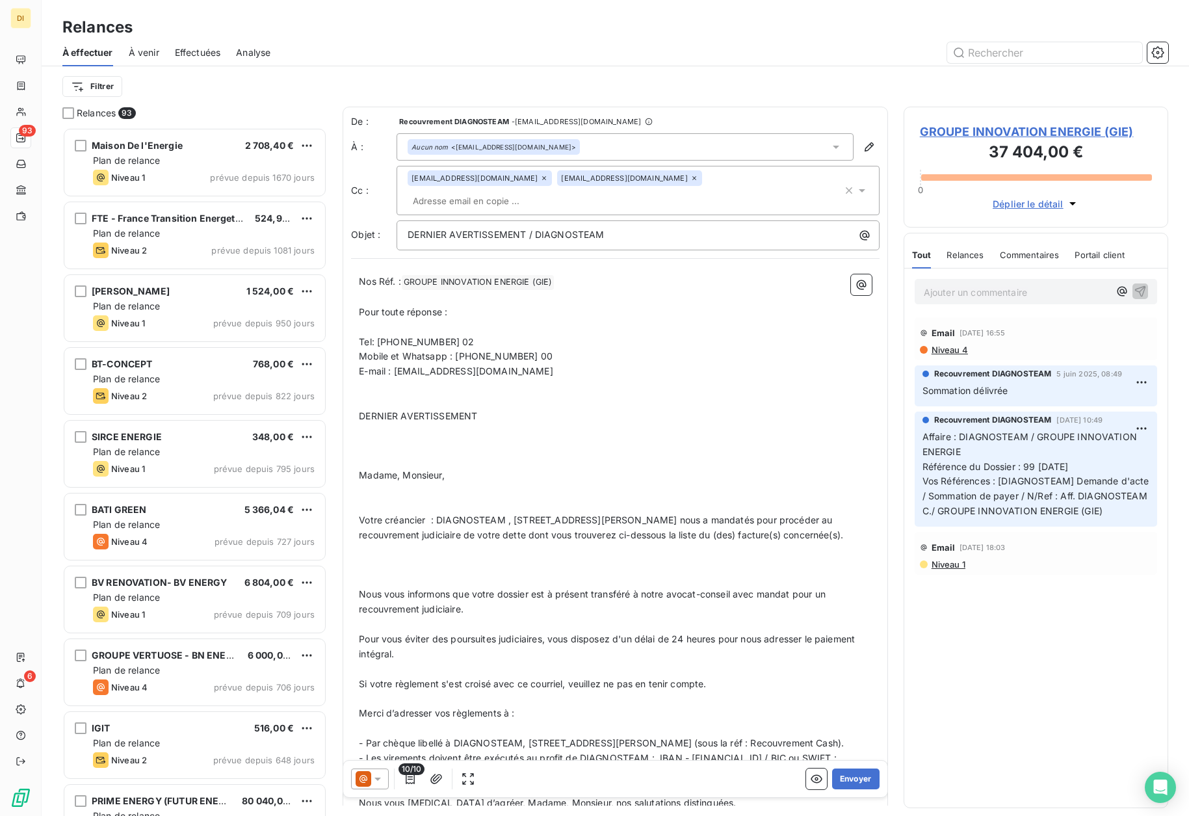
scroll to position [679, 255]
click at [374, 779] on icon at bounding box center [377, 778] width 13 height 13
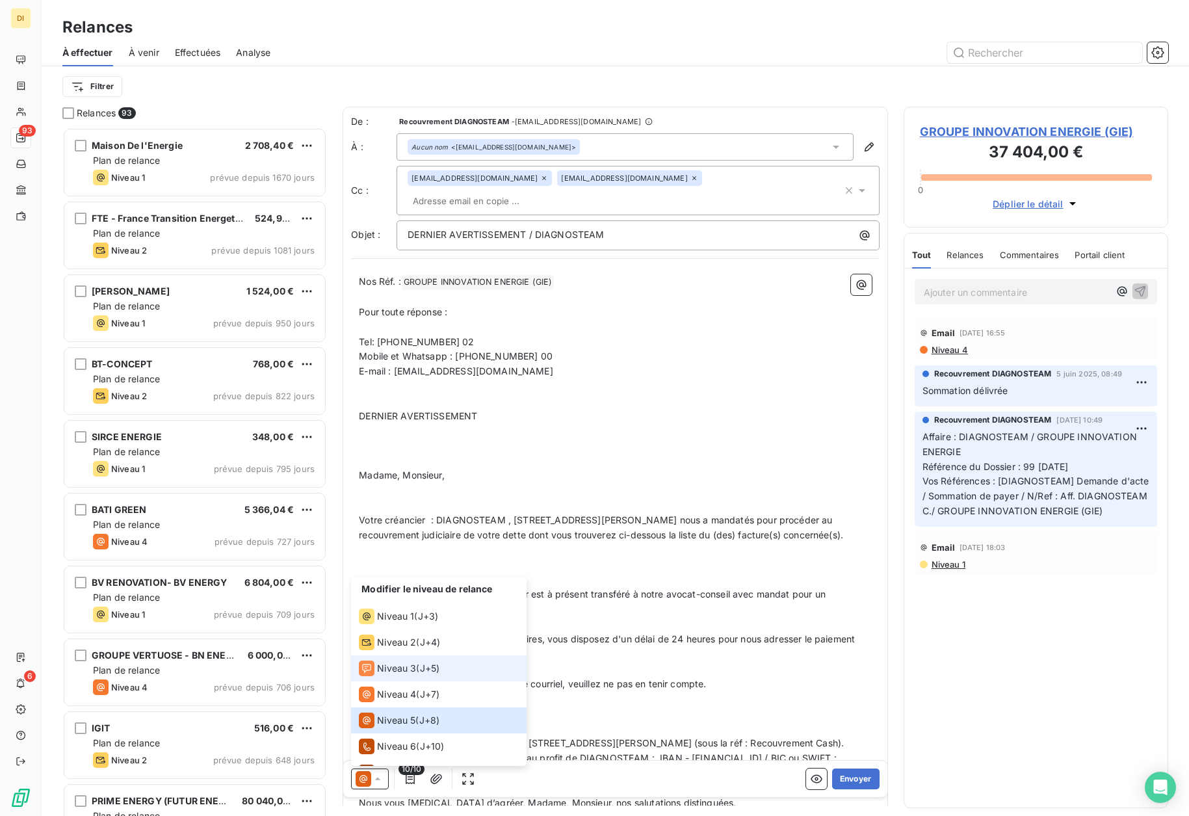
click at [404, 666] on span "Niveau 3" at bounding box center [396, 668] width 39 height 13
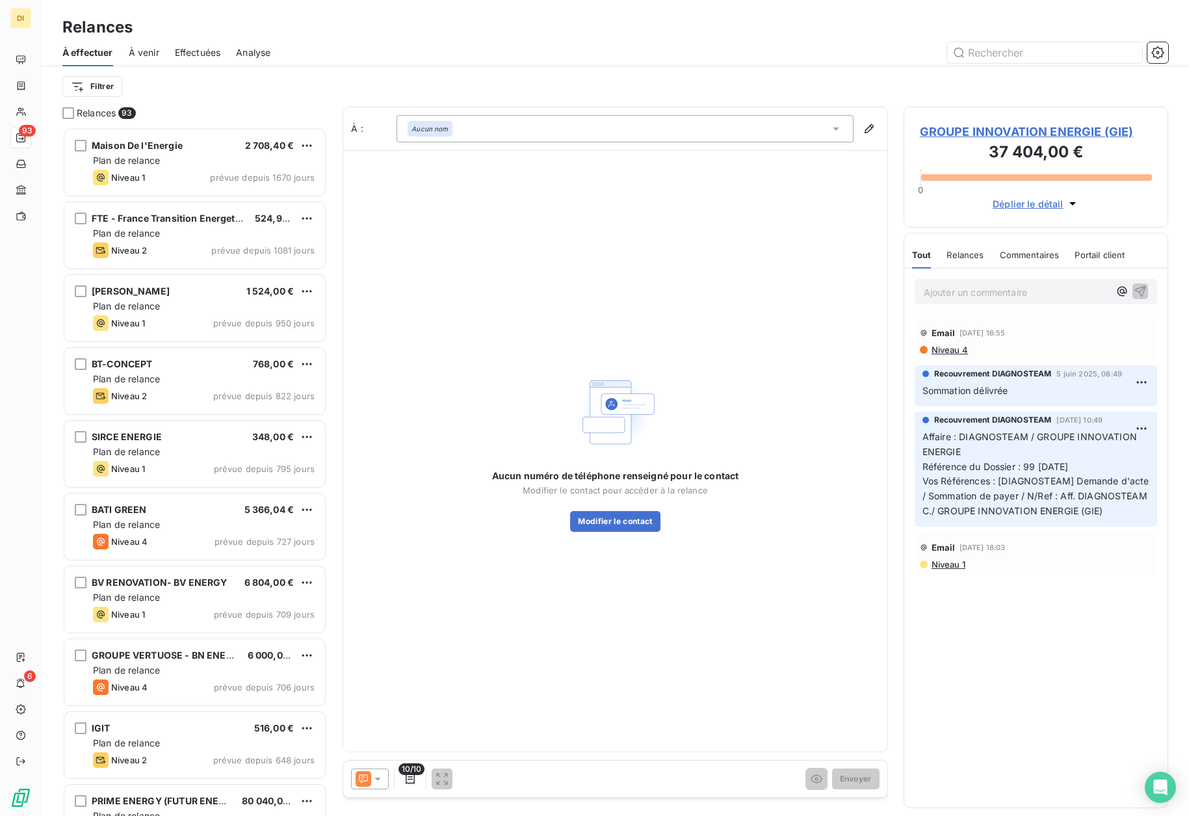
click at [598, 127] on div "Aucun nom" at bounding box center [625, 128] width 457 height 27
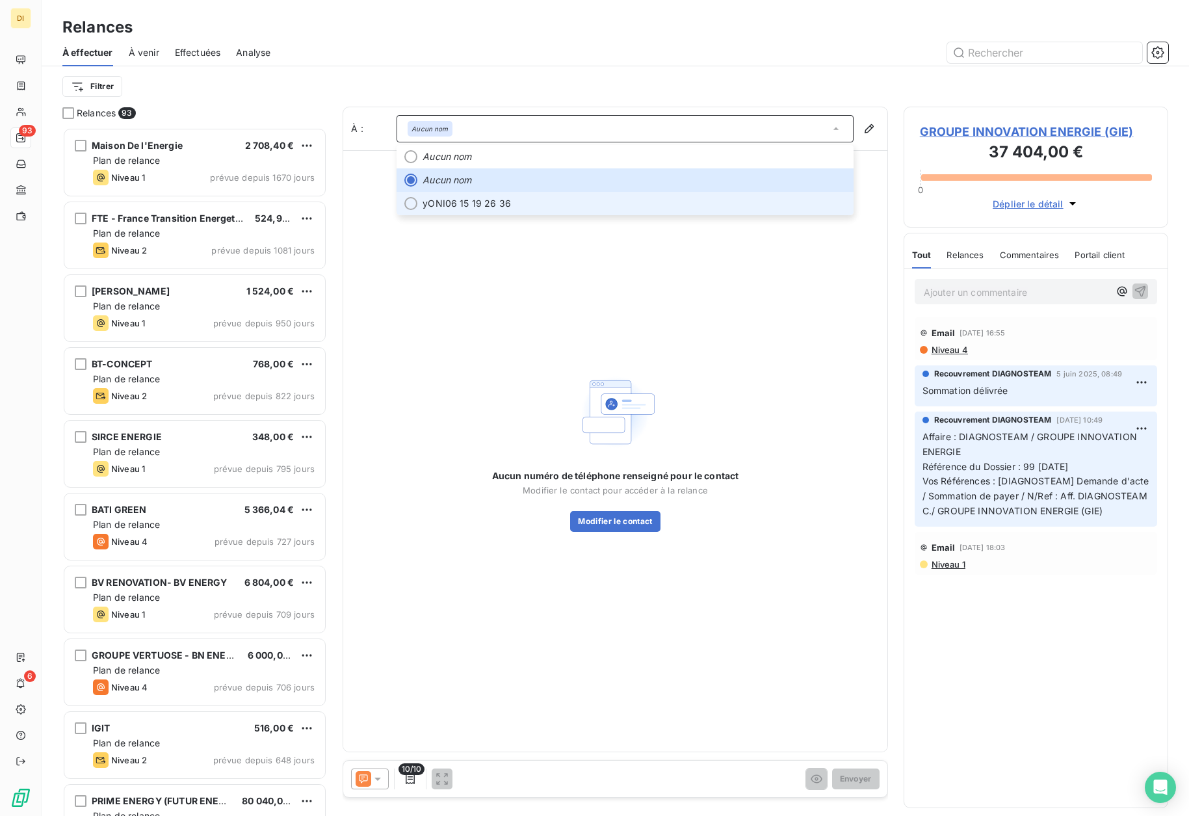
click at [525, 207] on span "yONI 06 15 19 26 36" at bounding box center [634, 203] width 423 height 13
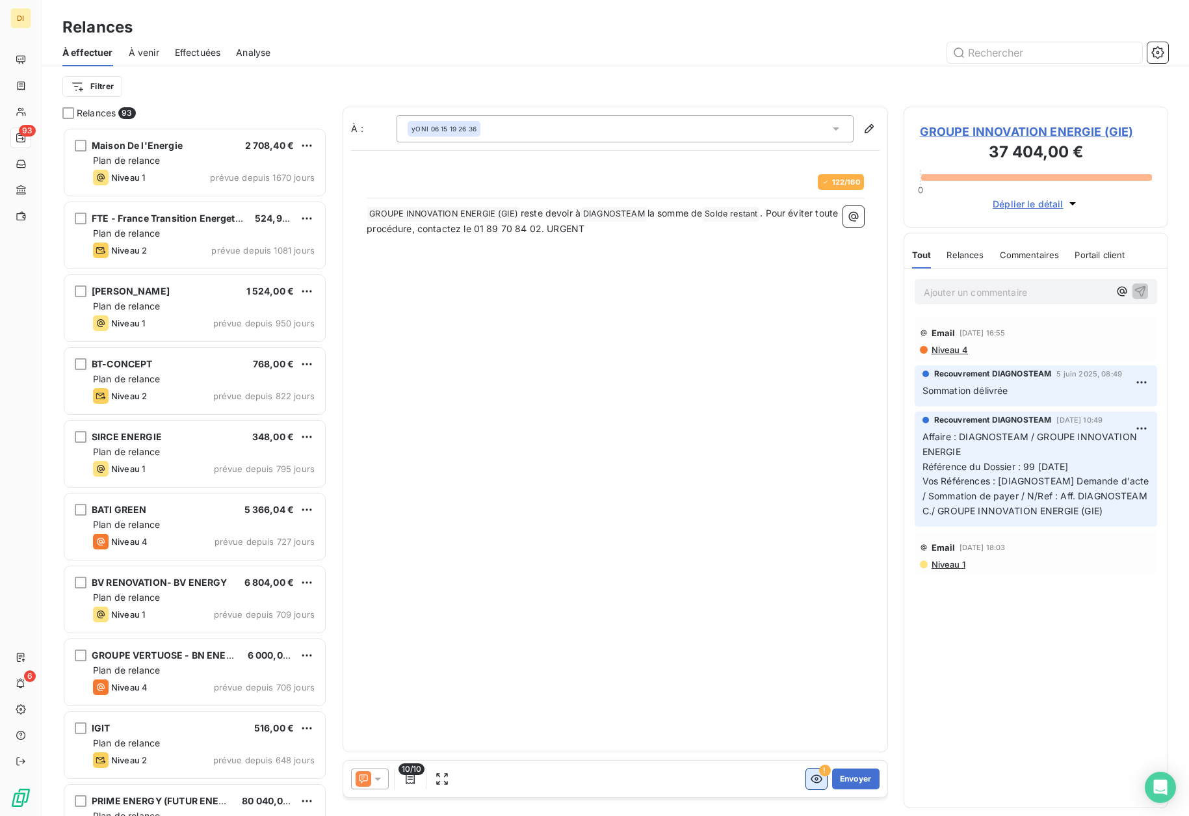
click at [824, 780] on button "button" at bounding box center [816, 778] width 21 height 21
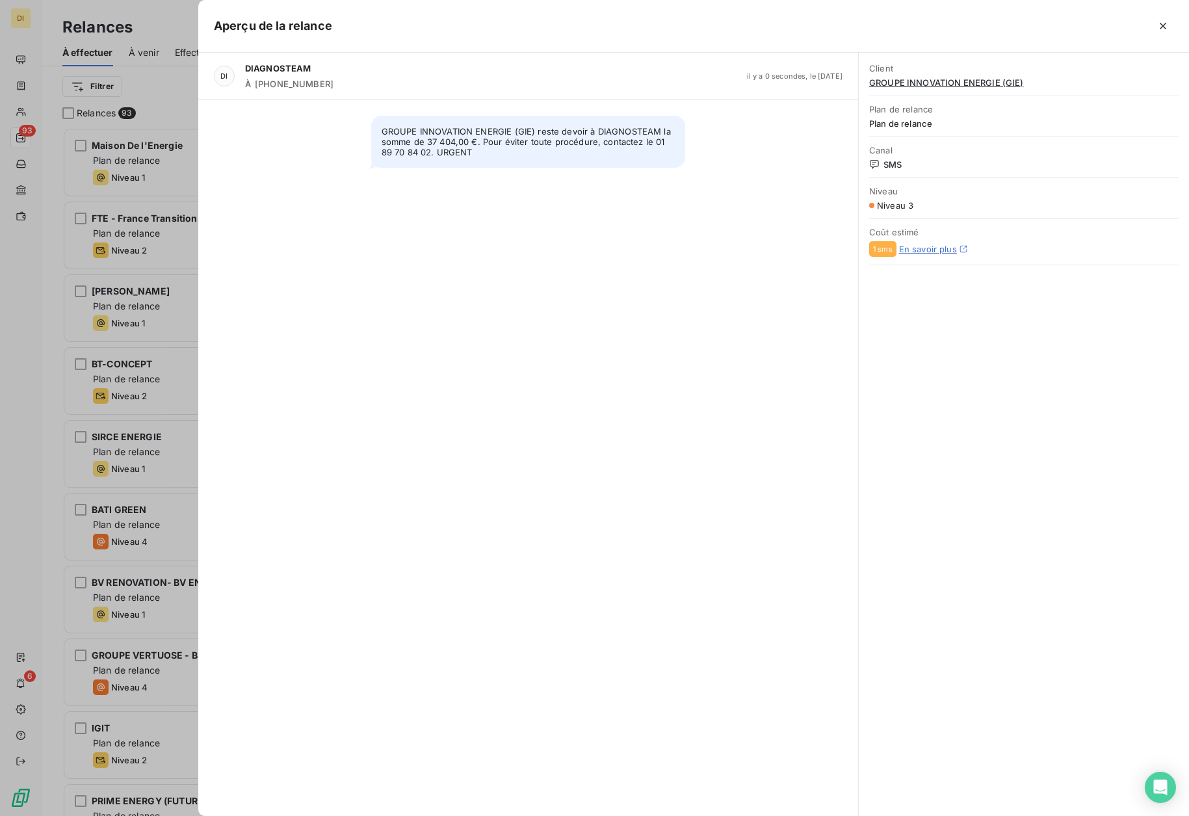
click at [170, 491] on div at bounding box center [594, 408] width 1189 height 816
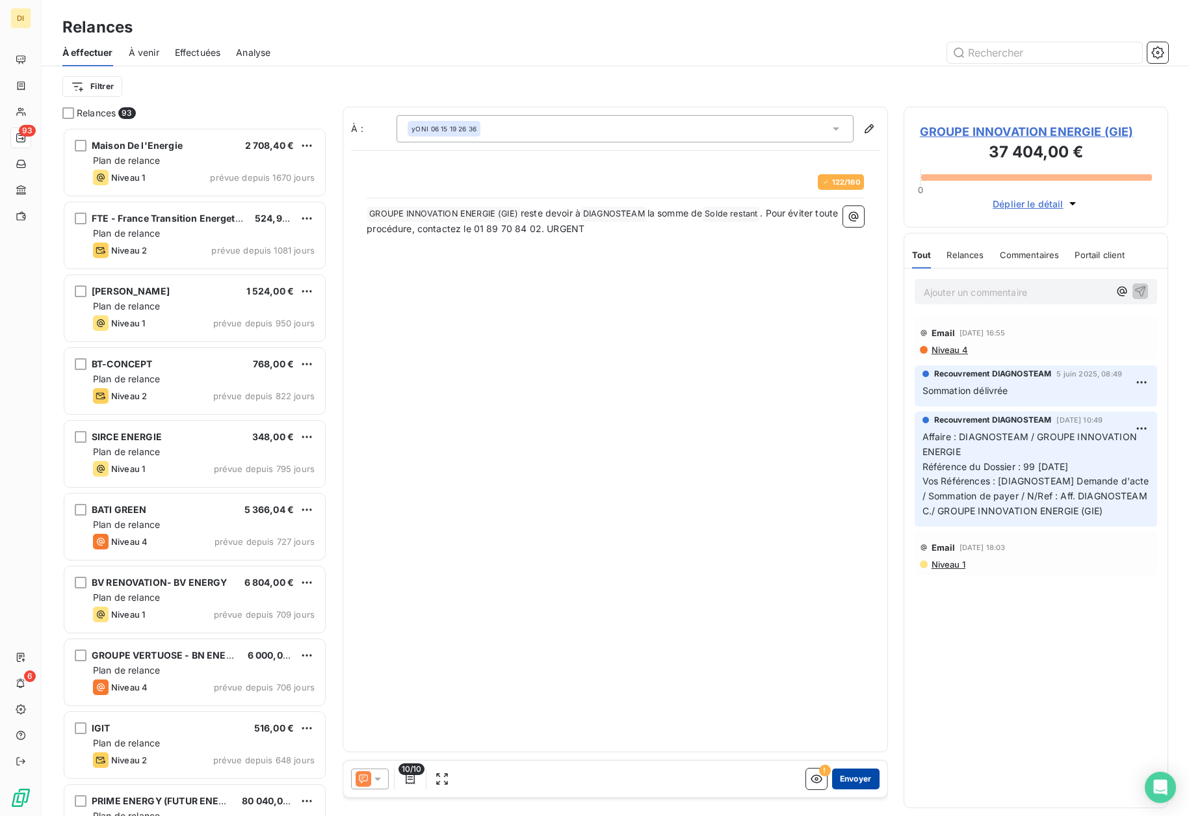
click at [871, 784] on button "Envoyer" at bounding box center [855, 778] width 47 height 21
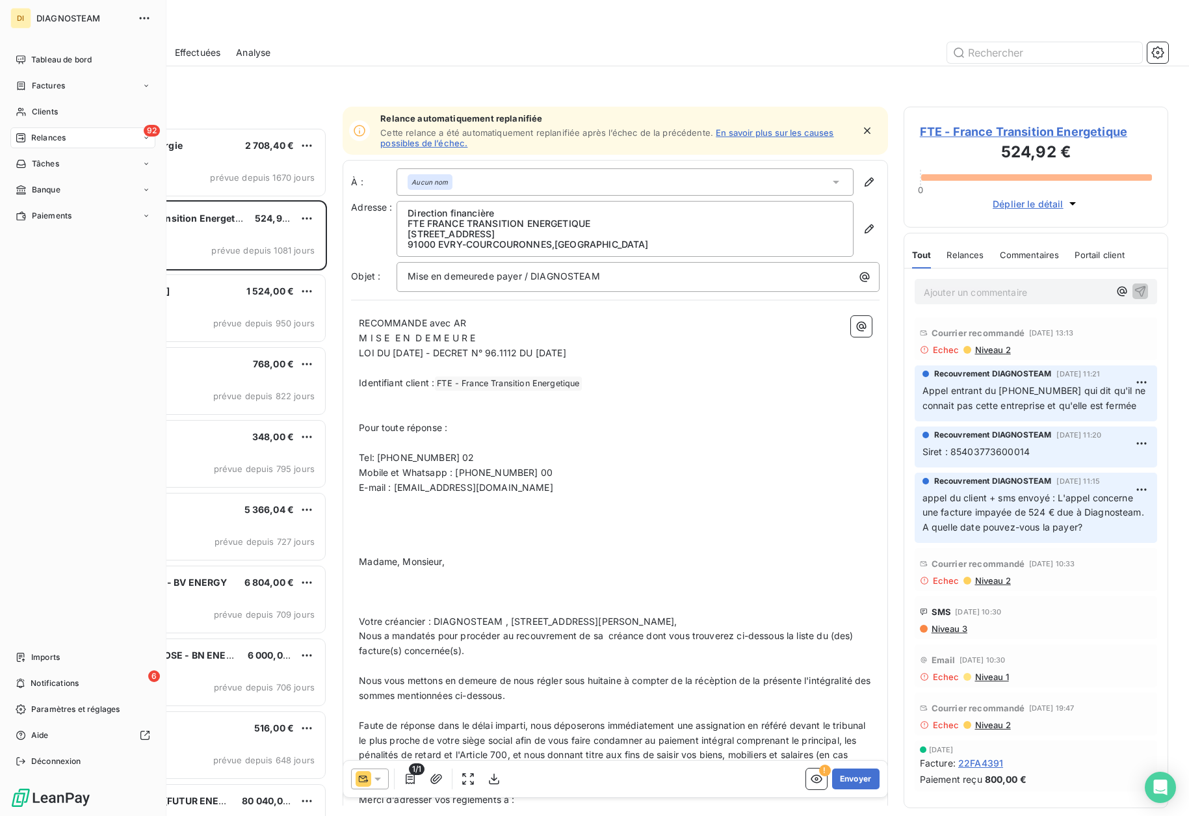
drag, startPoint x: 47, startPoint y: 112, endPoint x: 130, endPoint y: 100, distance: 83.4
click at [47, 111] on span "Clients" at bounding box center [45, 112] width 26 height 12
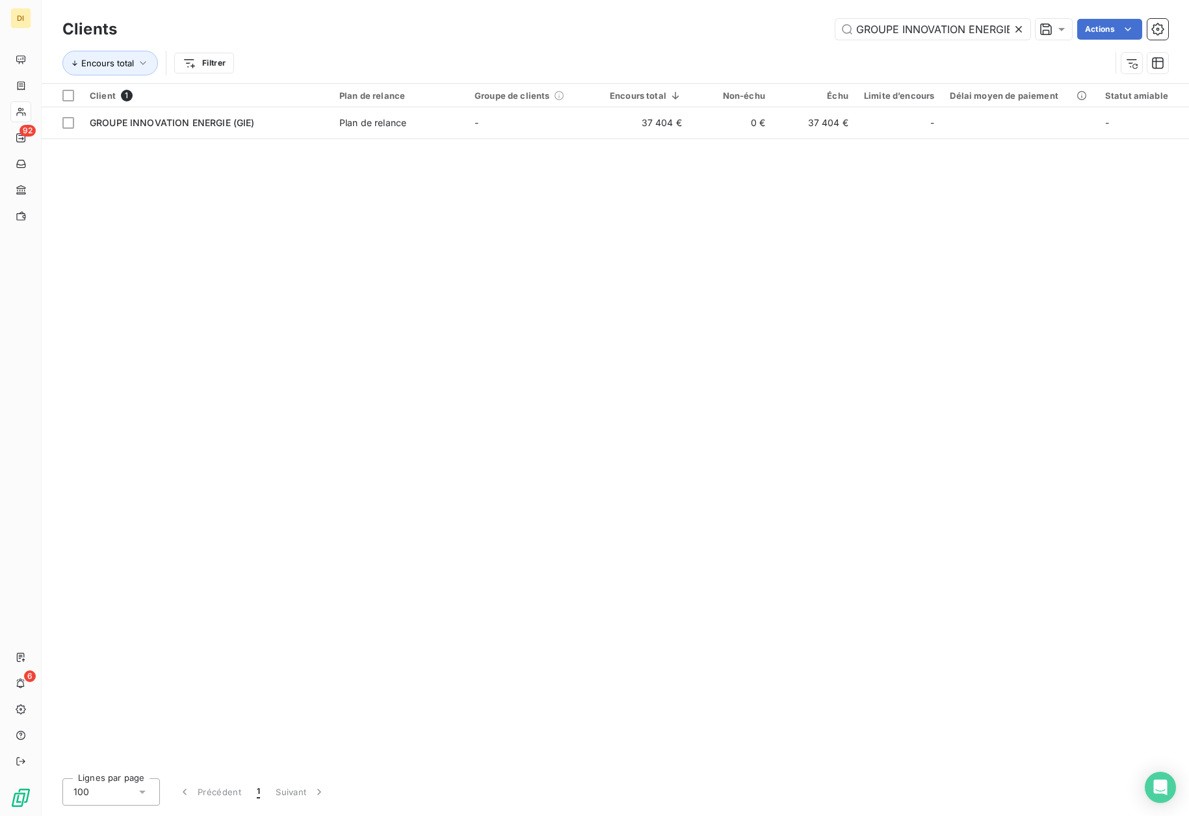
click at [1018, 31] on icon at bounding box center [1018, 29] width 13 height 13
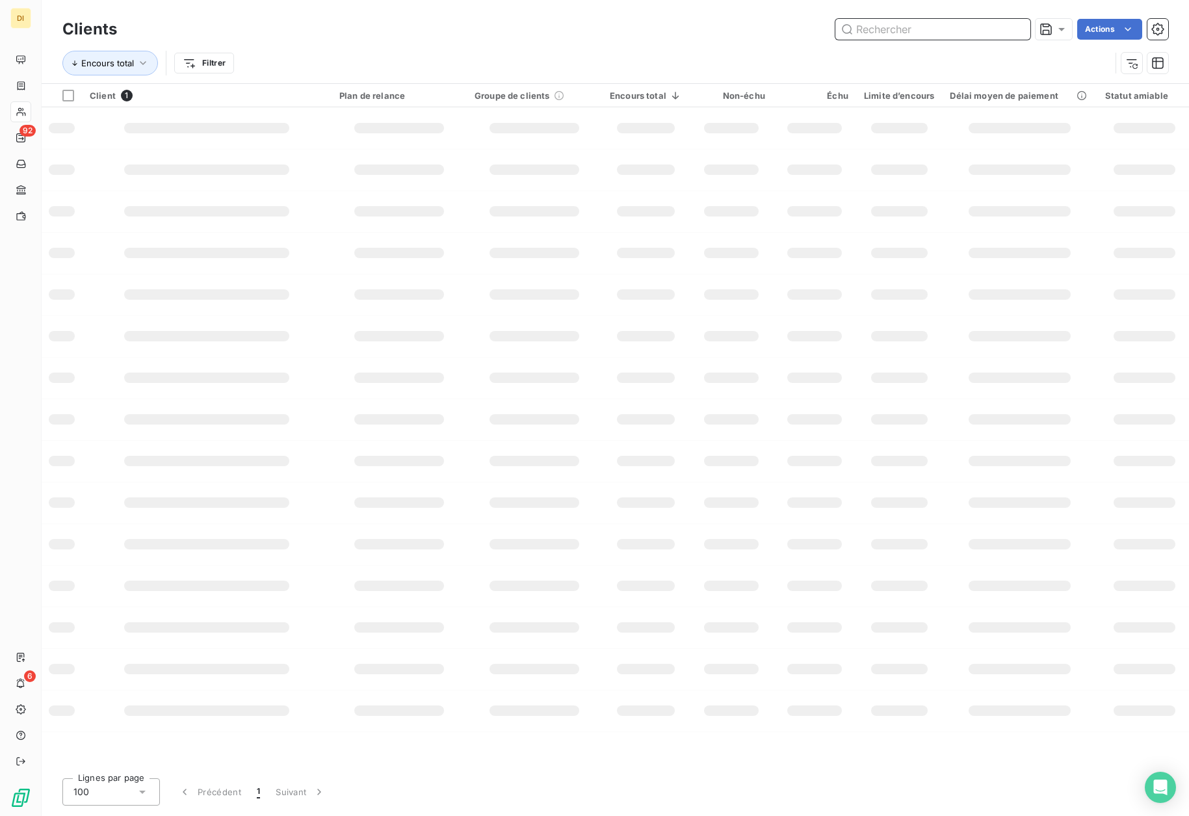
click at [966, 31] on input "text" at bounding box center [932, 29] width 195 height 21
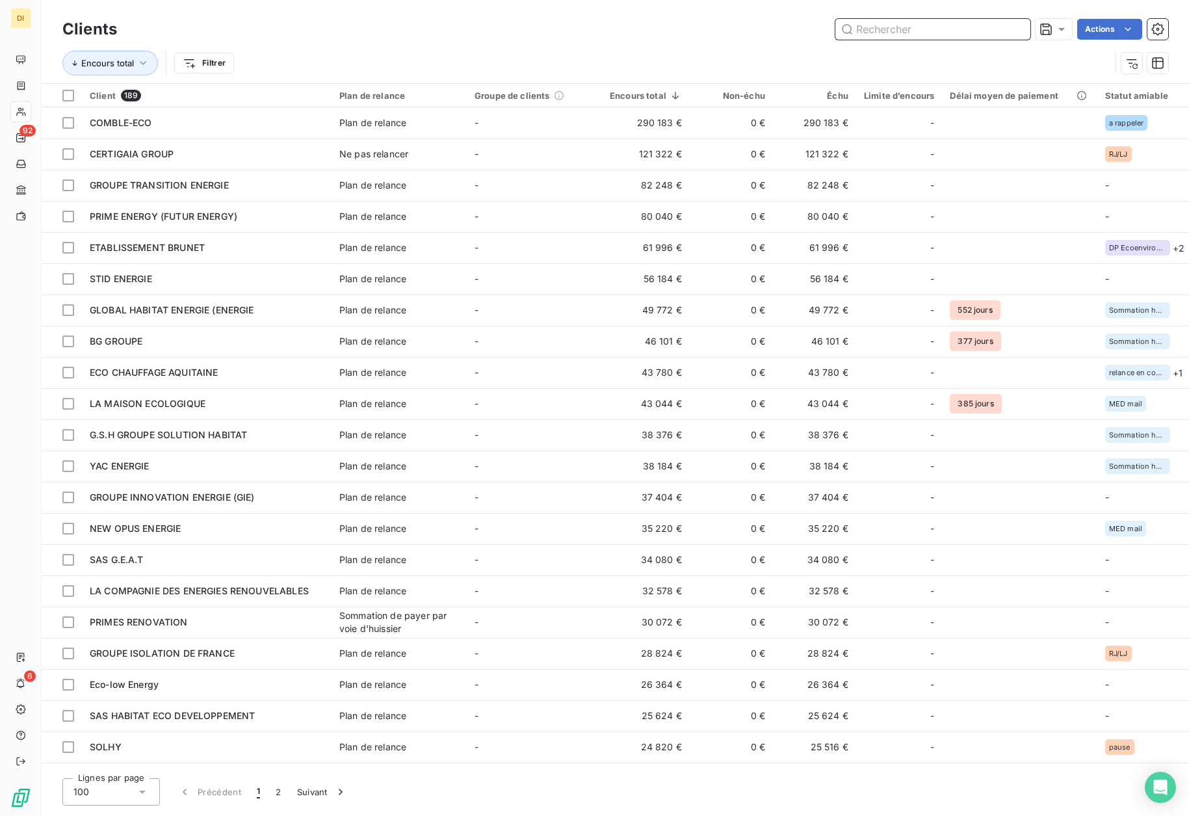
paste input "GROUPE TRANSITION ENERGIE"
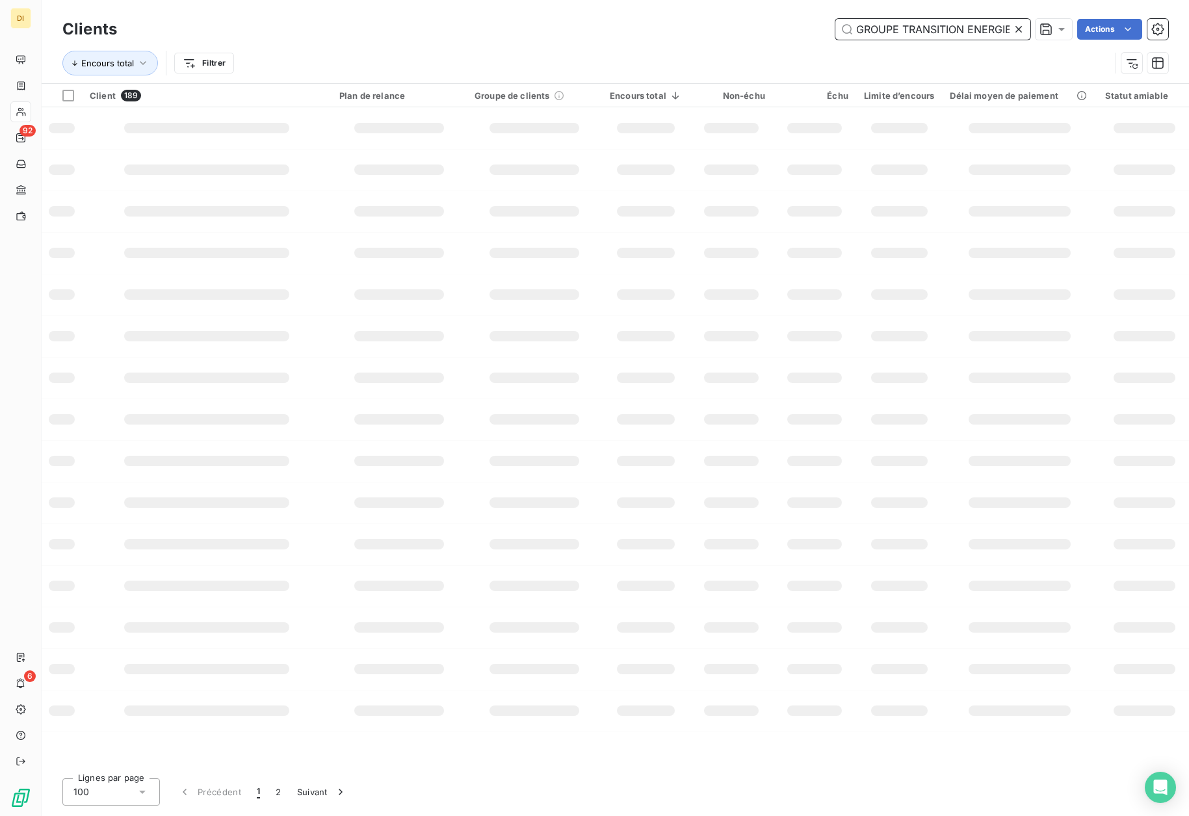
scroll to position [0, 2]
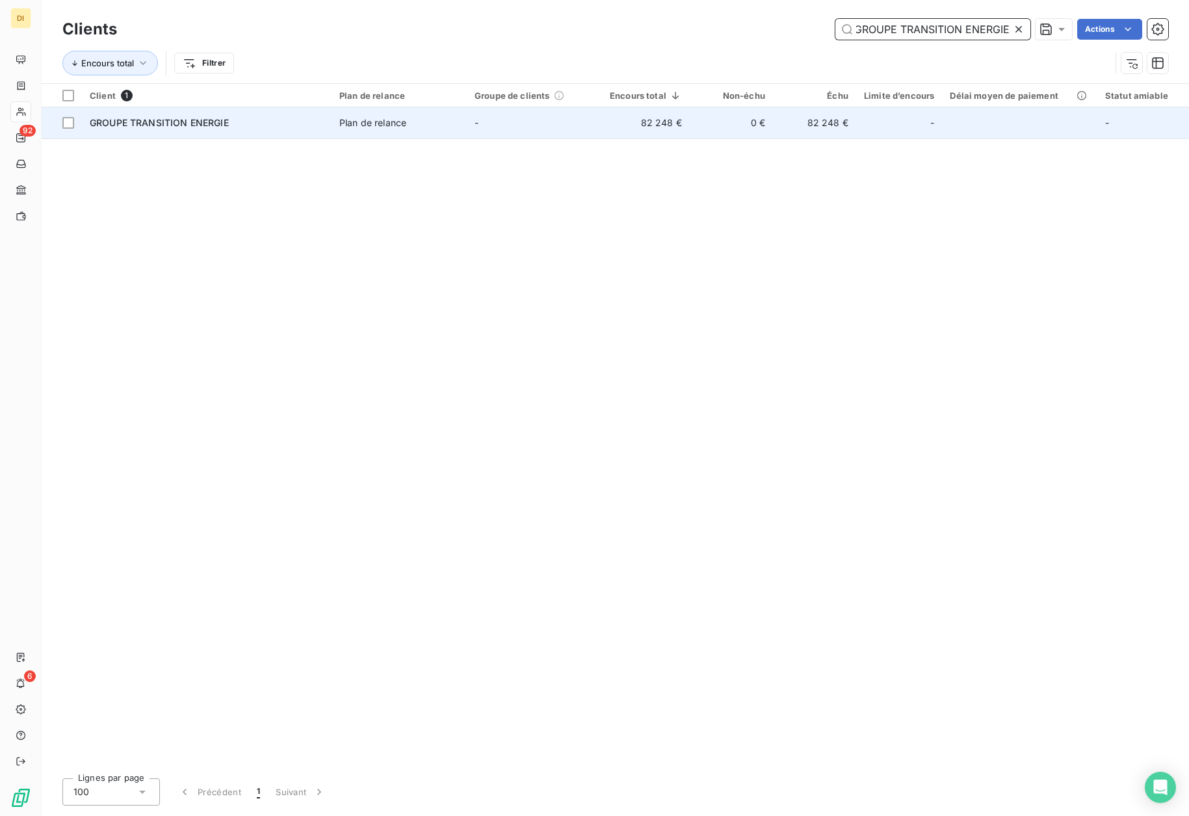
type input "GROUPE TRANSITION ENERGIE"
click at [382, 124] on div "Plan de relance" at bounding box center [372, 122] width 67 height 13
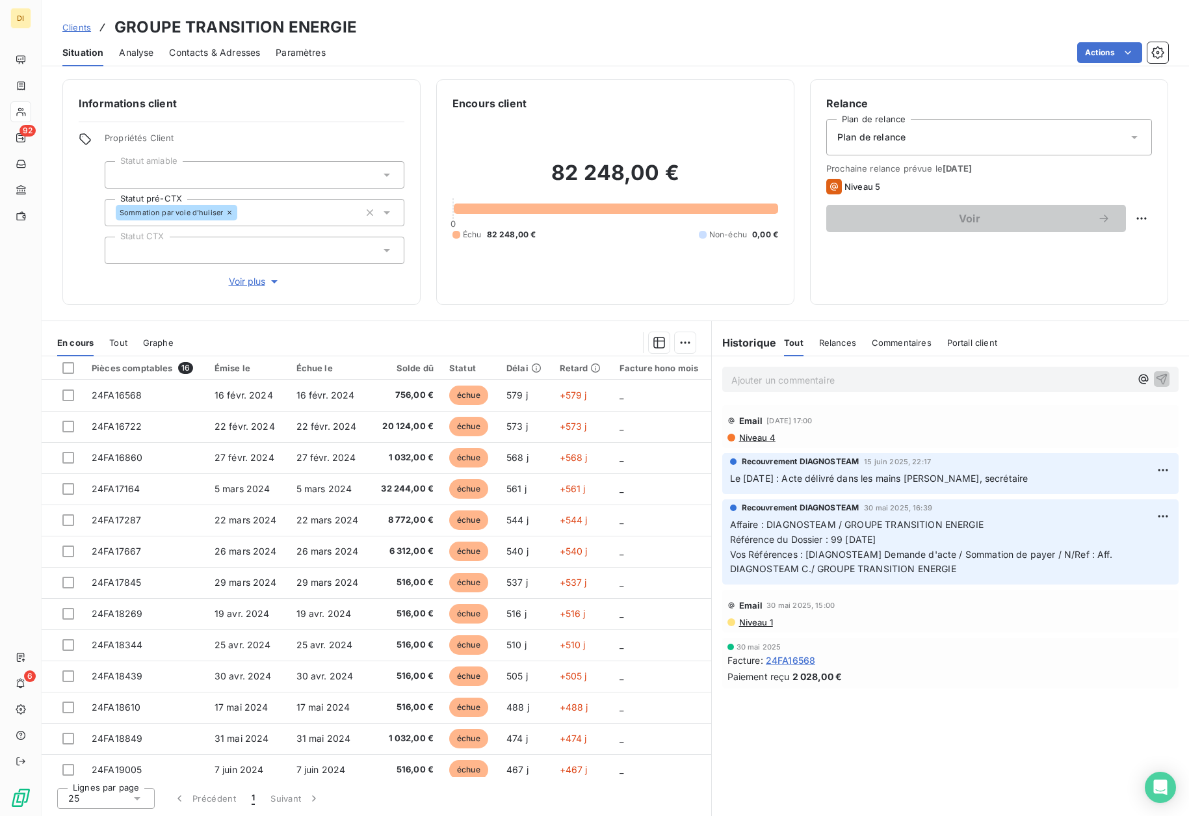
click at [69, 30] on span "Clients" at bounding box center [76, 27] width 29 height 10
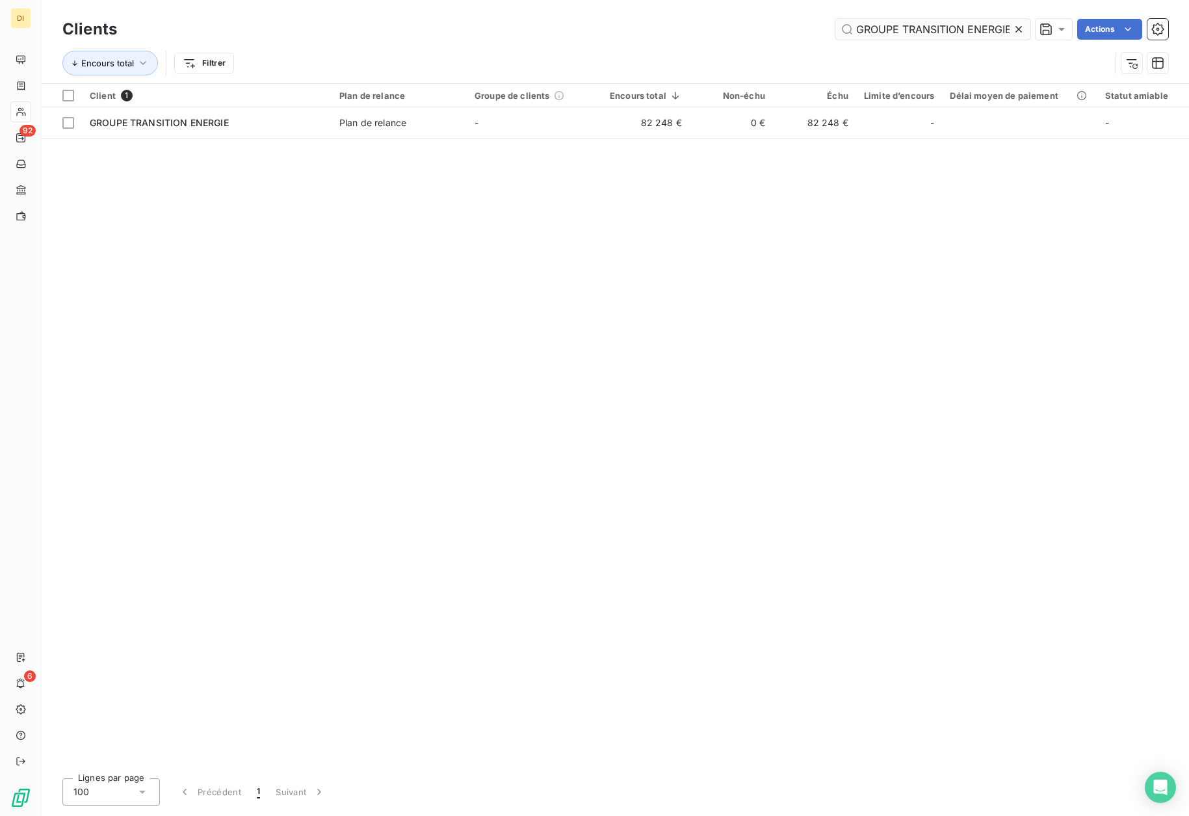
scroll to position [0, 3]
click at [1022, 25] on icon at bounding box center [1018, 29] width 13 height 13
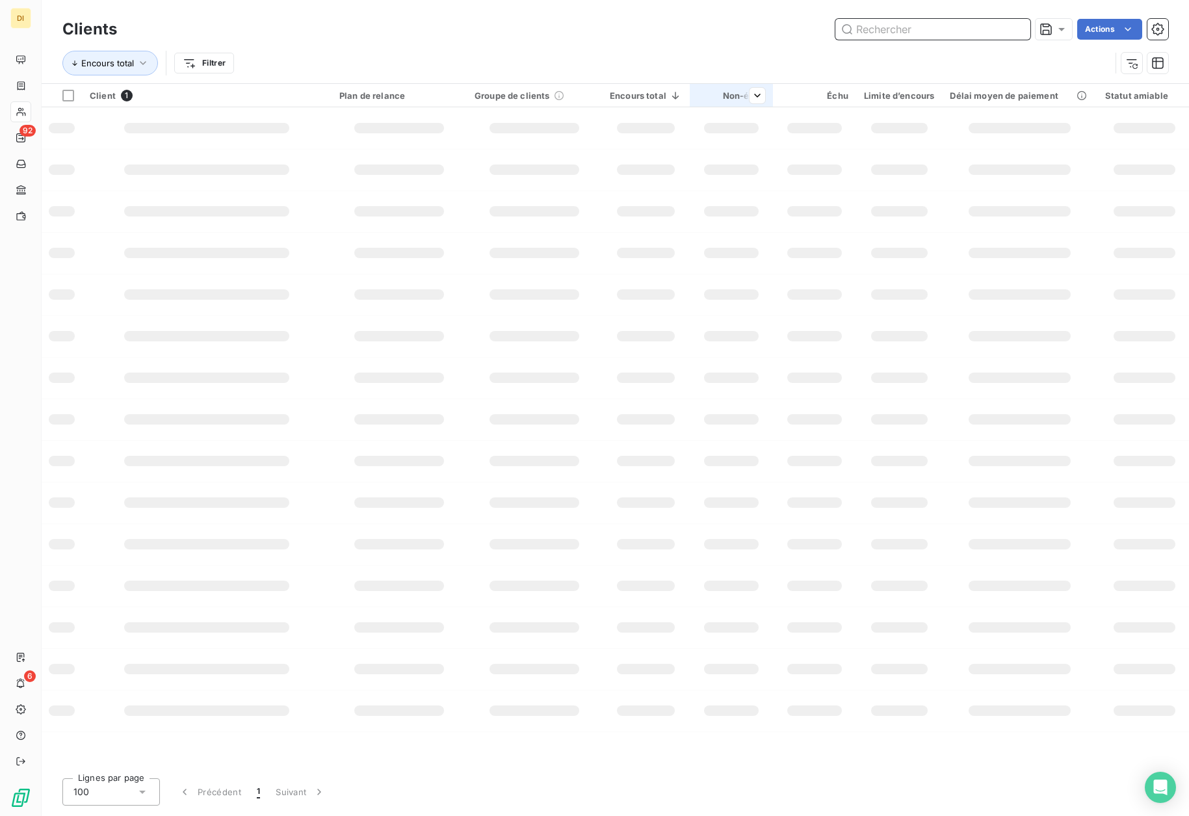
click at [979, 28] on input "text" at bounding box center [932, 29] width 195 height 21
paste input "LA FRANCAISE DE L'ECOLOGIE"
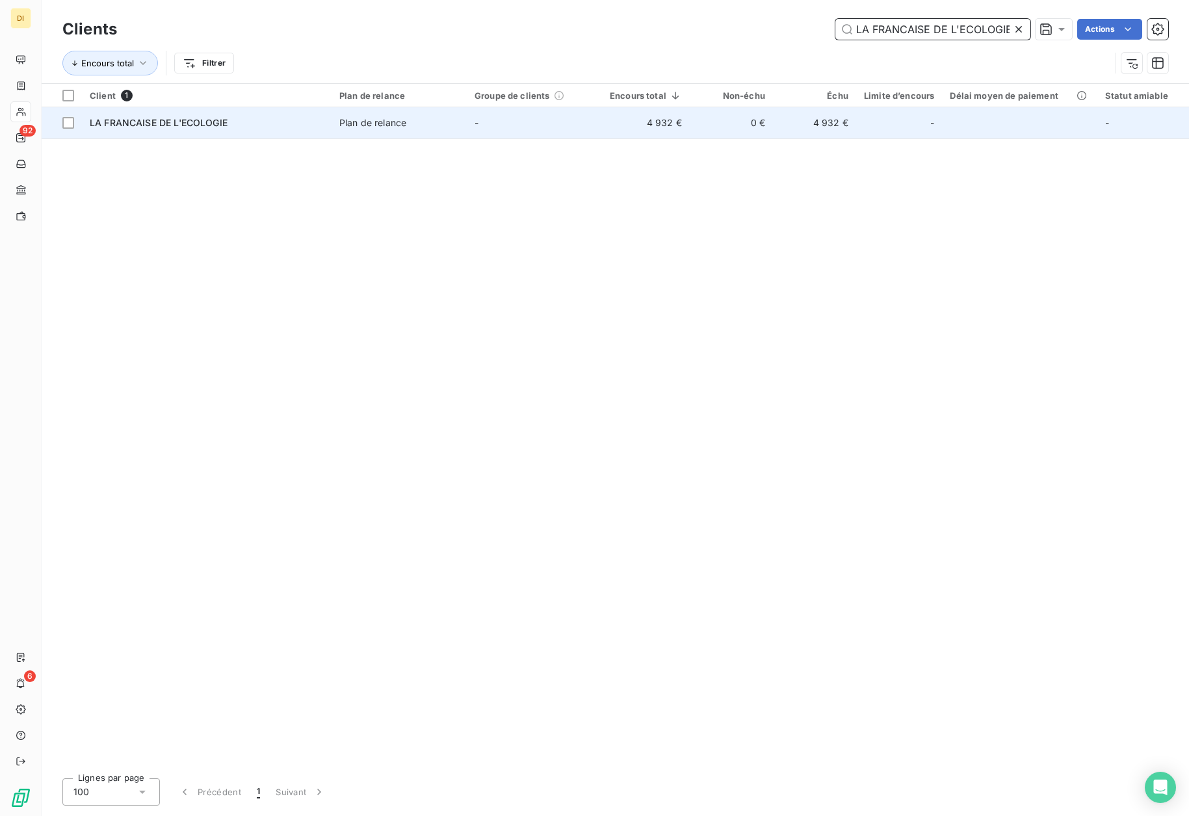
type input "LA FRANCAISE DE L'ECOLOGIE"
click at [418, 127] on span "Plan de relance" at bounding box center [399, 122] width 120 height 13
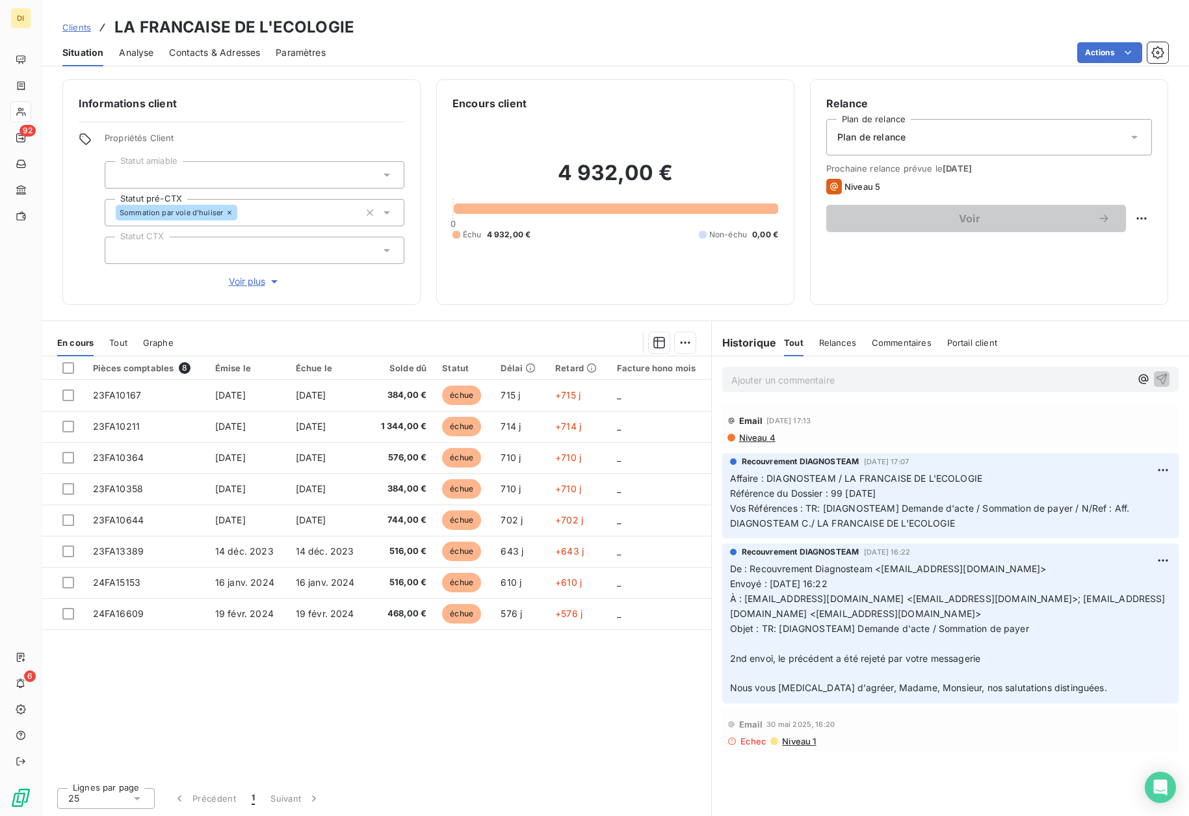
click at [219, 53] on span "Contacts & Adresses" at bounding box center [214, 52] width 91 height 13
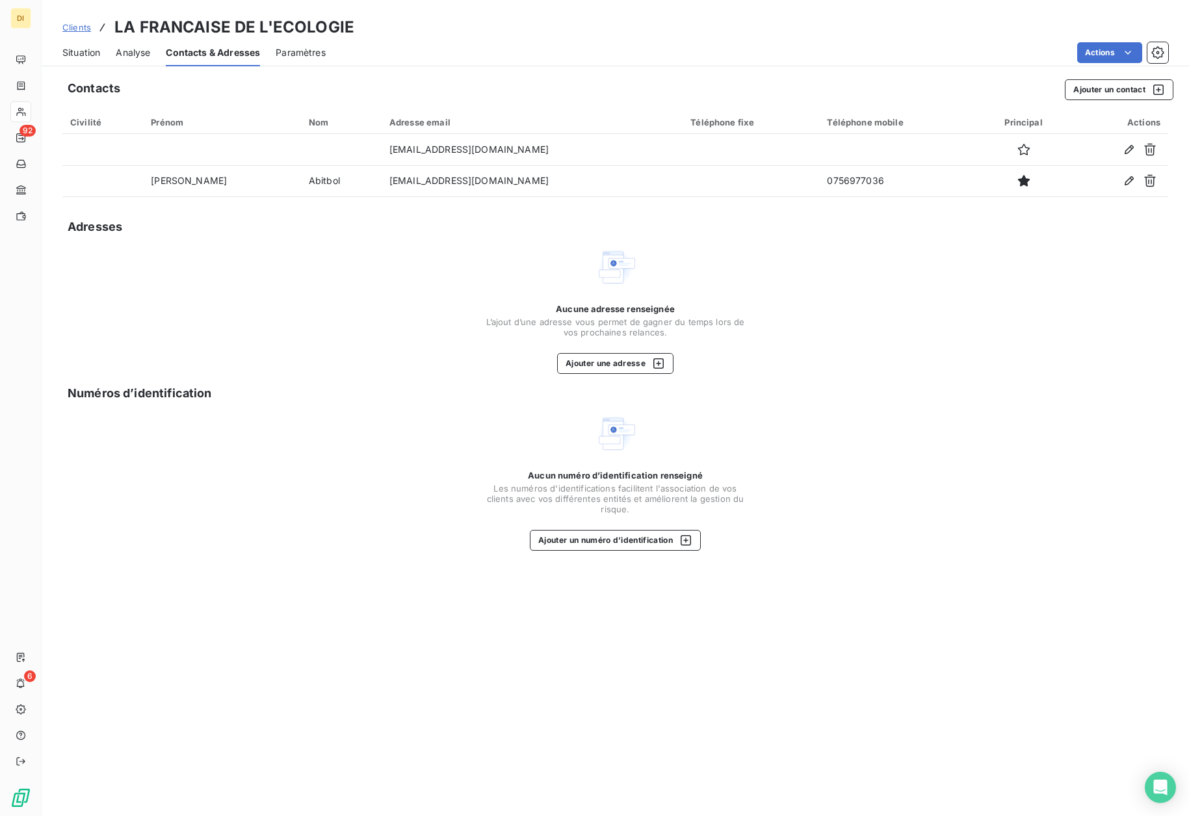
click at [83, 53] on span "Situation" at bounding box center [81, 52] width 38 height 13
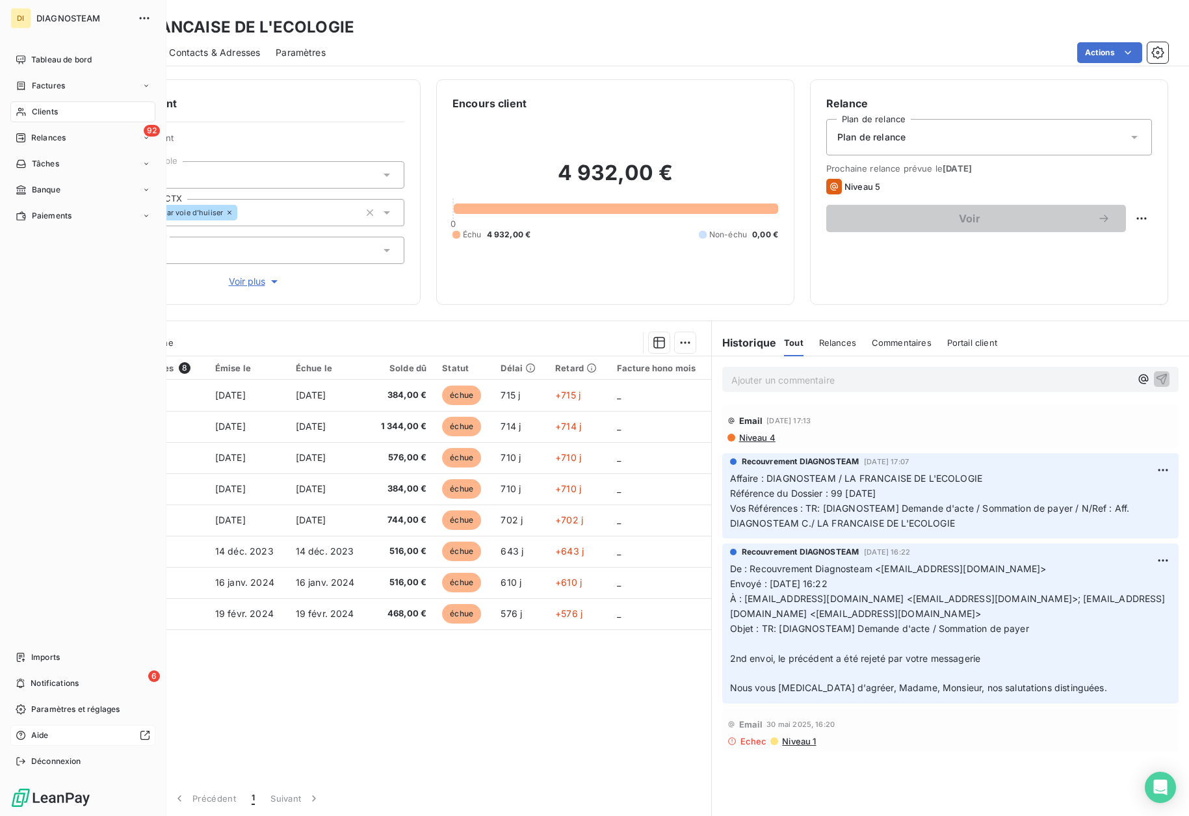
drag, startPoint x: 38, startPoint y: 762, endPoint x: 51, endPoint y: 735, distance: 30.5
click at [38, 762] on span "Déconnexion" at bounding box center [56, 761] width 50 height 12
